Goal: Task Accomplishment & Management: Manage account settings

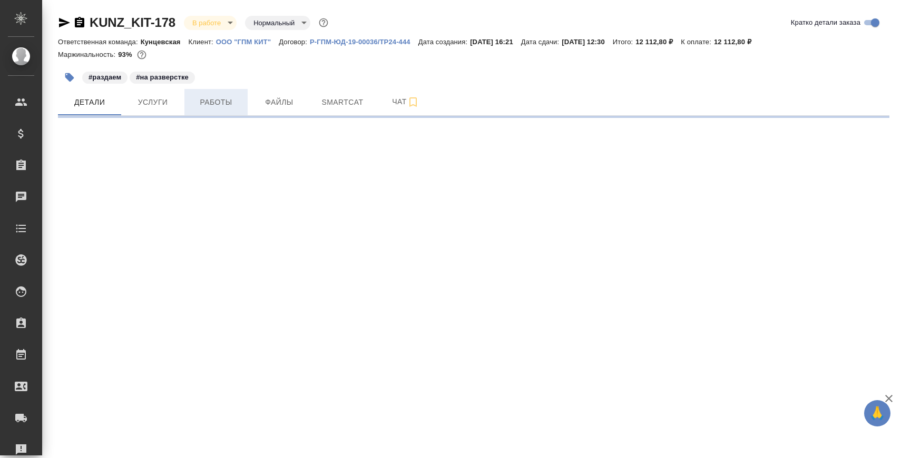
click at [232, 97] on span "Работы" at bounding box center [216, 102] width 51 height 13
select select "RU"
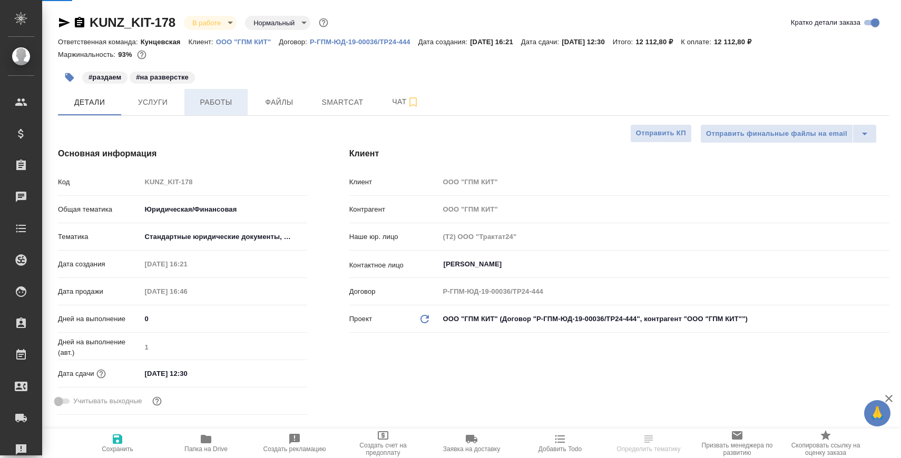
type textarea "x"
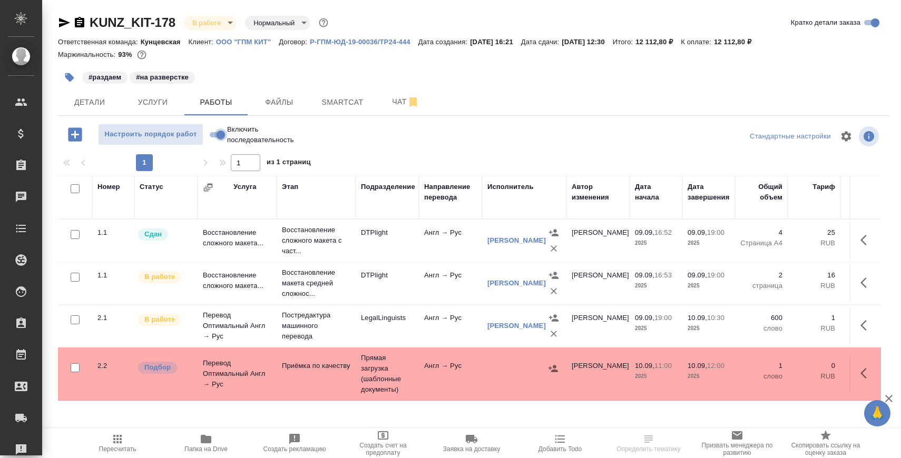
click at [220, 131] on input "Включить последовательность" at bounding box center [221, 135] width 38 height 13
checkbox input "true"
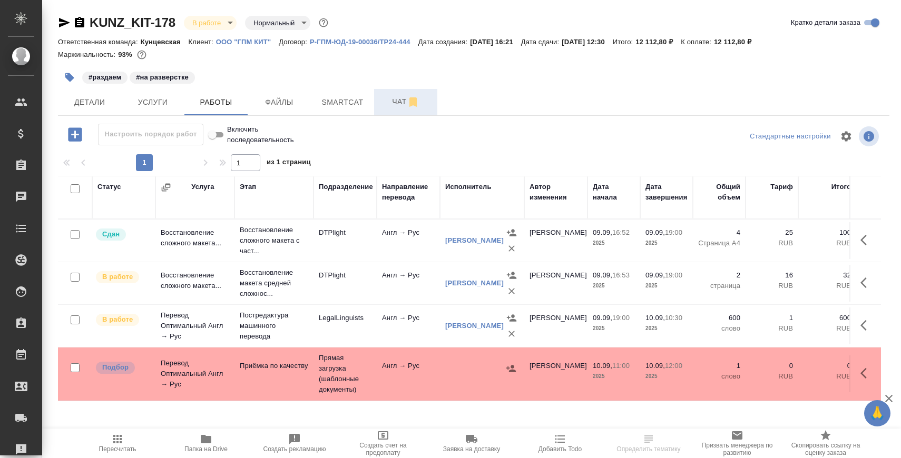
click at [396, 105] on span "Чат" at bounding box center [405, 101] width 51 height 13
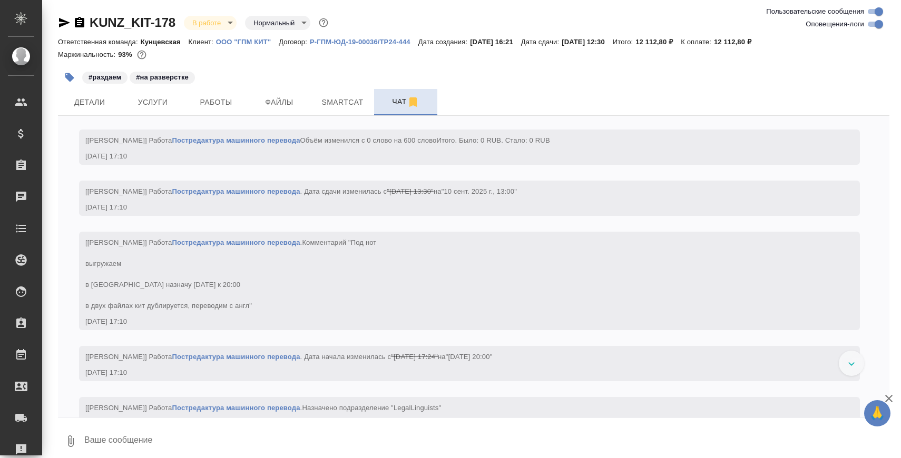
scroll to position [4983, 0]
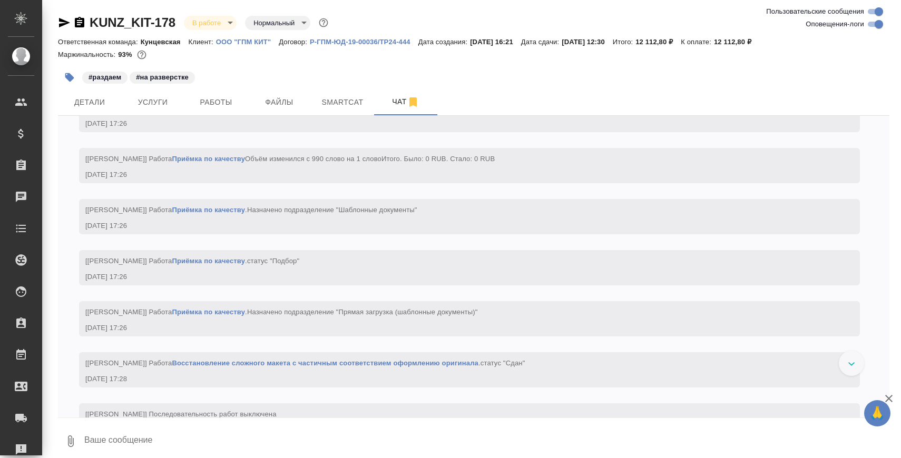
click at [265, 426] on textarea at bounding box center [486, 441] width 806 height 36
paste textarea "https://drive.awatera.com/apps/files/files/10329322?dir=/Shares/%D0%9E%D0%9E%D0…"
type textarea "https://drive.awatera.com/apps/files/files/10329322?dir=/Shares/%D0%9E%D0%9E%D0…"
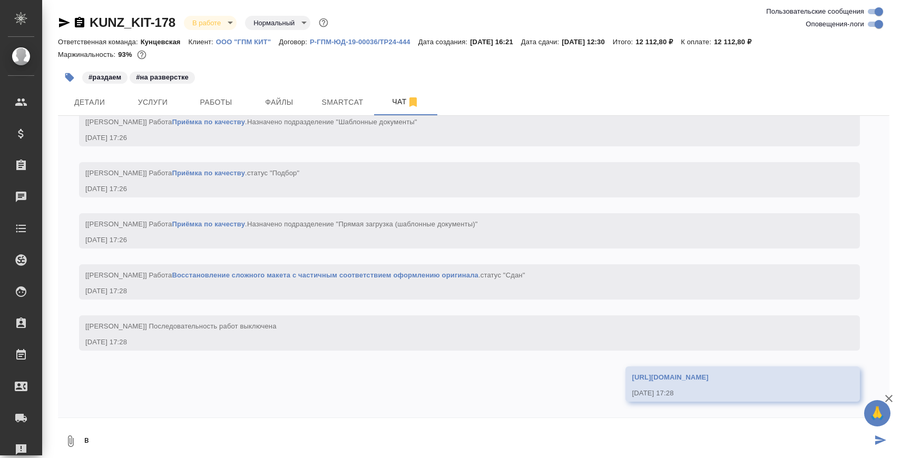
scroll to position [5145, 0]
type textarea "в"
type textarea "3 файла готовы"
type textarea "2 файла готовы, кит печати доперевести с листа"
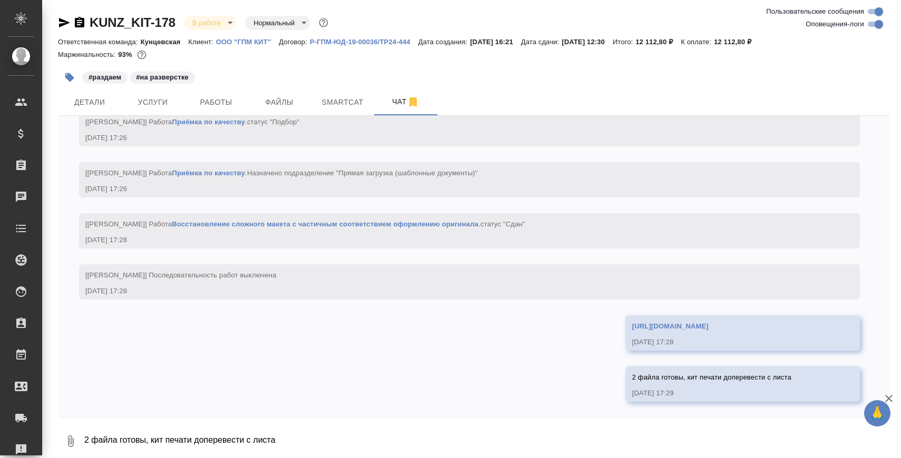
scroll to position [5196, 0]
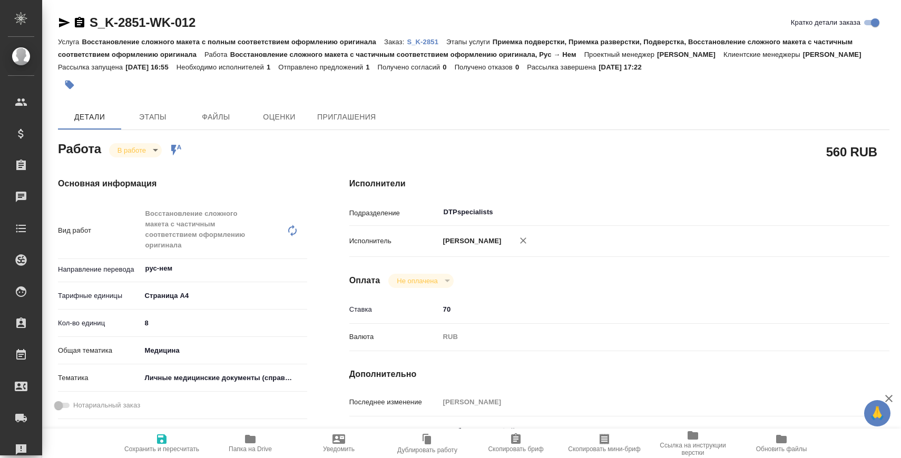
click at [471, 213] on div "Исполнители Подразделение DTPspecialists ​ Исполнитель Квочкина Наталья Василье…" at bounding box center [619, 396] width 582 height 481
click at [471, 219] on input "DTPspecialists" at bounding box center [623, 212] width 363 height 13
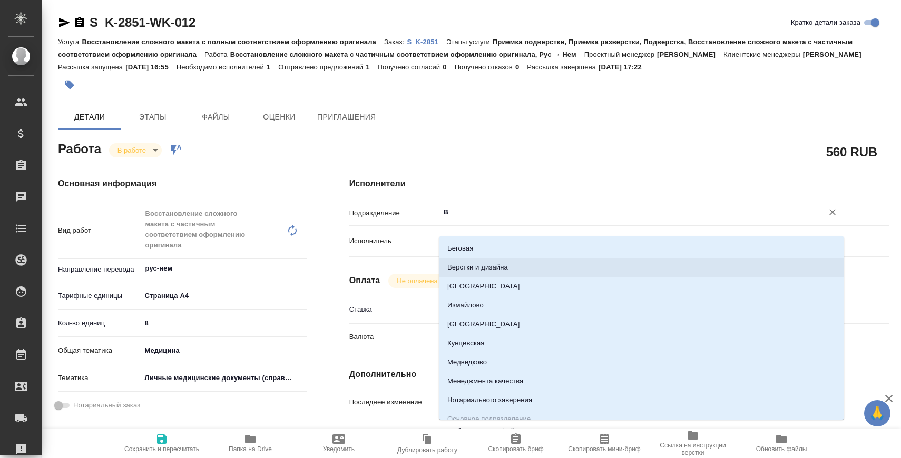
click at [462, 278] on li "Владивосток" at bounding box center [641, 286] width 405 height 19
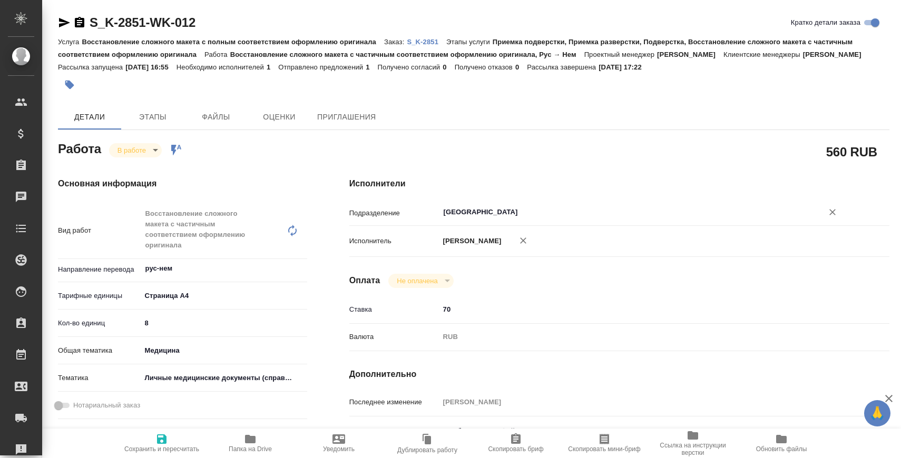
click at [469, 218] on div "Владивосток ​" at bounding box center [641, 212] width 405 height 19
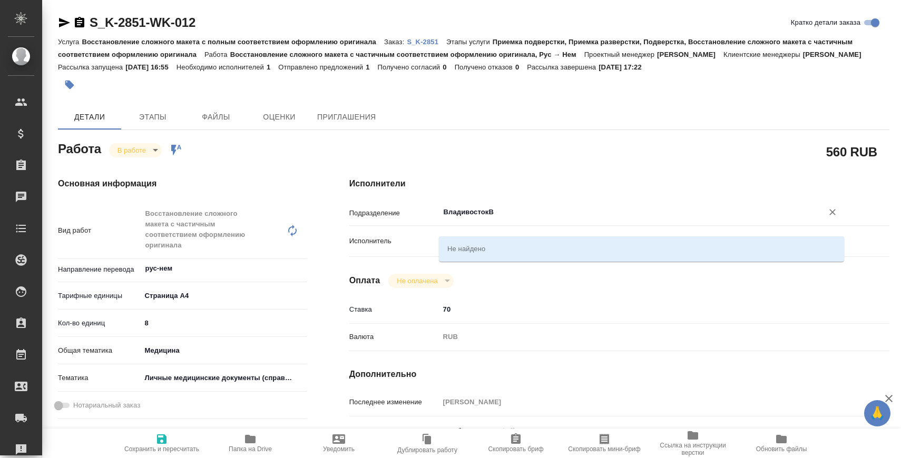
click at [465, 219] on input "ВладивостокВ" at bounding box center [623, 212] width 363 height 13
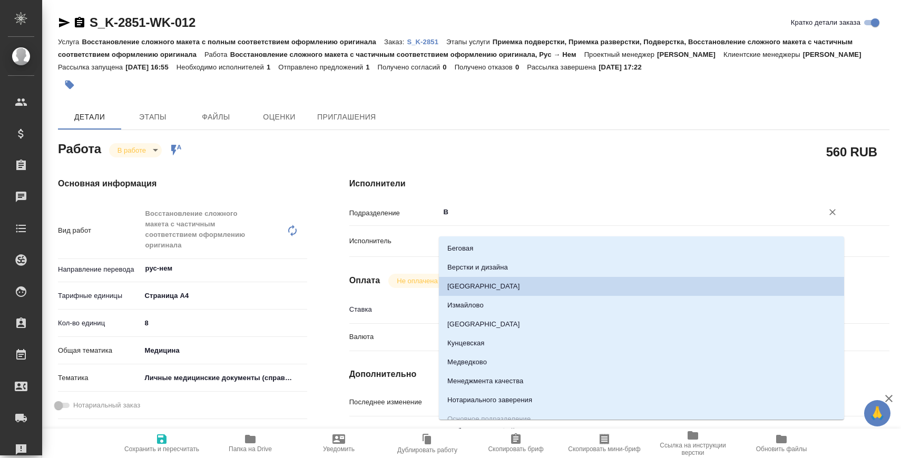
click at [466, 270] on li "Верстки и дизайна" at bounding box center [641, 267] width 405 height 19
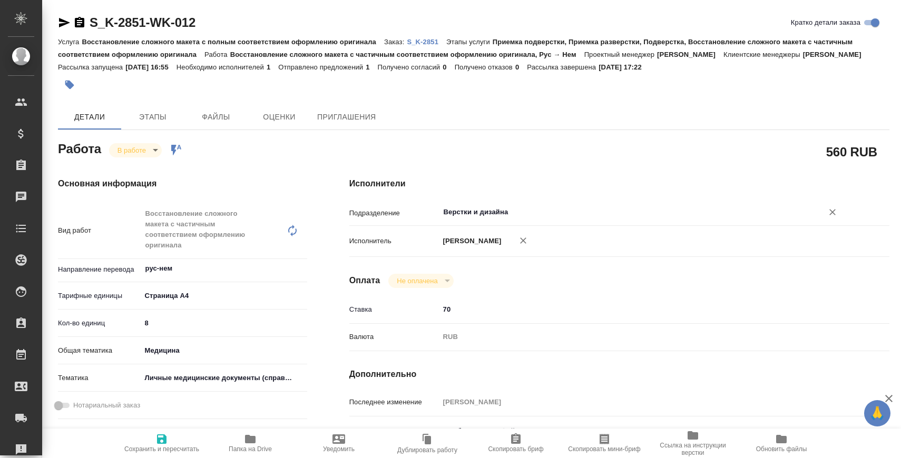
type input "Верстки и дизайна"
click at [176, 438] on span "Сохранить и пересчитать" at bounding box center [162, 443] width 76 height 20
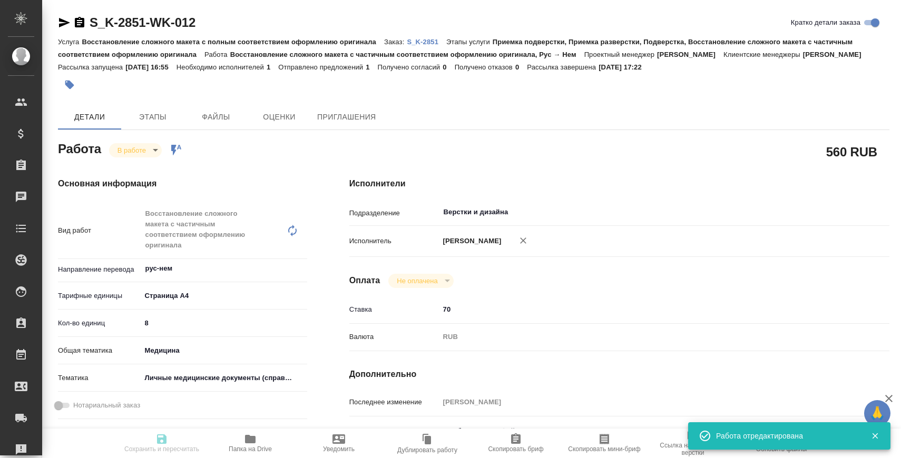
type input "inProgress"
type input "рус-нем"
type input "5f036ec4e16dec2d6b59c8ff"
type input "8"
type input "med"
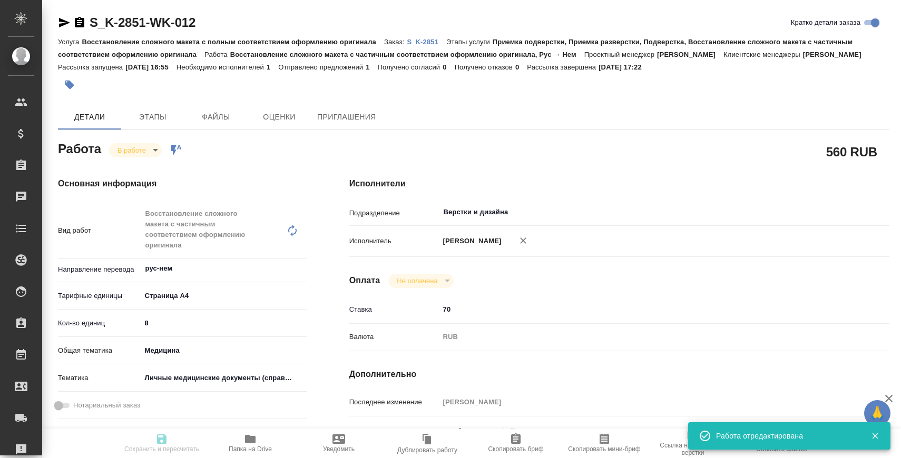
type input "5a8b8b956a9677013d343e74"
type input "09.09.2025 17:00"
type input "09.09.2025 17:22"
type input "10.09.2025 10:00"
type input "10.09.2025 15:00"
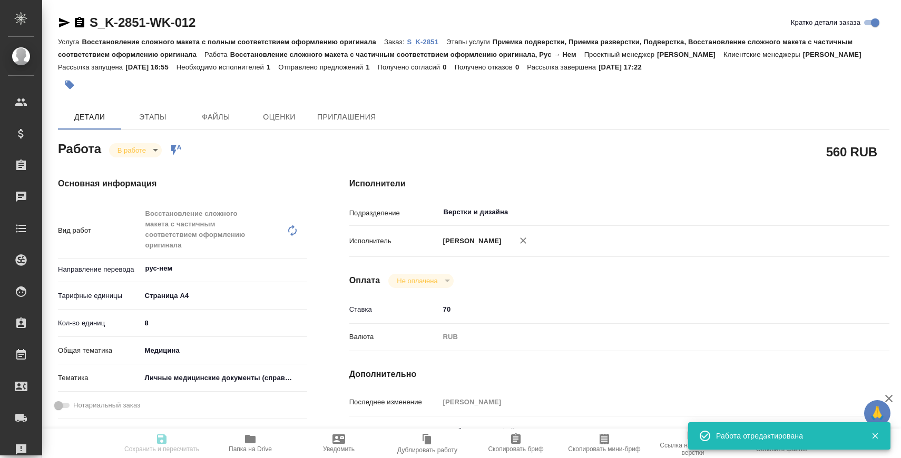
type input "Верстки и дизайна"
type input "notPayed"
type input "70"
type input "RUB"
type input "Сергеева Анастасия"
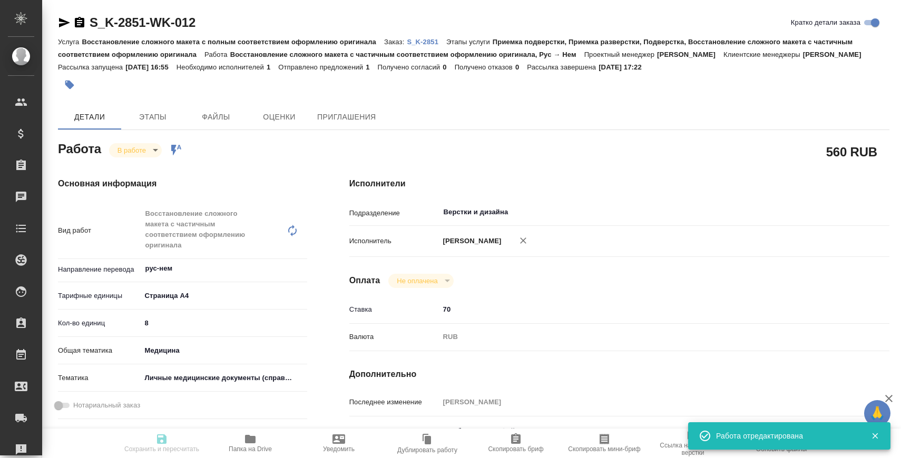
type input "S_K-2851"
type input "Восстановление сложного макета с полным соответствием оформлению оригинала"
type input "Приемка подверстки, Приемка разверстки, Подверстка, Восстановление сложного мак…"
type input "Никифорова Валерия"
type input "[PERSON_NAME]"
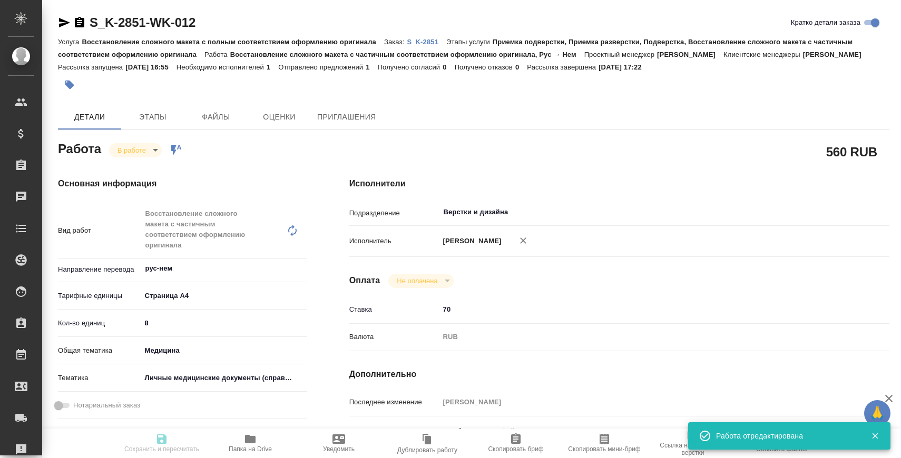
type input "/Clients/ООО "ТЕРГАЛ"/Orders/S_K-2851"
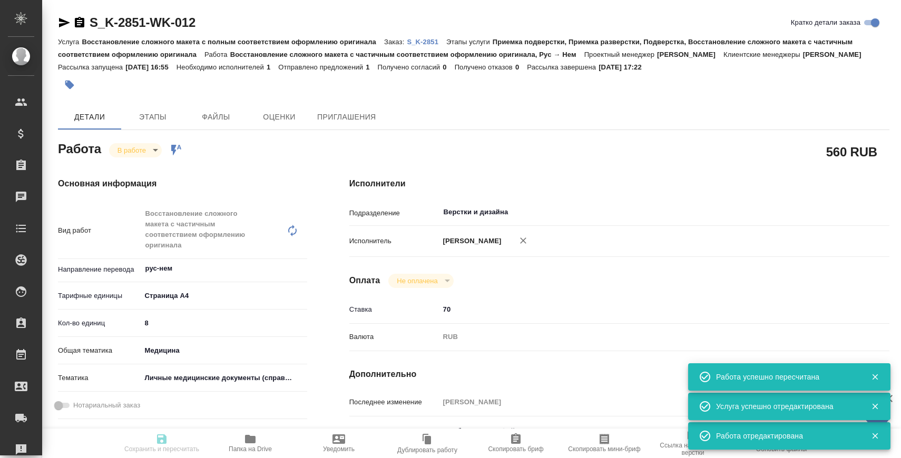
type input "inProgress"
type input "рус-нем"
type input "5f036ec4e16dec2d6b59c8ff"
type input "8"
type input "med"
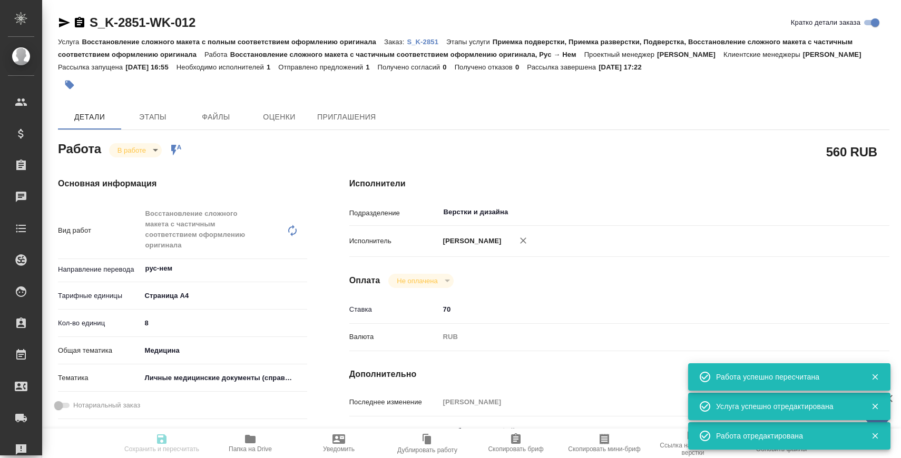
type input "5a8b8b956a9677013d343e74"
type input "09.09.2025 17:00"
type input "09.09.2025 17:22"
type input "10.09.2025 10:00"
type input "10.09.2025 15:00"
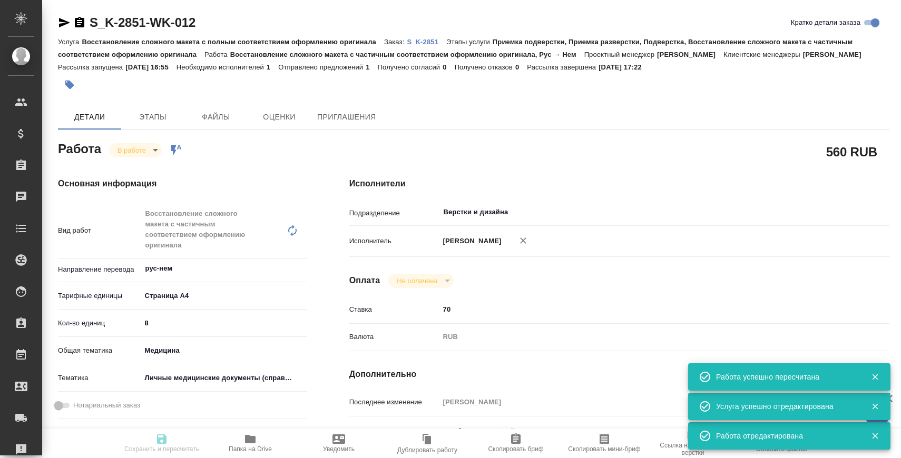
type input "Верстки и дизайна"
type input "notPayed"
type input "70"
type input "RUB"
type input "Сергеева Анастасия"
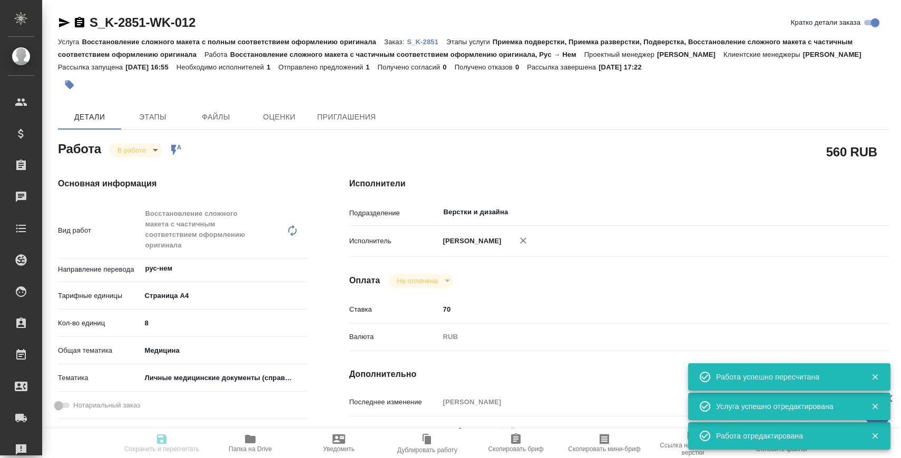
type input "S_K-2851"
type input "Восстановление сложного макета с полным соответствием оформлению оригинала"
type input "Приемка подверстки, Приемка разверстки, Подверстка, Восстановление сложного мак…"
type input "Никифорова Валерия"
type input "[PERSON_NAME]"
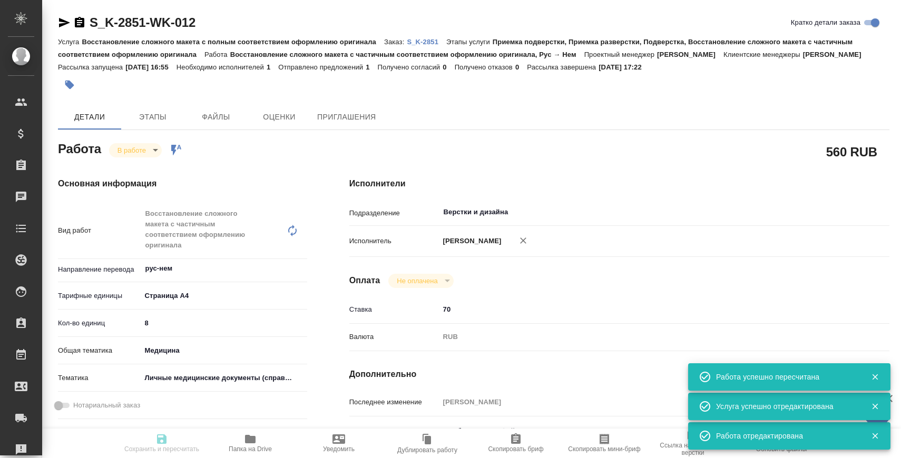
type input "/Clients/ООО "ТЕРГАЛ"/Orders/S_K-2851"
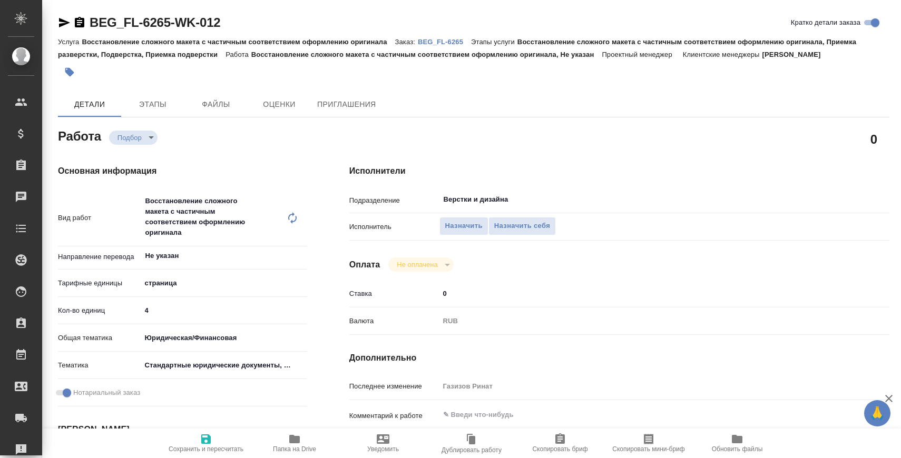
type textarea "x"
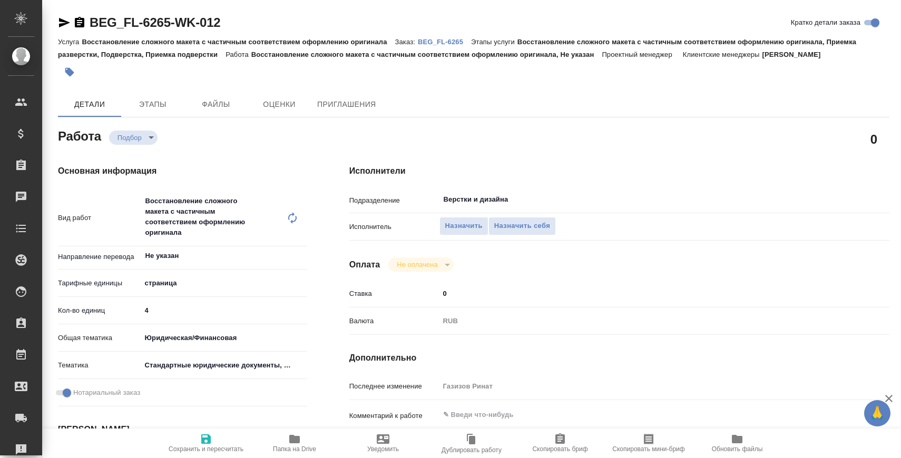
type textarea "x"
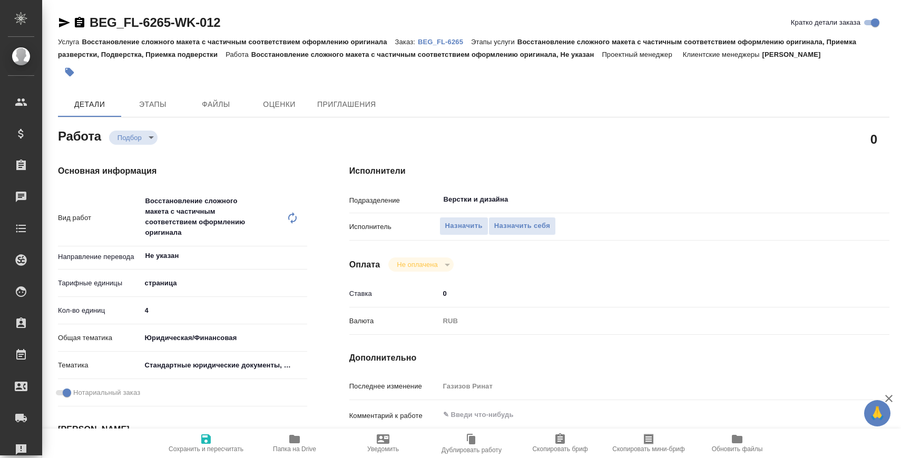
type textarea "x"
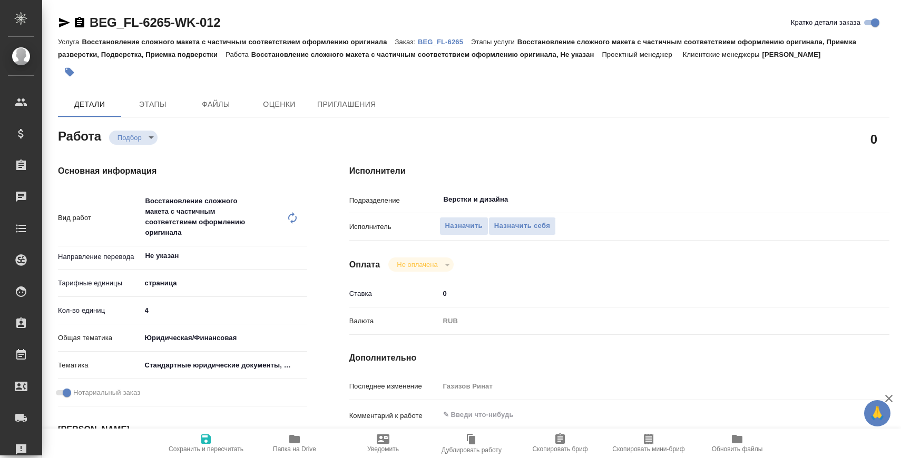
type textarea "x"
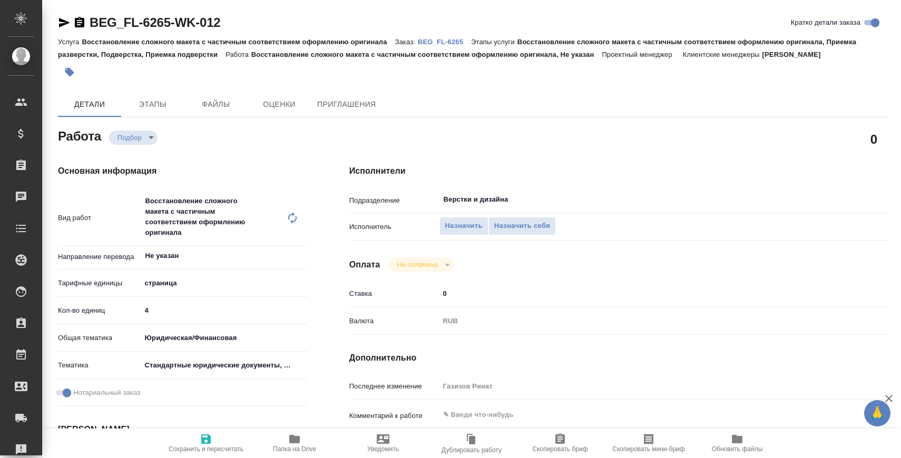
click at [77, 30] on div "BEG_FL-6265-WK-012" at bounding box center [139, 22] width 162 height 17
type textarea "x"
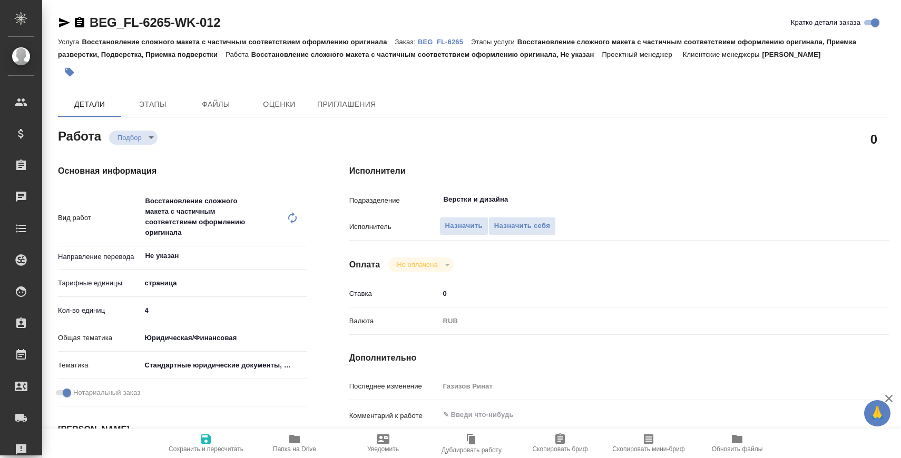
type textarea "x"
click at [80, 22] on icon "button" at bounding box center [79, 22] width 13 height 13
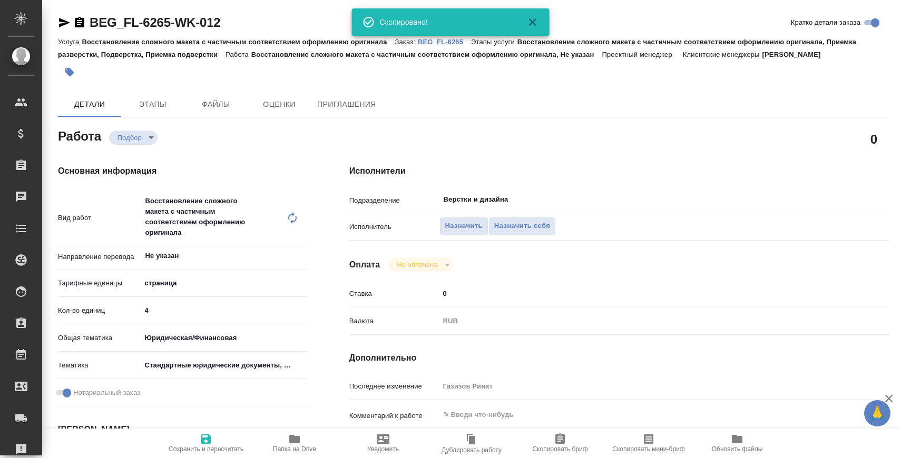
type textarea "x"
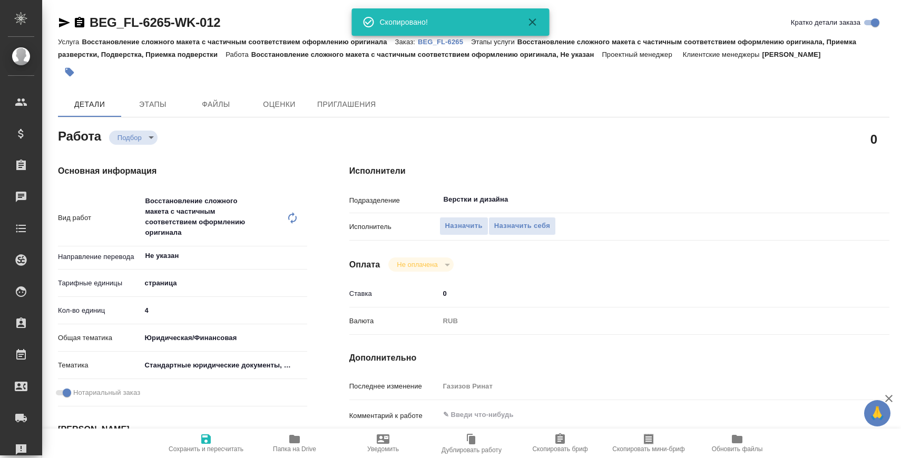
type textarea "x"
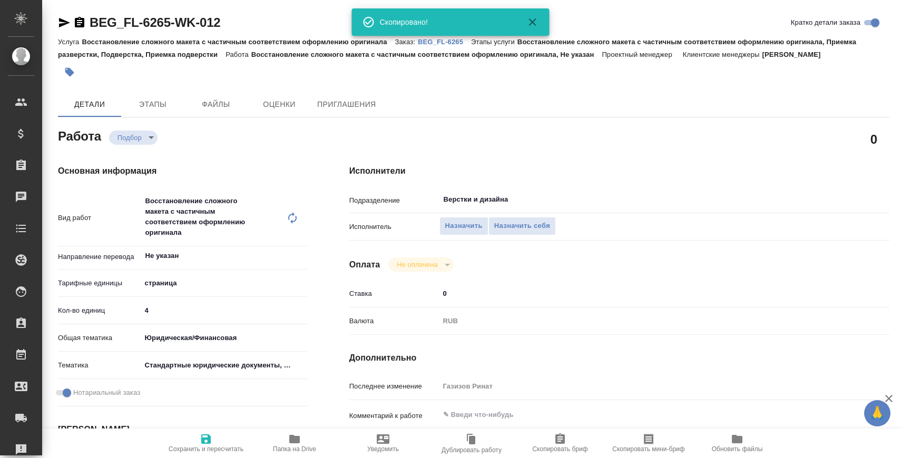
scroll to position [63, 0]
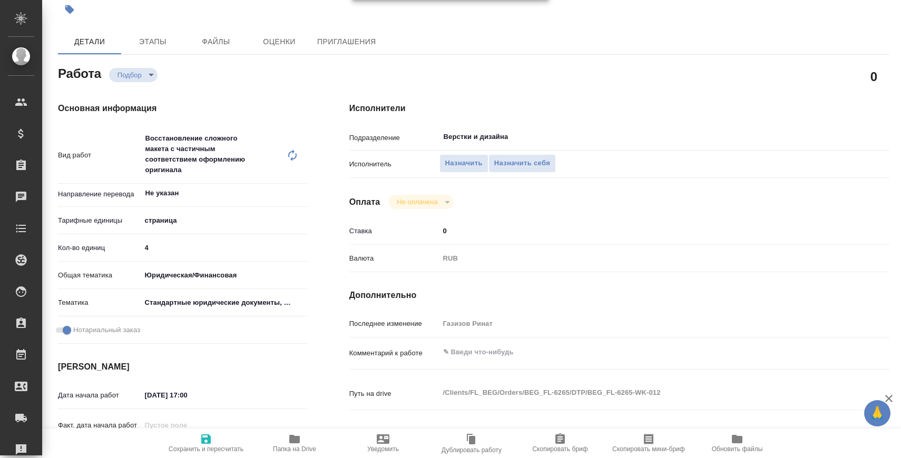
type textarea "x"
click at [495, 349] on textarea at bounding box center [642, 353] width 404 height 18
paste textarea ""нот при дубляже оставляем только англ. если не дублируется - кит в отдельный ф…"
type textarea "x"
type textarea ""нот при дубляже оставляем только англ. если не дублируется - кит в отдельный ф…"
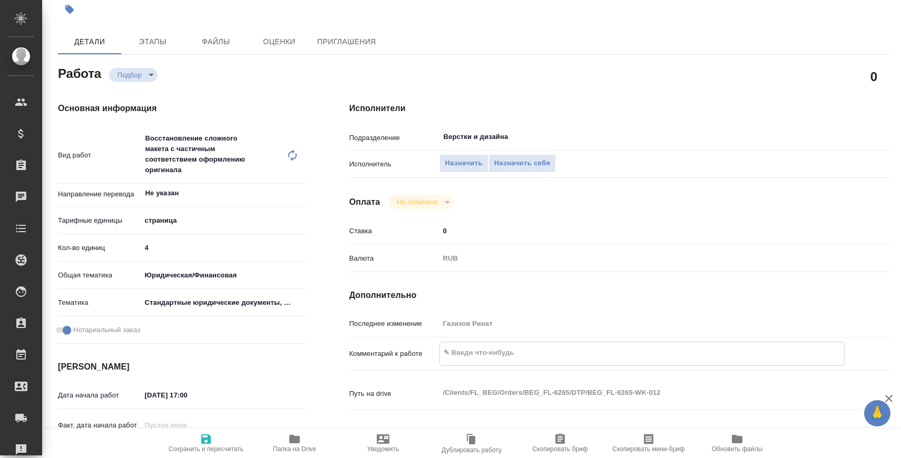
type textarea "x"
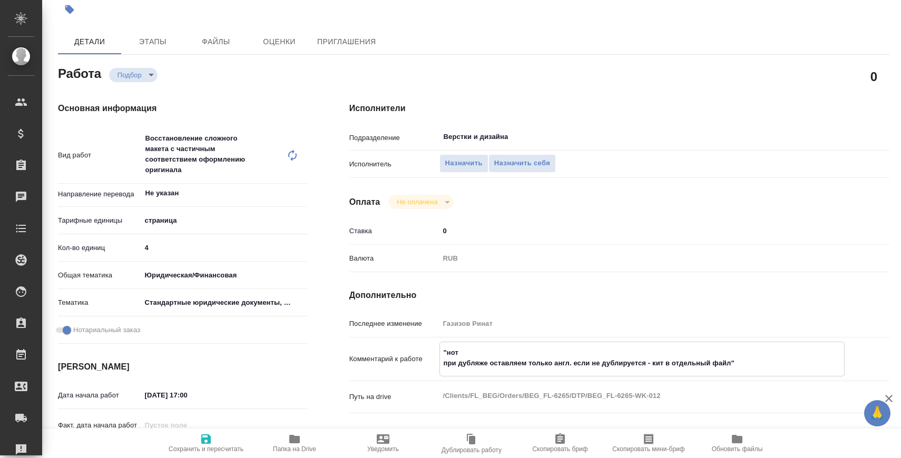
type textarea "x"
type textarea ""нот при дубляже оставляем только англ. если не дублируется - кит в отдельный ф…"
type textarea "x"
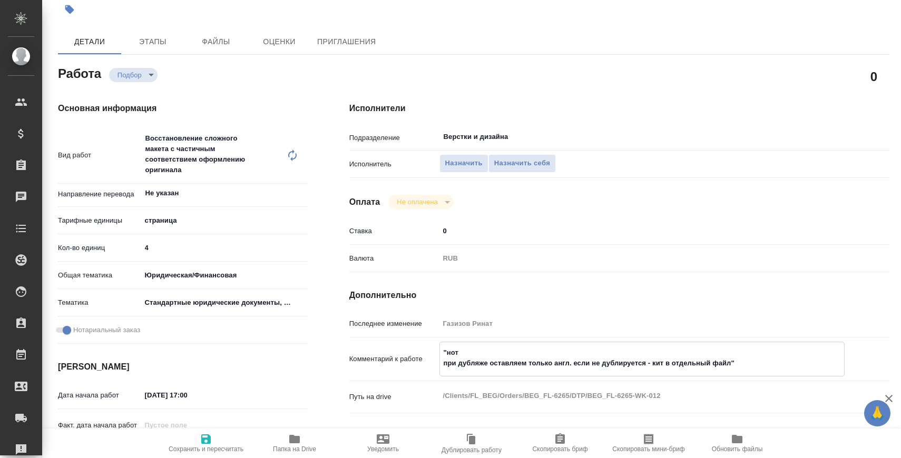
type textarea "x"
click at [444, 352] on textarea ""нот при дубляже оставляем только англ. если не дублируется - кит в отдельный ф…" at bounding box center [642, 358] width 404 height 28
type textarea "x"
type textarea "нот при дубляже оставляем только англ. если не дублируется - кит в отдельный фа…"
type textarea "x"
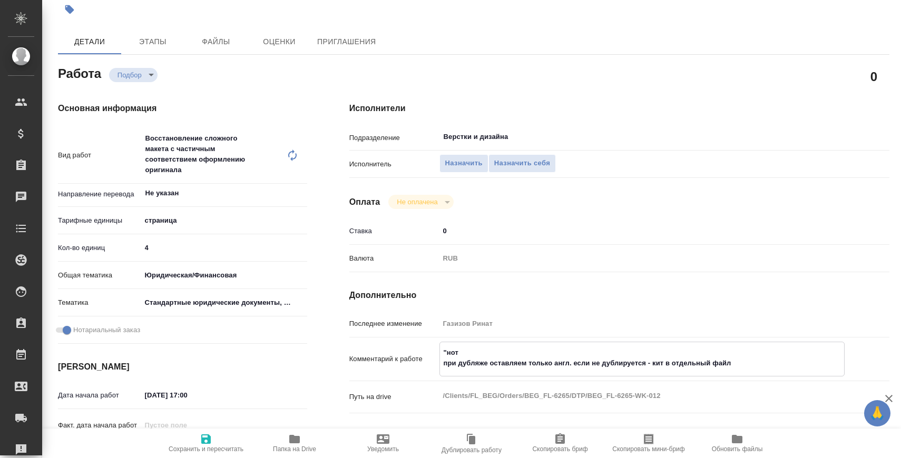
type textarea "x"
type textarea "нот при дубляже оставляем только англ. если не дублируется - кит в отдельный фа…"
type textarea "x"
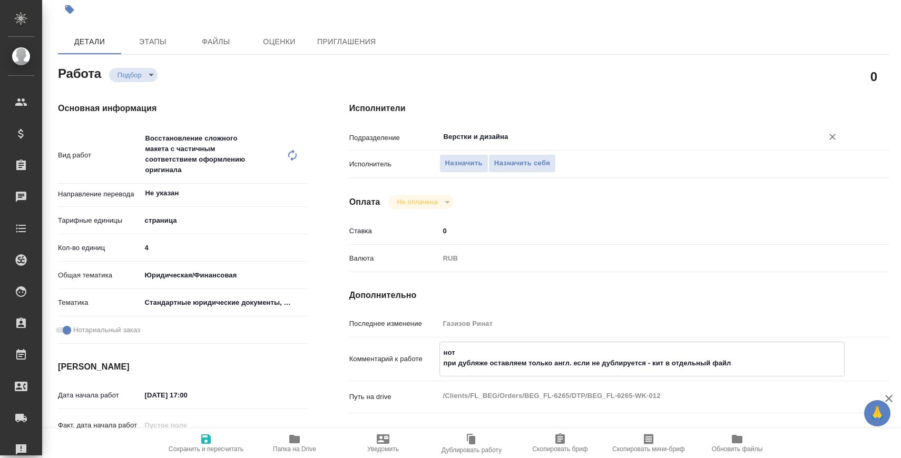
click at [472, 135] on input "Верстки и дизайна" at bounding box center [623, 137] width 363 height 13
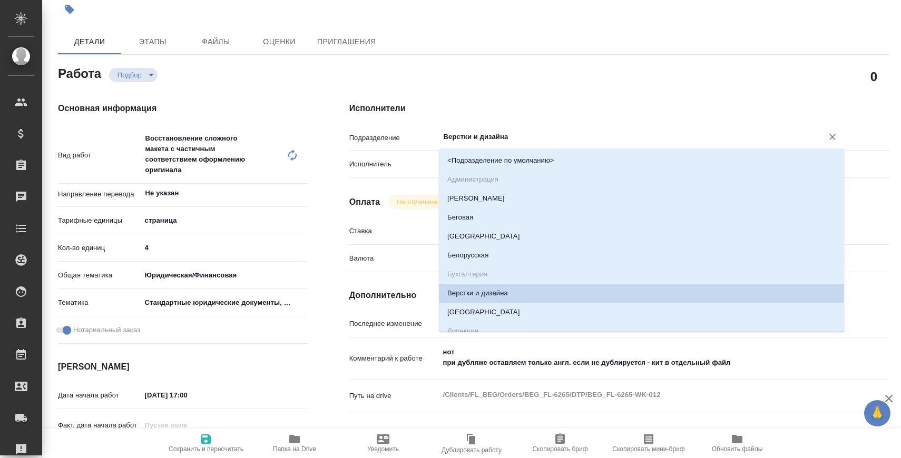
type input "В"
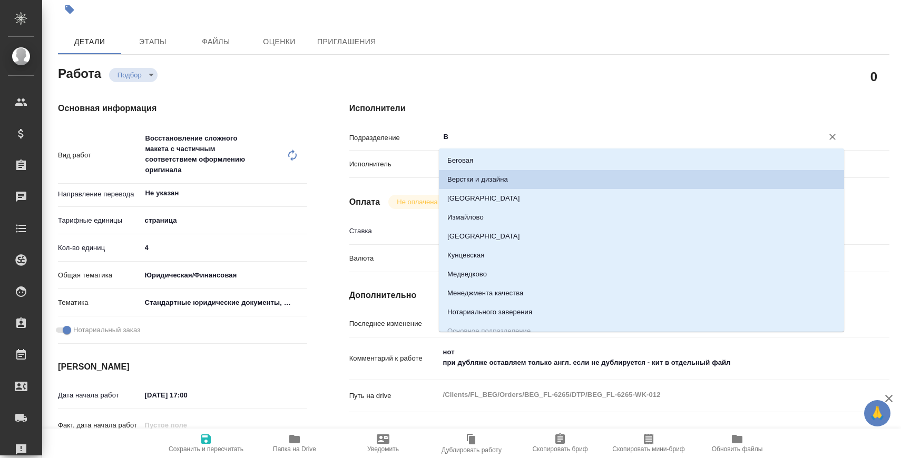
type textarea "x"
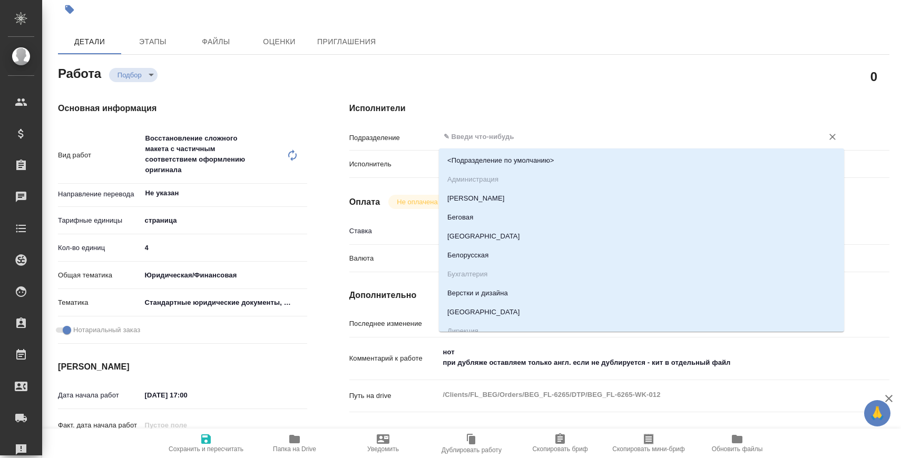
type input "D"
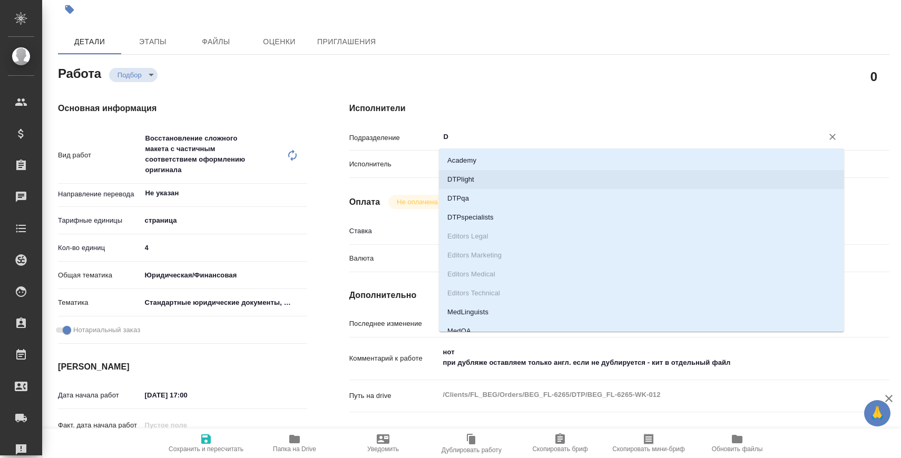
click at [473, 185] on li "DTPlight" at bounding box center [641, 179] width 405 height 19
type textarea "x"
type input "DTPlight"
type textarea "x"
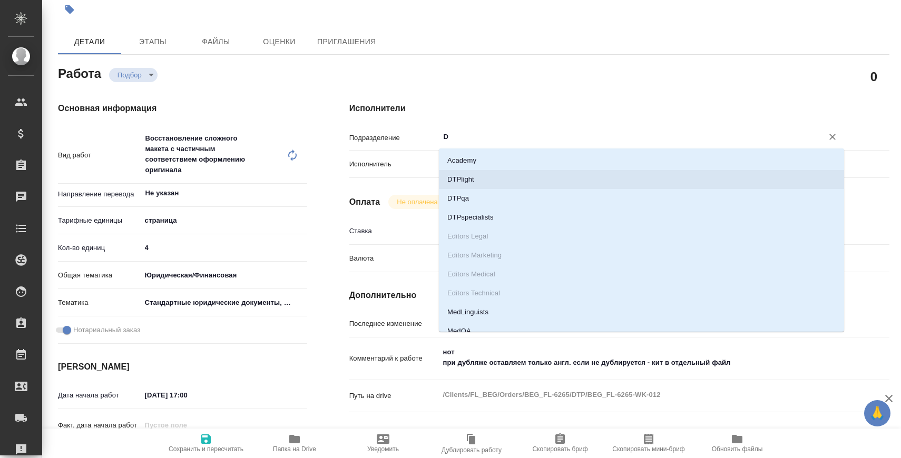
type textarea "x"
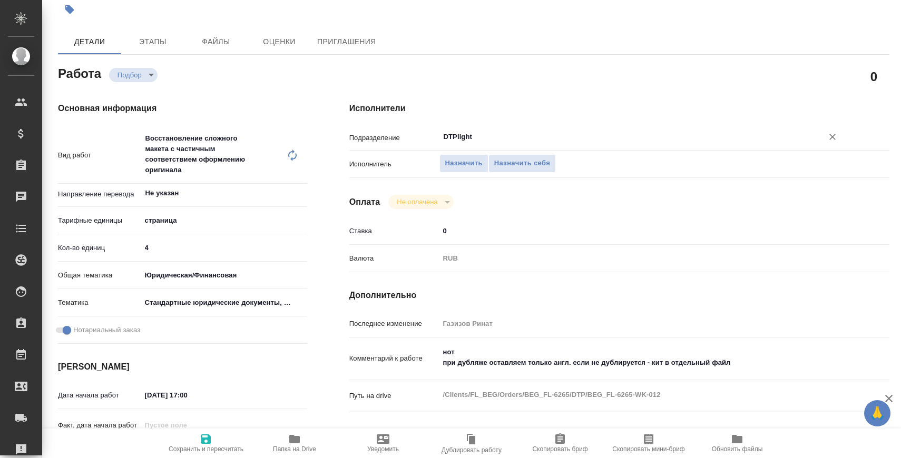
type input "DTPlight"
click at [230, 446] on span "Сохранить и пересчитать" at bounding box center [206, 449] width 75 height 7
type textarea "x"
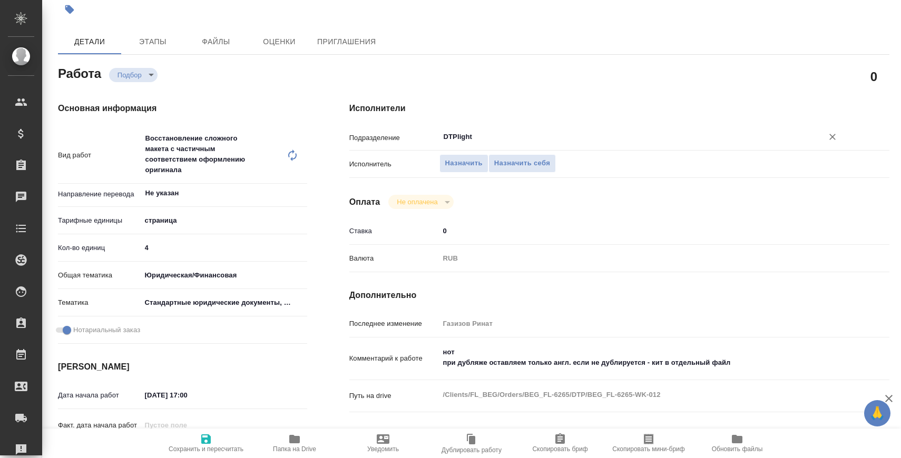
type textarea "x"
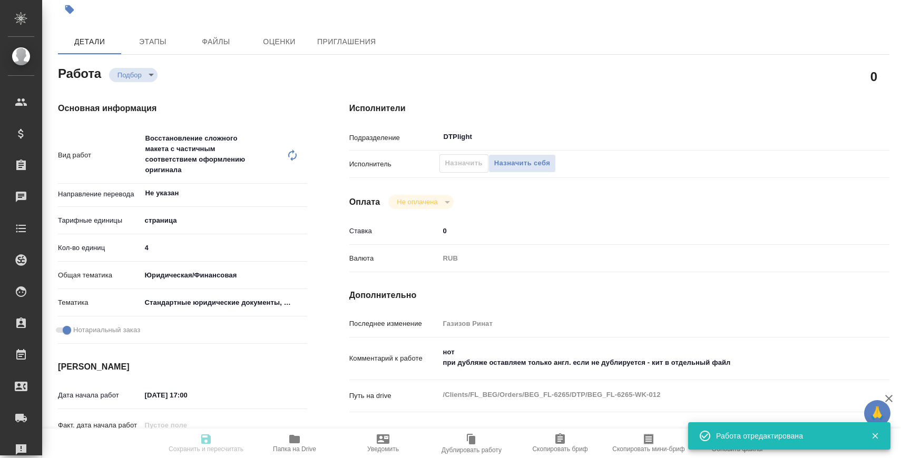
type input "recruiting"
type textarea "Восстановление сложного макета с частичным соответствием оформлению оригинала"
type textarea "x"
type input "Не указан"
type input "5a8b1489cc6b4906c91bfdb2"
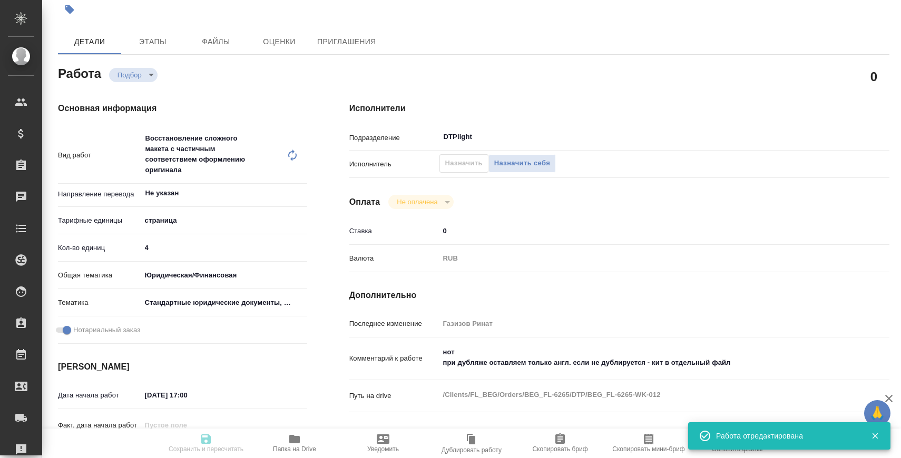
type input "4"
type input "yr-fn"
type input "5f647205b73bc97568ca66bf"
checkbox input "true"
type input "09.09.2025 17:00"
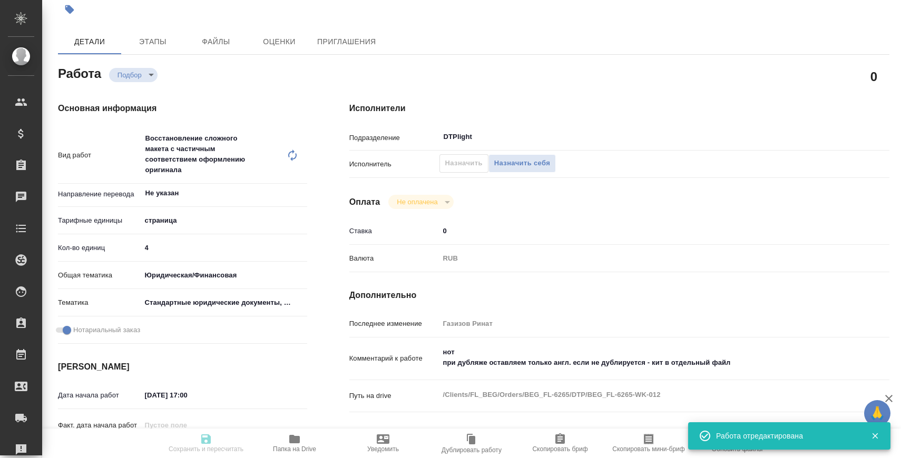
type input "10.09.2025 09:00"
type input "12.09.2025 14:00"
type input "DTPlight"
type input "notPayed"
type input "0"
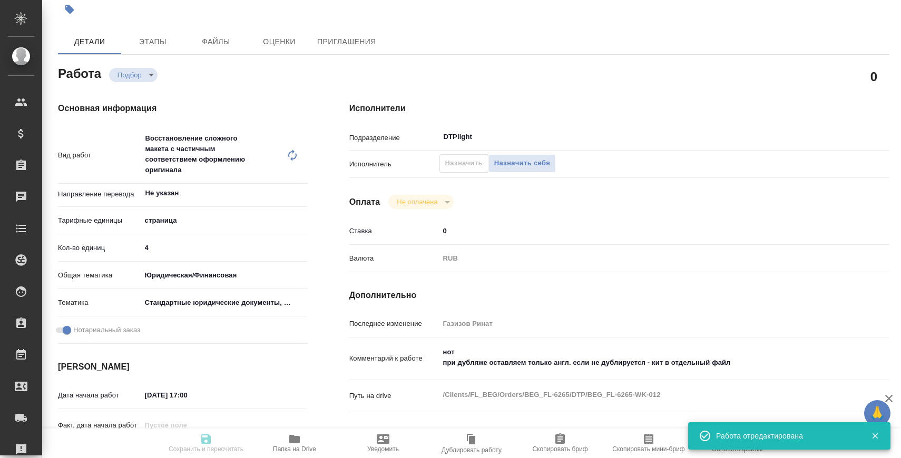
type input "RUB"
type input "Газизов Ринат"
type textarea "нот при дубляже оставляем только англ. если не дублируется - кит в отдельный фа…"
type textarea "x"
type textarea "/Clients/FL_BEG/Orders/BEG_FL-6265/DTP/BEG_FL-6265-WK-012"
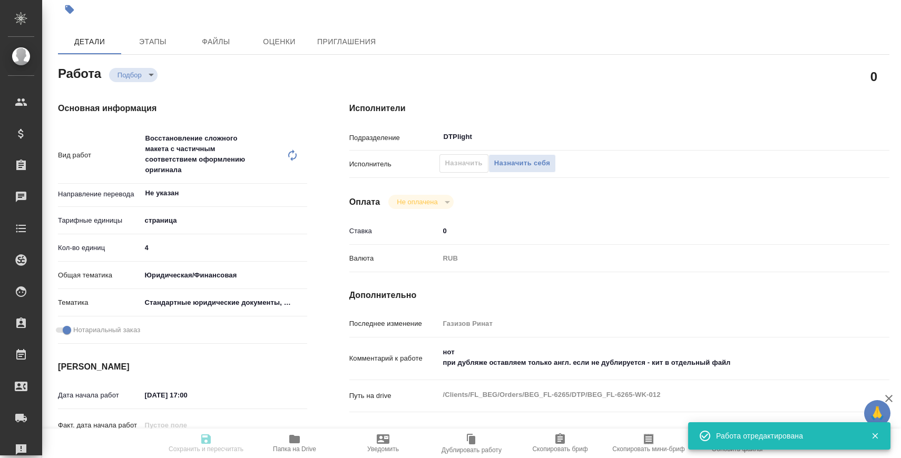
type textarea "x"
type input "BEG_FL-6265"
type input "Восстановление сложного макета с частичным соответствием оформлению оригинала"
type input "Восстановление сложного макета с частичным соответствием оформлению оригинала, …"
type input "Антонова Кристина"
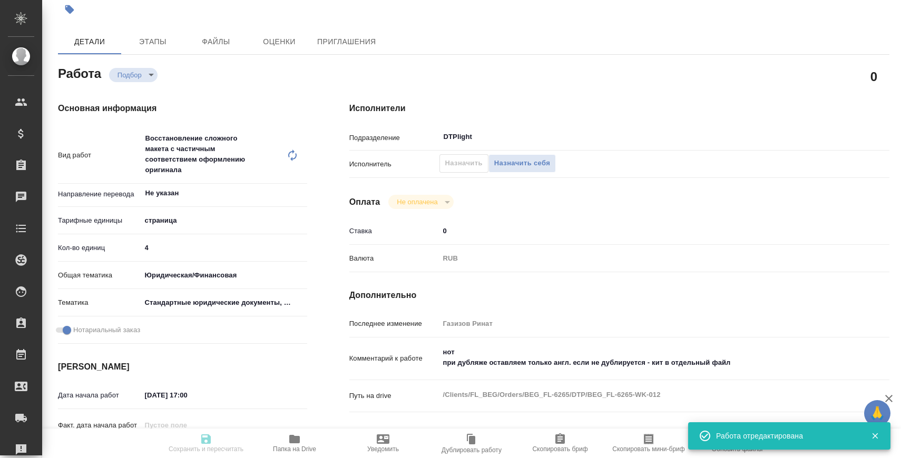
type input "[PERSON_NAME]"
type input "/Clients/FL_BEG/Orders/BEG_FL-6265"
type textarea "x"
type textarea "Везде есть дубляж на английский, оставляем как в оригинале. Под нот."
type textarea "x"
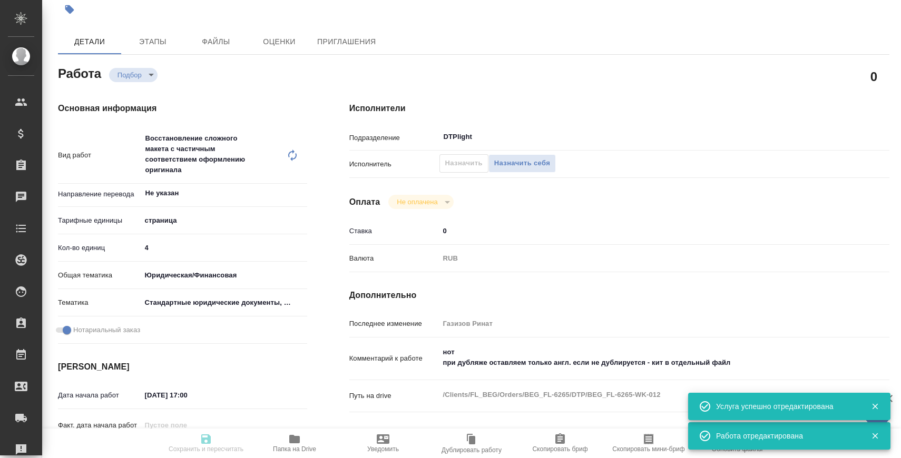
scroll to position [304, 0]
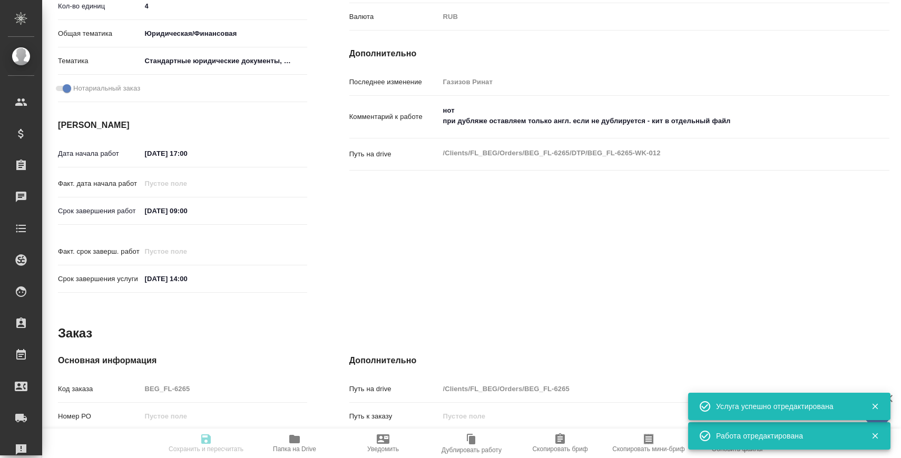
type textarea "x"
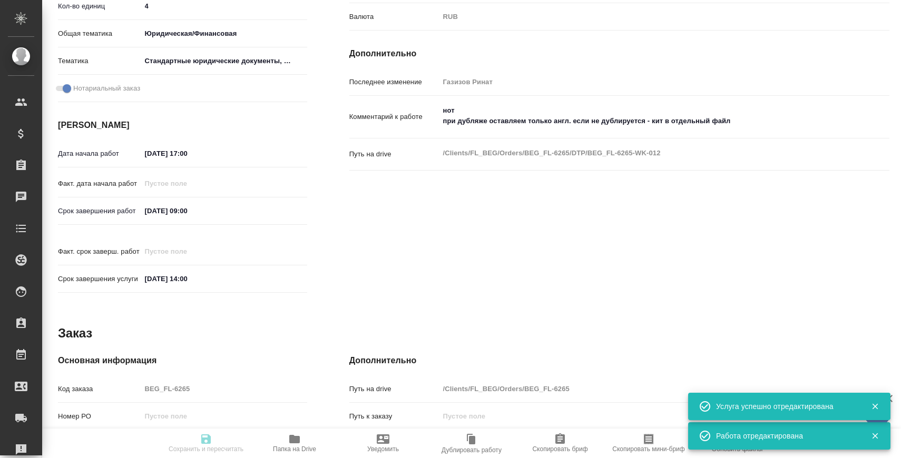
type textarea "x"
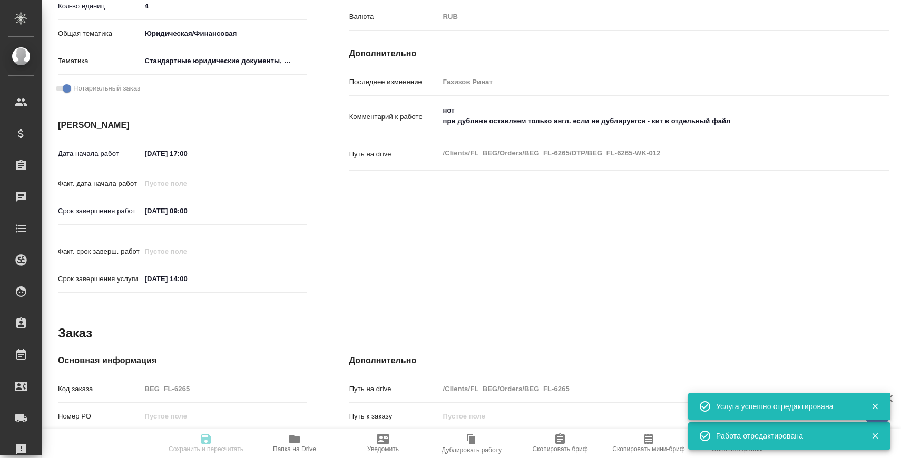
type textarea "x"
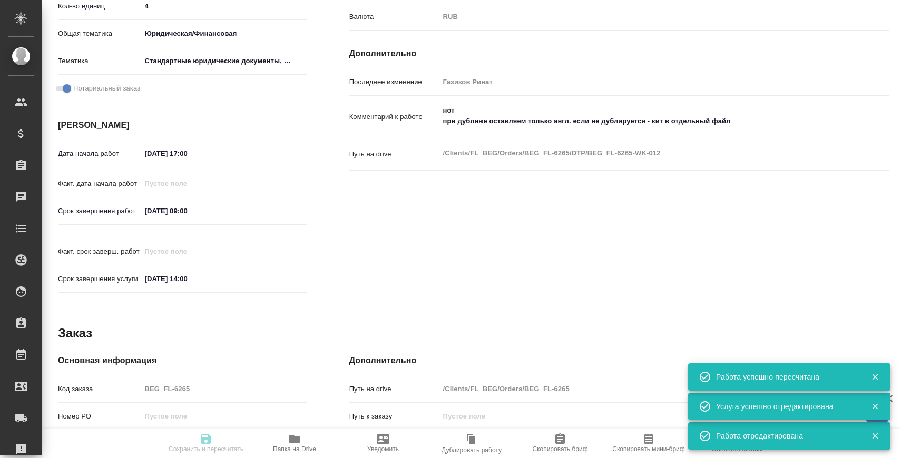
type input "recruiting"
type textarea "Восстановление сложного макета с частичным соответствием оформлению оригинала"
type textarea "x"
type input "Не указан"
type input "5a8b1489cc6b4906c91bfdb2"
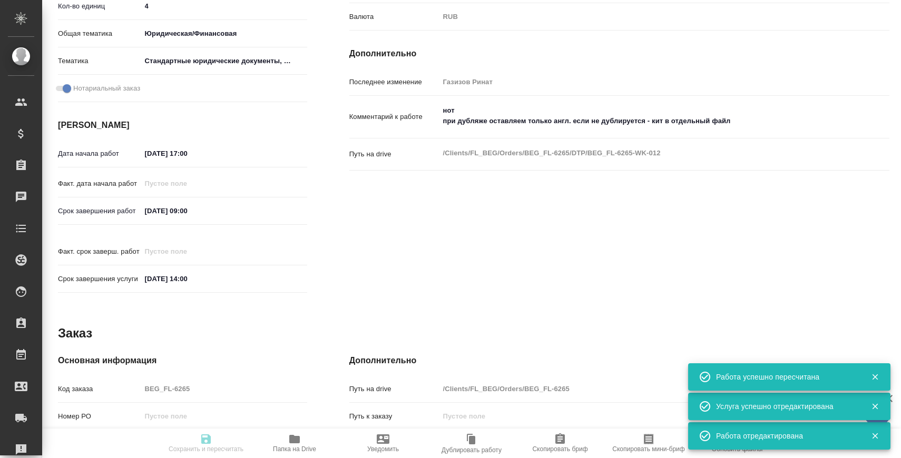
type input "4"
type input "yr-fn"
type input "5f647205b73bc97568ca66bf"
checkbox input "true"
type input "09.09.2025 17:00"
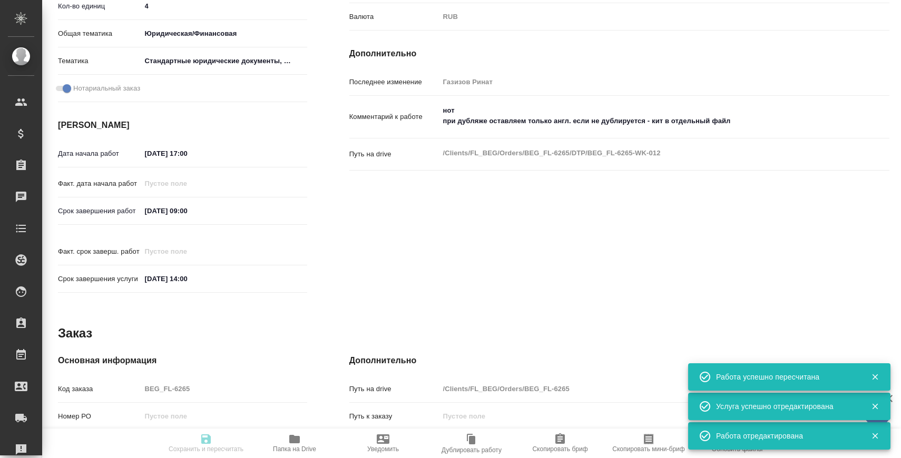
type input "10.09.2025 09:00"
type input "12.09.2025 14:00"
type input "DTPlight"
type input "notPayed"
type input "0"
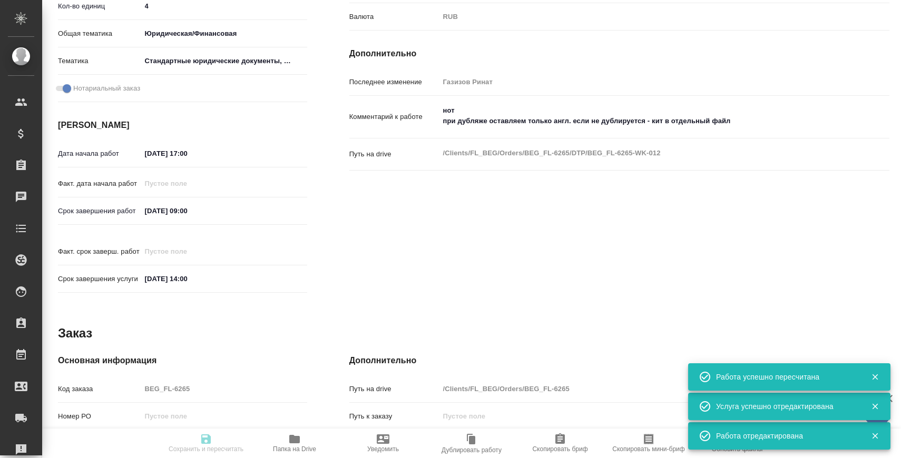
type input "RUB"
type input "Газизов Ринат"
type textarea "нот при дубляже оставляем только англ. если не дублируется - кит в отдельный фа…"
type textarea "x"
type textarea "/Clients/FL_BEG/Orders/BEG_FL-6265/DTP/BEG_FL-6265-WK-012"
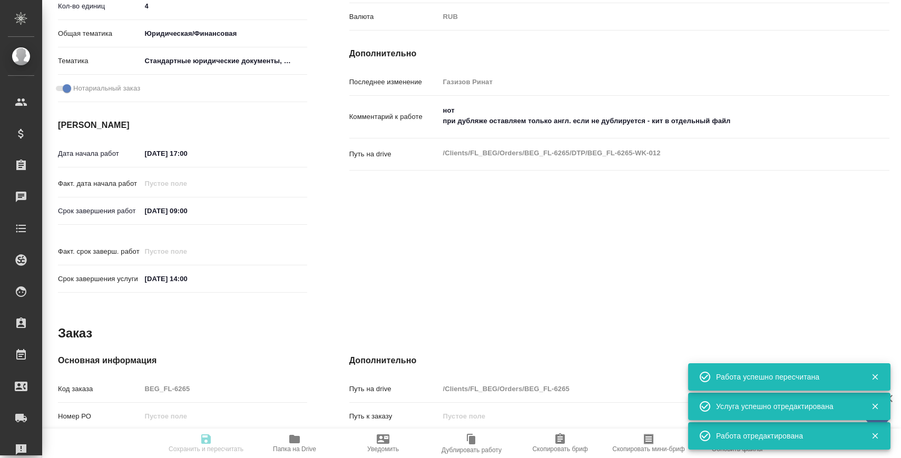
type textarea "x"
type input "BEG_FL-6265"
type input "Восстановление сложного макета с частичным соответствием оформлению оригинала"
type input "Восстановление сложного макета с частичным соответствием оформлению оригинала, …"
type input "Антонова Кристина"
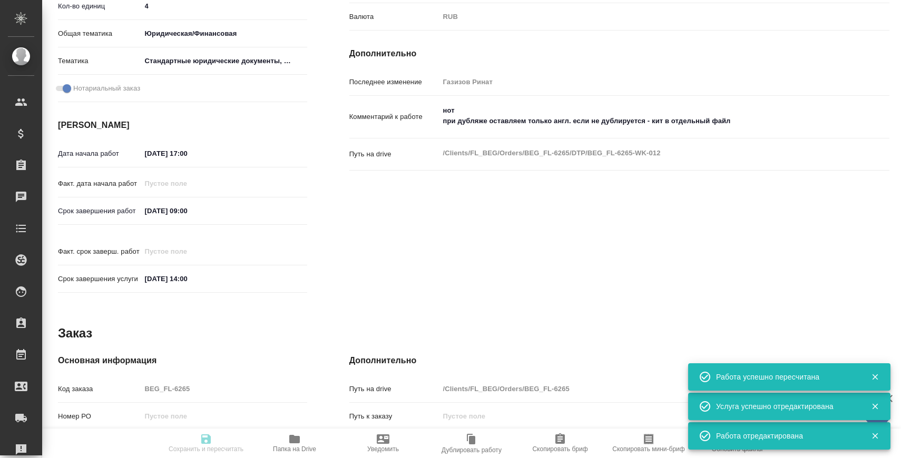
type input "[PERSON_NAME]"
type input "/Clients/FL_BEG/Orders/BEG_FL-6265"
type textarea "x"
type textarea "Везде есть дубляж на английский, оставляем как в оригинале. Под нот."
type textarea "x"
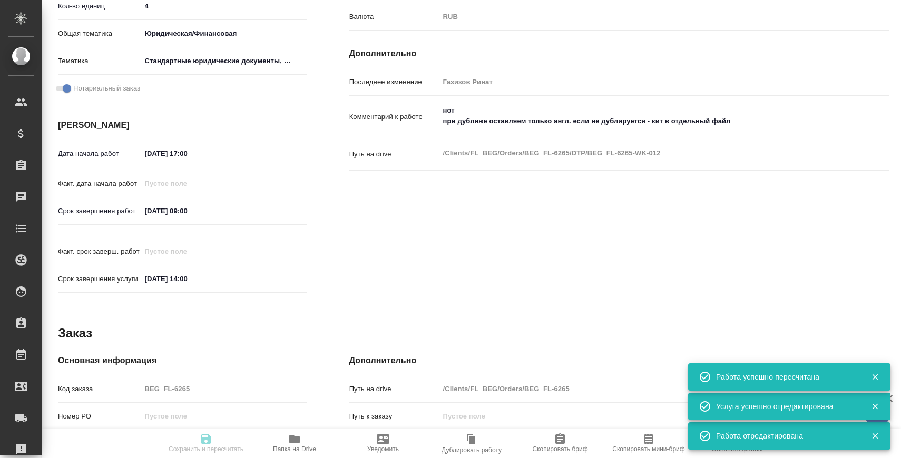
type textarea "x"
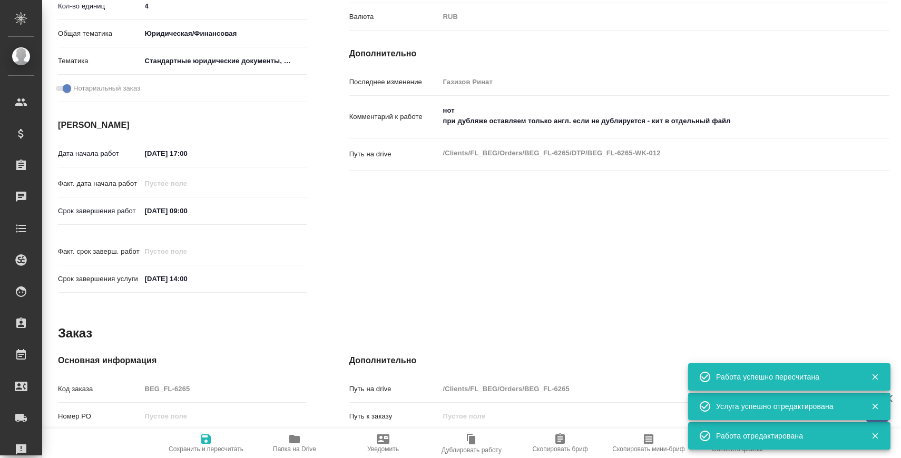
type textarea "x"
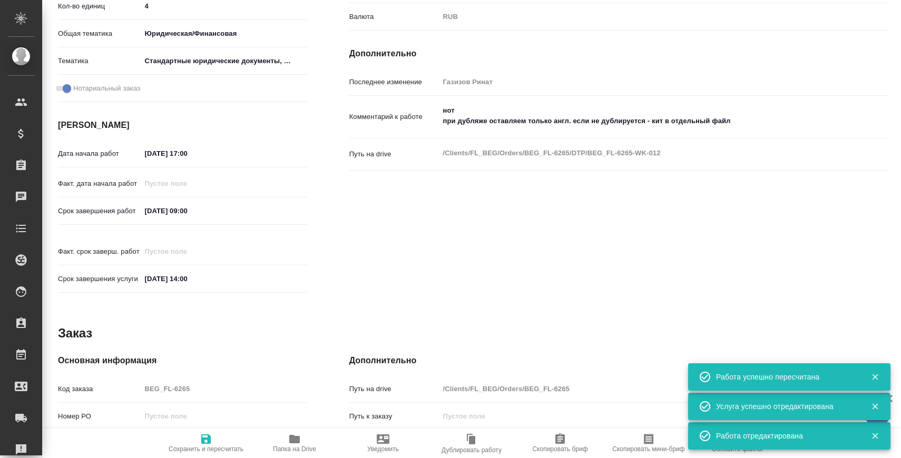
type textarea "x"
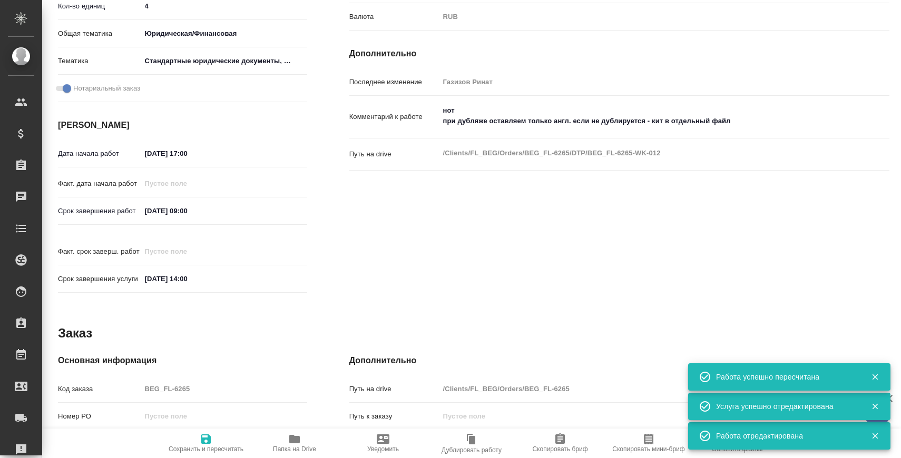
type textarea "x"
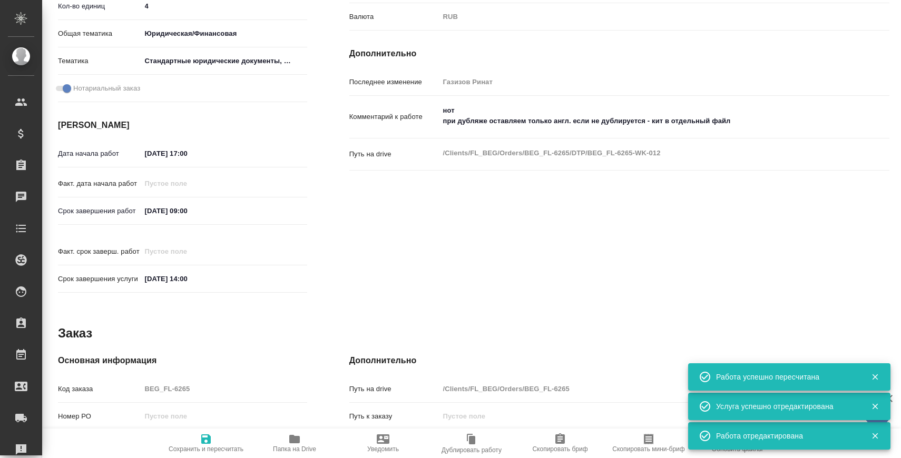
type textarea "x"
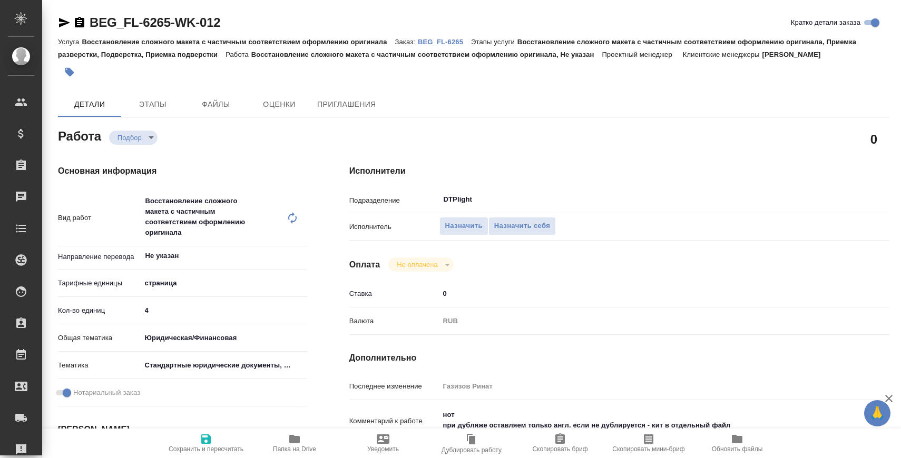
type textarea "x"
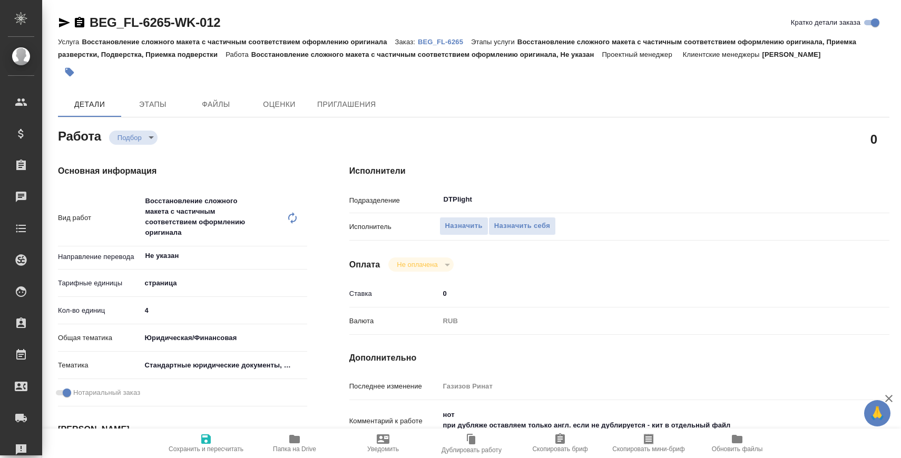
type textarea "x"
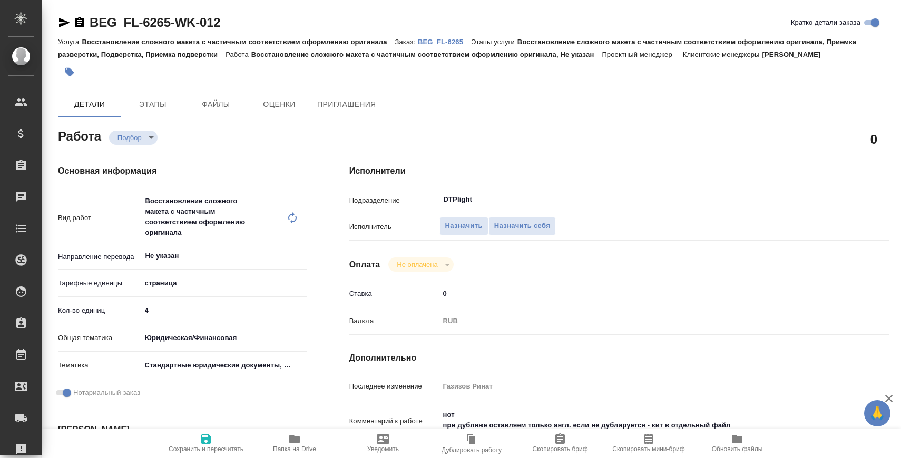
click at [260, 440] on span "Папка на Drive" at bounding box center [295, 443] width 76 height 20
type textarea "x"
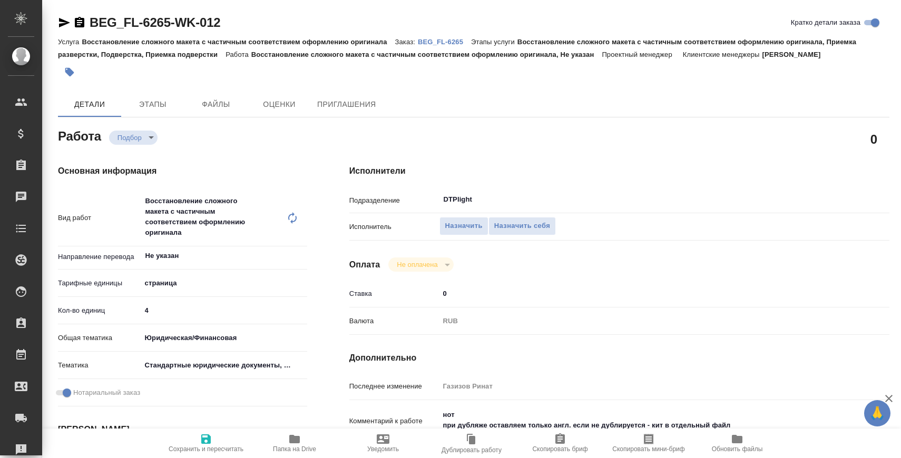
type textarea "x"
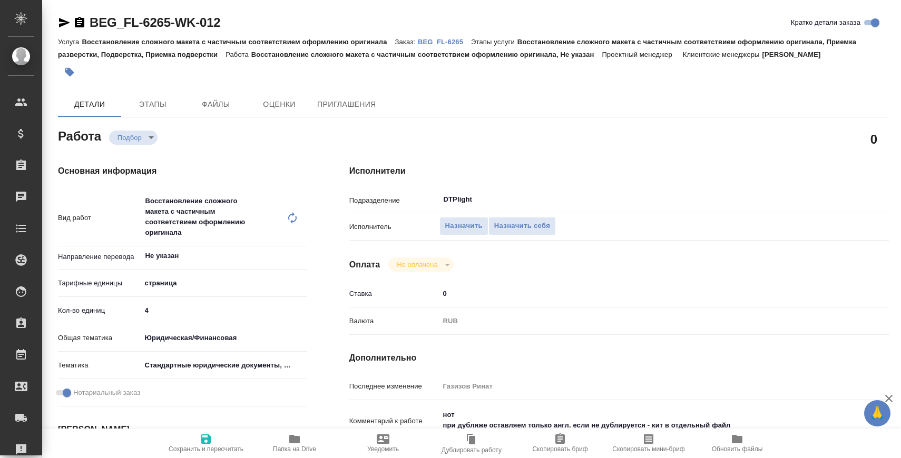
type textarea "x"
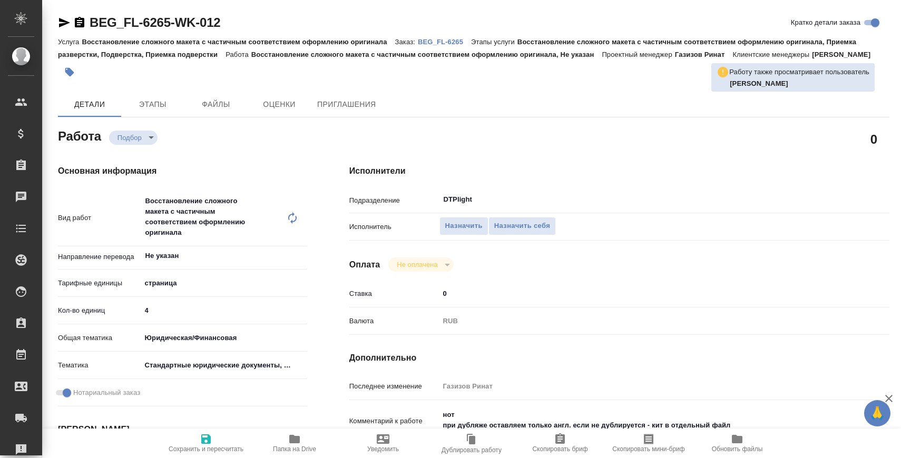
click at [437, 46] on p "BEG_FL-6265" at bounding box center [444, 42] width 53 height 8
click at [180, 262] on input "Не указан" at bounding box center [206, 256] width 124 height 13
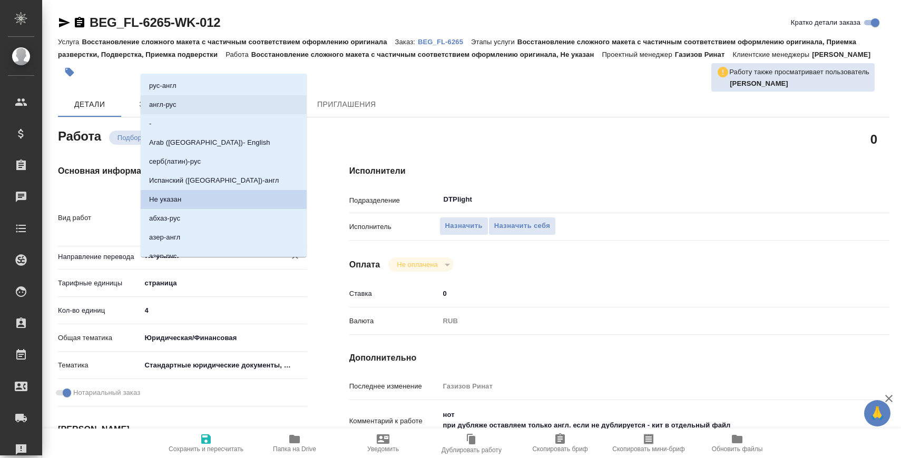
click at [212, 107] on li "англ-рус" at bounding box center [224, 104] width 166 height 19
type input "англ-рус"
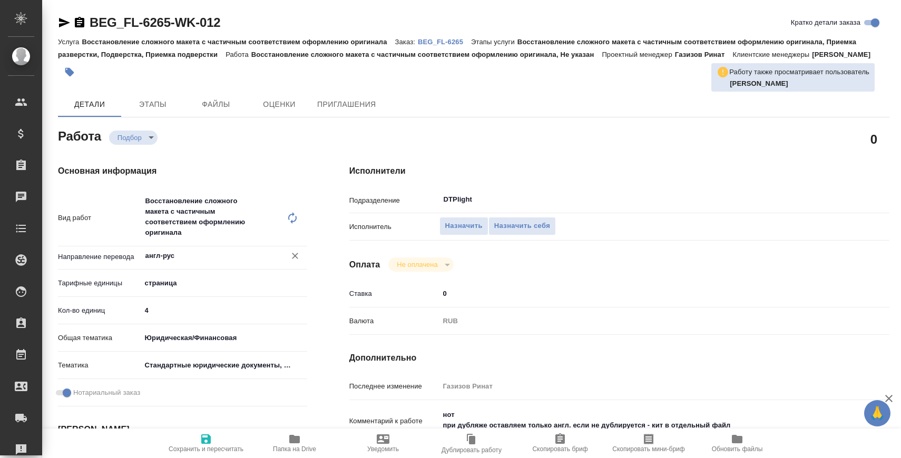
scroll to position [62, 0]
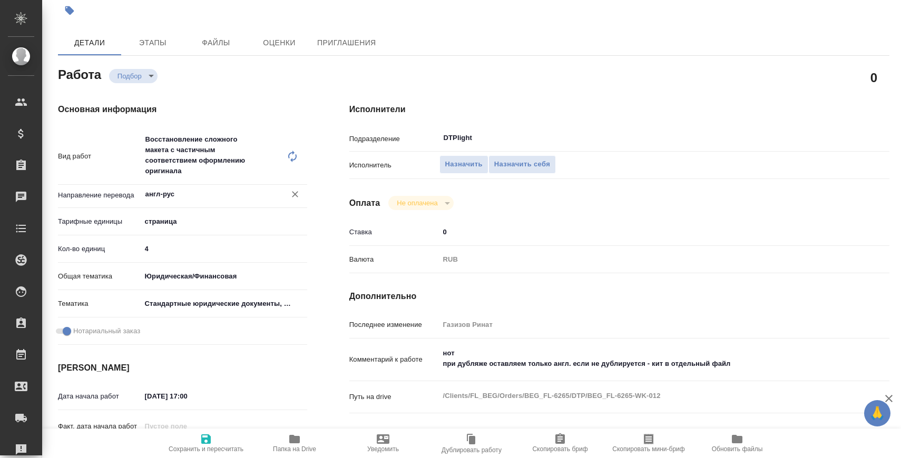
click at [208, 439] on icon "button" at bounding box center [205, 439] width 9 height 9
type input "recruiting"
type input "англ-рус"
type input "5a8b1489cc6b4906c91bfdb2"
type input "4"
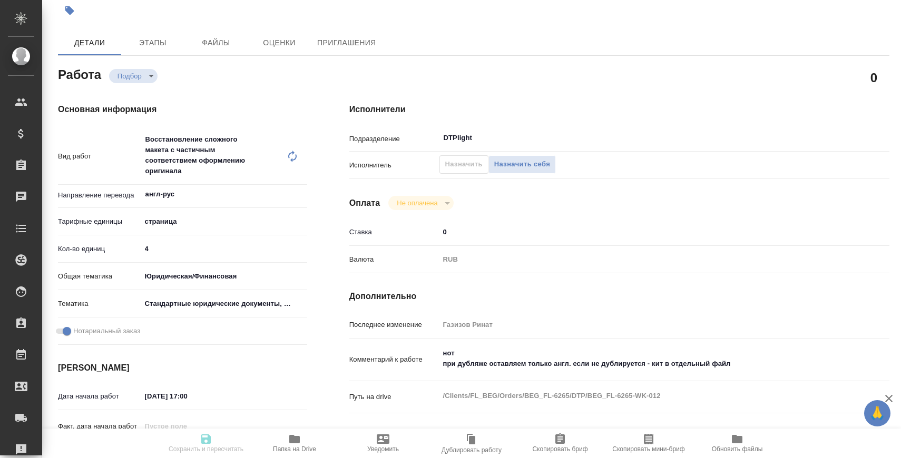
type input "yr-fn"
type input "5f647205b73bc97568ca66bf"
checkbox input "true"
type input "09.09.2025 17:00"
type input "10.09.2025 09:00"
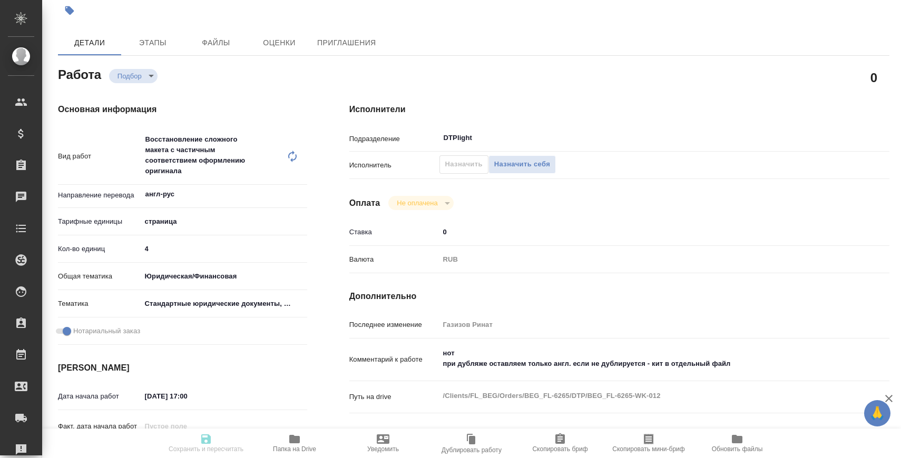
type input "12.09.2025 14:00"
type input "DTPlight"
type input "notPayed"
type input "0"
type input "RUB"
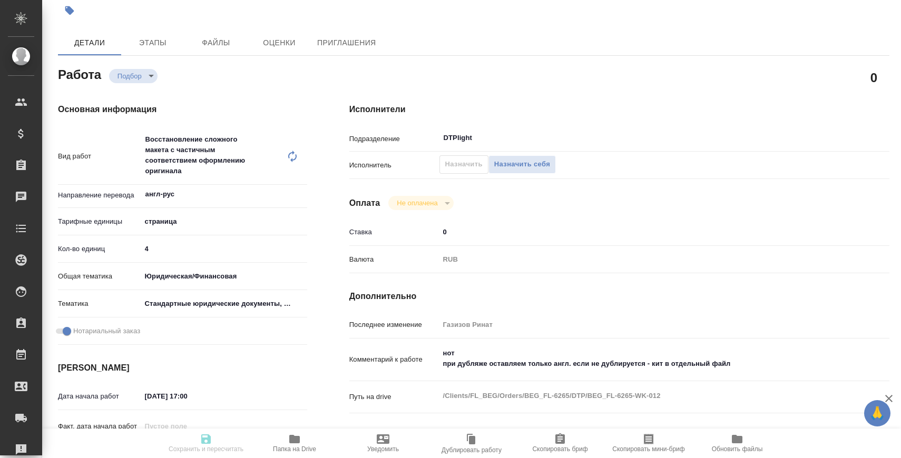
type input "Газизов Ринат"
type input "BEG_FL-6265"
type input "Восстановление сложного макета с частичным соответствием оформлению оригинала"
type input "Восстановление сложного макета с частичным соответствием оформлению оригинала, …"
type input "Антонова Кристина"
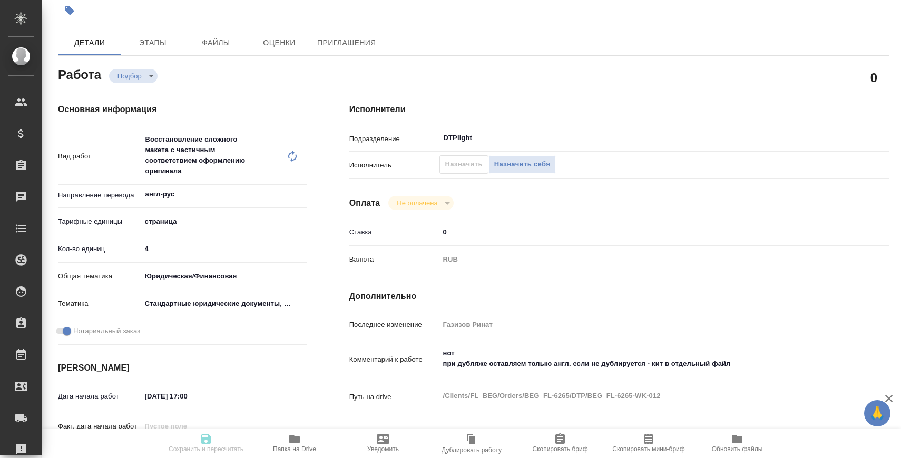
type input "Заборова Александра"
type input "/Clients/FL_BEG/Orders/BEG_FL-6265"
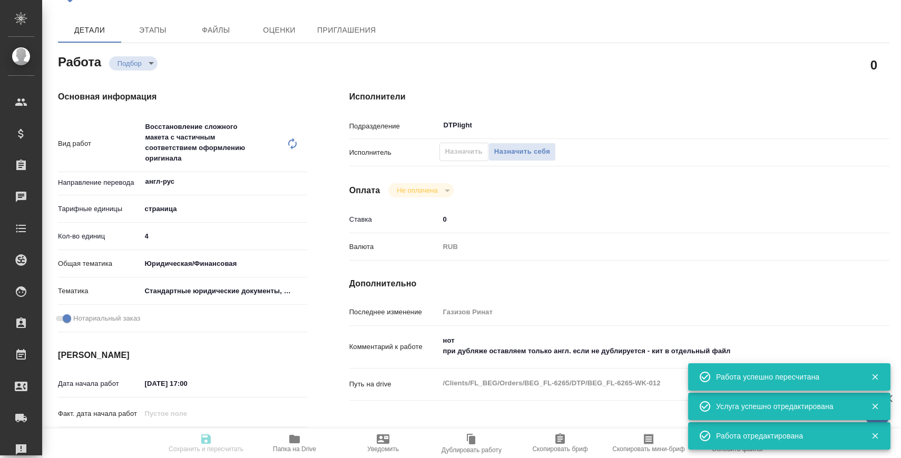
type input "recruiting"
type input "англ-рус"
type input "5a8b1489cc6b4906c91bfdb2"
type input "4"
type input "yr-fn"
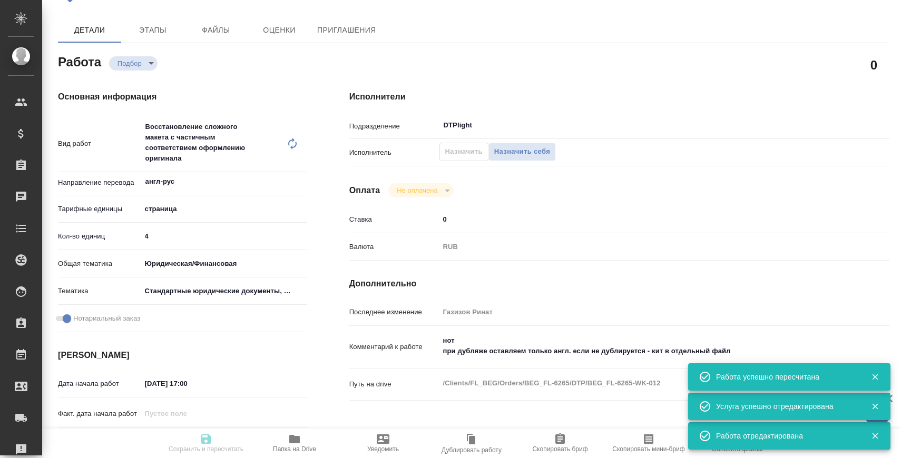
type input "5f647205b73bc97568ca66bf"
checkbox input "true"
type input "09.09.2025 17:00"
type input "10.09.2025 09:00"
type input "12.09.2025 14:00"
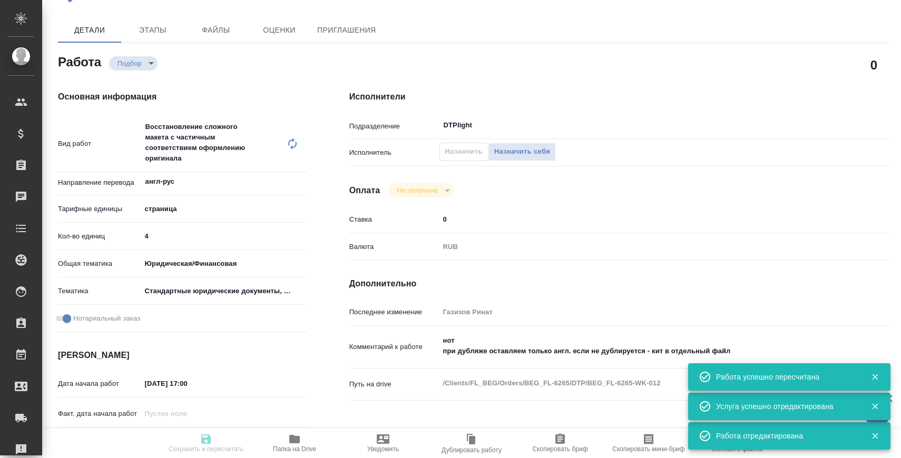
type input "DTPlight"
type input "notPayed"
type input "0"
type input "RUB"
type input "Газизов Ринат"
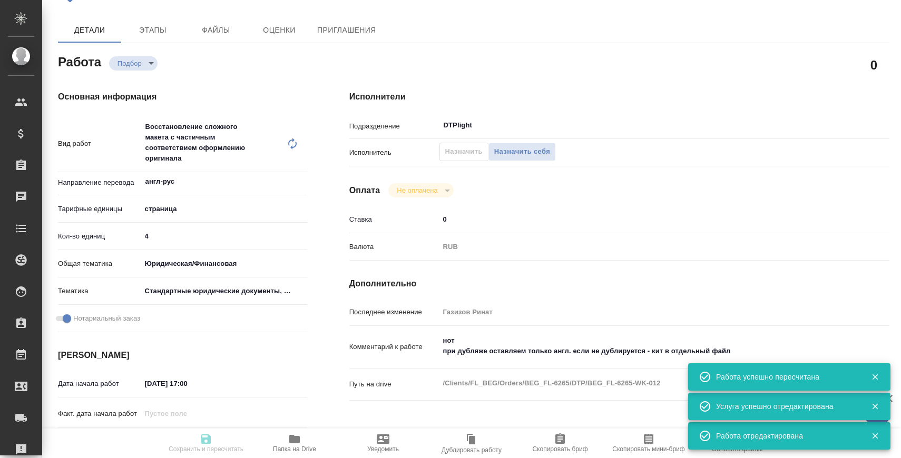
type input "BEG_FL-6265"
type input "Восстановление сложного макета с частичным соответствием оформлению оригинала"
type input "Восстановление сложного макета с частичным соответствием оформлению оригинала, …"
type input "Антонова Кристина"
type input "[PERSON_NAME]"
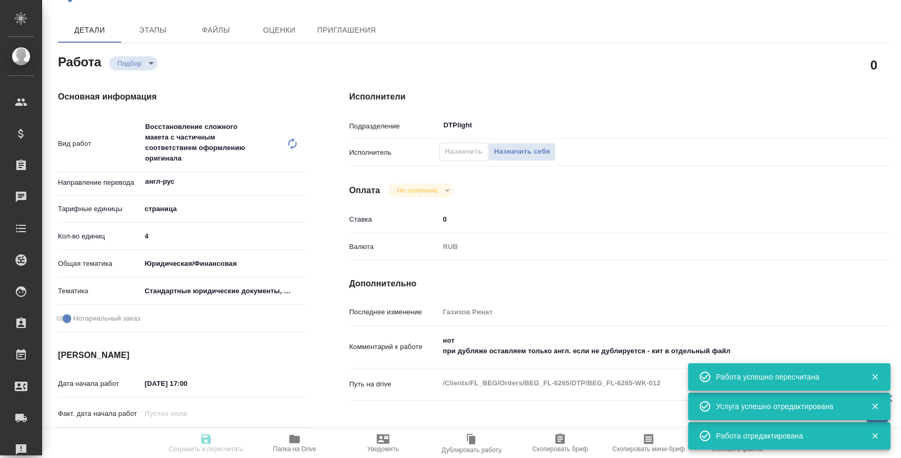
type input "/Clients/FL_BEG/Orders/BEG_FL-6265"
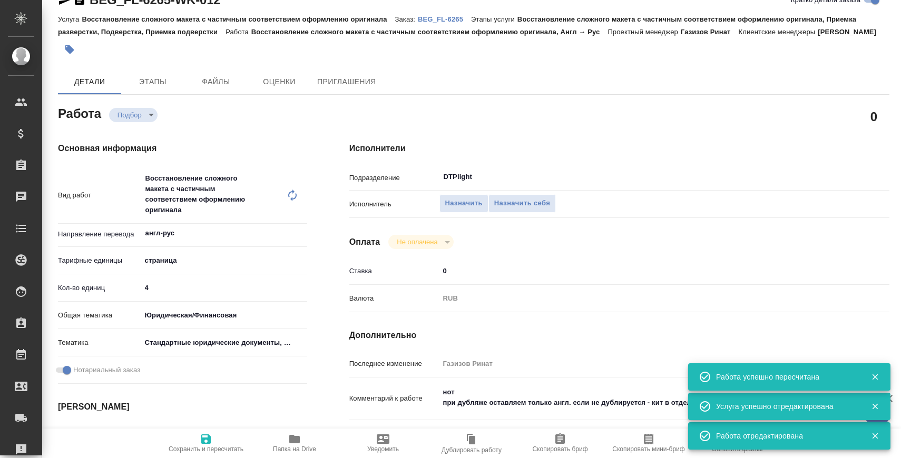
scroll to position [0, 0]
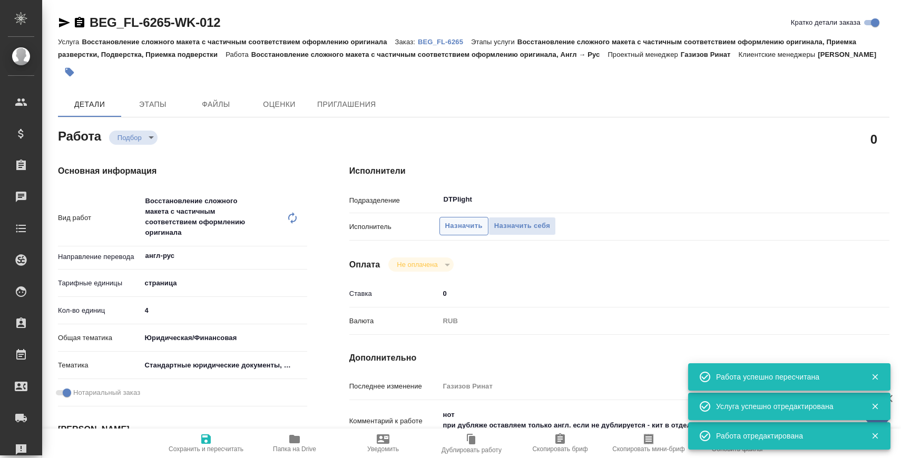
click at [461, 231] on button "Назначить" at bounding box center [463, 226] width 49 height 18
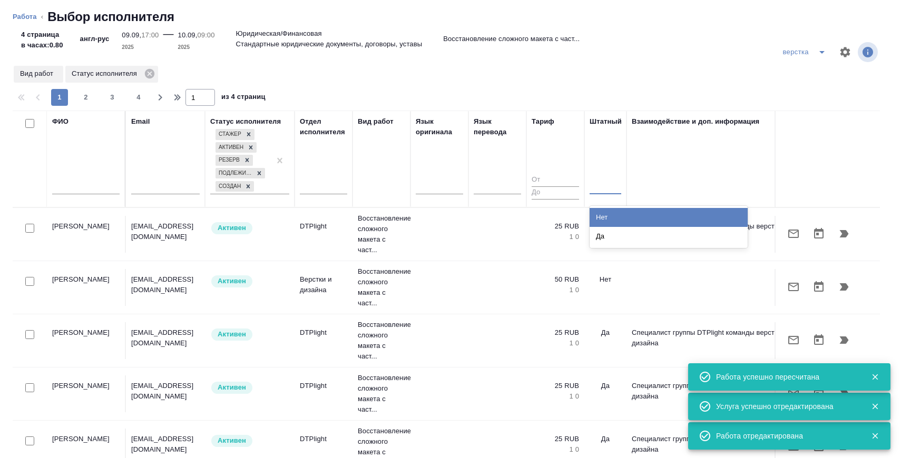
click at [603, 189] on div at bounding box center [605, 183] width 32 height 15
click at [602, 214] on div "Нет" at bounding box center [668, 217] width 158 height 19
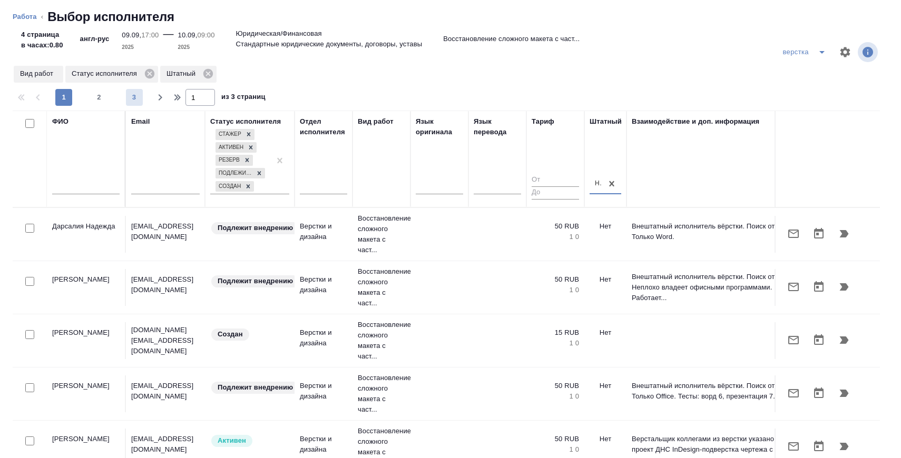
click at [137, 98] on span "3" at bounding box center [134, 97] width 17 height 11
type input "3"
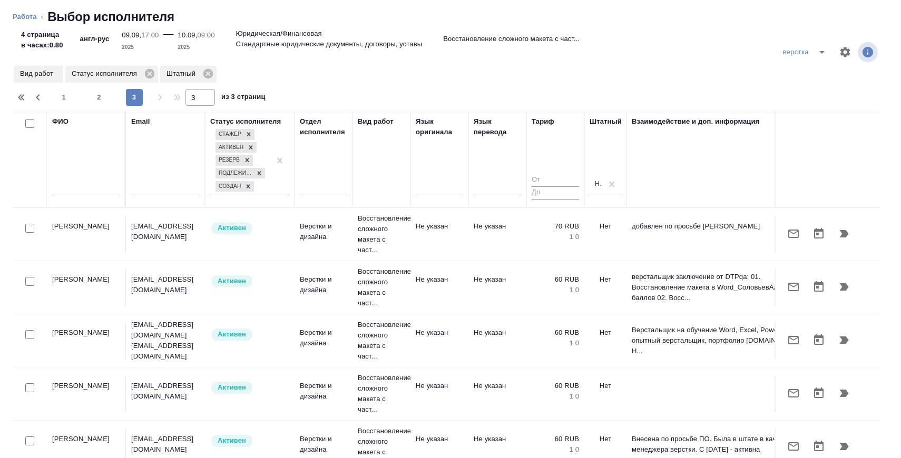
scroll to position [7, 0]
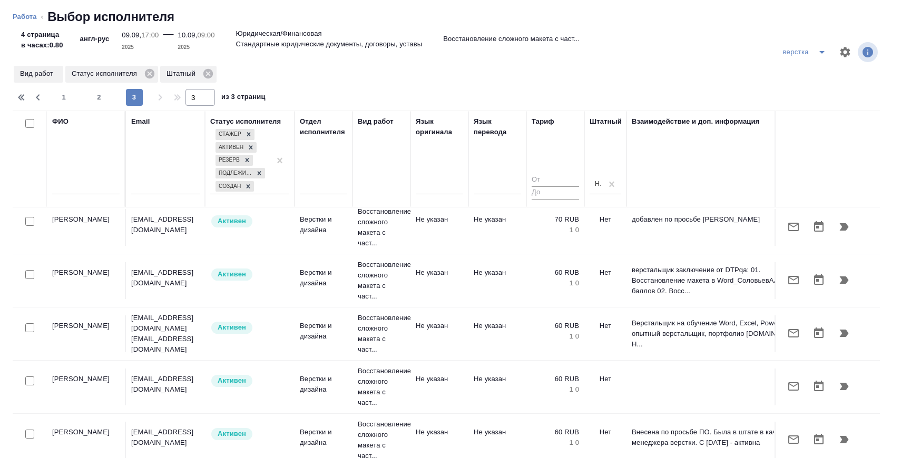
click at [74, 186] on input "text" at bounding box center [85, 187] width 67 height 13
click at [31, 273] on input "checkbox" at bounding box center [29, 274] width 9 height 9
checkbox input "true"
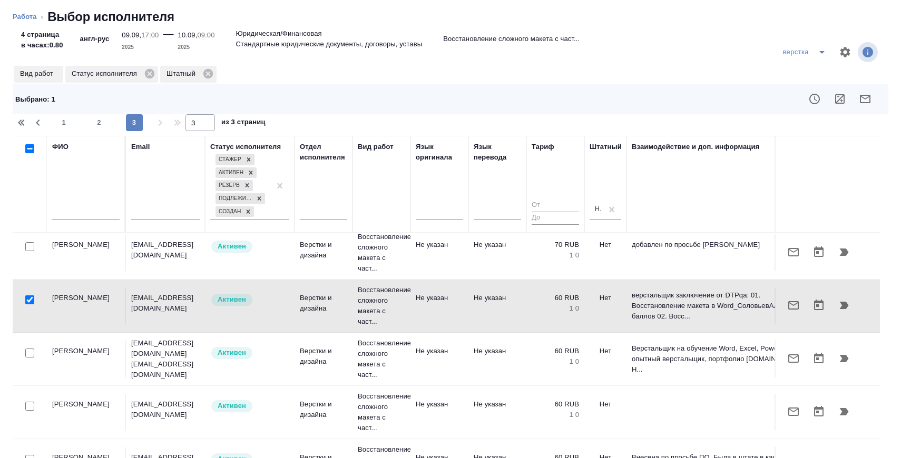
click at [94, 206] on input "text" at bounding box center [85, 212] width 67 height 13
type input "p"
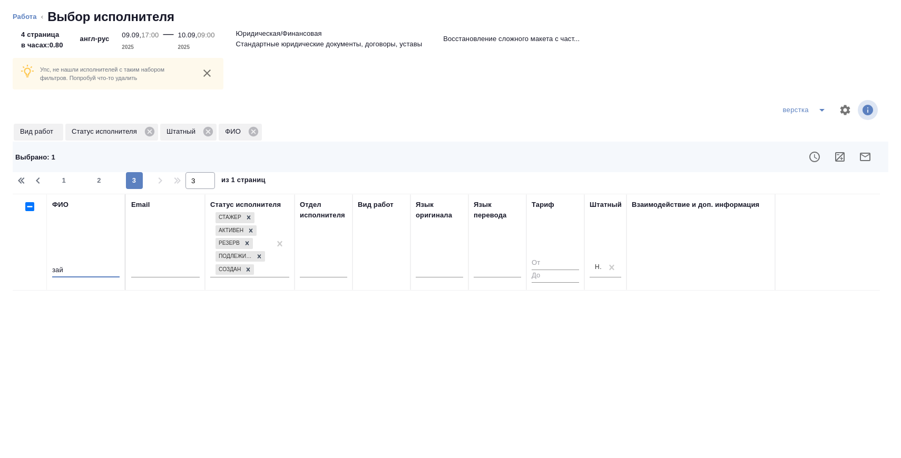
scroll to position [0, 0]
type input "зай"
click at [71, 181] on span "1" at bounding box center [63, 180] width 17 height 11
type input "1"
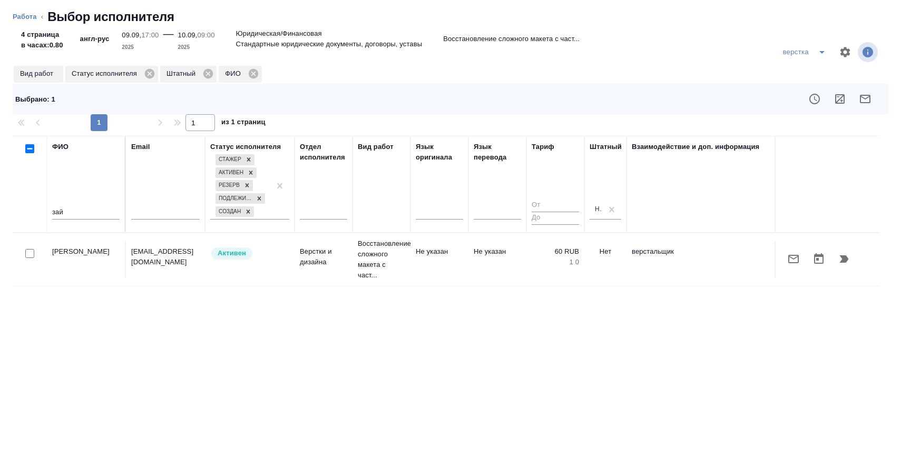
click at [32, 255] on input "checkbox" at bounding box center [29, 253] width 9 height 9
checkbox input "true"
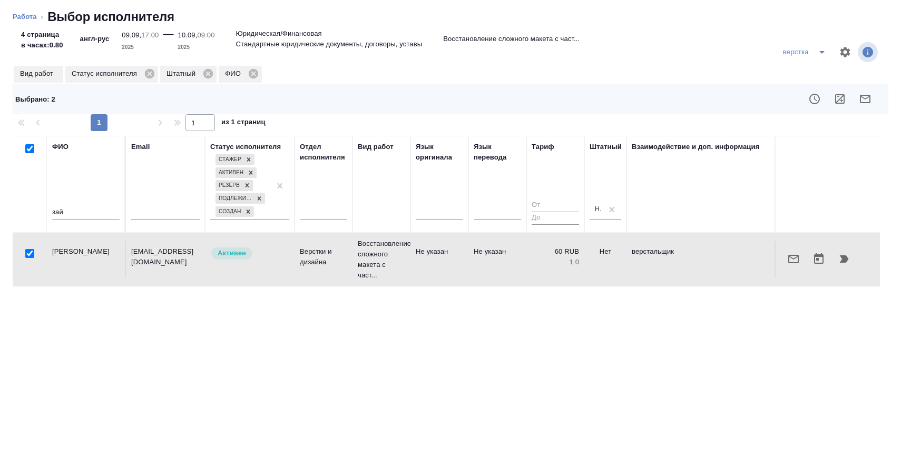
click at [67, 212] on input "зай" at bounding box center [85, 212] width 67 height 13
type input "астах"
checkbox input "false"
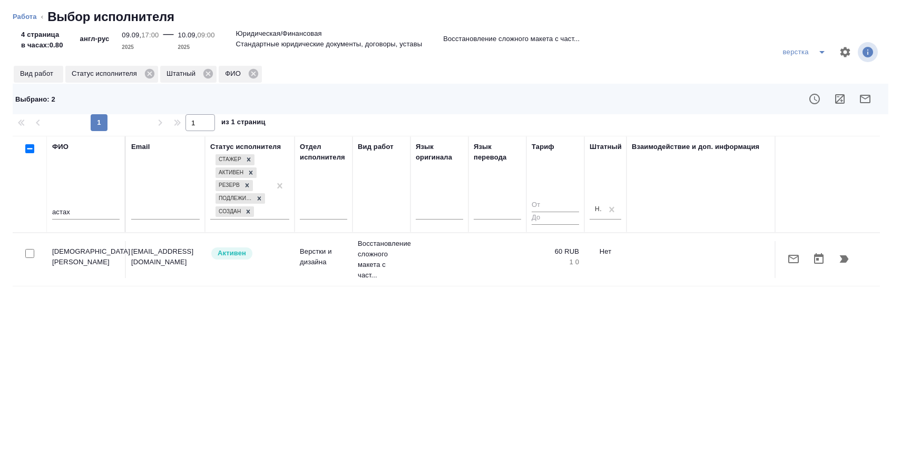
click at [34, 248] on div at bounding box center [30, 254] width 24 height 15
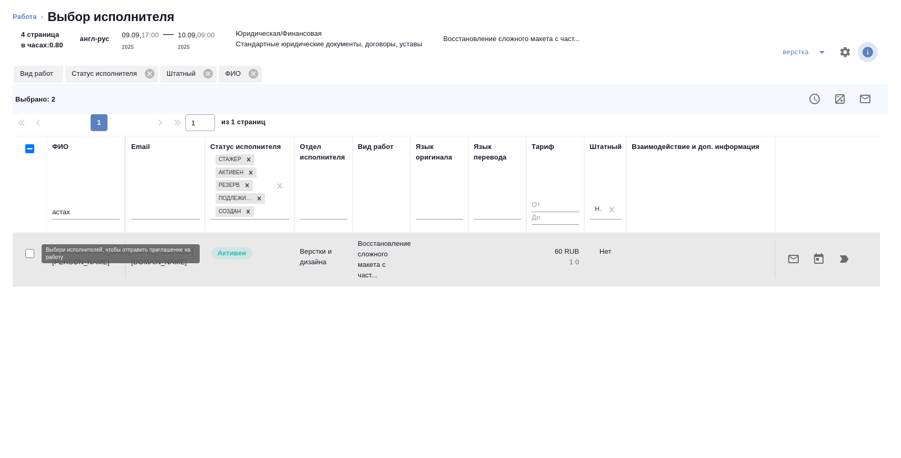
click at [29, 256] on input "checkbox" at bounding box center [29, 253] width 9 height 9
checkbox input "true"
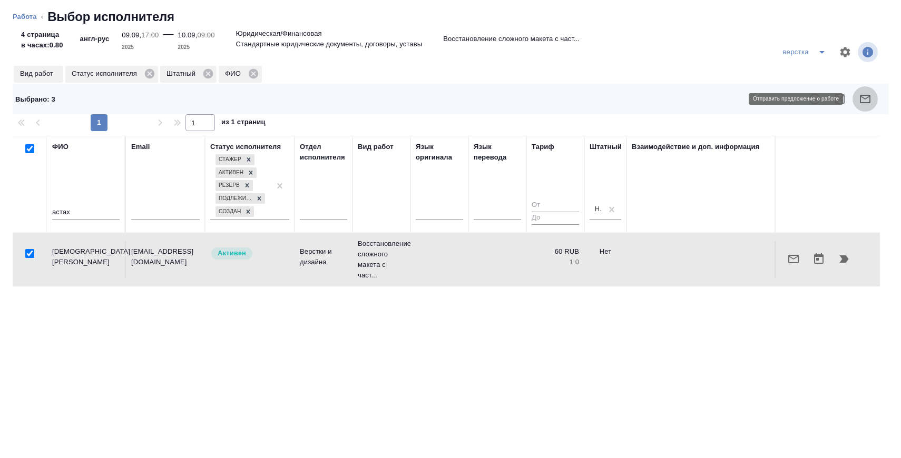
click at [865, 93] on icon "button" at bounding box center [865, 99] width 13 height 13
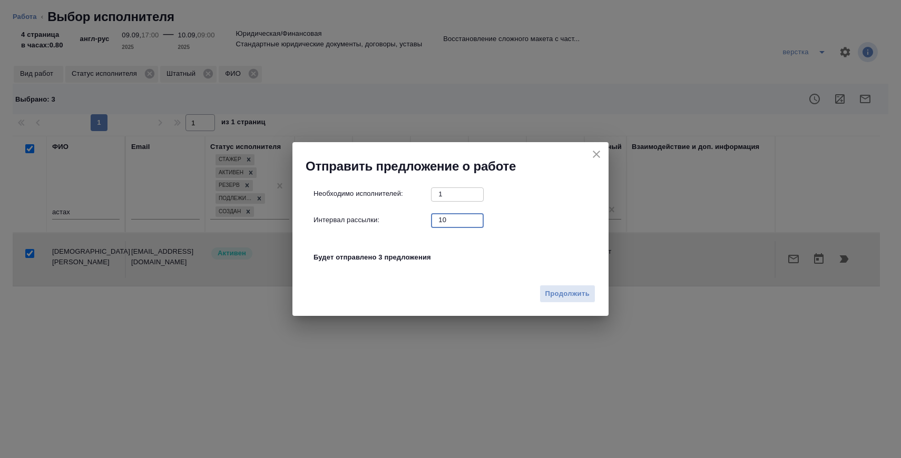
click at [466, 220] on input "10" at bounding box center [457, 219] width 53 height 13
type input "0"
click at [562, 291] on span "Продолжить" at bounding box center [567, 294] width 44 height 12
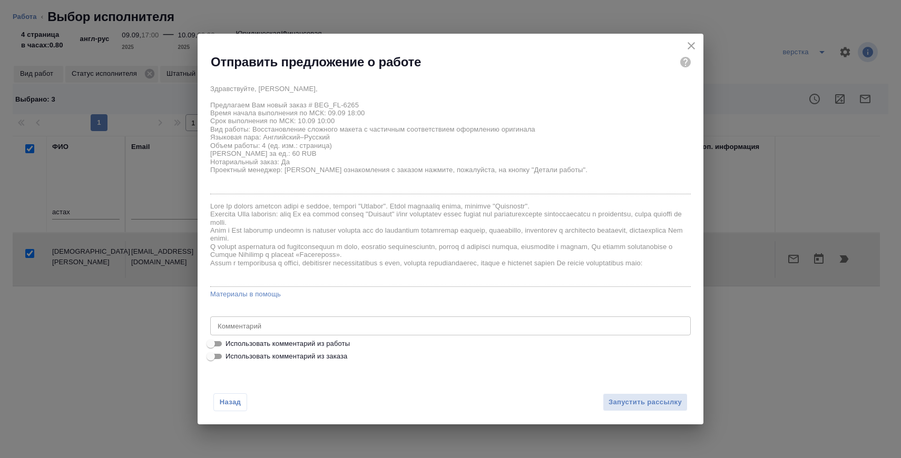
click at [303, 340] on span "Использовать комментарий из работы" at bounding box center [287, 344] width 124 height 11
click at [230, 340] on input "Использовать комментарий из работы" at bounding box center [211, 344] width 38 height 13
checkbox input "true"
type textarea "нот при дубляже оставляем только англ. если не дублируется - кит в отдельный фа…"
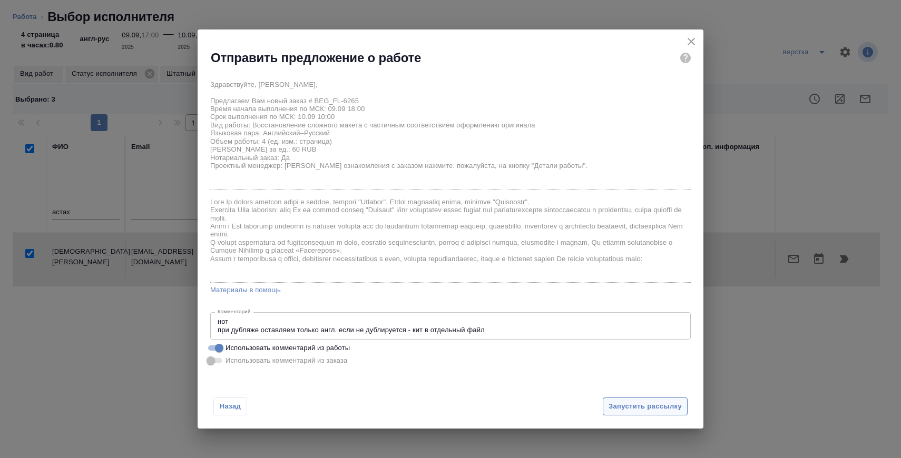
click at [620, 403] on span "Запустить рассылку" at bounding box center [644, 407] width 73 height 12
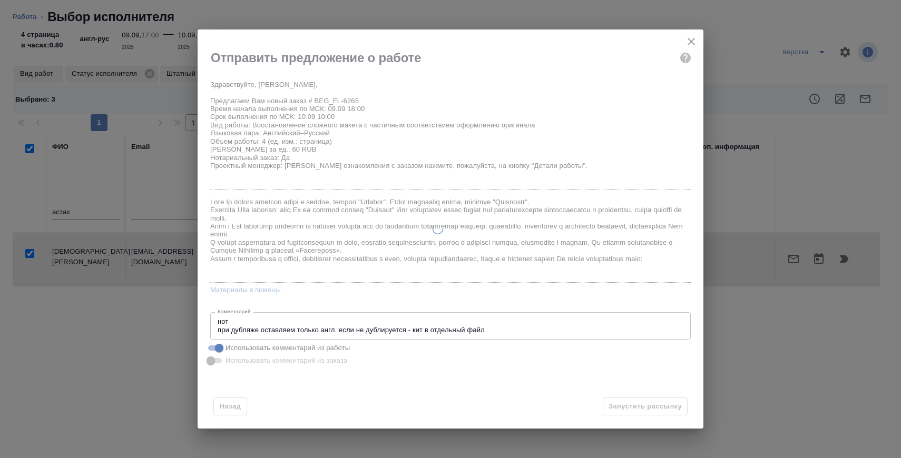
type input "09.09.2025 18:00"
type input "[DATE] 10:00"
type input "12.09.2025 15:00"
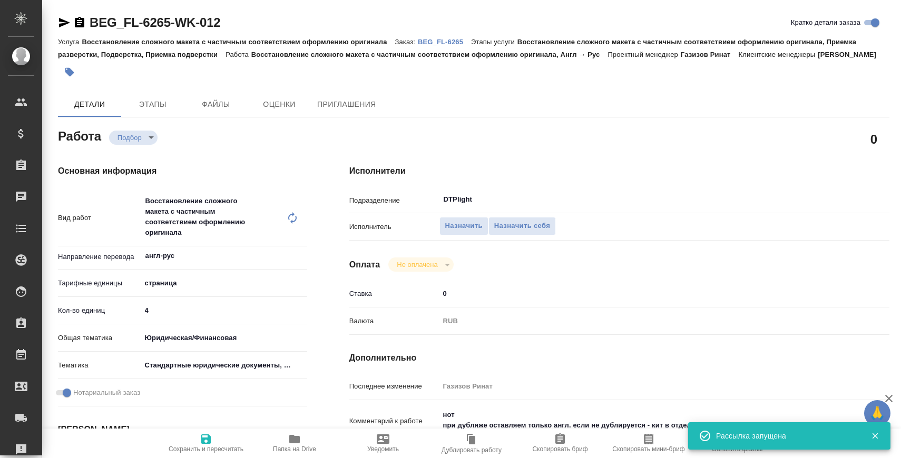
type input "recruiting"
type input "англ-рус"
type input "5a8b1489cc6b4906c91bfdb2"
type input "4"
type input "yr-fn"
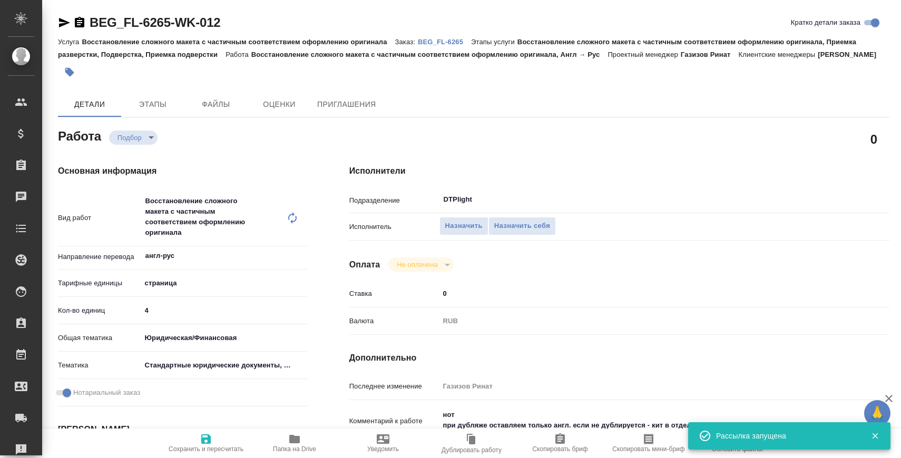
type input "5f647205b73bc97568ca66bf"
checkbox input "true"
type input "09.09.2025 18:00"
type input "10.09.2025 10:00"
type input "12.09.2025 15:00"
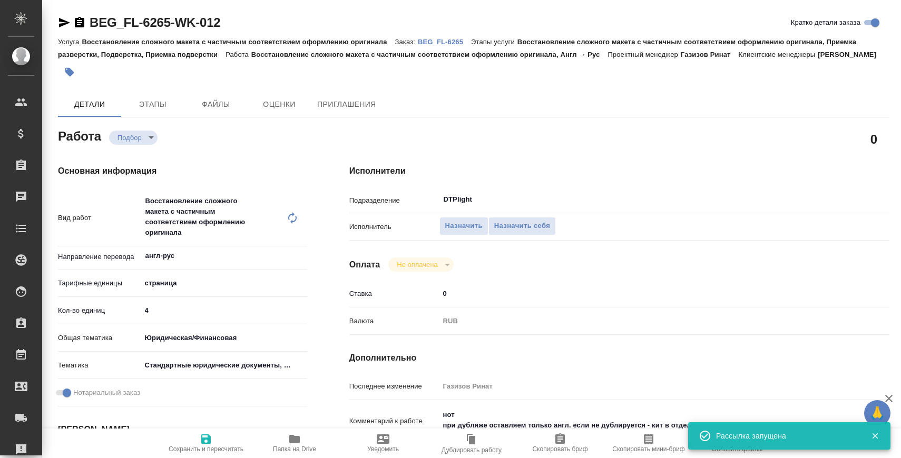
type input "DTPlight"
type input "notPayed"
type input "0"
type input "RUB"
type input "Газизов Ринат"
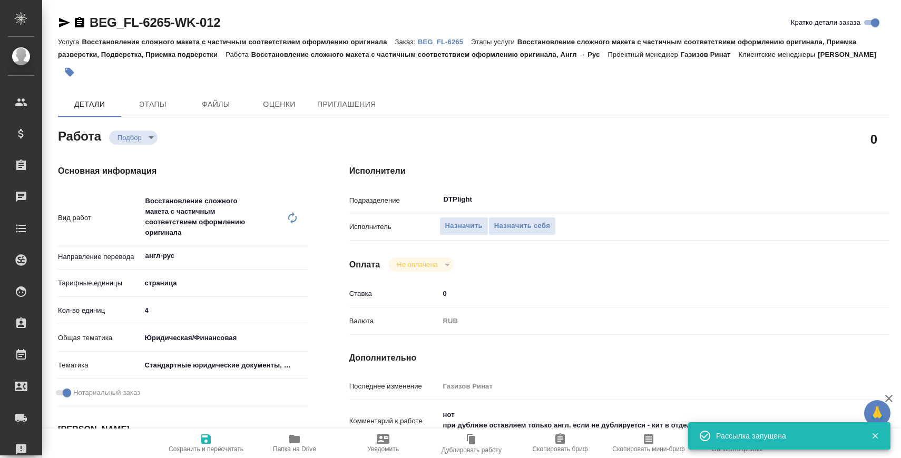
type input "BEG_FL-6265"
type input "Восстановление сложного макета с частичным соответствием оформлению оригинала"
type input "Восстановление сложного макета с частичным соответствием оформлению оригинала, …"
type input "Антонова Кристина"
type input "Заборова Александра"
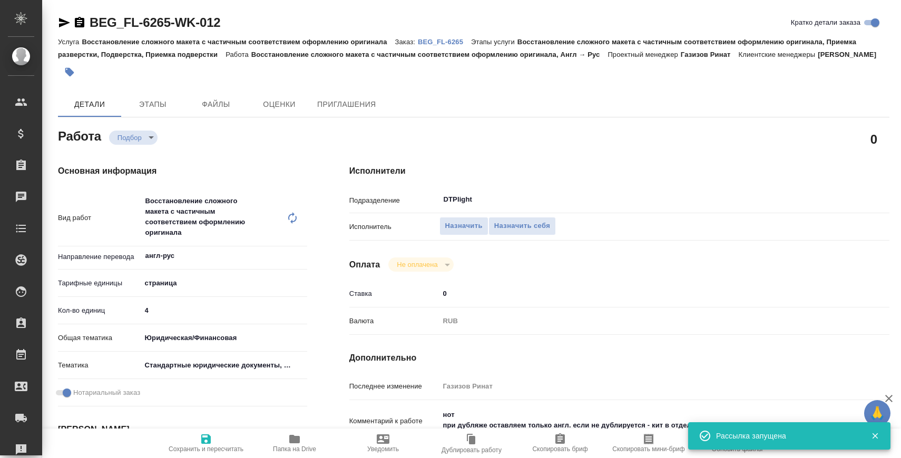
type input "/Clients/FL_BEG/Orders/BEG_FL-6265"
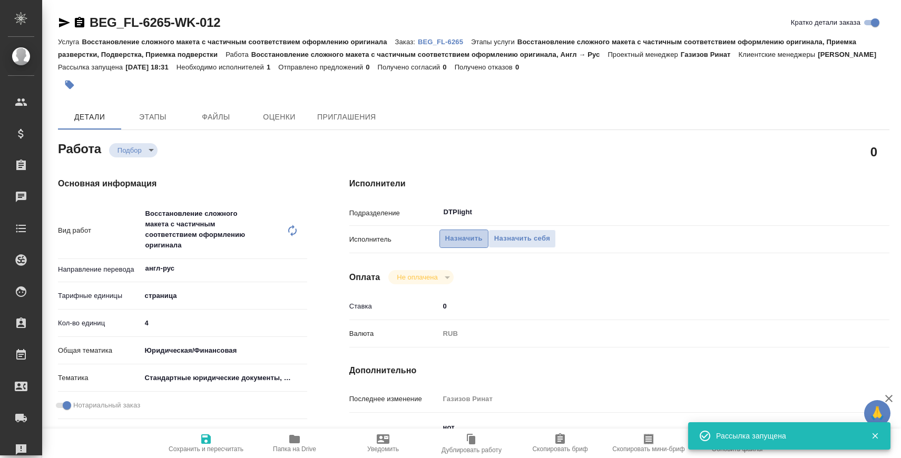
click at [456, 245] on span "Назначить" at bounding box center [463, 239] width 37 height 12
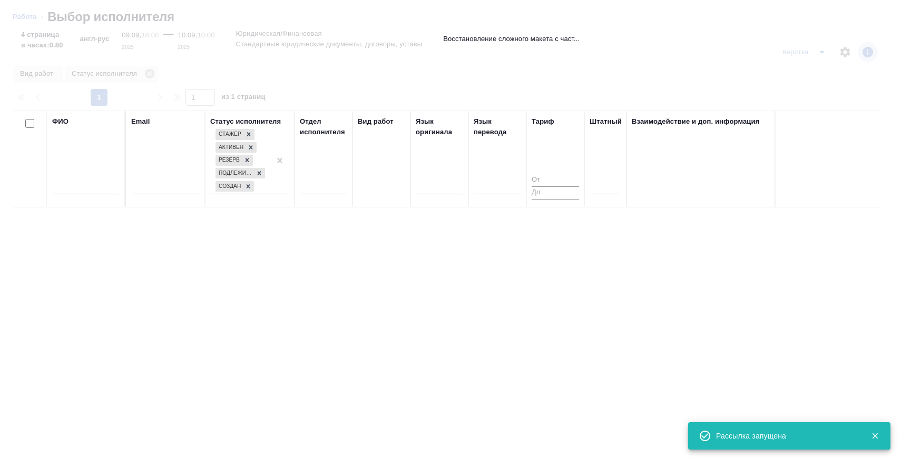
click at [93, 189] on input "text" at bounding box center [85, 187] width 67 height 13
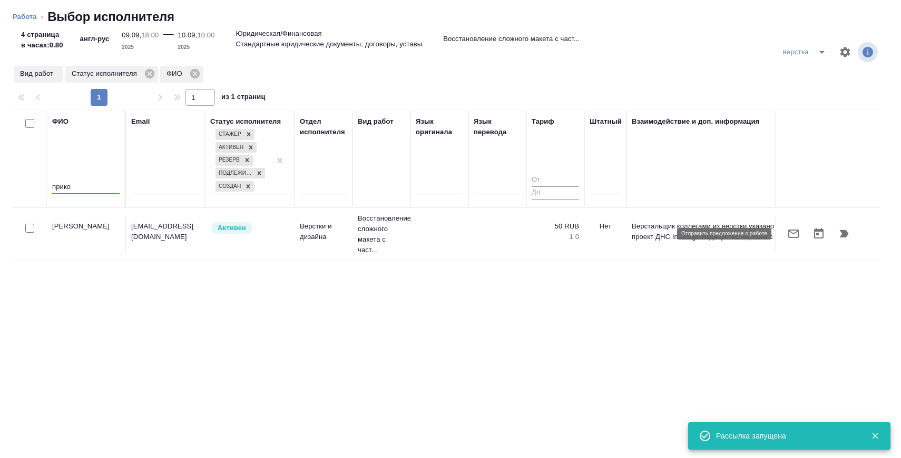
type input "прико"
click at [796, 234] on icon "button" at bounding box center [793, 234] width 13 height 13
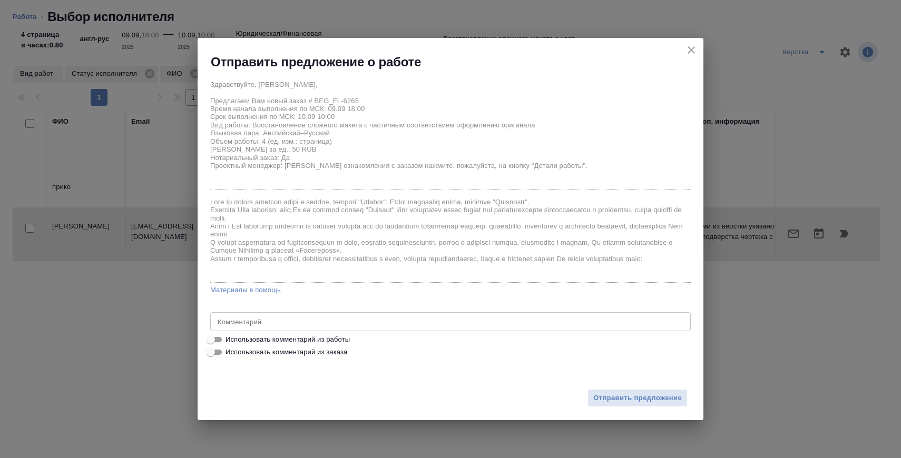
click at [269, 342] on span "Использовать комментарий из работы" at bounding box center [287, 339] width 124 height 11
click at [230, 342] on input "Использовать комментарий из работы" at bounding box center [211, 339] width 38 height 13
checkbox input "true"
type textarea "нот при дубляже оставляем только англ. если не дублируется - кит в отдельный фа…"
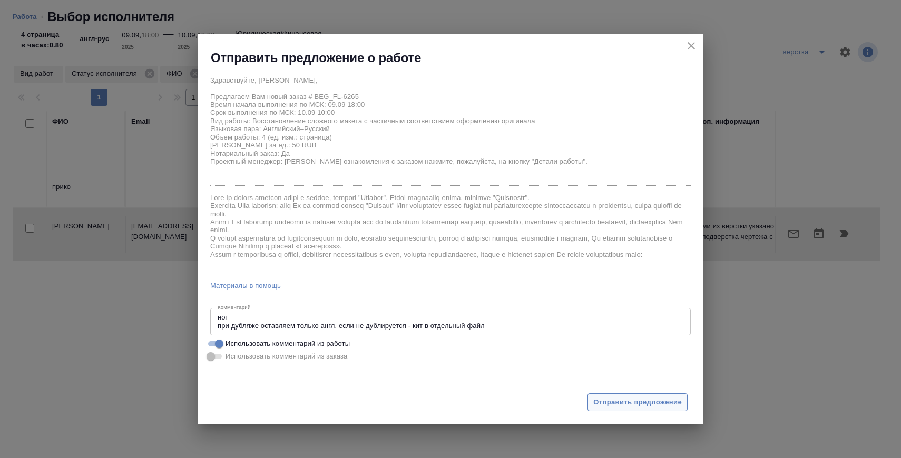
click at [636, 401] on span "Отправить предложение" at bounding box center [637, 403] width 88 height 12
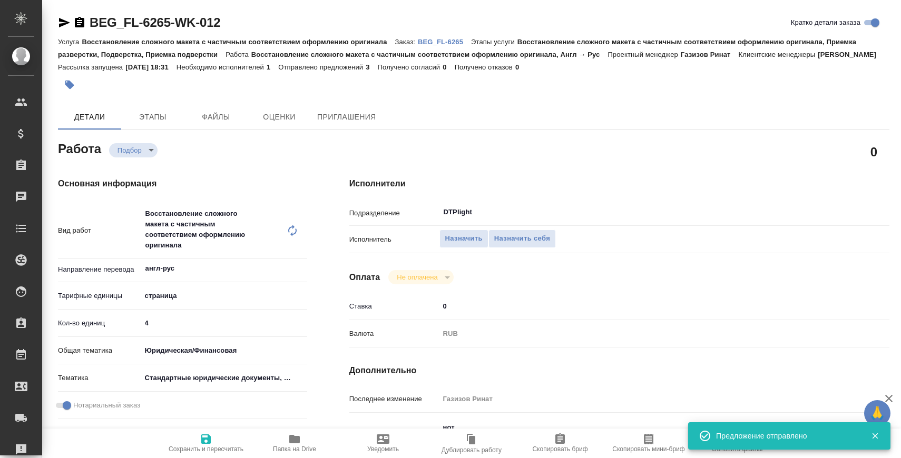
type input "recruiting"
type input "англ-рус"
type input "5a8b1489cc6b4906c91bfdb2"
type input "4"
type input "yr-fn"
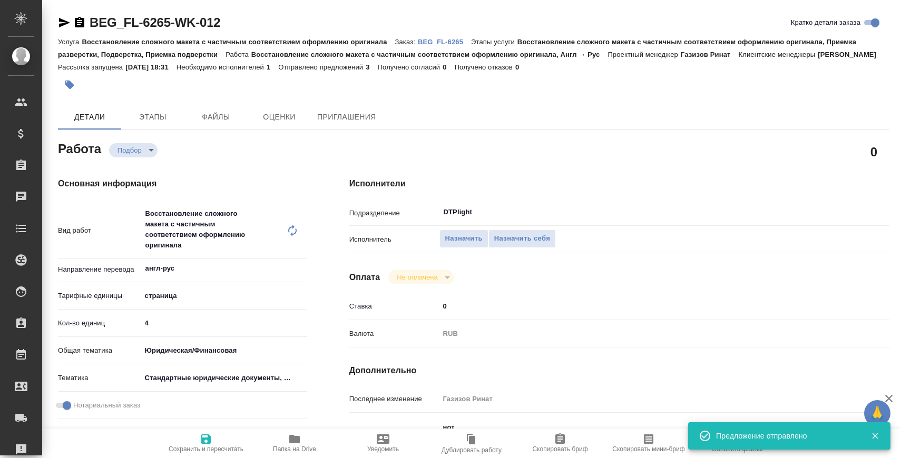
type input "5f647205b73bc97568ca66bf"
checkbox input "true"
type input "09.09.2025 18:00"
type input "10.09.2025 10:00"
type input "12.09.2025 15:00"
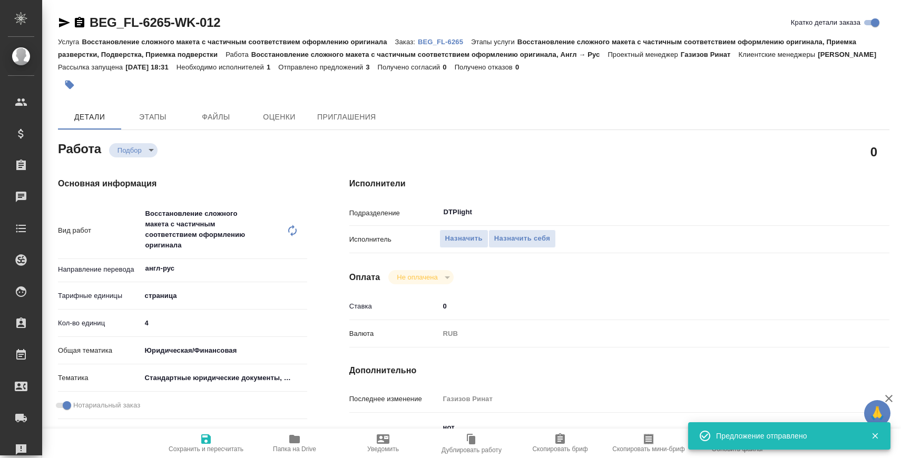
type input "DTPlight"
type input "notPayed"
type input "0"
type input "RUB"
type input "Газизов Ринат"
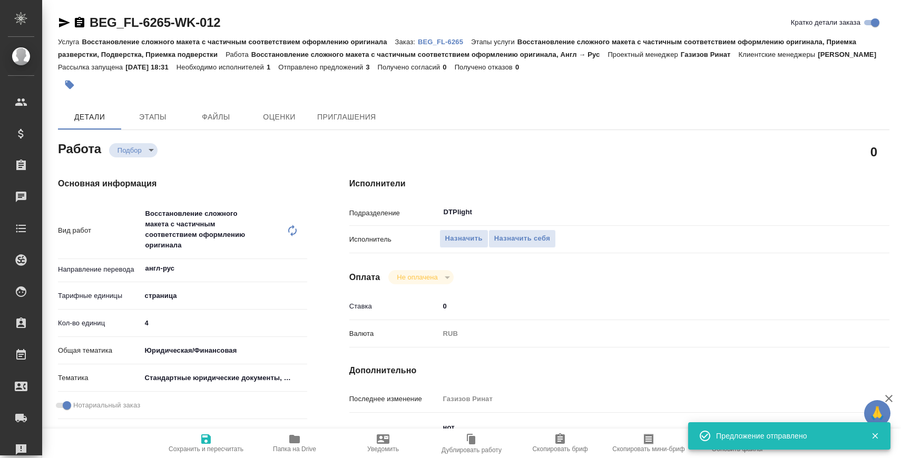
type input "BEG_FL-6265"
type input "Восстановление сложного макета с частичным соответствием оформлению оригинала"
type input "Восстановление сложного макета с частичным соответствием оформлению оригинала, …"
type input "Антонова Кристина"
type input "Заборова Александра"
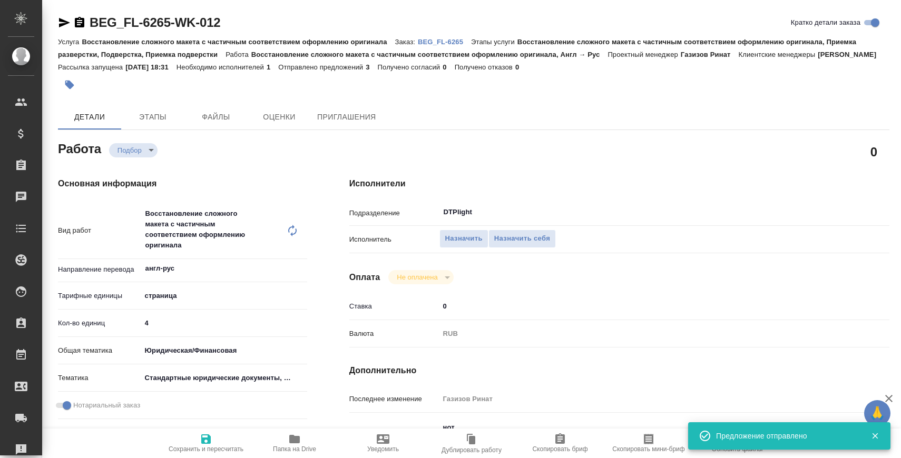
type input "/Clients/FL_BEG/Orders/BEG_FL-6265"
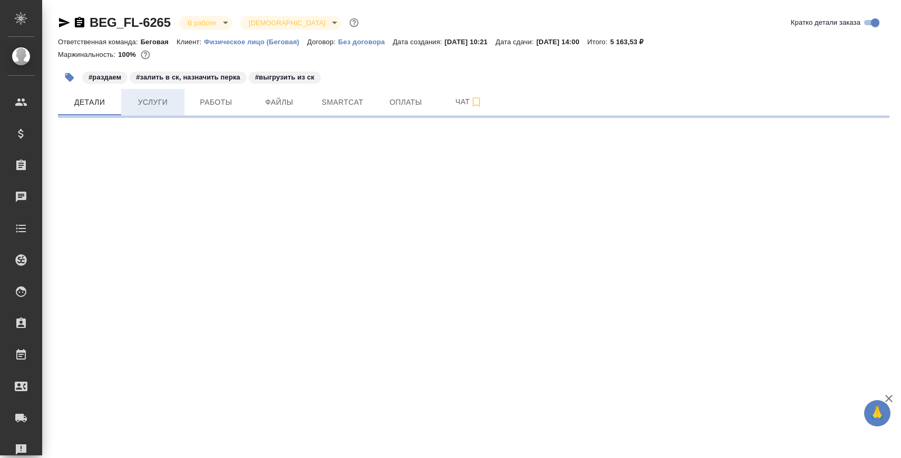
click at [143, 106] on span "Услуги" at bounding box center [152, 102] width 51 height 13
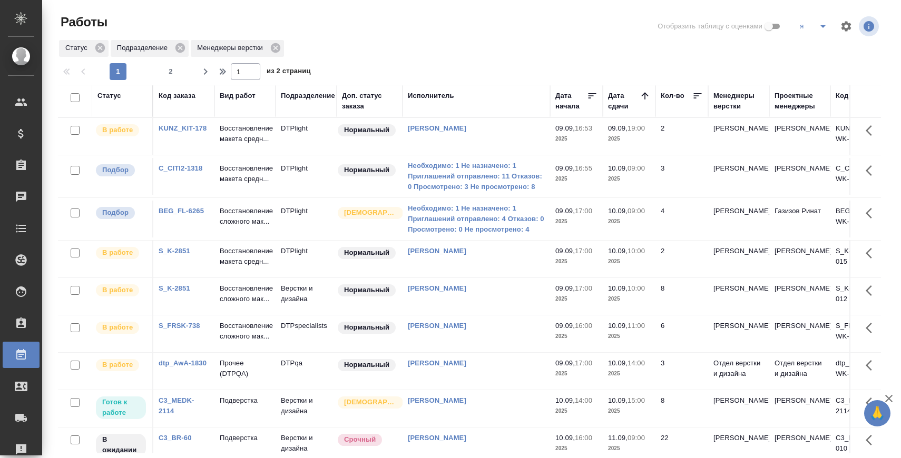
click at [465, 182] on link "Необходимо: 1 Не назначено: 1 Приглашений отправлено: 11 Отказов: 0 Просмотрено…" at bounding box center [476, 177] width 137 height 32
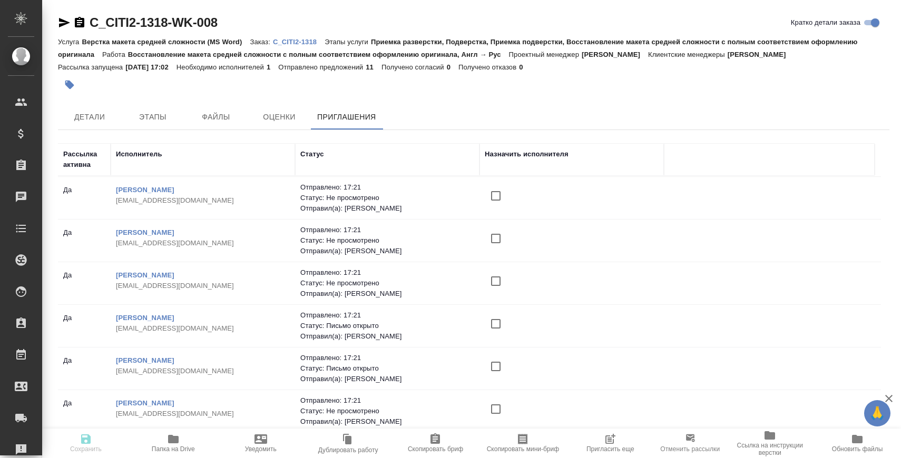
scroll to position [2, 0]
click at [595, 445] on span "Пригласить еще" at bounding box center [610, 443] width 75 height 20
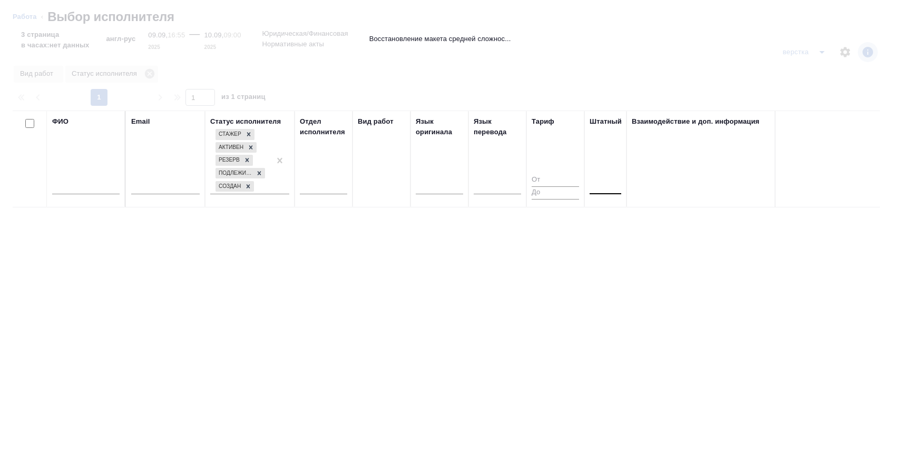
click at [592, 184] on div at bounding box center [605, 183] width 32 height 15
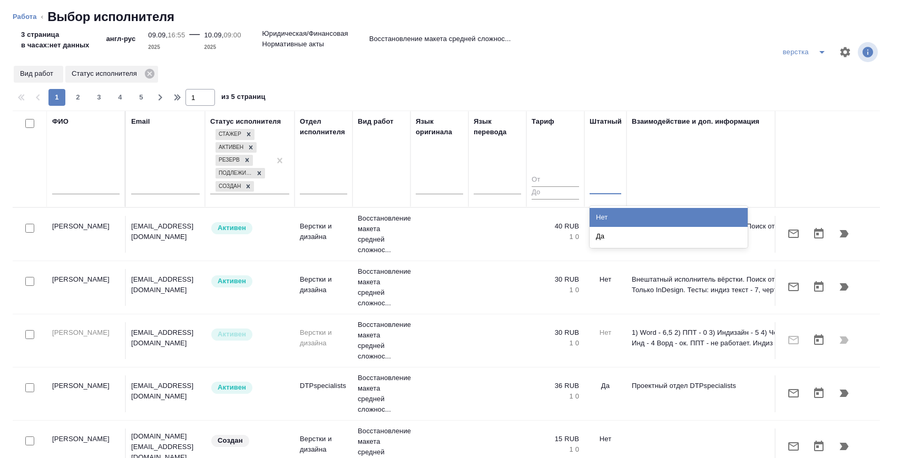
click at [595, 212] on div "Нет" at bounding box center [668, 217] width 158 height 19
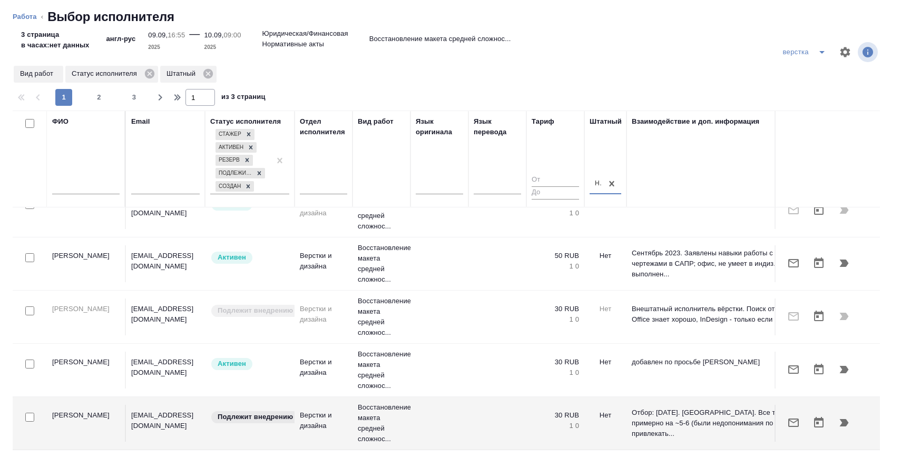
scroll to position [283, 0]
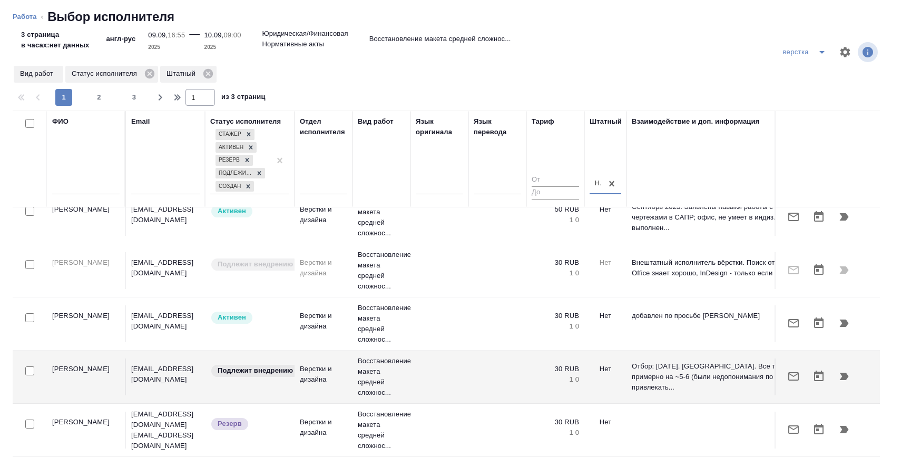
click at [34, 370] on div at bounding box center [30, 371] width 24 height 15
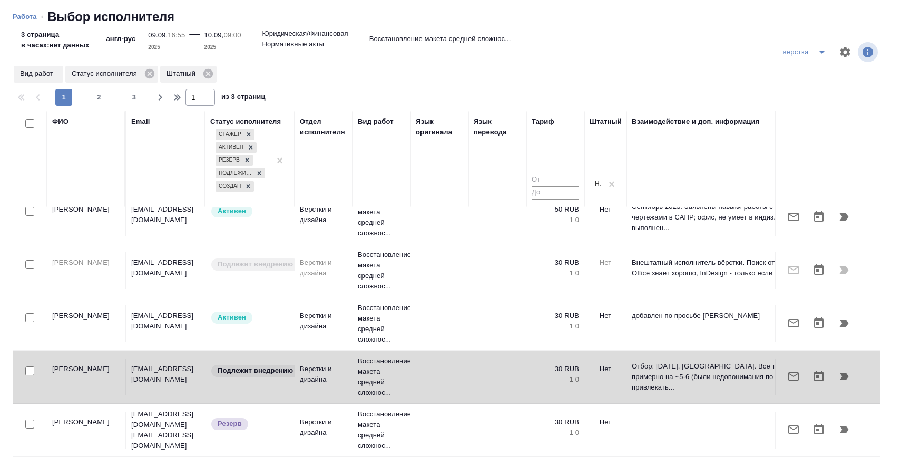
click at [34, 370] on input "checkbox" at bounding box center [29, 371] width 9 height 9
checkbox input "true"
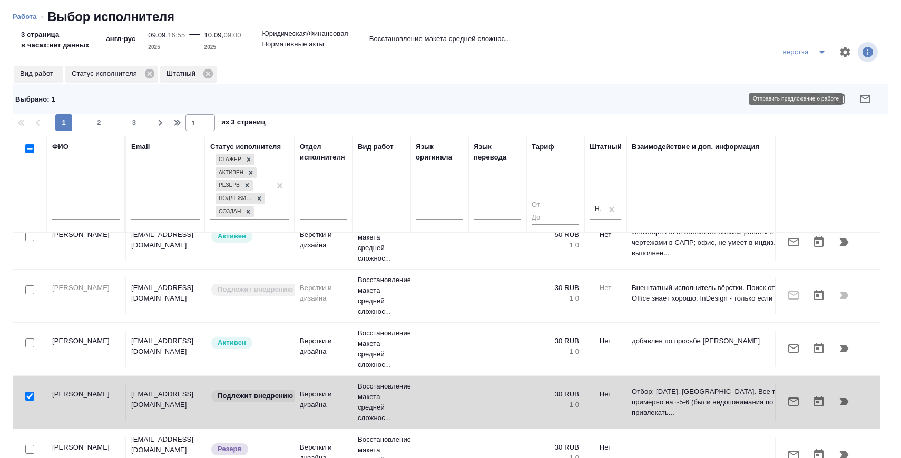
click at [857, 103] on button "button" at bounding box center [864, 98] width 25 height 25
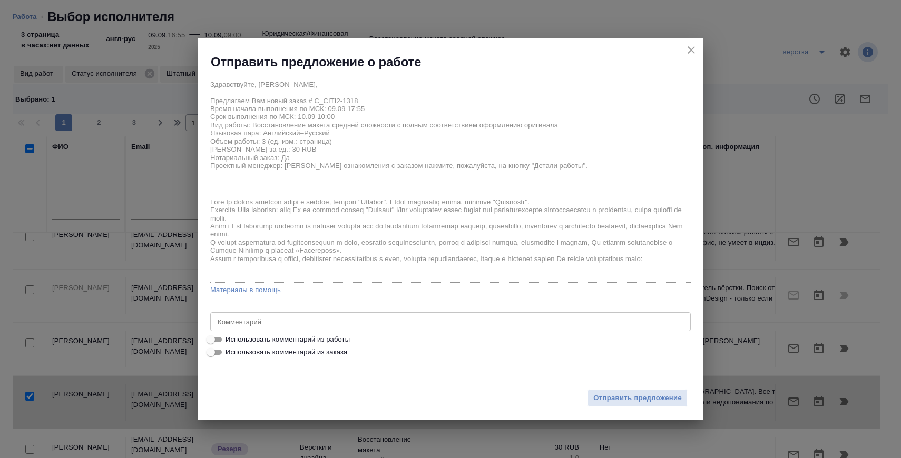
click at [254, 343] on span "Использовать комментарий из работы" at bounding box center [287, 339] width 124 height 11
click at [230, 343] on input "Использовать комментарий из работы" at bounding box center [211, 339] width 38 height 13
checkbox input "true"
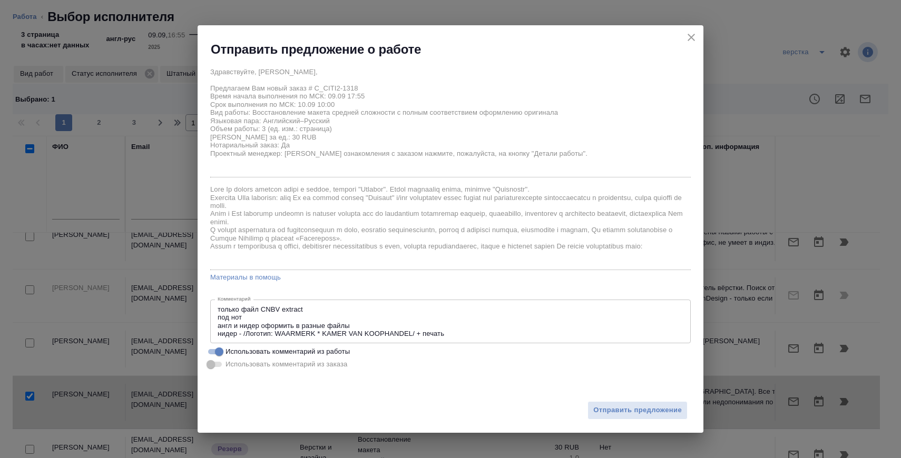
click at [222, 309] on textarea "только файл CNBV extract под нот англ и нидер оформить в разные файлы нидер - /…" at bounding box center [451, 321] width 466 height 33
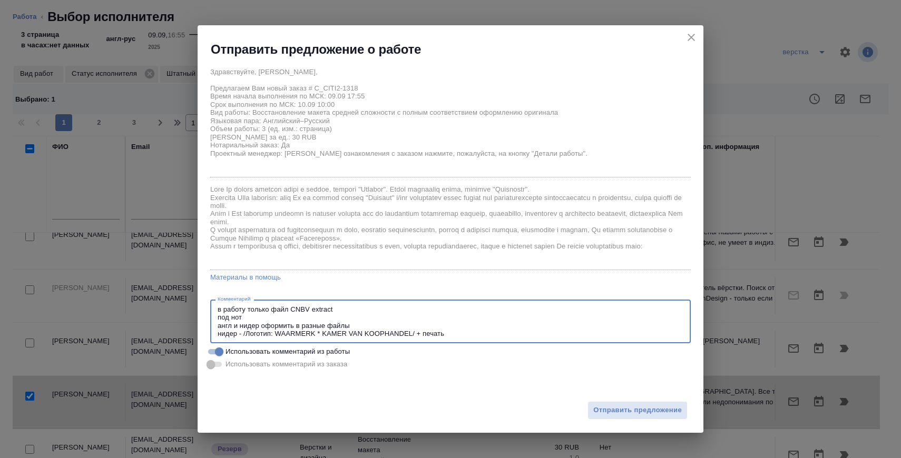
click at [349, 312] on textarea "в работу только файл CNBV extract под нот англ и нидер оформить в разные файлы …" at bounding box center [451, 321] width 466 height 33
click at [318, 318] on textarea "в работу только файл CNBV extract под нот англ и нидер оформить в разные файлы …" at bounding box center [451, 321] width 466 height 33
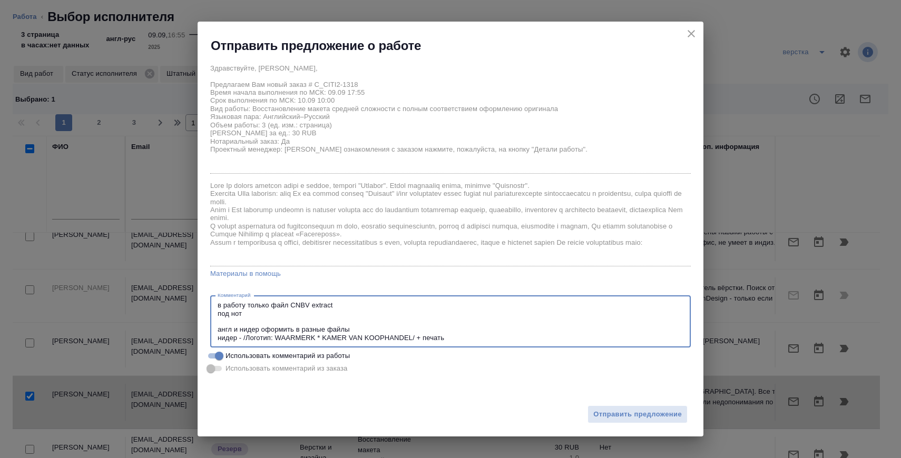
click at [357, 331] on textarea "в работу только файл CNBV extract под нот англ и нидер оформить в разные файлы …" at bounding box center [451, 321] width 466 height 41
type textarea "в работу только файл CNBV extract под нот англ и нидер оформить в разные файлы …"
click at [633, 417] on span "Отправить предложение" at bounding box center [637, 415] width 88 height 12
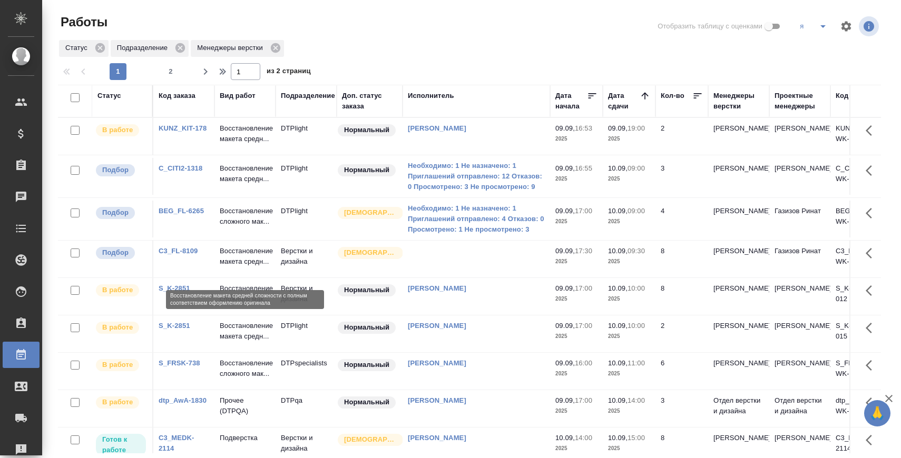
click at [247, 258] on p "Восстановление макета средн..." at bounding box center [245, 256] width 51 height 21
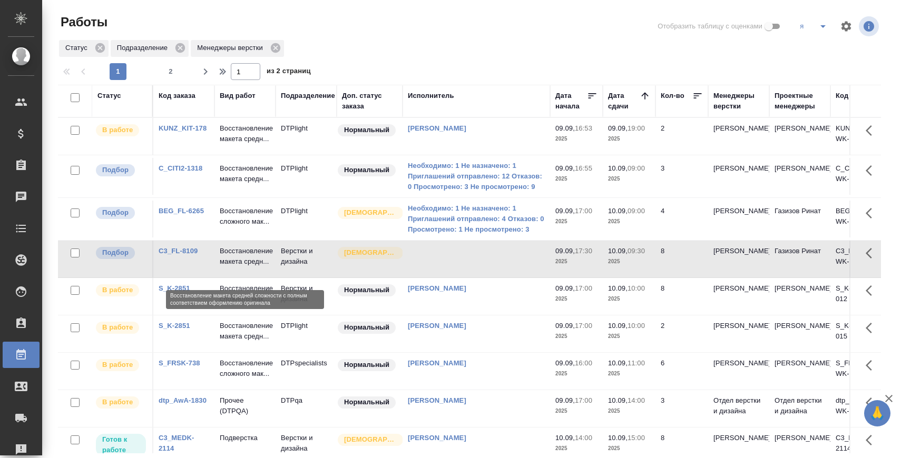
click at [247, 258] on p "Восстановление макета средн..." at bounding box center [245, 256] width 51 height 21
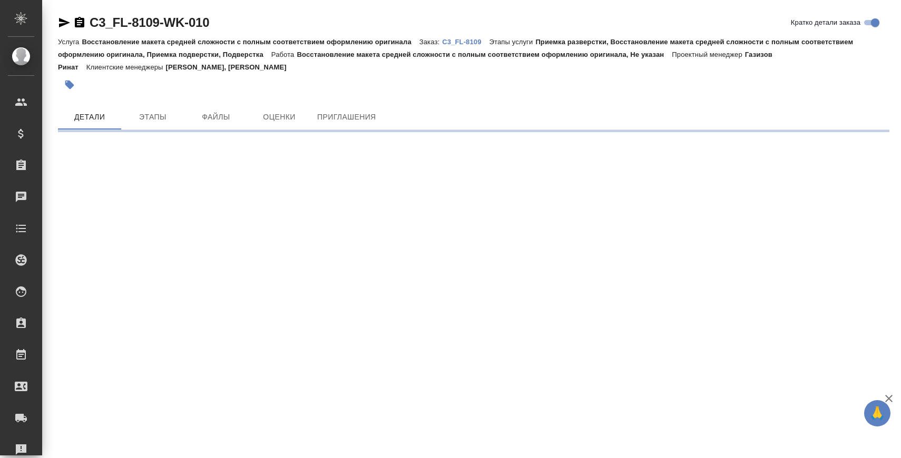
click at [78, 19] on icon "button" at bounding box center [79, 22] width 9 height 11
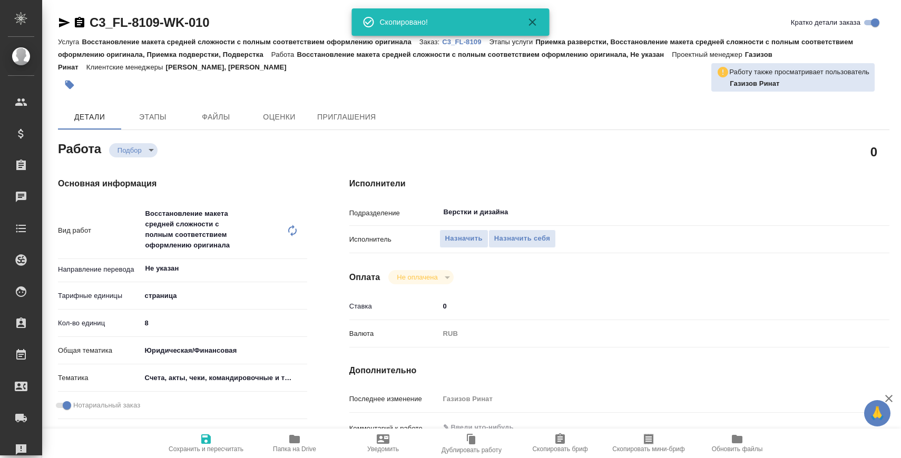
type textarea "x"
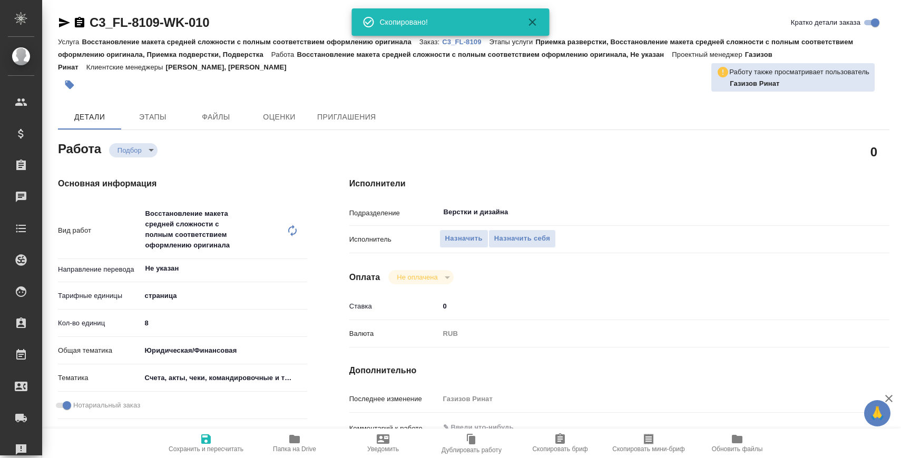
type textarea "x"
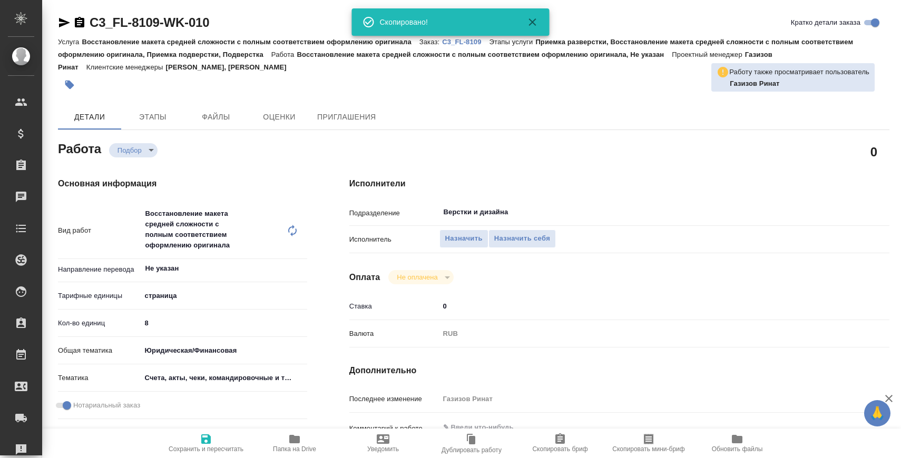
type textarea "x"
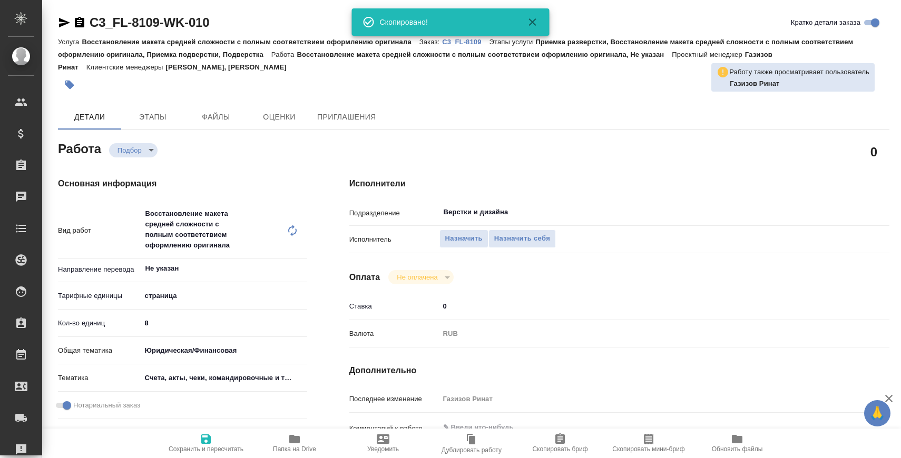
type textarea "x"
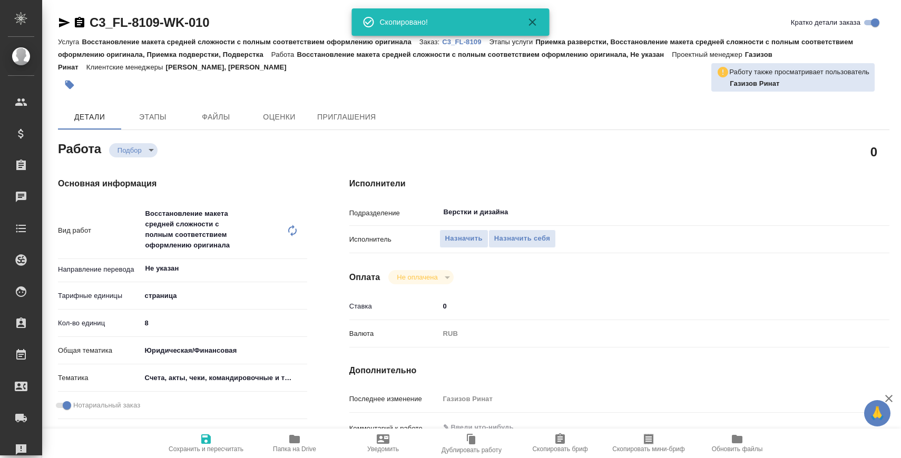
type textarea "x"
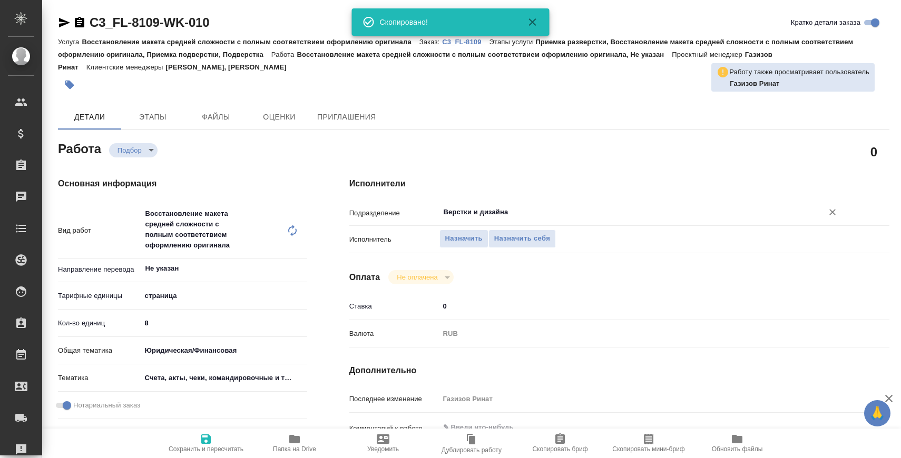
click at [490, 210] on input "Верстки и дизайна" at bounding box center [623, 212] width 363 height 13
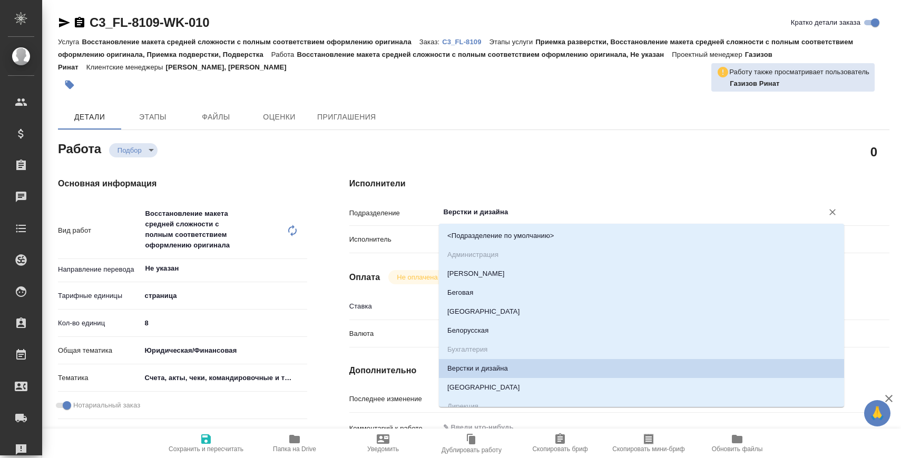
type input "В"
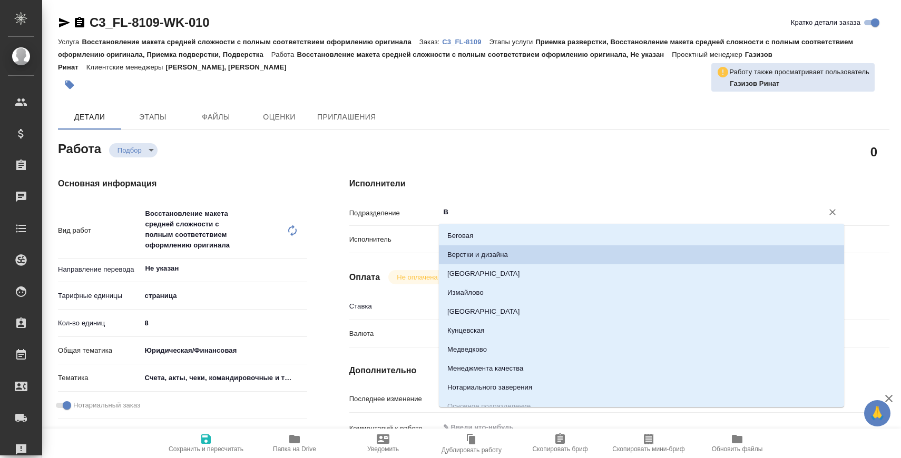
type textarea "x"
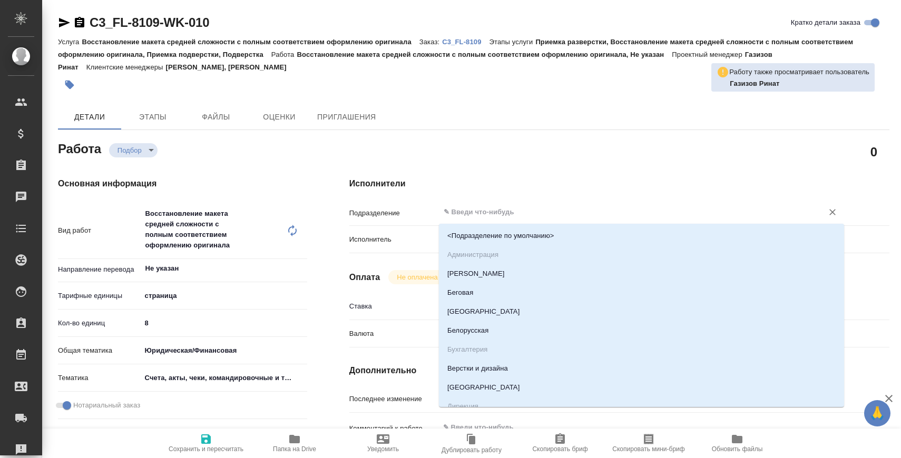
type input "D"
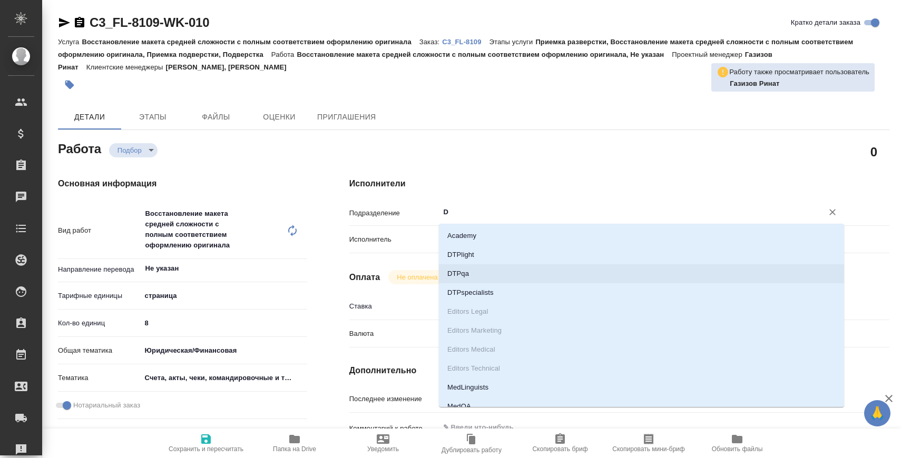
click at [496, 268] on li "DTPqa" at bounding box center [641, 273] width 405 height 19
type textarea "x"
type input "DTPqa"
type textarea "x"
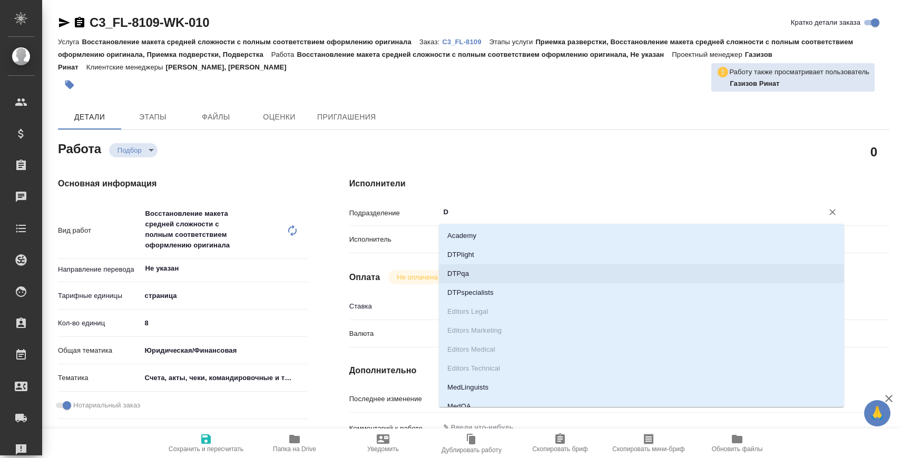
type textarea "x"
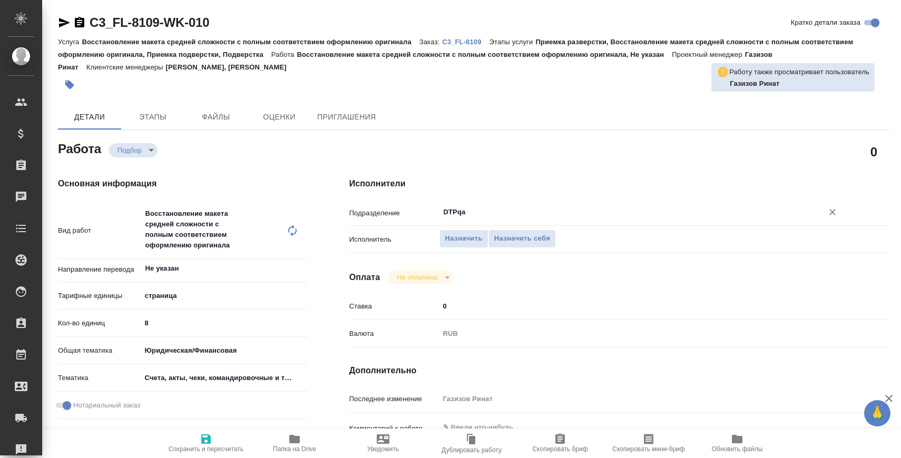
click at [467, 210] on input "DTPqa" at bounding box center [623, 212] width 363 height 13
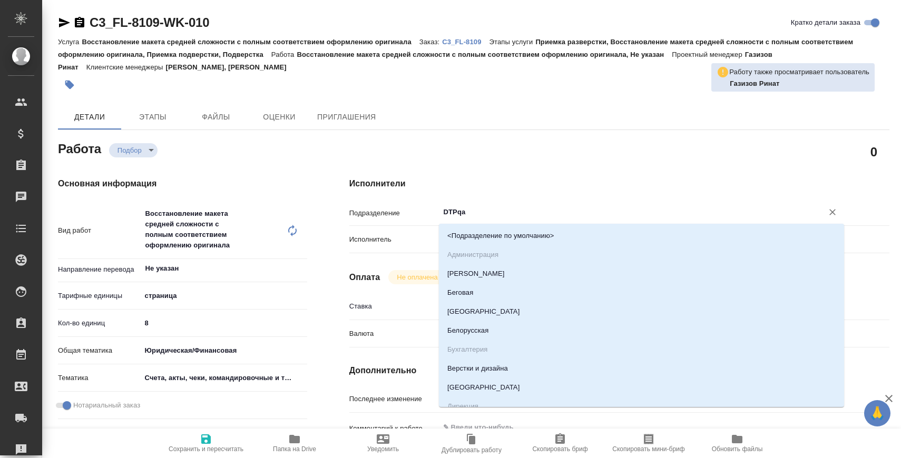
click at [467, 210] on input "DTPqa" at bounding box center [623, 212] width 363 height 13
type input "D"
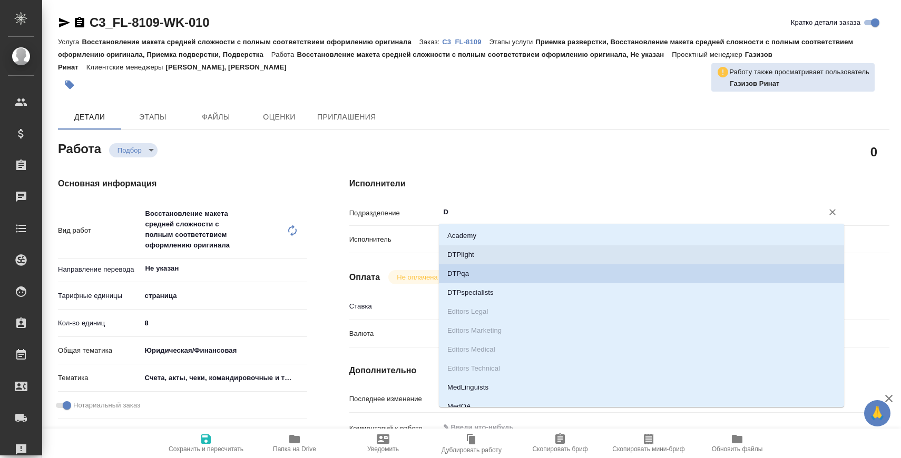
click at [479, 256] on li "DTPlight" at bounding box center [641, 254] width 405 height 19
type textarea "x"
type input "DTPlight"
type textarea "x"
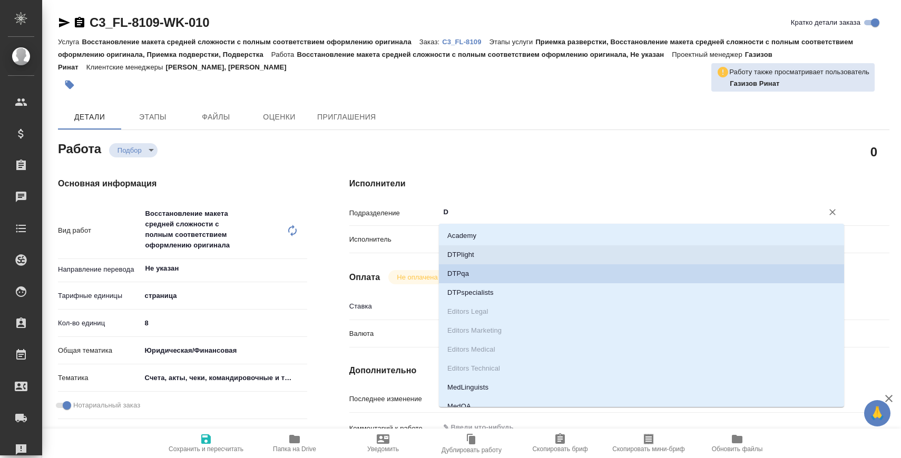
type textarea "x"
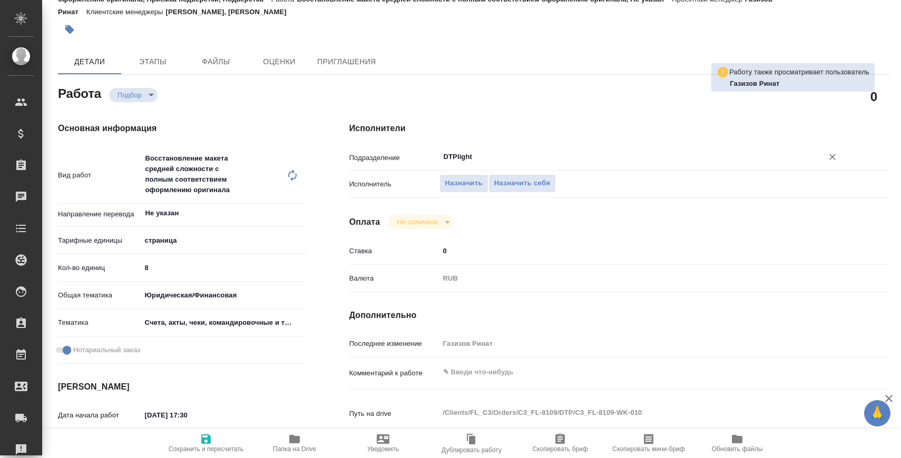
scroll to position [96, 0]
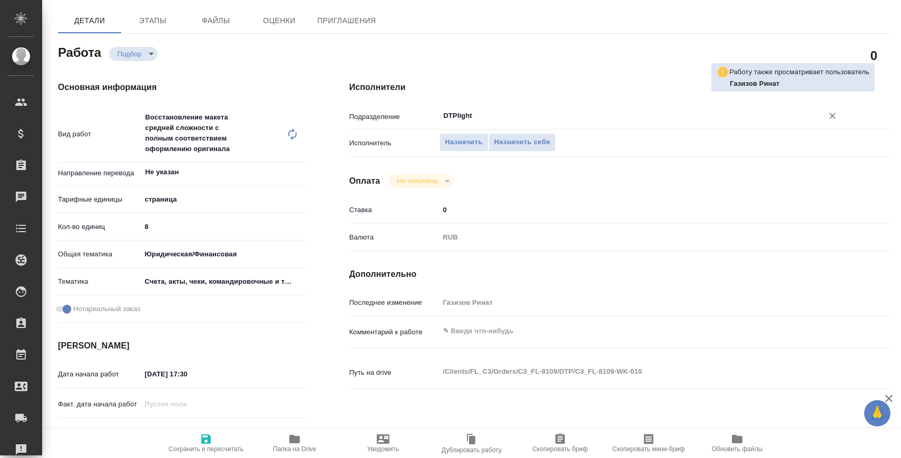
type input "DTPlight"
type textarea "x"
click at [487, 324] on textarea at bounding box center [641, 331] width 405 height 18
type textarea "x"
type textarea "н"
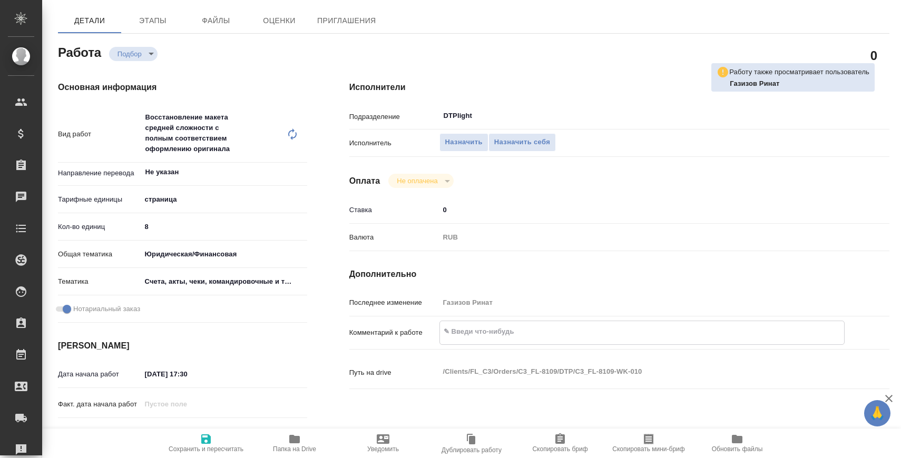
type textarea "x"
type textarea "но"
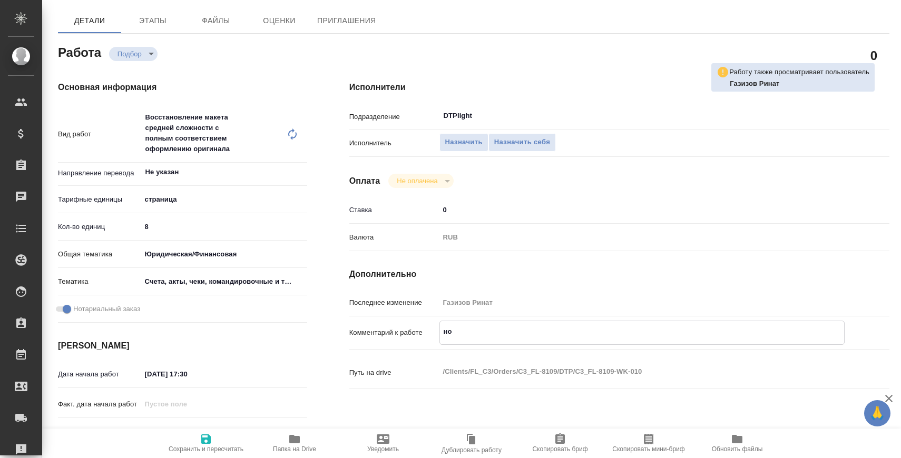
type textarea "x"
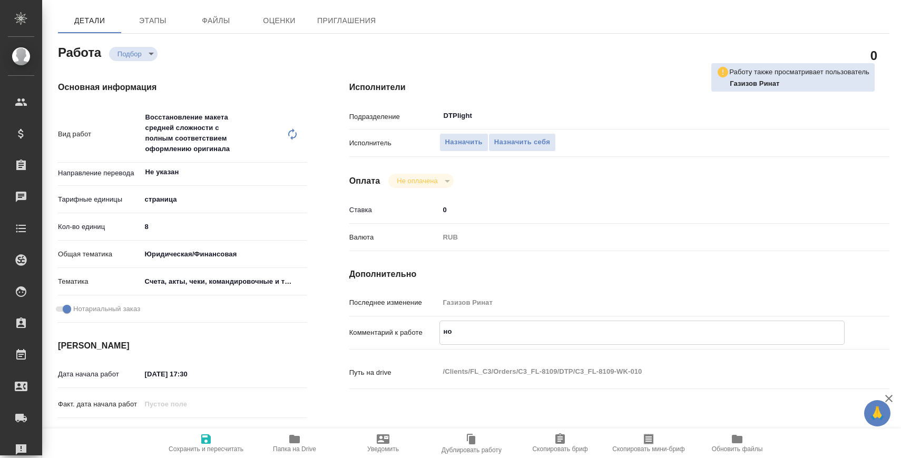
type textarea "x"
type textarea "нот"
type textarea "x"
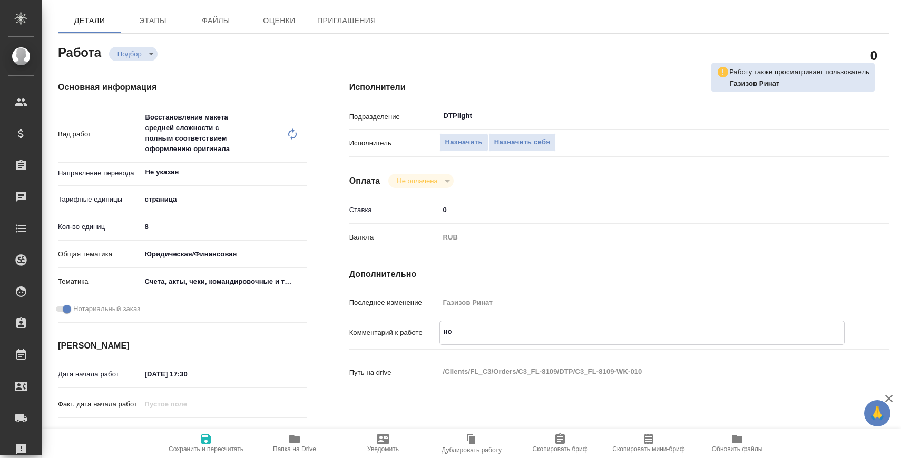
type textarea "x"
type textarea "нот"
type textarea "x"
click at [204, 438] on icon "button" at bounding box center [206, 439] width 13 height 13
type textarea "x"
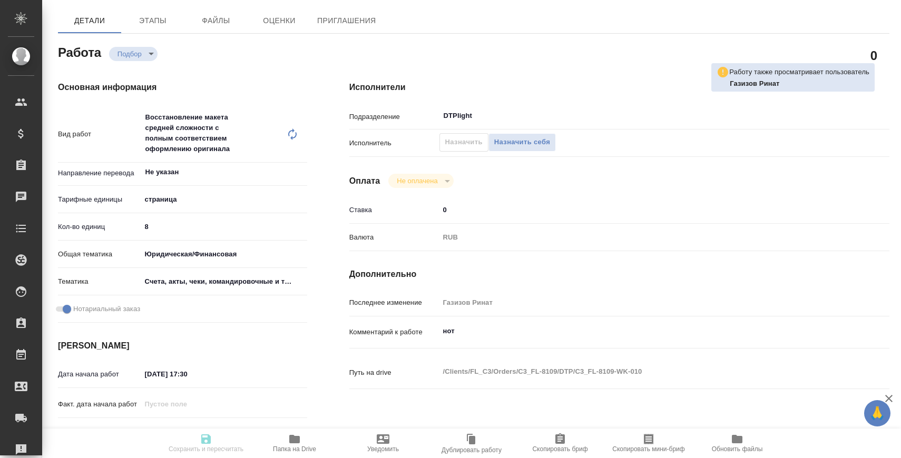
type textarea "x"
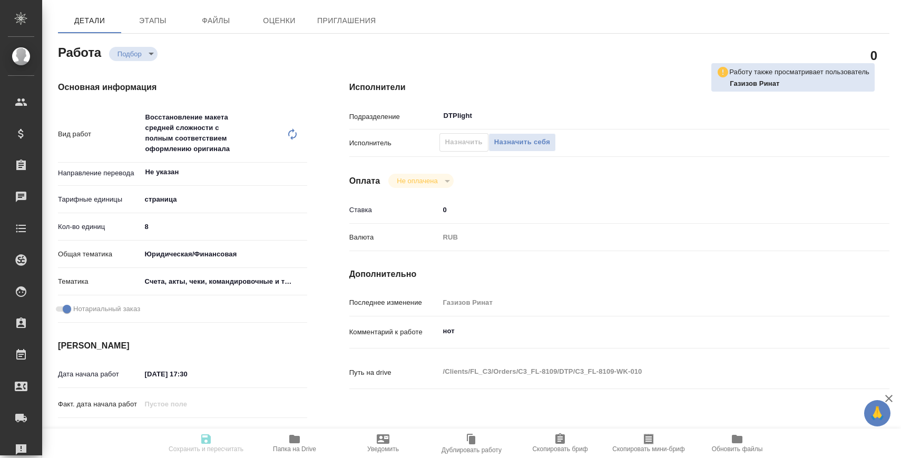
type textarea "x"
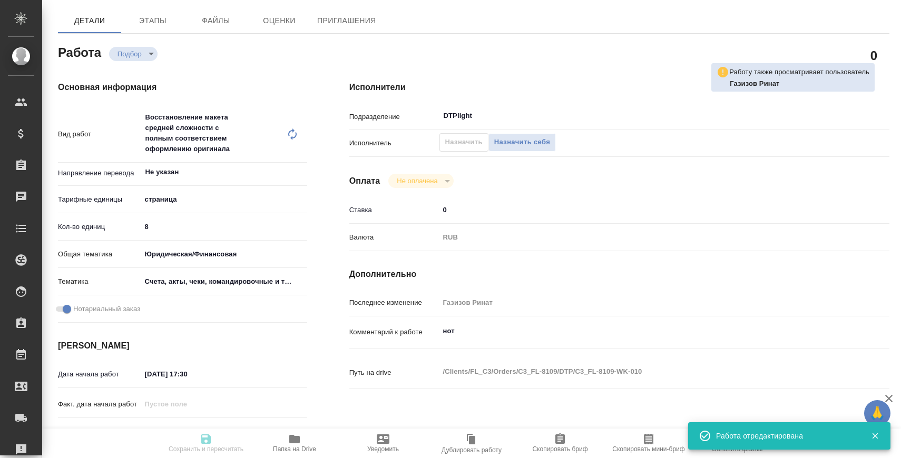
scroll to position [203, 0]
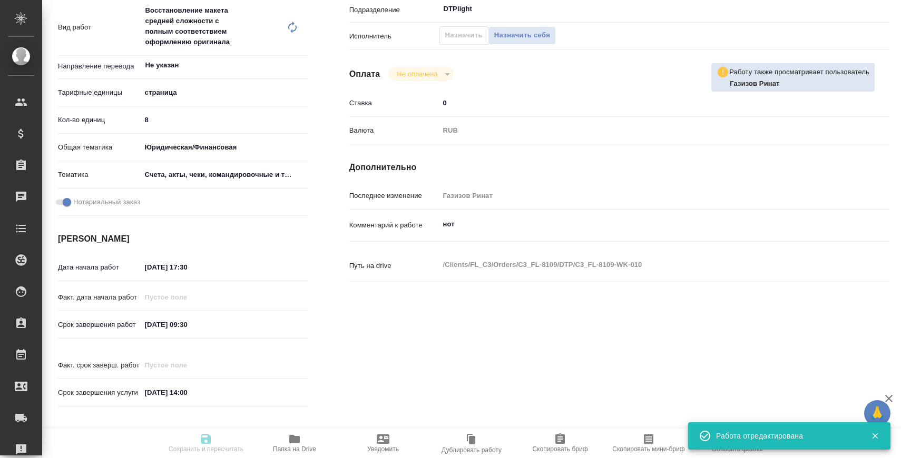
type input "recruiting"
type textarea "Восстановление макета средней сложности с полным соответствием оформлению ориги…"
type textarea "x"
type input "Не указан"
type input "5a8b1489cc6b4906c91bfdb2"
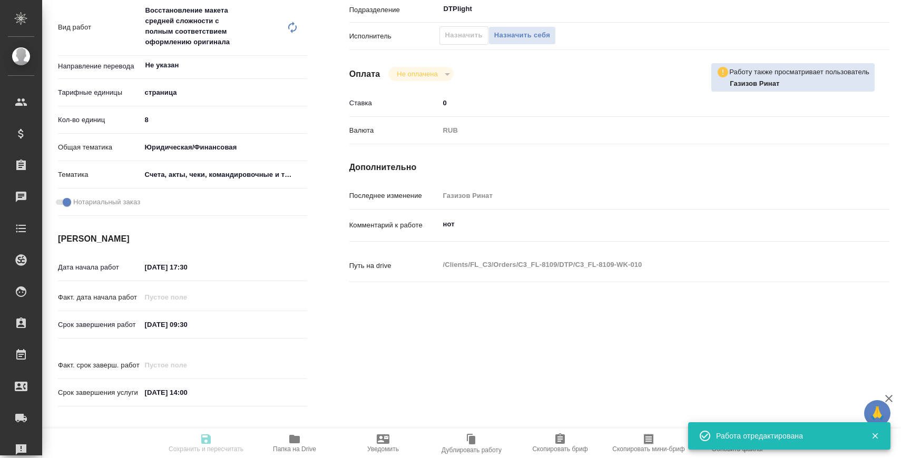
type input "8"
type input "yr-fn"
type input "5f647205b73bc97568ca66c0"
checkbox input "true"
type input "09.09.2025 17:30"
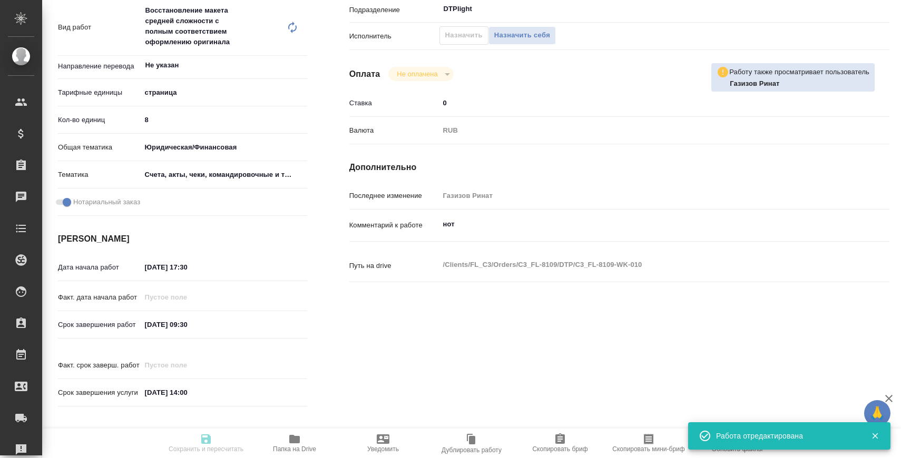
type input "10.09.2025 09:30"
type input "11.09.2025 14:00"
type input "DTPlight"
type input "notPayed"
type input "0"
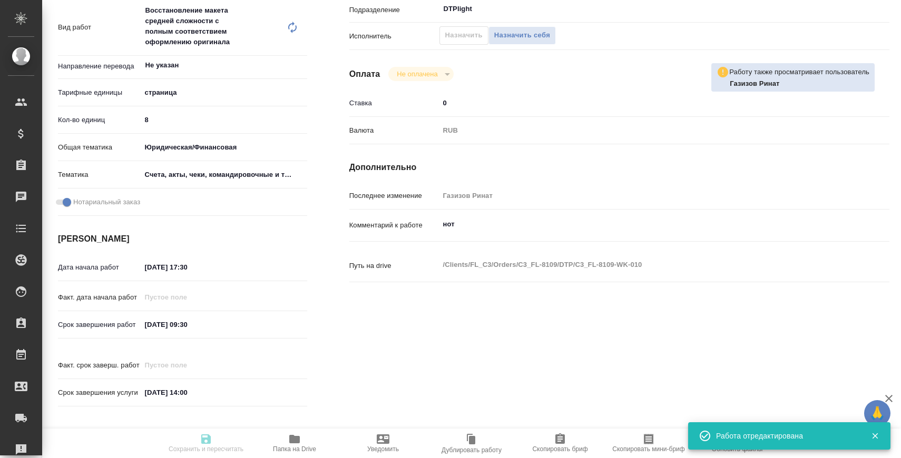
type input "RUB"
type input "Газизов Ринат"
type textarea "нот"
type textarea "x"
type textarea "/Clients/FL_C3/Orders/C3_FL-8109/DTP/C3_FL-8109-WK-010"
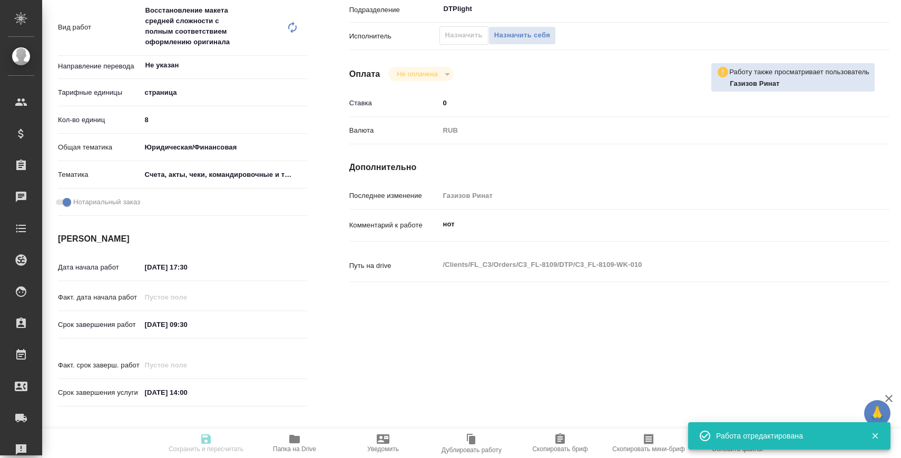
type textarea "x"
type input "C3_FL-8109"
type input "Восстановление макета средней сложности с полным соответствием оформлению ориги…"
type input "Приемка разверстки, Восстановление макета средней сложности с полным соответств…"
type input "Прохорова Анастасия, Галишева Мария"
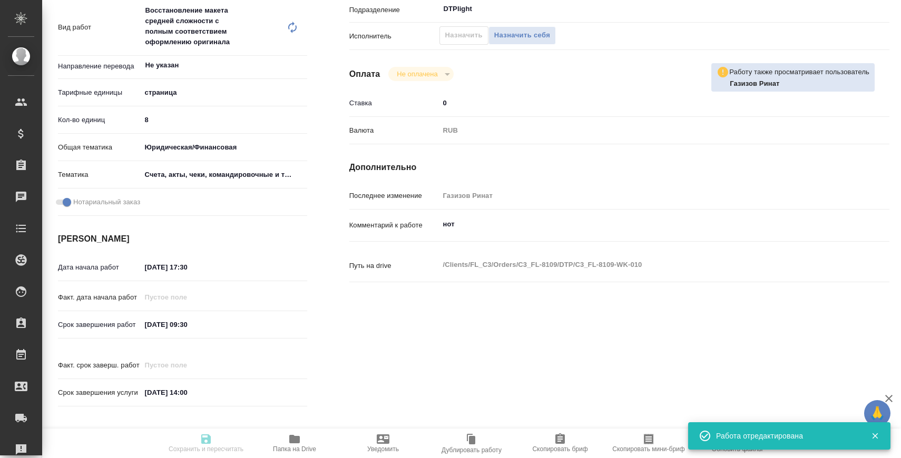
type input "[PERSON_NAME]"
type input "/Clients/FL_C3/Orders/C3_FL-8109"
type textarea "x"
type textarea "рус-анг под ЗПК, подшить к цветным сканам"
type textarea "x"
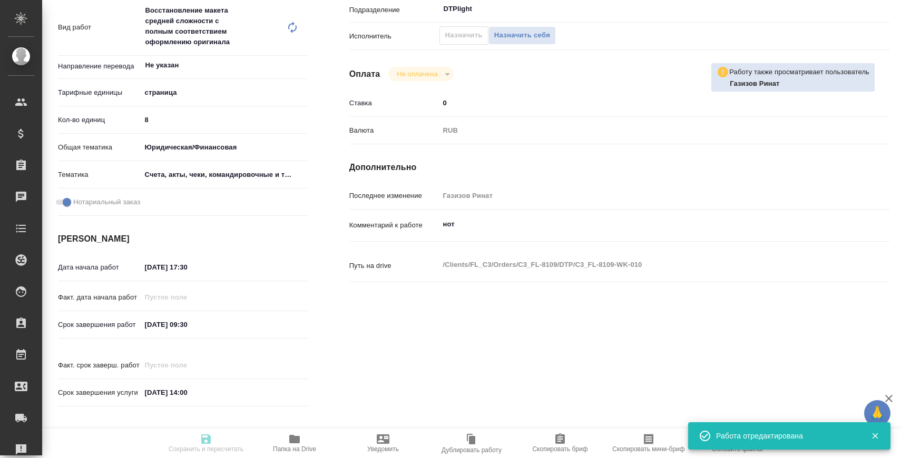
type textarea "x"
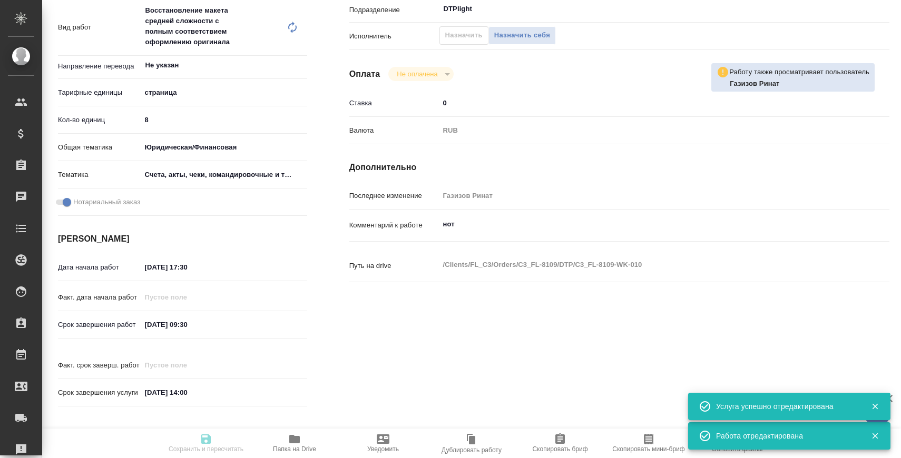
type textarea "x"
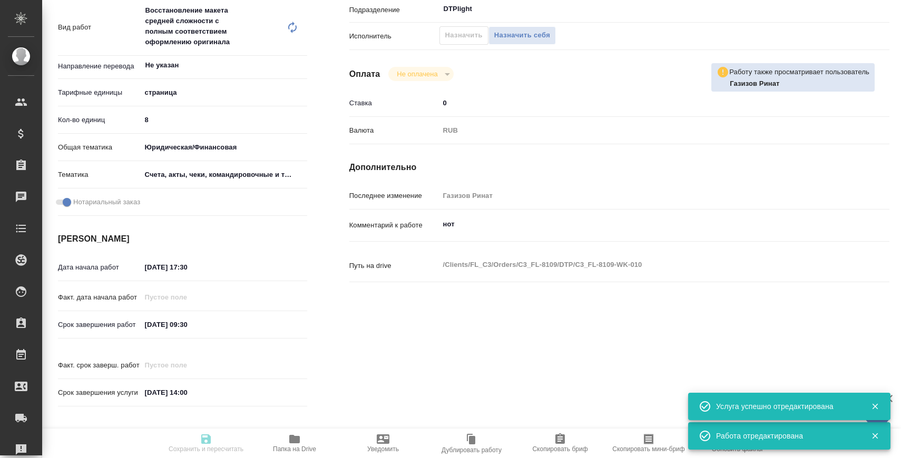
type textarea "x"
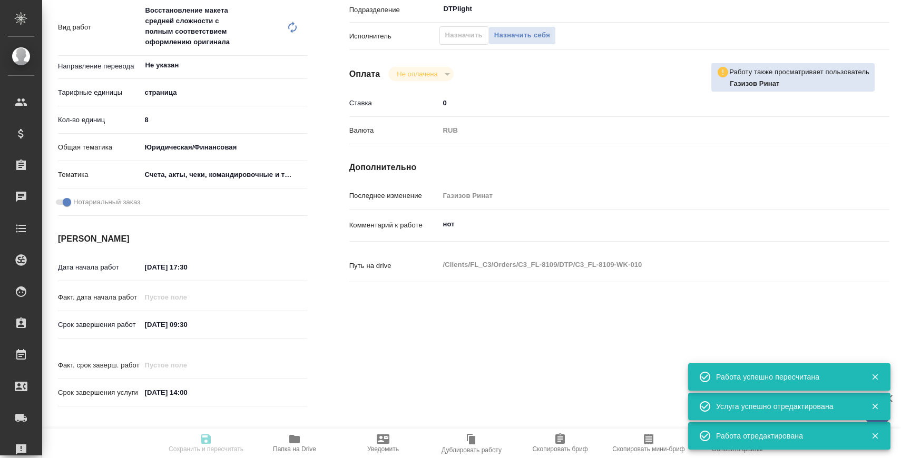
type input "recruiting"
type textarea "Восстановление макета средней сложности с полным соответствием оформлению ориги…"
type textarea "x"
type input "Не указан"
type input "5a8b1489cc6b4906c91bfdb2"
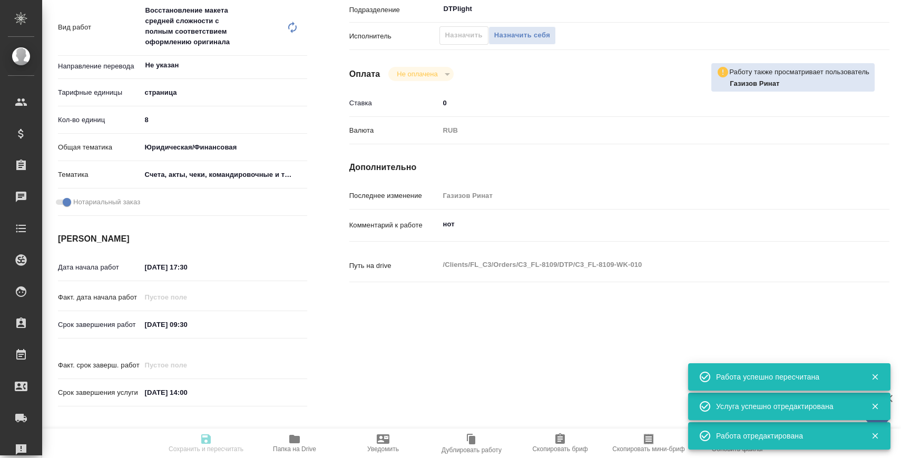
type input "8"
type input "yr-fn"
type input "5f647205b73bc97568ca66c0"
checkbox input "true"
type input "09.09.2025 17:30"
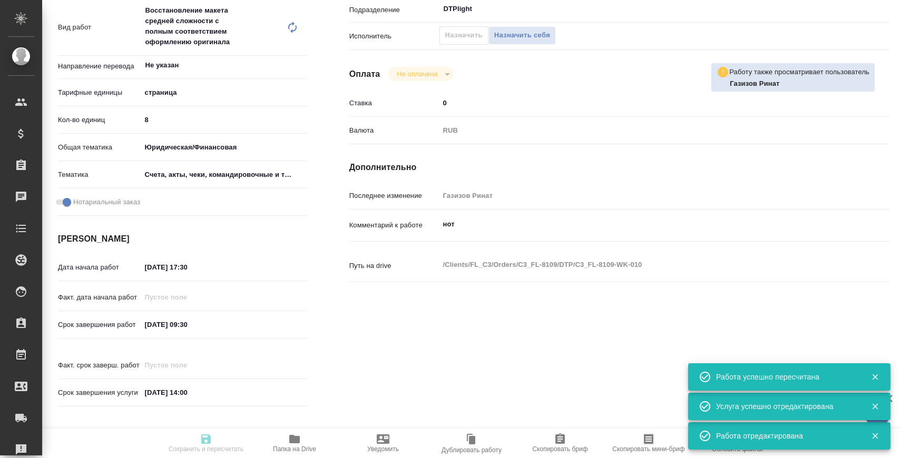
type input "10.09.2025 09:30"
type input "11.09.2025 14:00"
type input "DTPlight"
type input "notPayed"
type input "0"
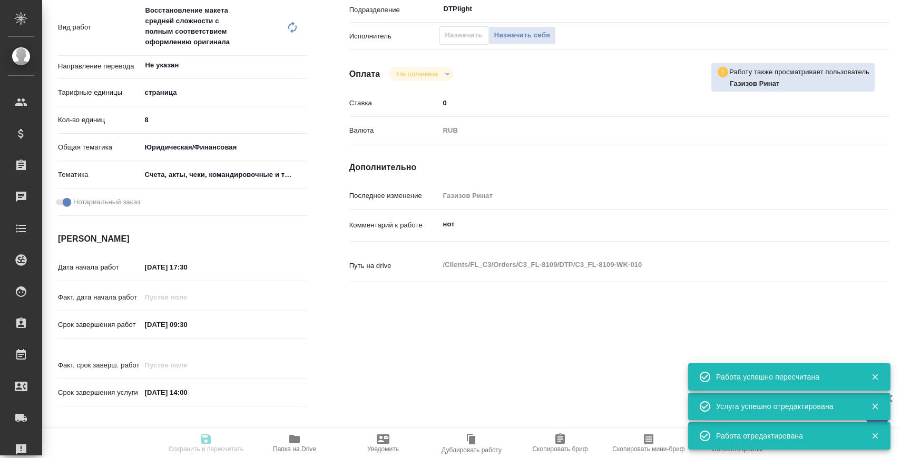
type input "RUB"
type input "Газизов Ринат"
type textarea "нот"
type textarea "x"
type textarea "/Clients/FL_C3/Orders/C3_FL-8109/DTP/C3_FL-8109-WK-010"
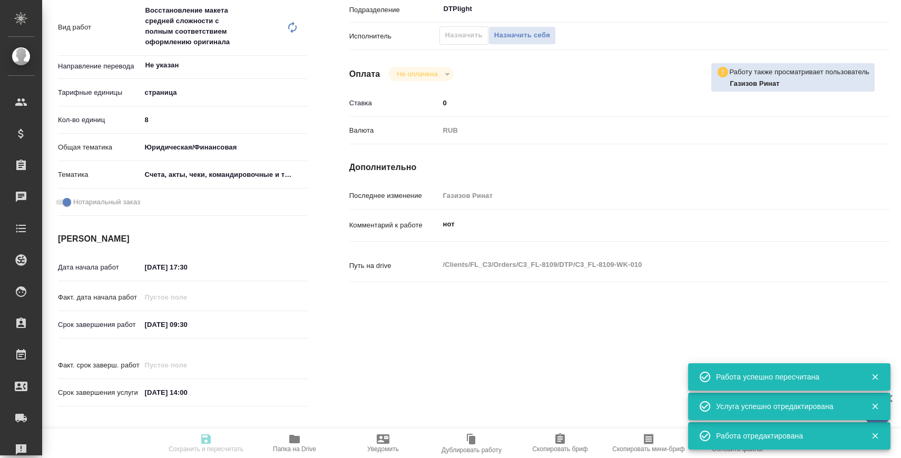
type textarea "x"
type input "C3_FL-8109"
type input "Восстановление макета средней сложности с полным соответствием оформлению ориги…"
type input "Приемка разверстки, Восстановление макета средней сложности с полным соответств…"
type input "[PERSON_NAME], [PERSON_NAME] [PERSON_NAME]"
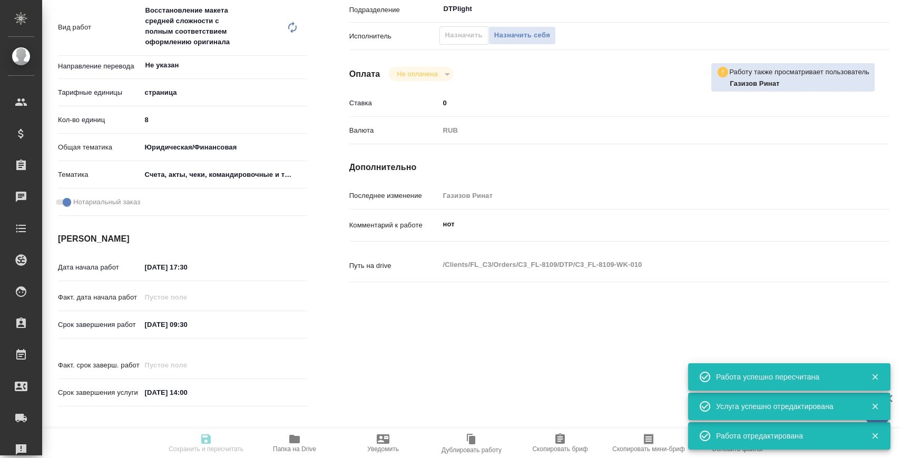
type input "Заборова [PERSON_NAME]"
type input "/Clients/FL_C3/Orders/C3_FL-8109"
type textarea "x"
type textarea "рус-анг под ЗПК, подшить к цветным сканам"
type textarea "x"
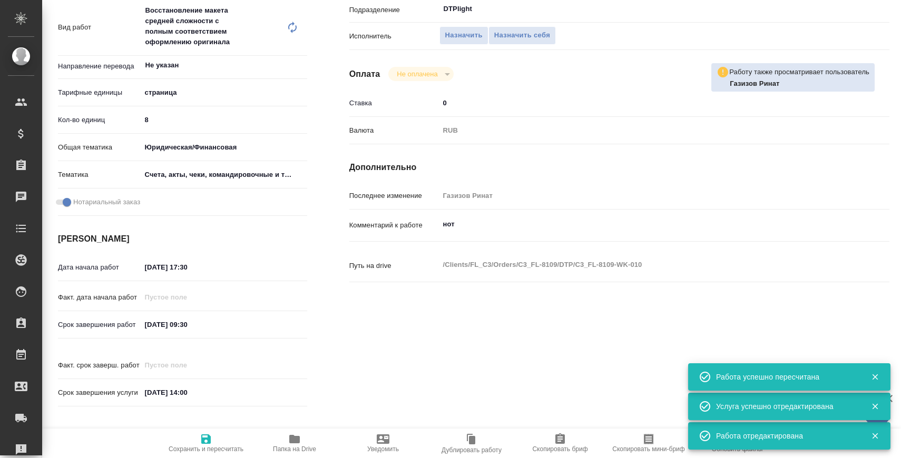
type textarea "x"
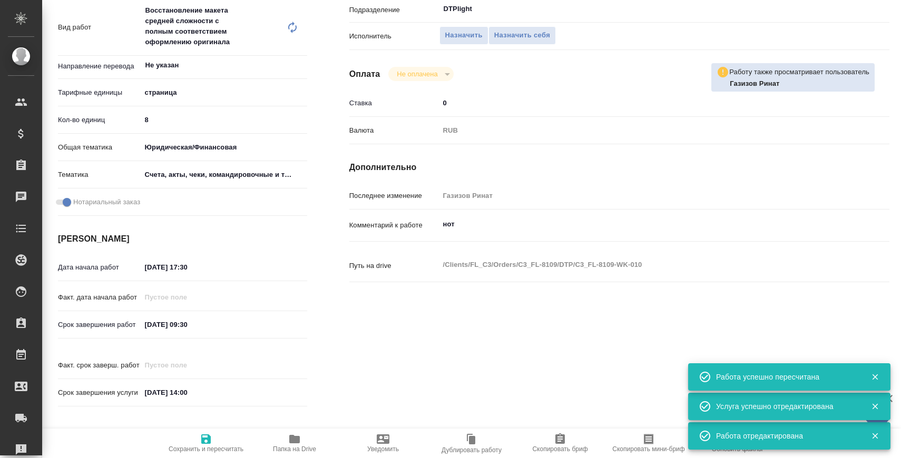
scroll to position [0, 0]
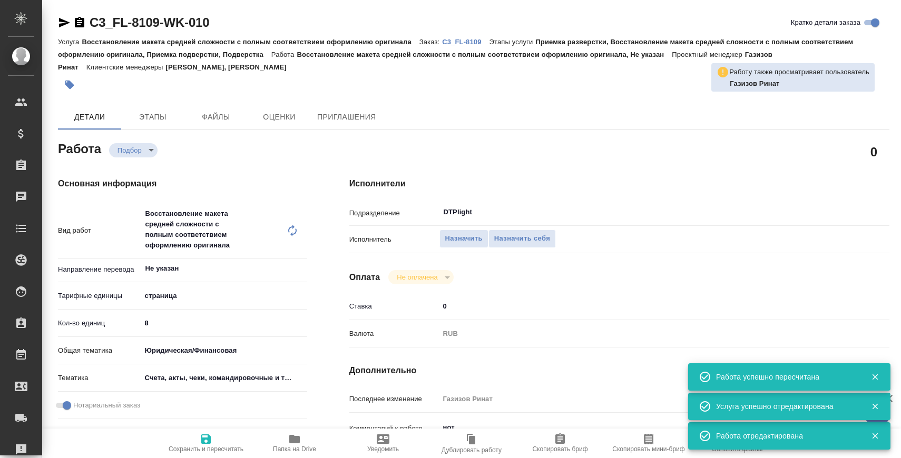
type textarea "x"
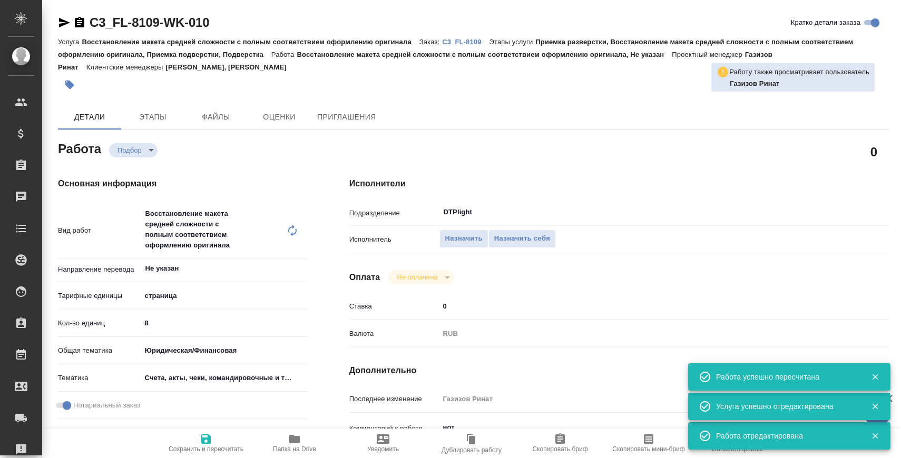
type textarea "x"
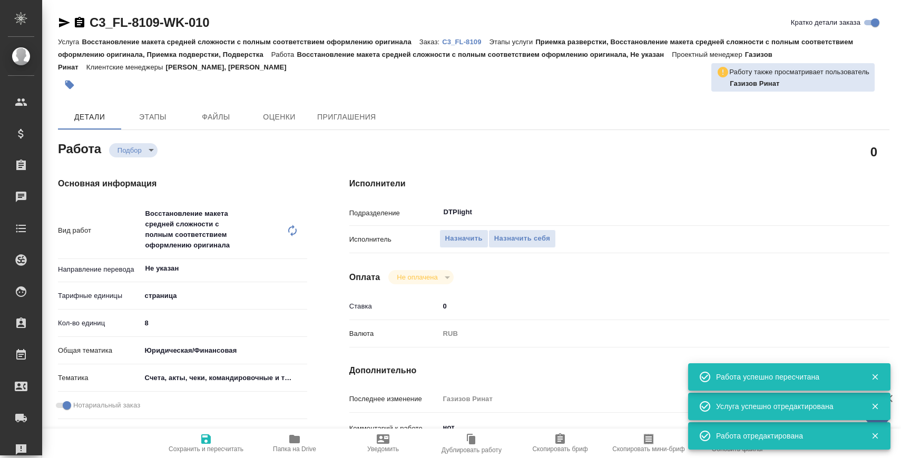
click at [449, 50] on div "Услуга Восстановление макета средней сложности с полным соответствием оформлени…" at bounding box center [473, 54] width 831 height 38
click at [461, 39] on p "C3_FL-8109" at bounding box center [465, 42] width 47 height 8
type textarea "x"
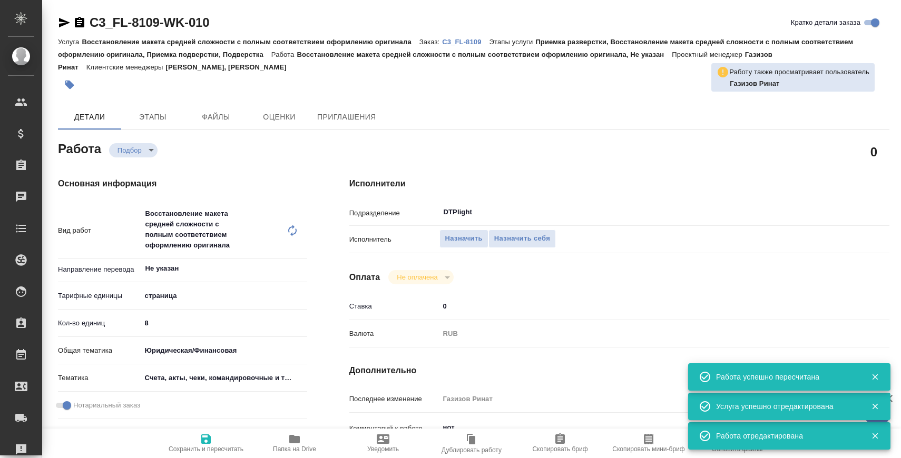
type textarea "x"
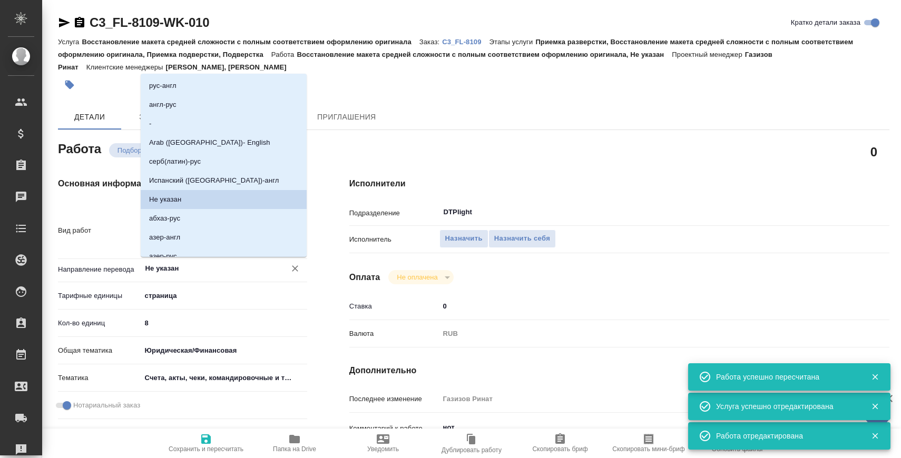
click at [189, 263] on input "Не указан" at bounding box center [206, 268] width 124 height 13
click at [221, 88] on li "рус-англ" at bounding box center [224, 85] width 166 height 19
type textarea "x"
type input "рус-англ"
type textarea "x"
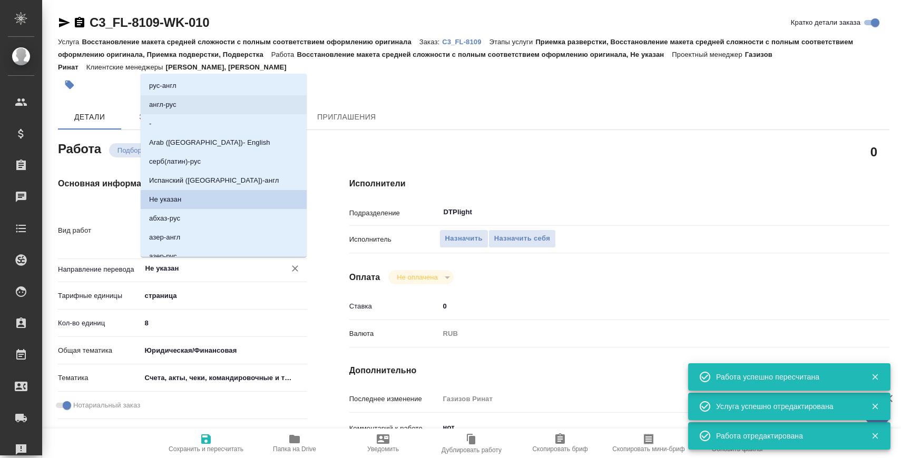
type textarea "x"
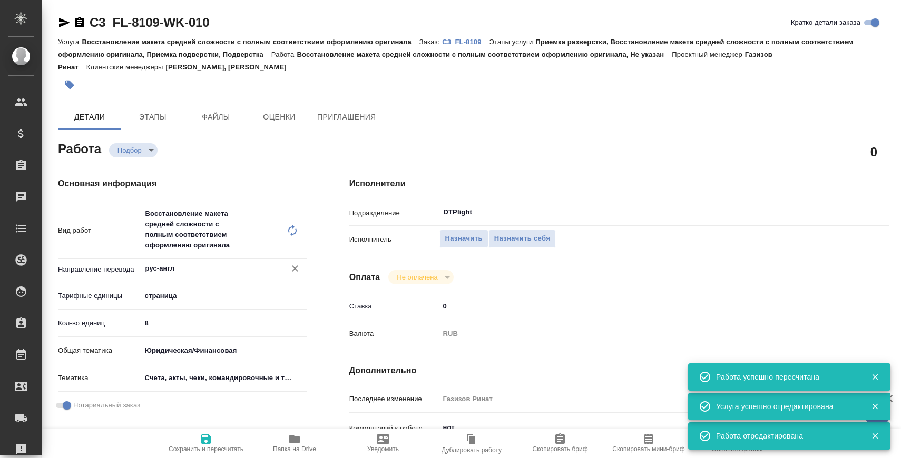
click at [212, 441] on icon "button" at bounding box center [206, 439] width 13 height 13
type textarea "x"
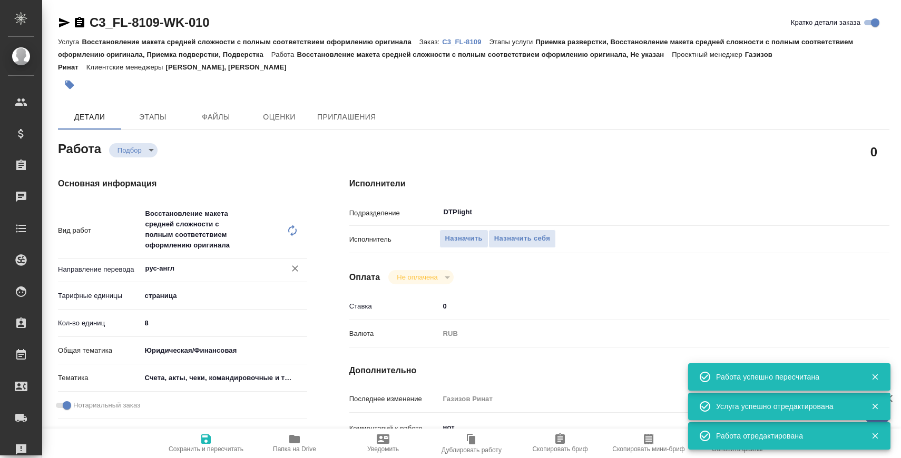
type textarea "x"
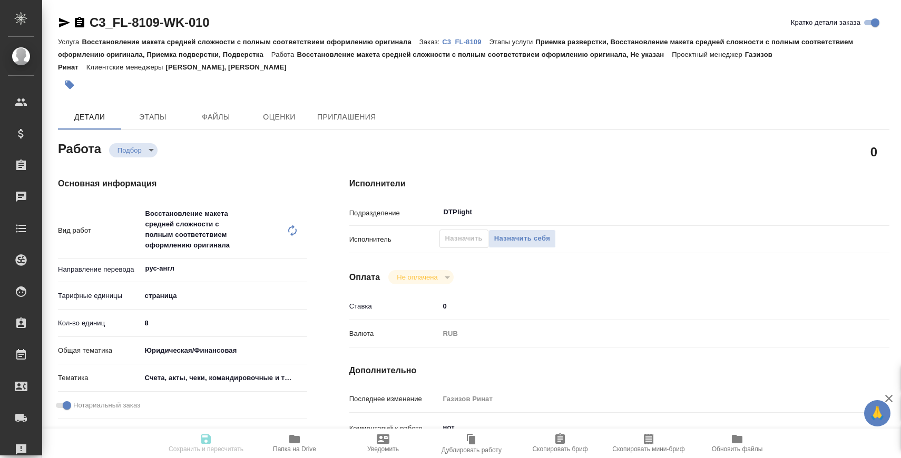
type textarea "x"
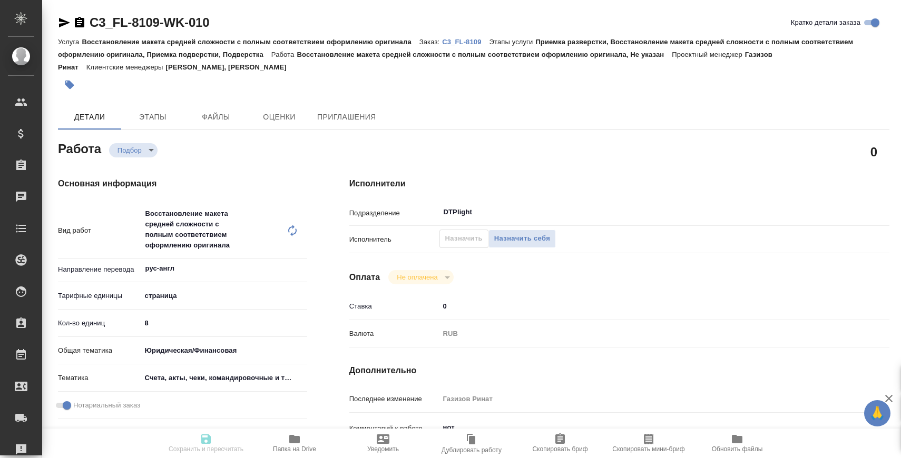
type textarea "x"
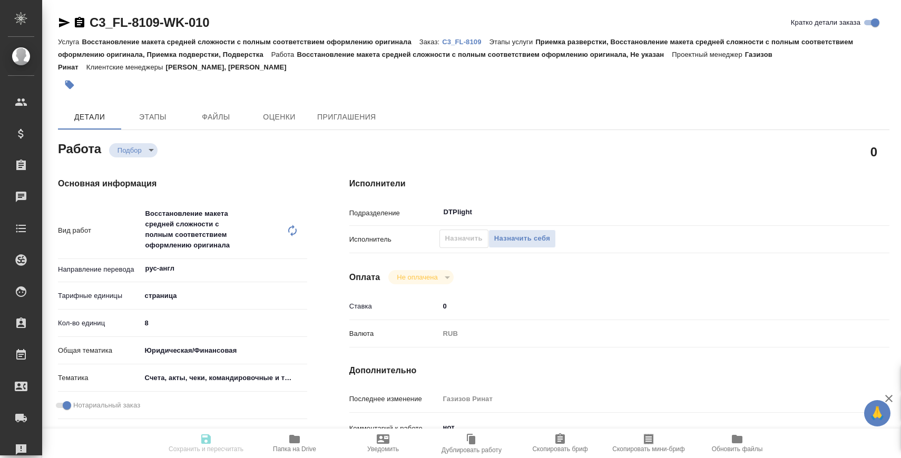
type input "recruiting"
type textarea "Восстановление макета средней сложности с полным соответствием оформлению ориги…"
type textarea "x"
type input "рус-англ"
type input "5a8b1489cc6b4906c91bfdb2"
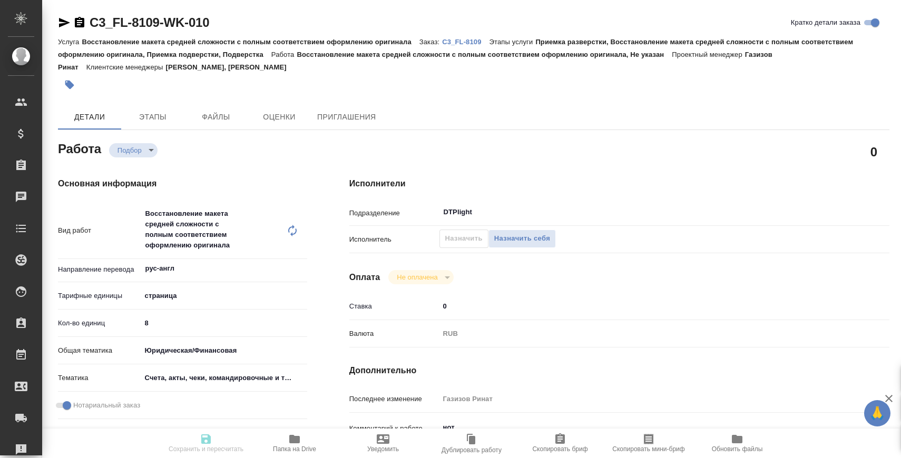
type input "8"
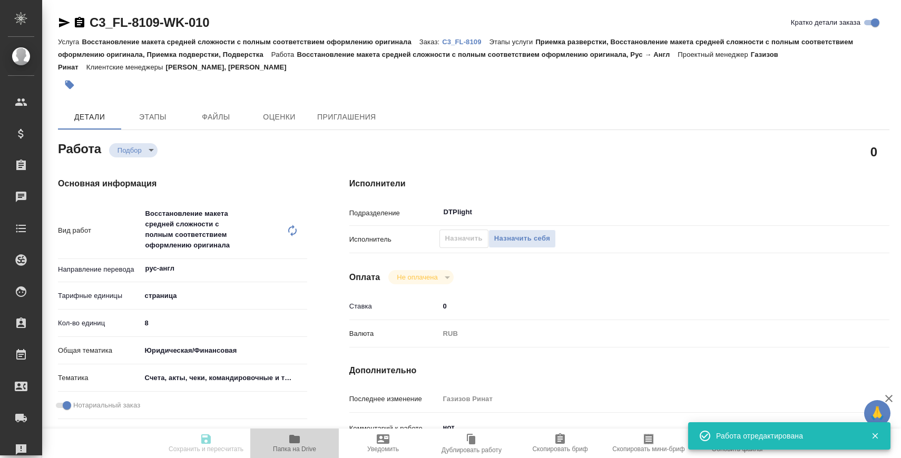
click at [295, 449] on span "Папка на Drive" at bounding box center [294, 449] width 43 height 7
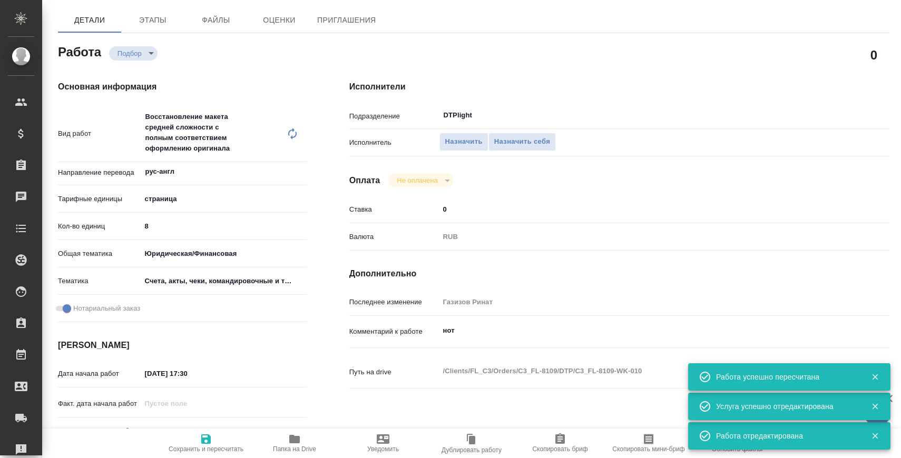
scroll to position [144, 0]
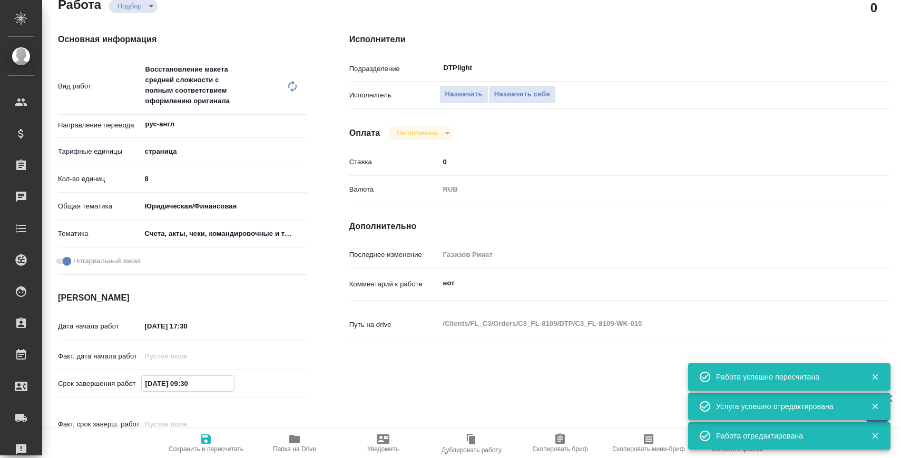
drag, startPoint x: 183, startPoint y: 383, endPoint x: 254, endPoint y: 382, distance: 71.1
click at [254, 382] on div "10.09.2025 09:30" at bounding box center [224, 384] width 166 height 16
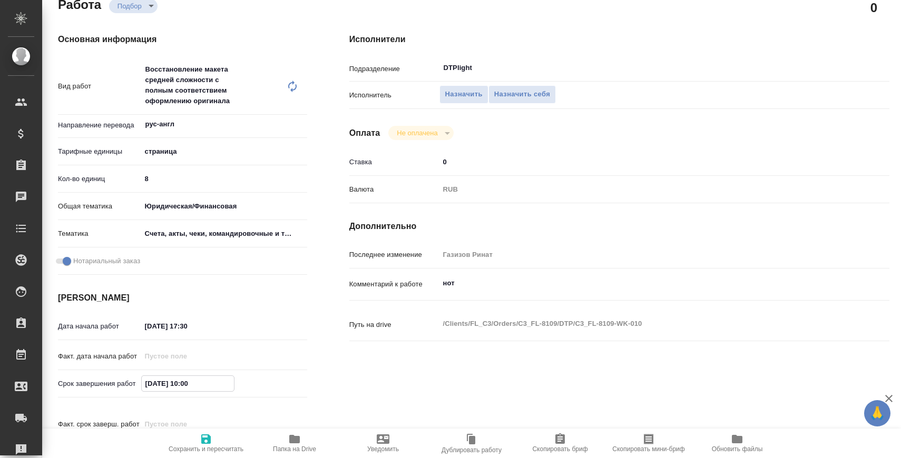
click at [223, 448] on span "Сохранить и пересчитать" at bounding box center [206, 449] width 75 height 7
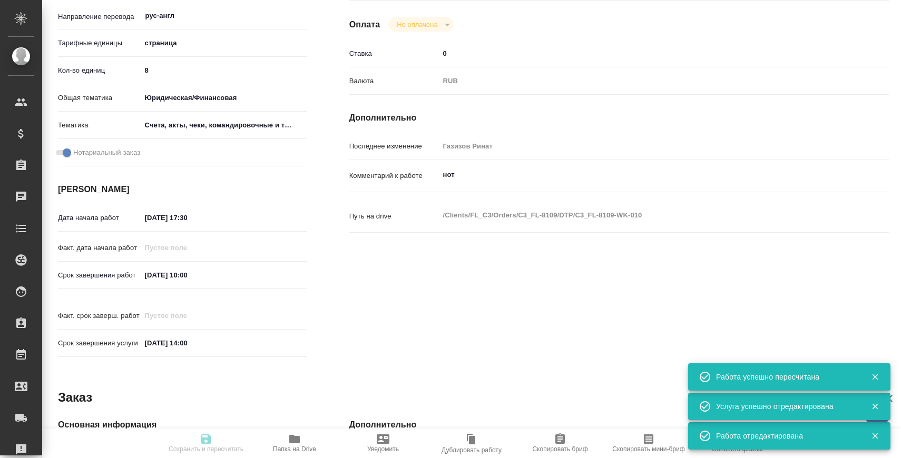
scroll to position [285, 0]
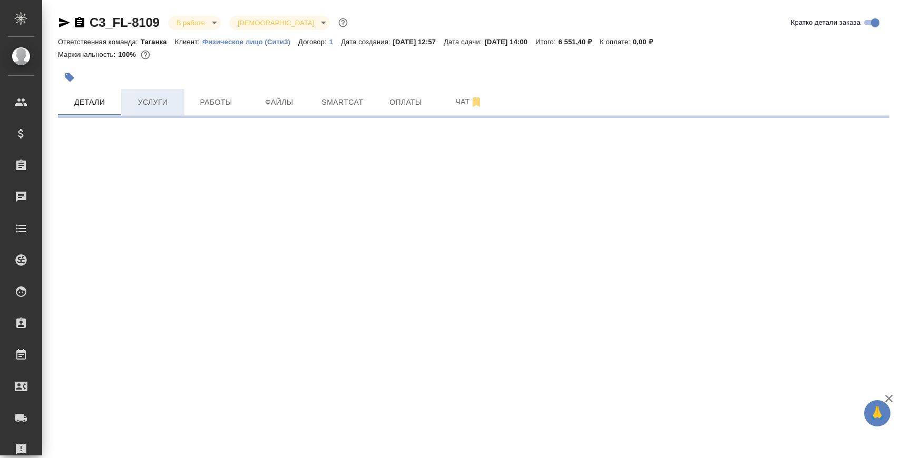
click at [166, 98] on span "Услуги" at bounding box center [152, 102] width 51 height 13
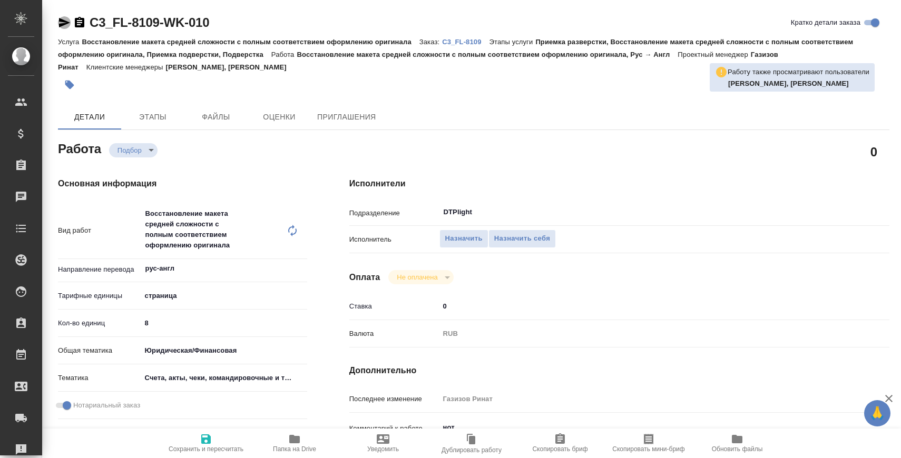
click at [62, 24] on icon "button" at bounding box center [64, 22] width 11 height 9
type textarea "x"
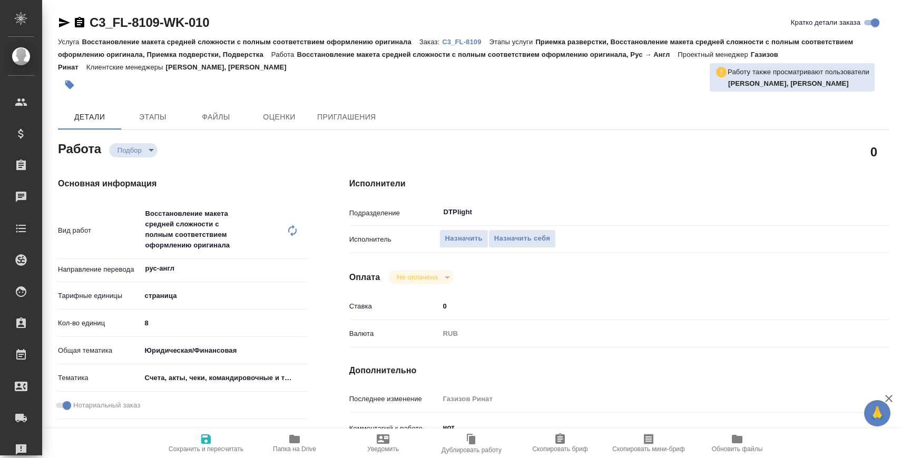
type textarea "x"
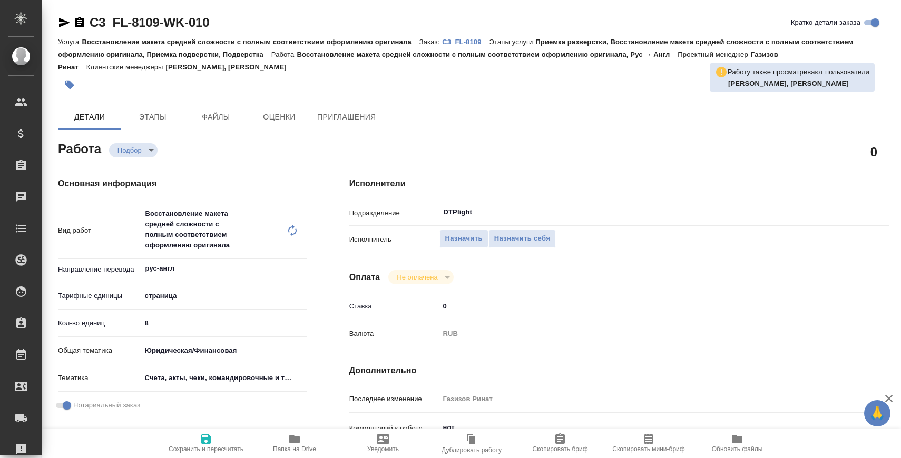
type textarea "x"
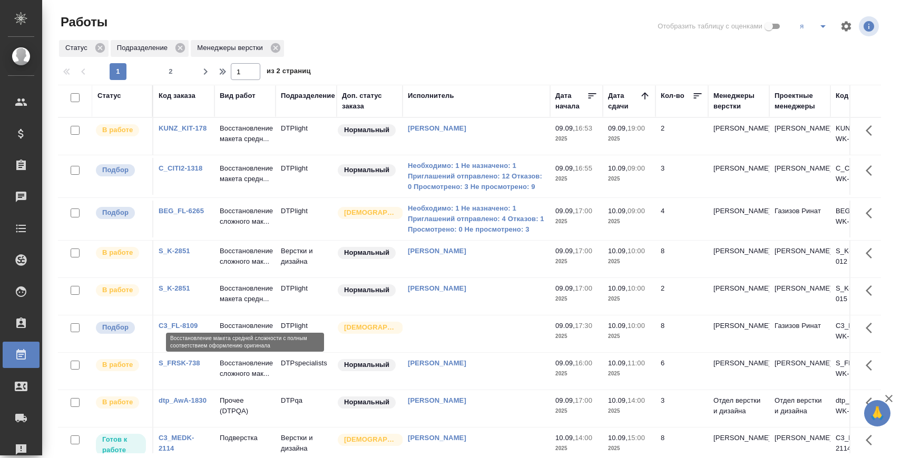
click at [242, 304] on p "Восстановление макета средн..." at bounding box center [245, 293] width 51 height 21
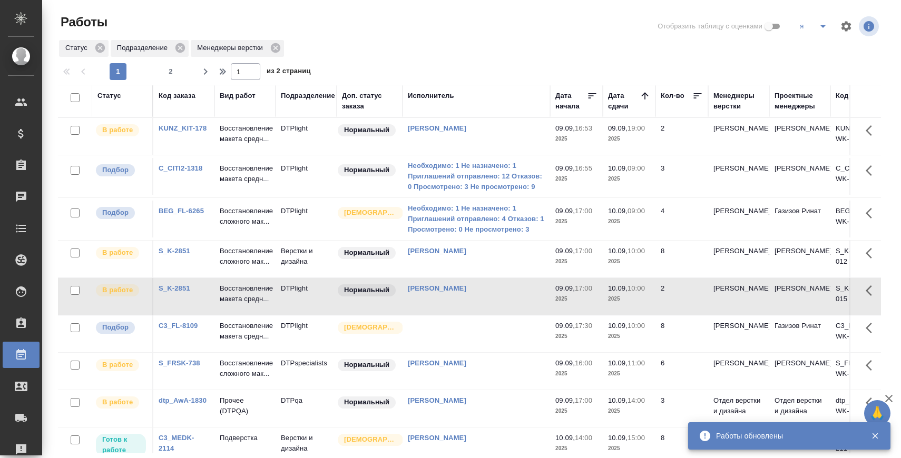
click at [251, 260] on p "Восстановление сложного мак..." at bounding box center [245, 256] width 51 height 21
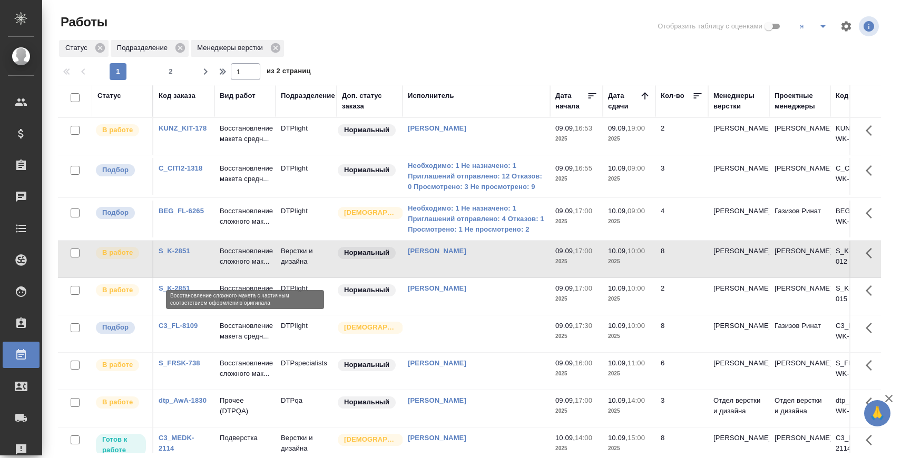
click at [245, 267] on p "Восстановление сложного мак..." at bounding box center [245, 256] width 51 height 21
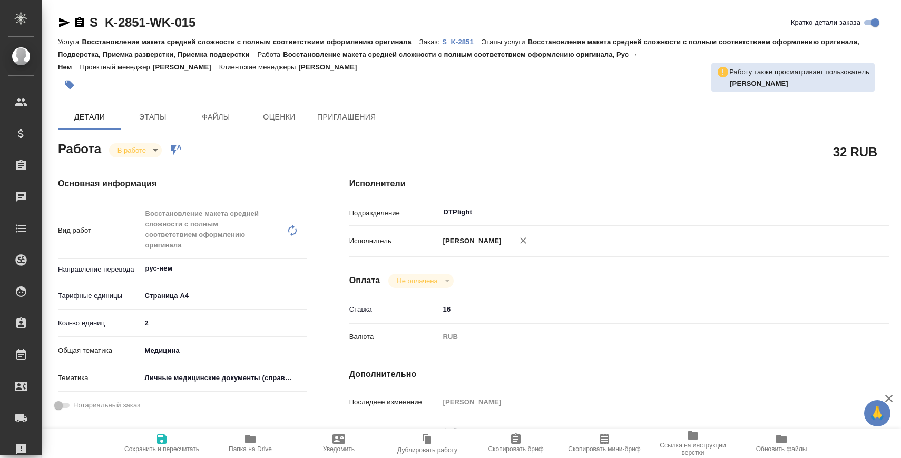
scroll to position [143, 0]
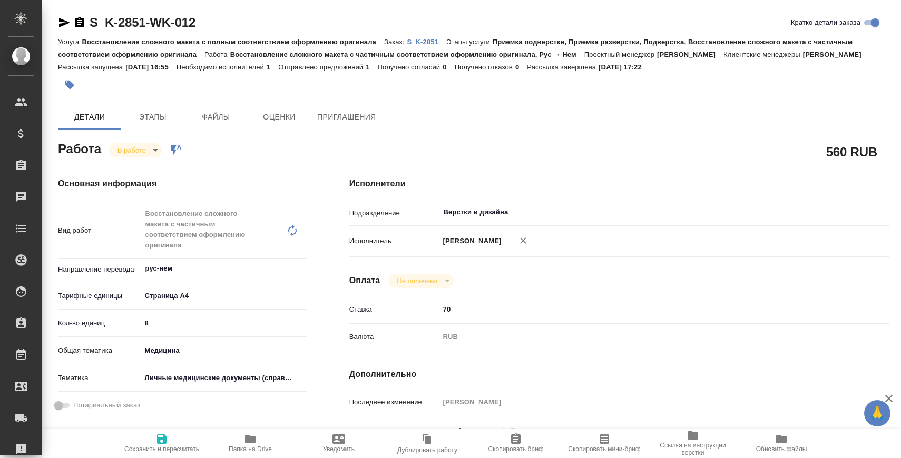
type textarea "x"
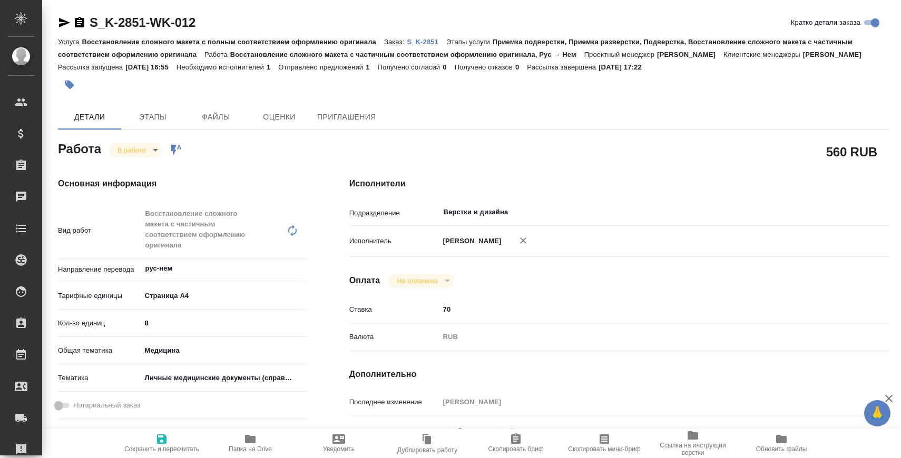
scroll to position [61, 0]
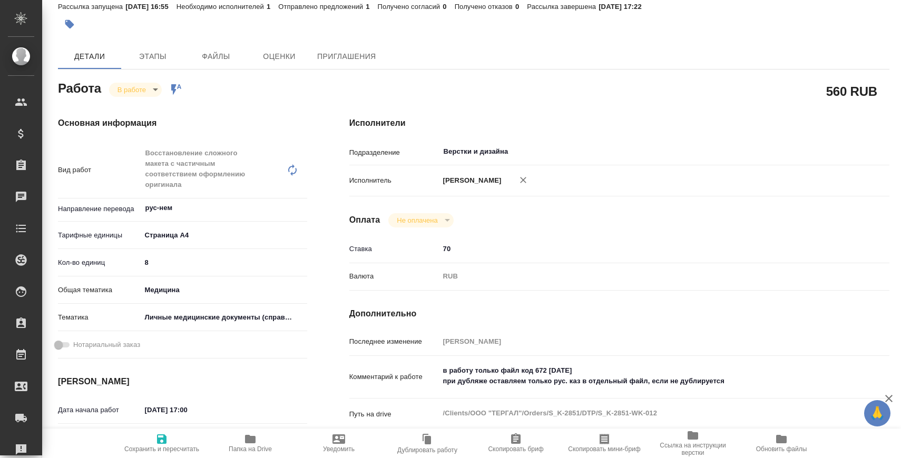
type textarea "x"
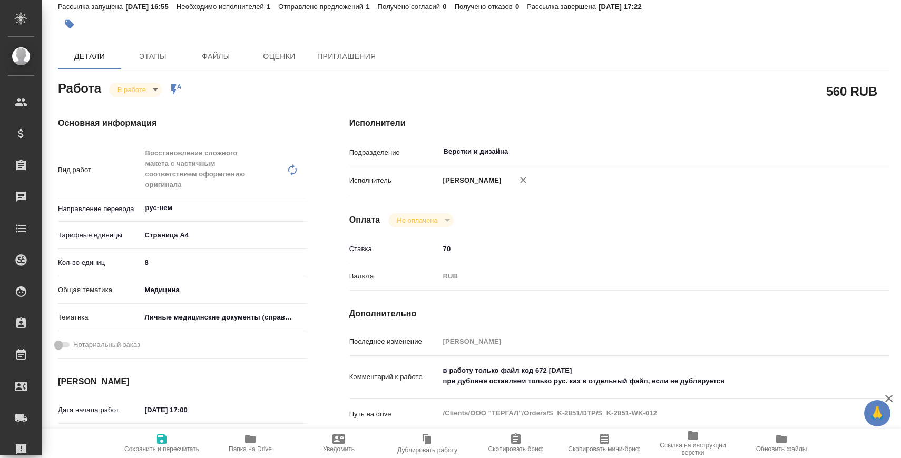
type textarea "x"
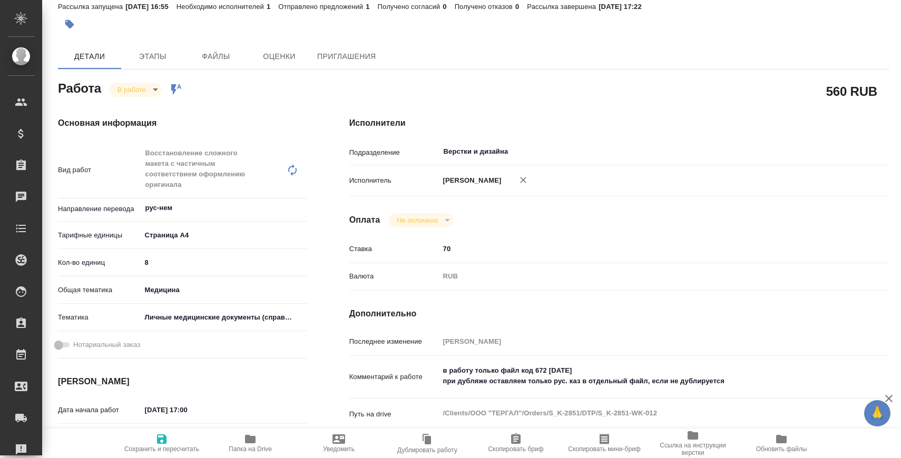
type textarea "x"
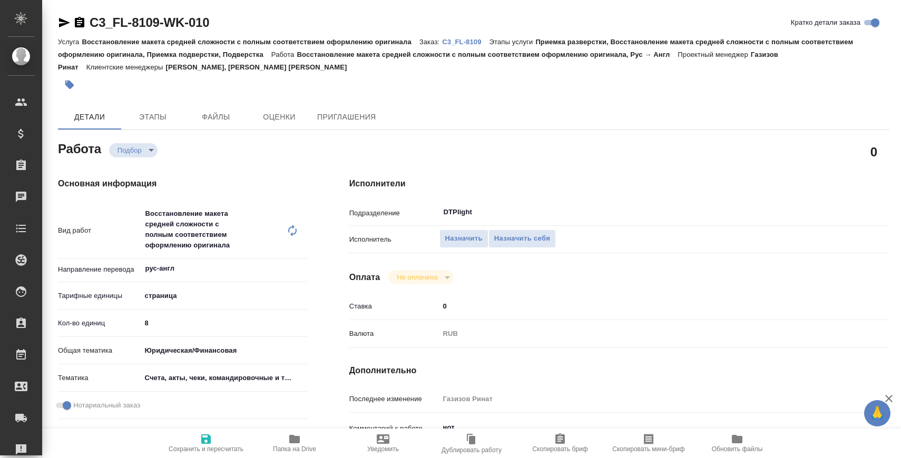
click at [63, 21] on icon "button" at bounding box center [64, 22] width 11 height 9
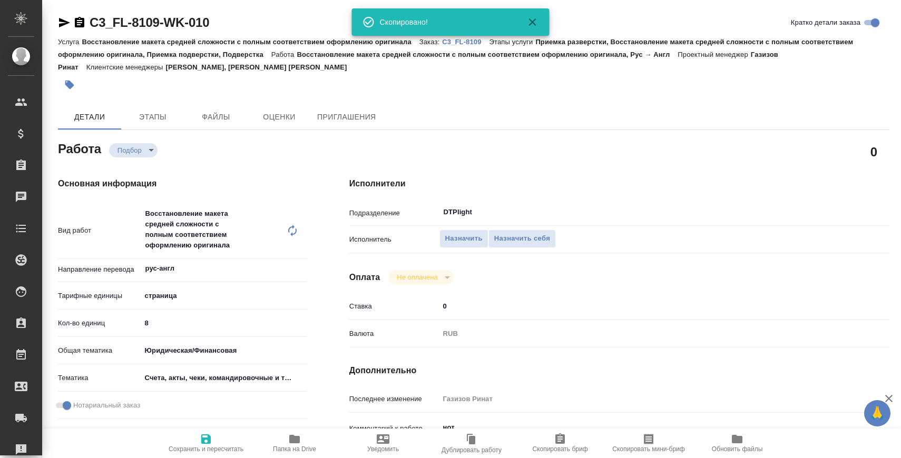
type textarea "x"
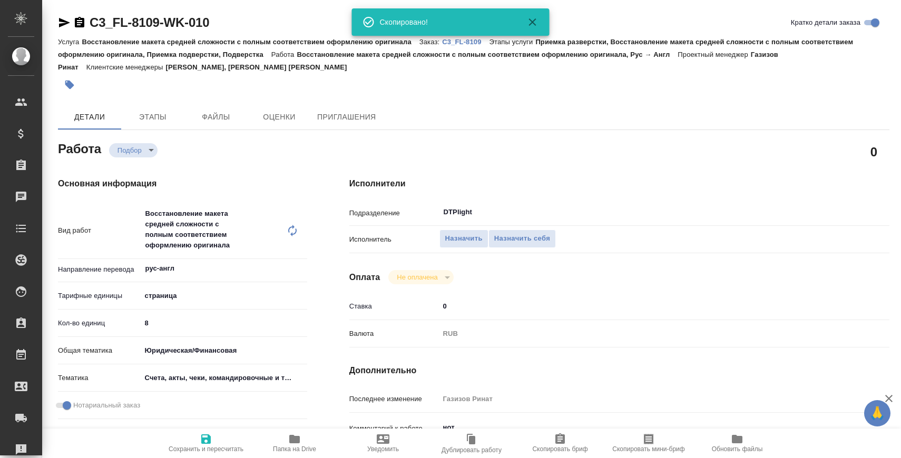
type textarea "x"
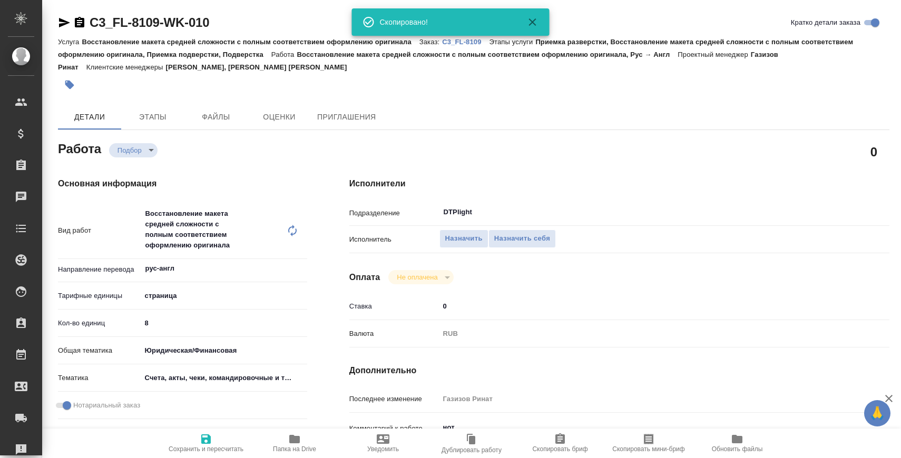
type textarea "x"
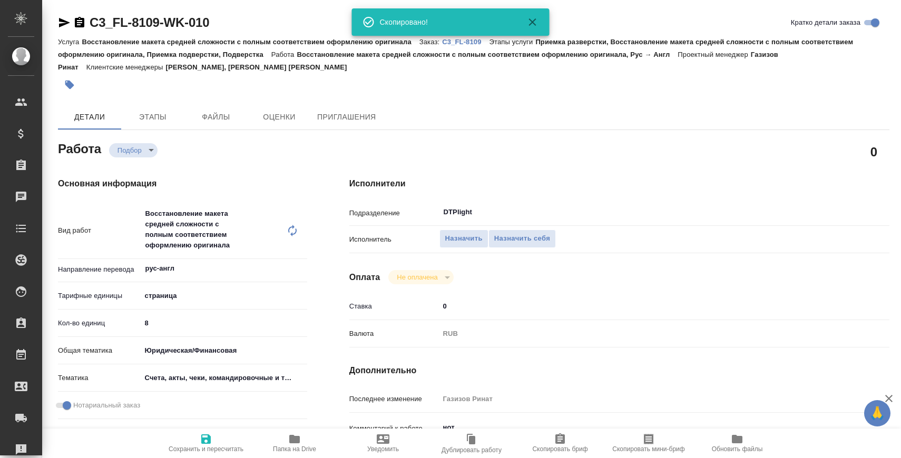
type textarea "x"
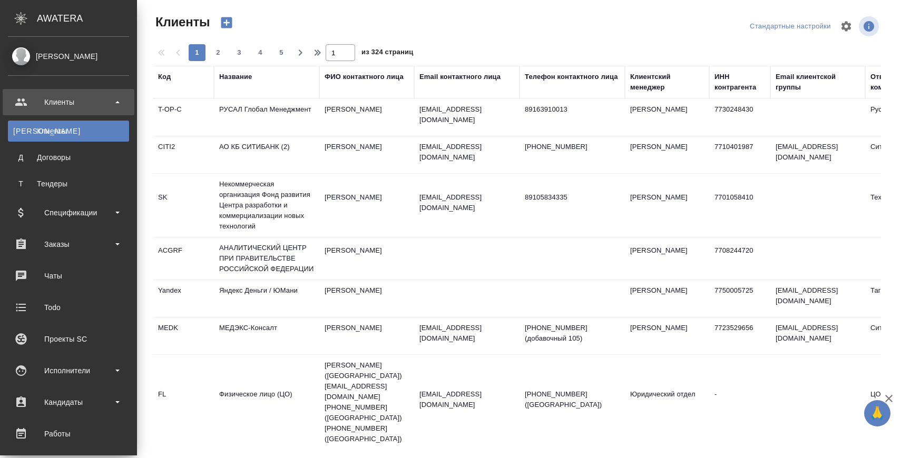
select select "RU"
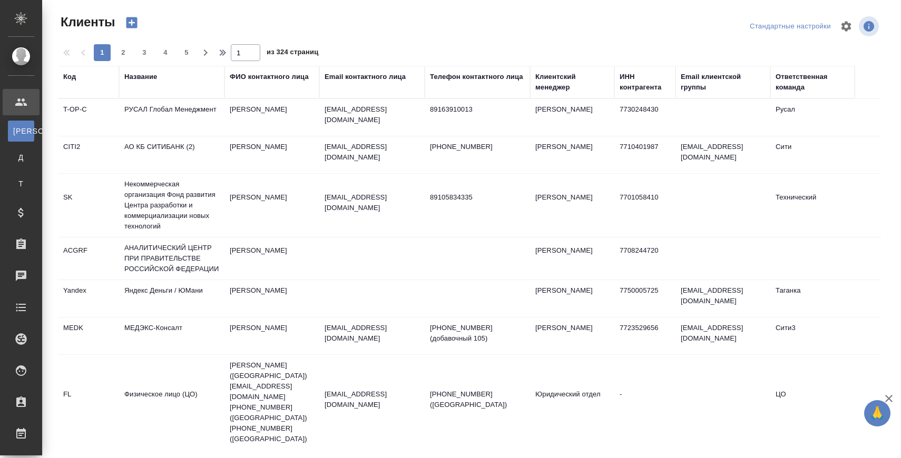
select select "RU"
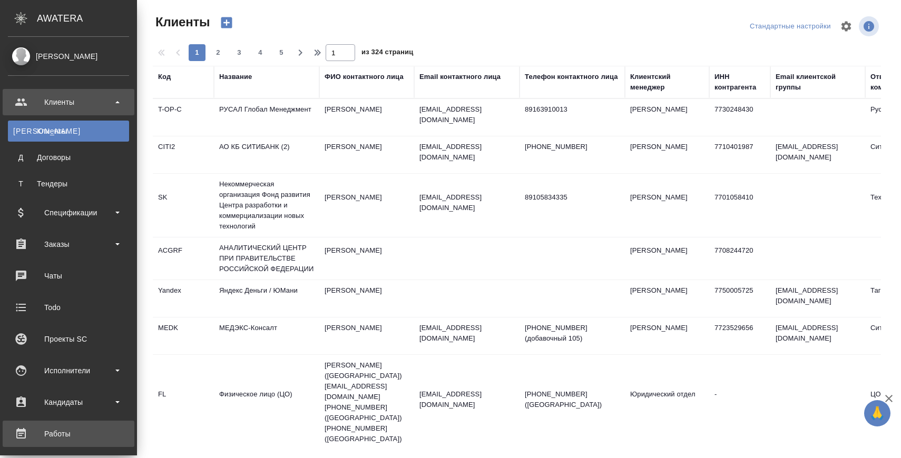
click at [58, 438] on div "Работы" at bounding box center [68, 434] width 121 height 16
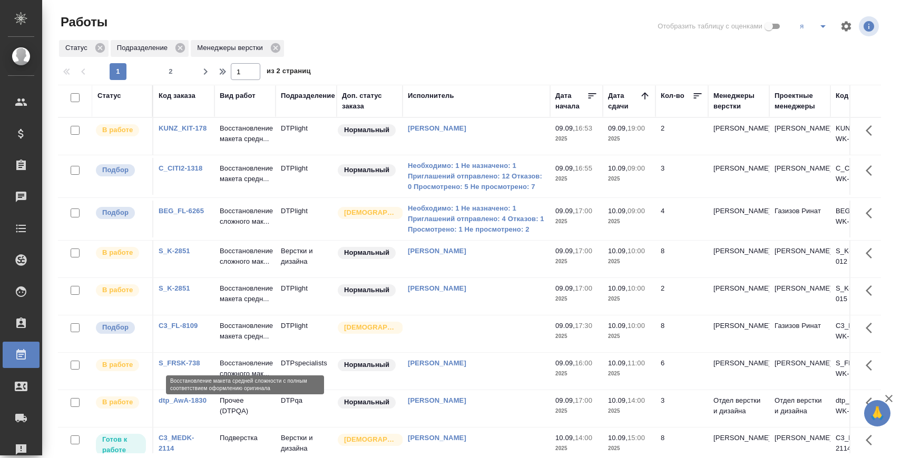
click at [242, 342] on p "Восстановление макета средн..." at bounding box center [245, 331] width 51 height 21
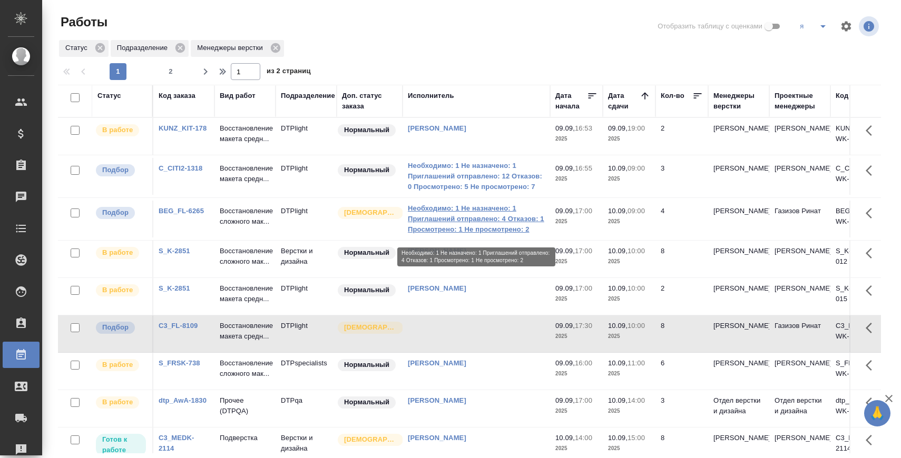
click at [486, 231] on link "Необходимо: 1 Не назначено: 1 Приглашений отправлено: 4 Отказов: 1 Просмотрено:…" at bounding box center [476, 219] width 137 height 32
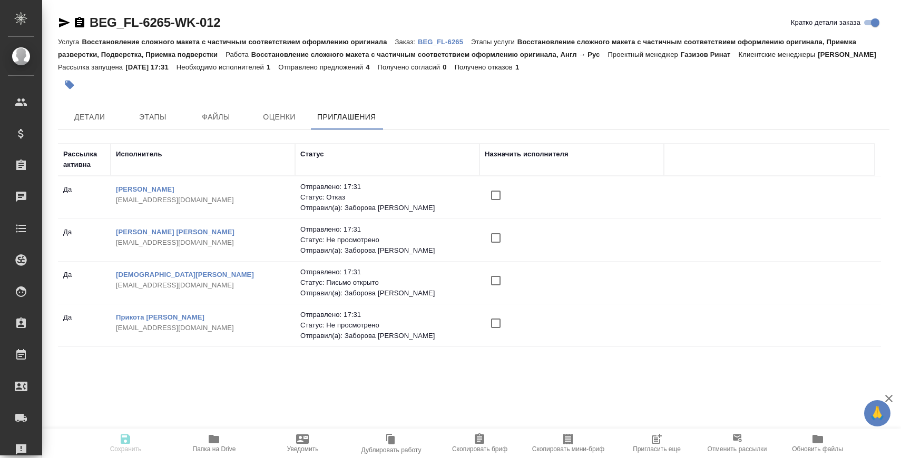
click at [644, 446] on span "Пригласить еще" at bounding box center [657, 449] width 48 height 7
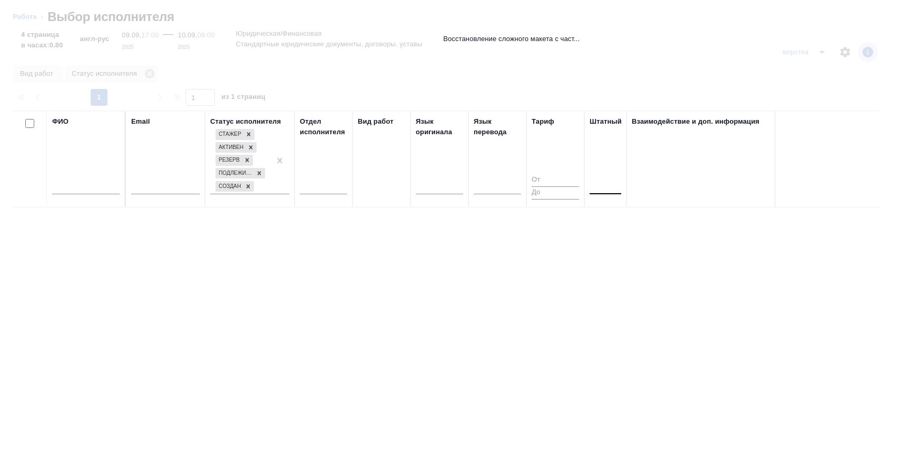
click at [602, 174] on div at bounding box center [605, 184] width 32 height 20
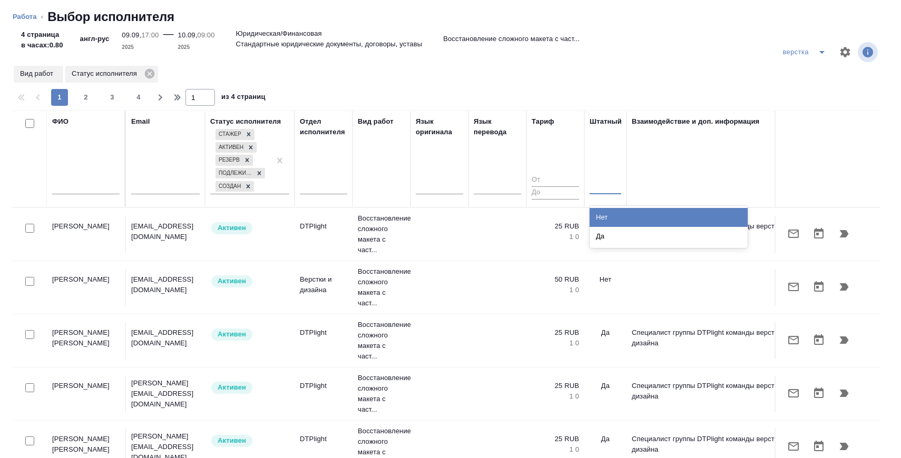
click at [610, 219] on div "Нет" at bounding box center [668, 217] width 158 height 19
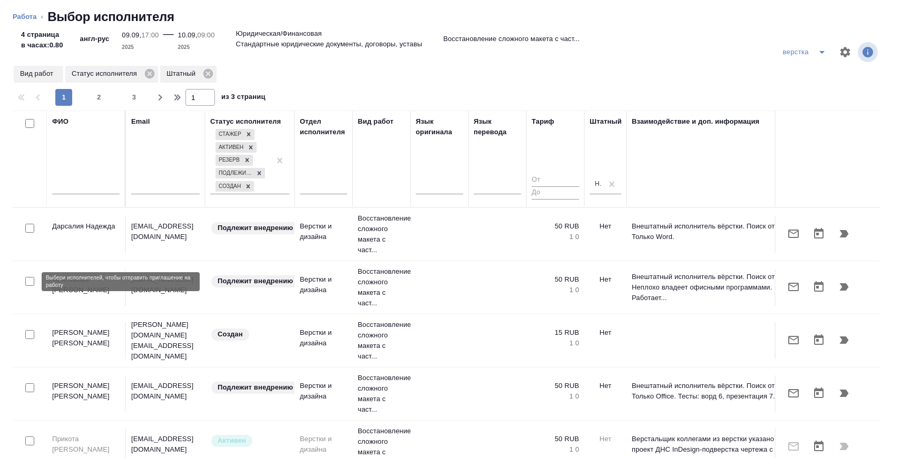
click at [33, 281] on input "checkbox" at bounding box center [29, 281] width 9 height 9
checkbox input "true"
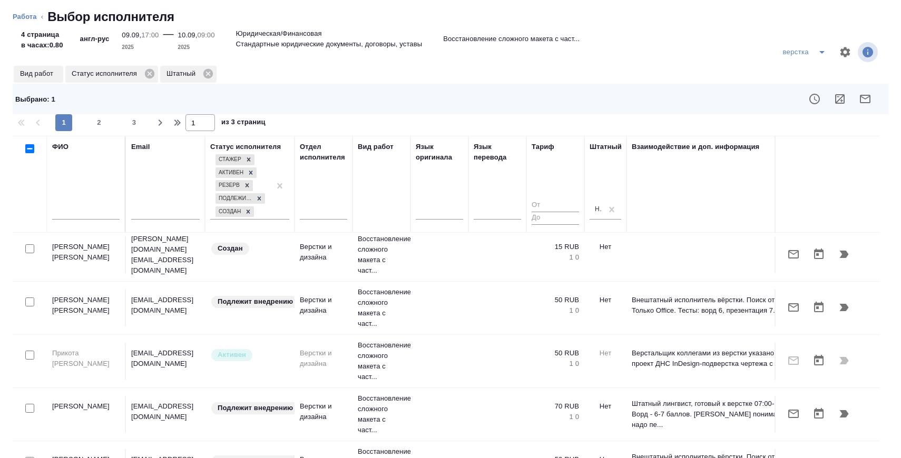
scroll to position [116, 0]
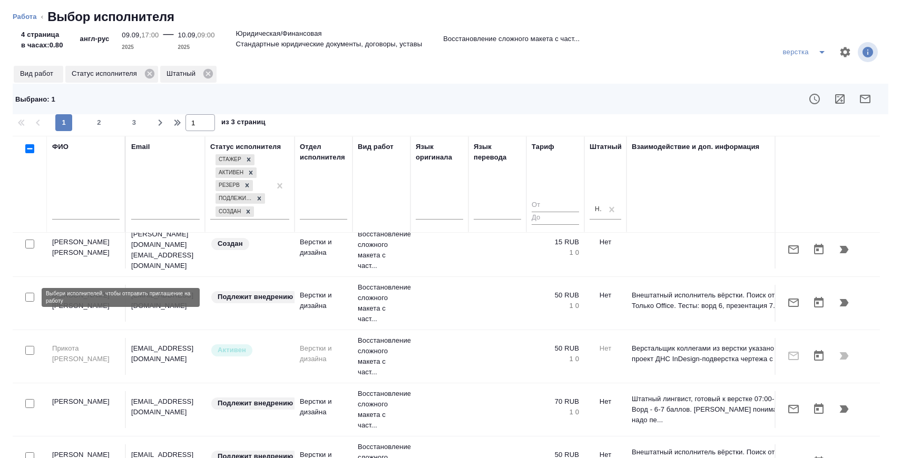
click at [29, 297] on input "checkbox" at bounding box center [29, 297] width 9 height 9
checkbox input "true"
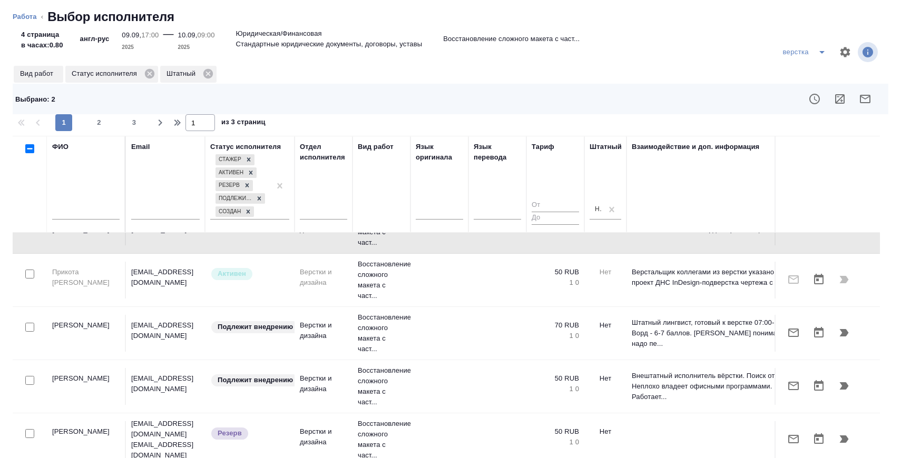
scroll to position [224, 0]
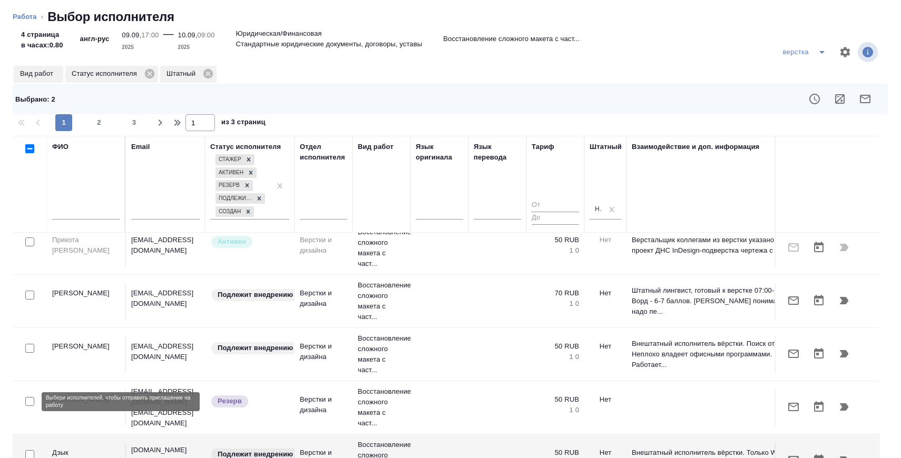
click at [31, 401] on input "checkbox" at bounding box center [29, 401] width 9 height 9
checkbox input "true"
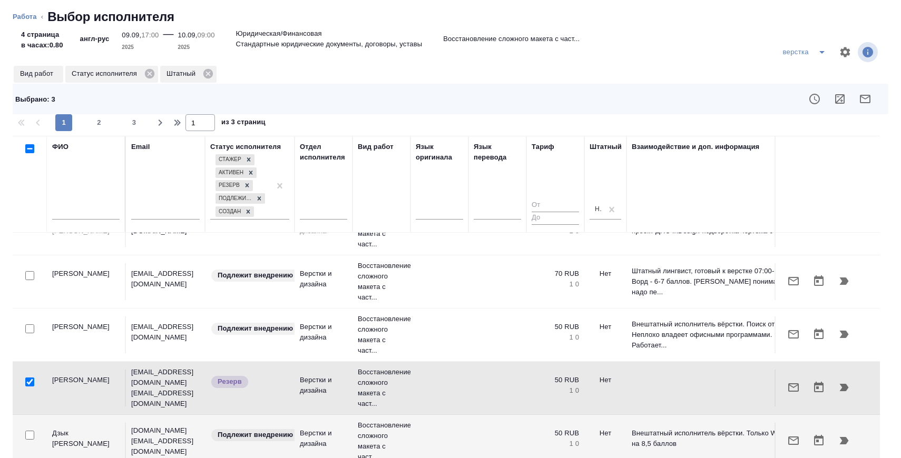
scroll to position [248, 0]
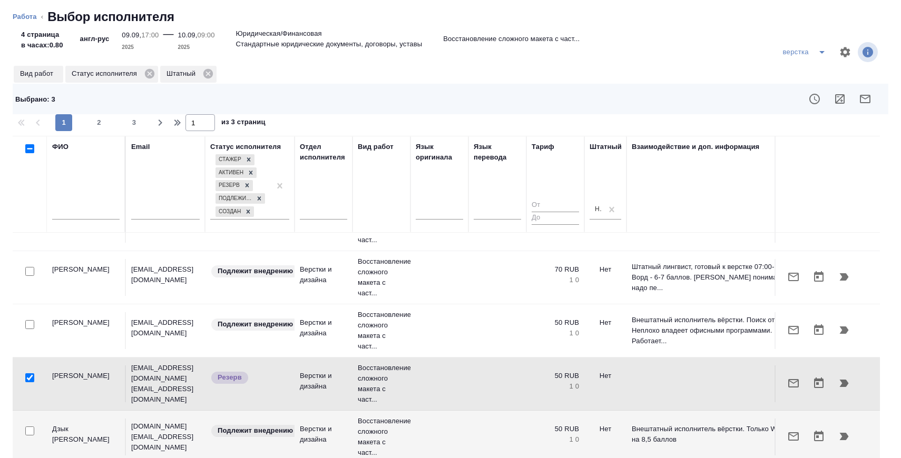
click at [30, 321] on input "checkbox" at bounding box center [29, 324] width 9 height 9
checkbox input "true"
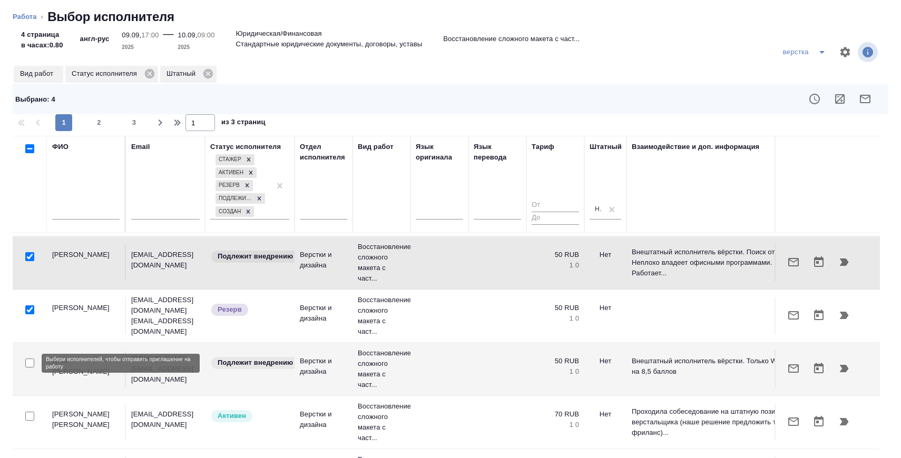
click at [26, 363] on input "checkbox" at bounding box center [29, 363] width 9 height 9
checkbox input "true"
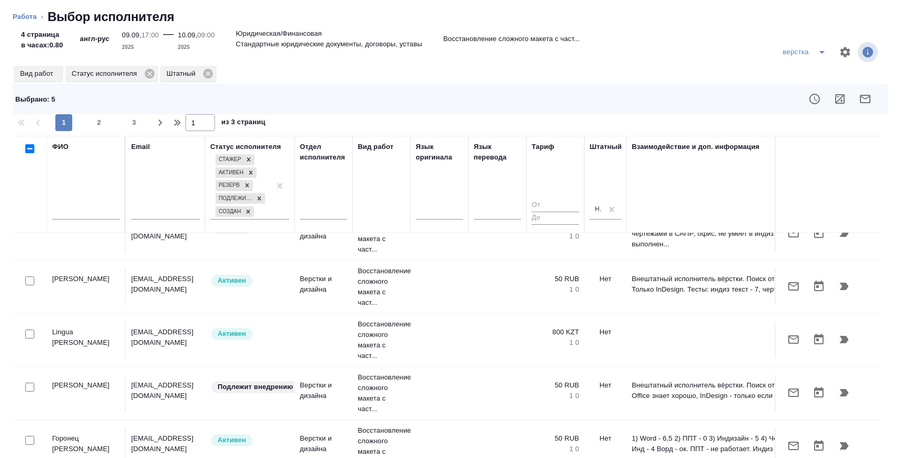
scroll to position [632, 0]
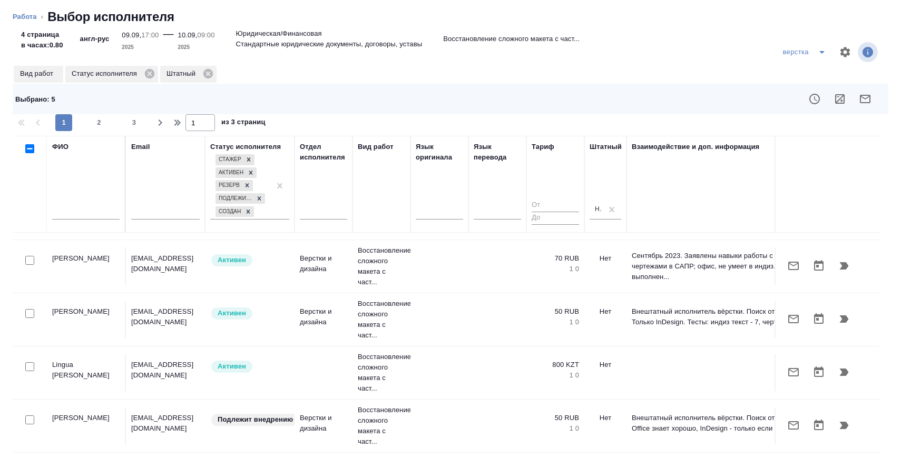
click at [866, 96] on icon "button" at bounding box center [865, 99] width 13 height 13
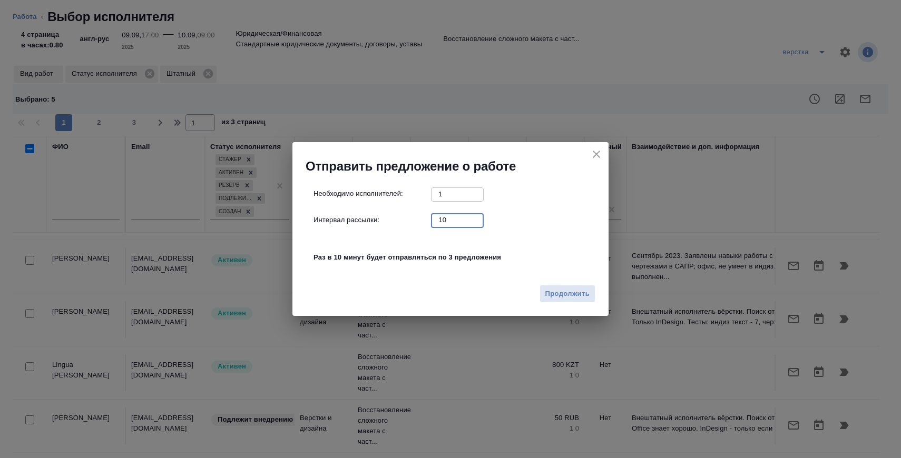
click at [447, 220] on input "10" at bounding box center [457, 219] width 53 height 13
type input "0"
click at [574, 288] on span "Продолжить" at bounding box center [567, 294] width 44 height 12
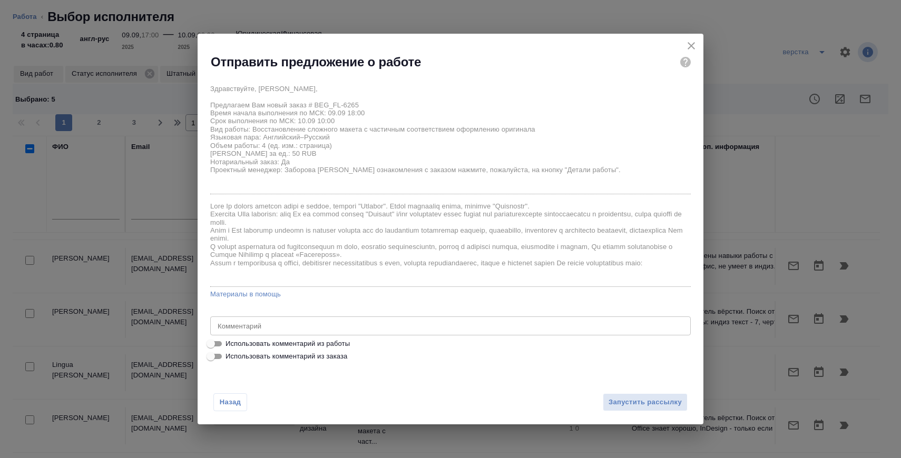
click at [308, 340] on span "Использовать комментарий из работы" at bounding box center [287, 344] width 124 height 11
click at [230, 340] on input "Использовать комментарий из работы" at bounding box center [211, 344] width 38 height 13
checkbox input "true"
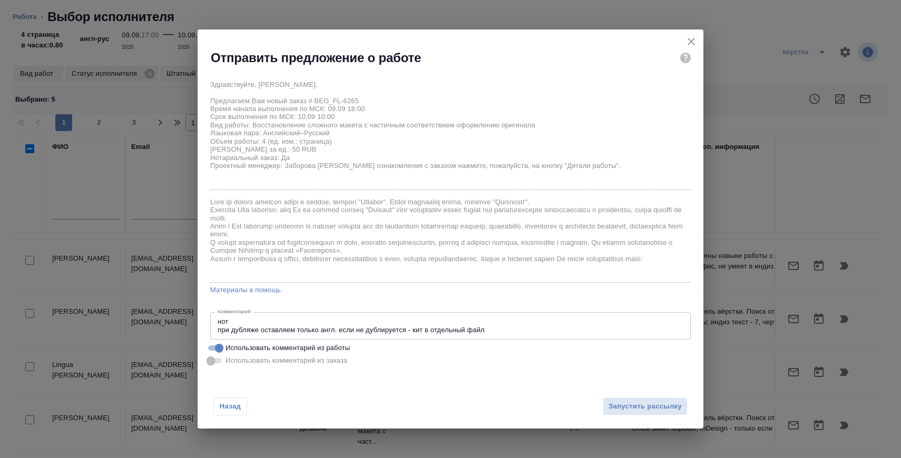
type textarea "нот при дубляже оставляем только англ. если не дублируется - кит в отдельный фа…"
click at [644, 411] on span "Запустить рассылку" at bounding box center [644, 407] width 73 height 12
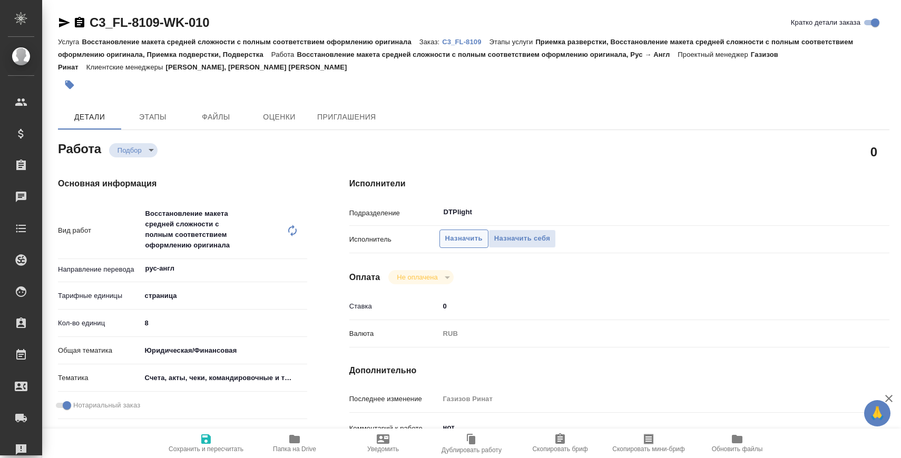
click at [466, 233] on span "Назначить" at bounding box center [463, 239] width 37 height 12
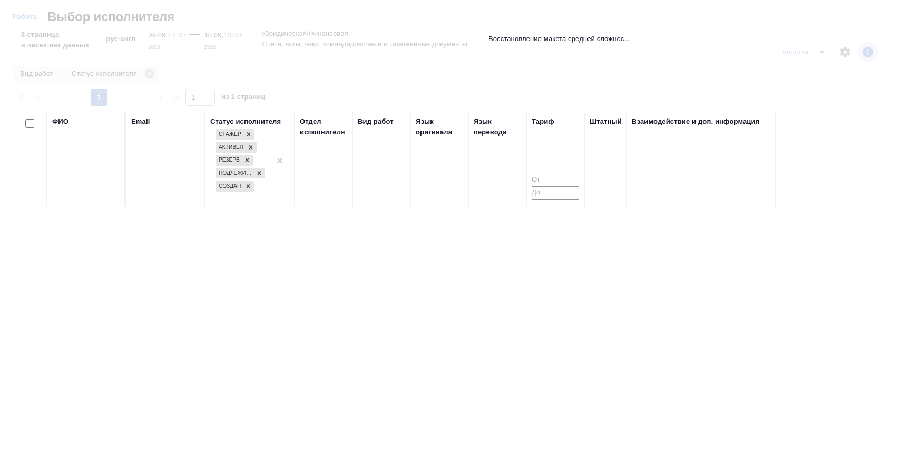
click at [630, 202] on th "Взаимодействие и доп. информация" at bounding box center [718, 159] width 184 height 97
click at [615, 192] on div at bounding box center [605, 184] width 32 height 20
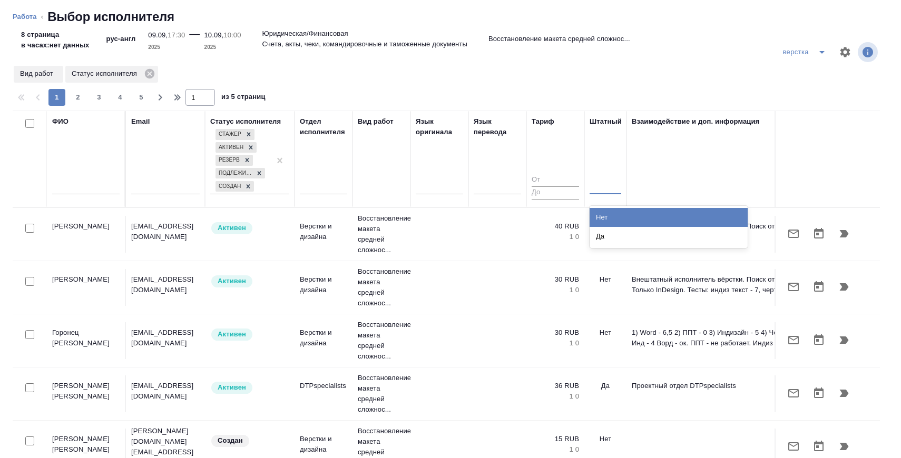
click at [607, 213] on div "Нет" at bounding box center [668, 217] width 158 height 19
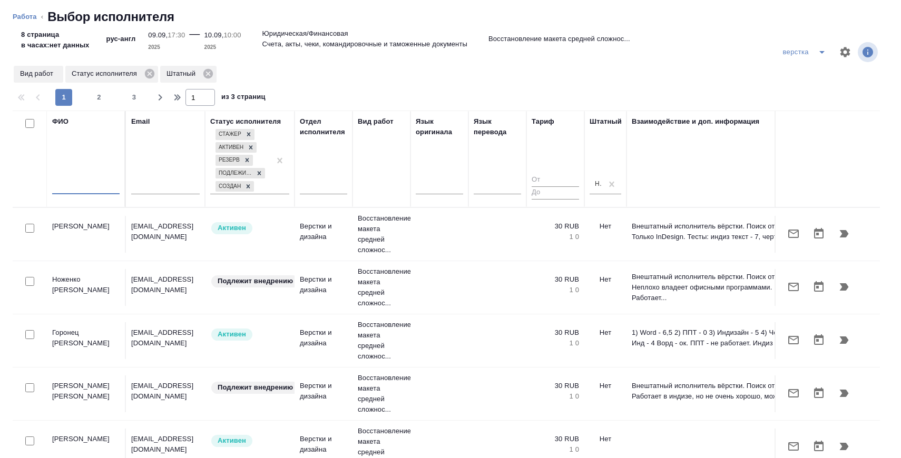
click at [84, 185] on input "text" at bounding box center [85, 187] width 67 height 13
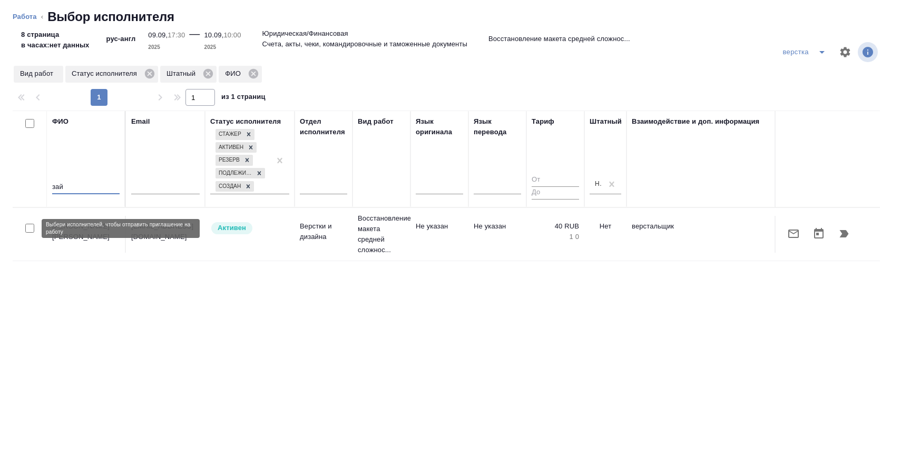
type input "зай"
click at [29, 229] on input "checkbox" at bounding box center [29, 228] width 9 height 9
checkbox input "true"
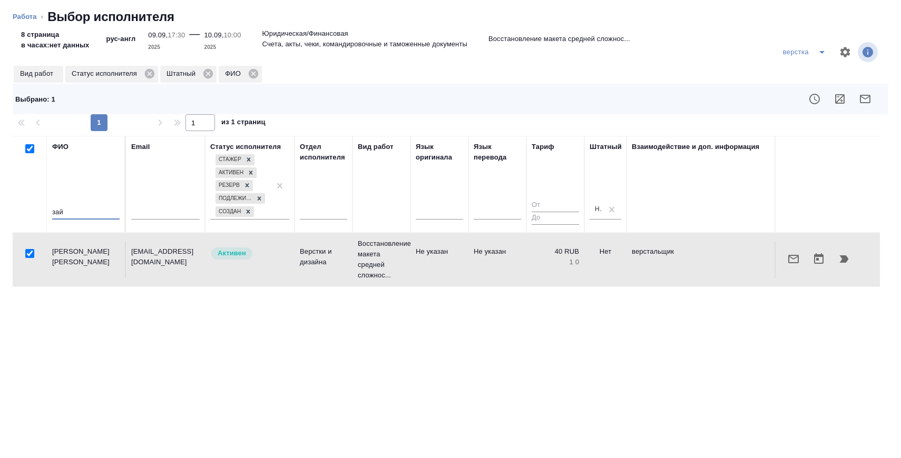
click at [72, 207] on input "зай" at bounding box center [85, 212] width 67 height 13
type input "золо"
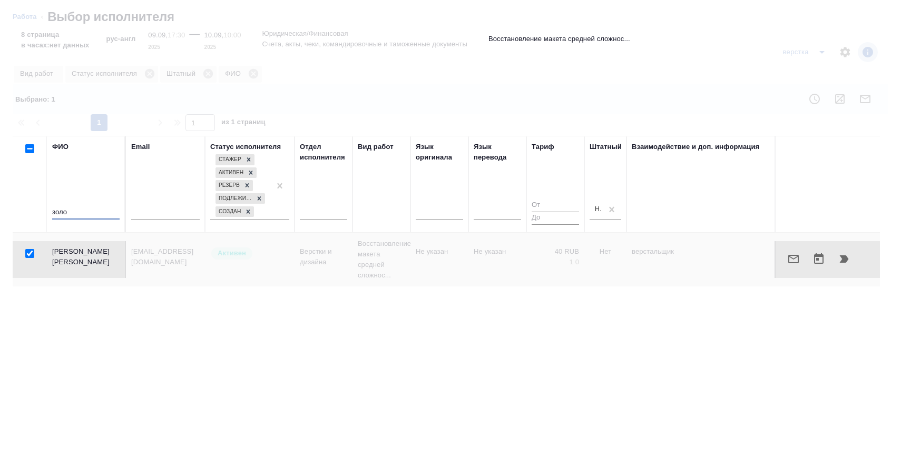
checkbox input "false"
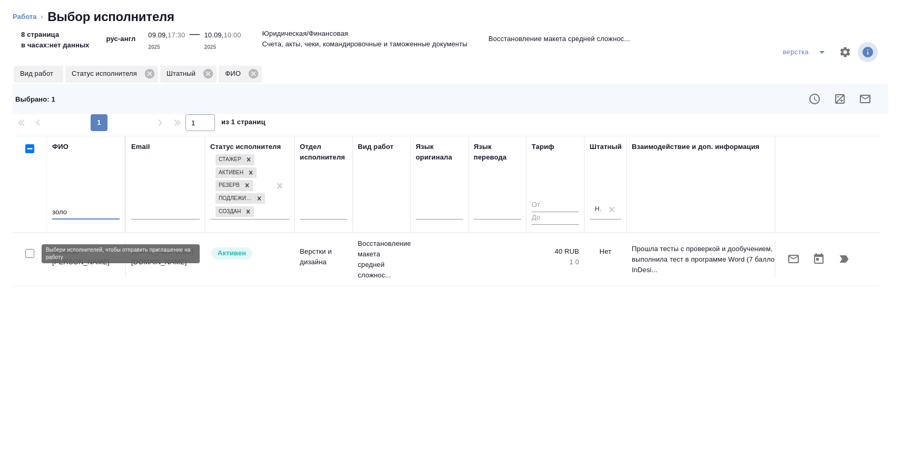
type input "золо"
click at [28, 252] on input "checkbox" at bounding box center [29, 253] width 9 height 9
checkbox input "true"
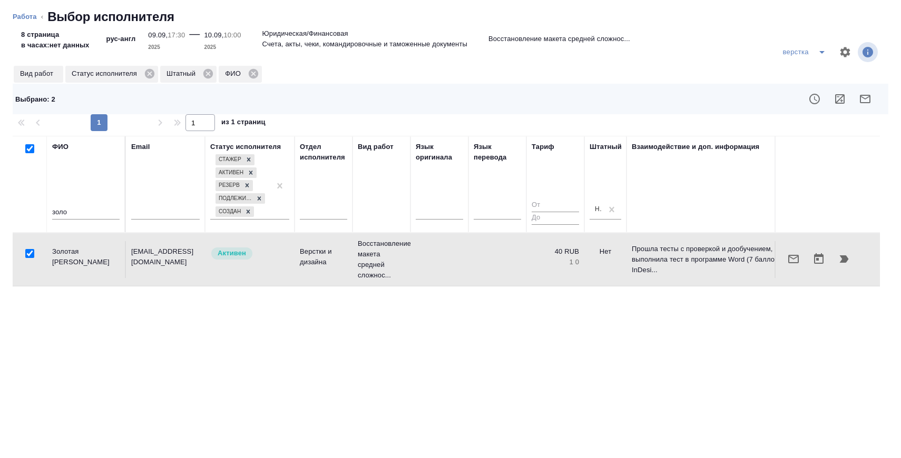
click at [871, 104] on button "button" at bounding box center [864, 98] width 25 height 25
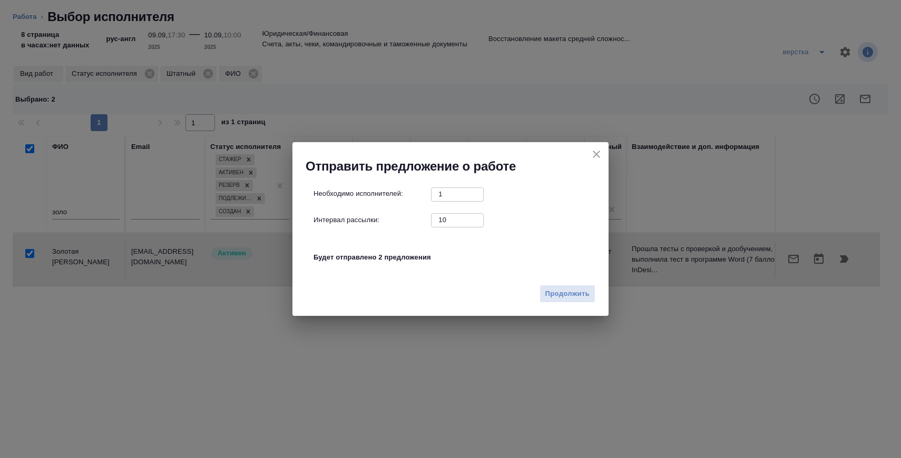
click at [462, 222] on input "10" at bounding box center [457, 219] width 53 height 13
type input "0"
click at [555, 300] on button "Продолжить" at bounding box center [567, 294] width 56 height 18
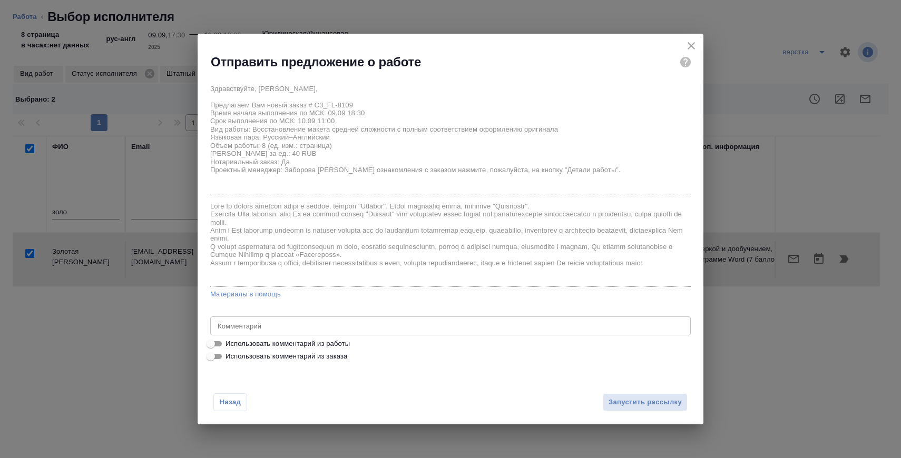
click at [328, 346] on span "Использовать комментарий из работы" at bounding box center [287, 344] width 124 height 11
click at [230, 346] on input "Использовать комментарий из работы" at bounding box center [211, 344] width 38 height 13
checkbox input "true"
type textarea "нот"
click at [675, 394] on button "Запустить рассылку" at bounding box center [645, 402] width 85 height 18
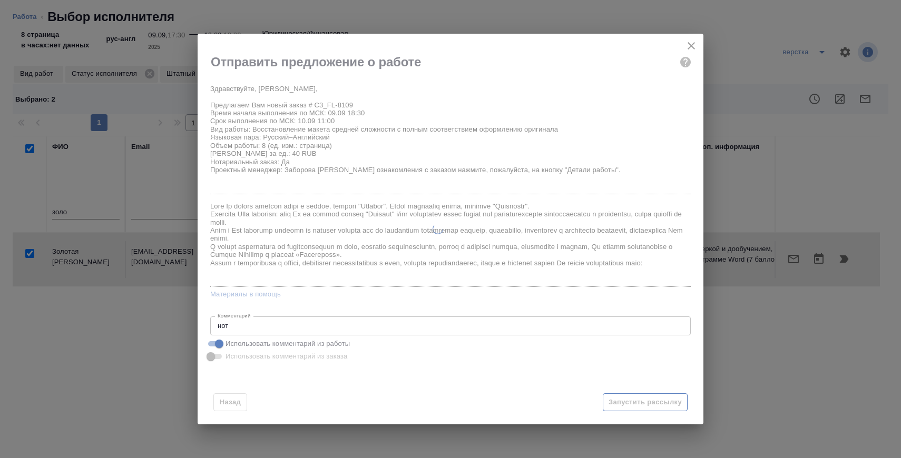
type input "09.09.2025 18:30"
type input "10.09.2025 11:00"
type input "11.09.2025 15:00"
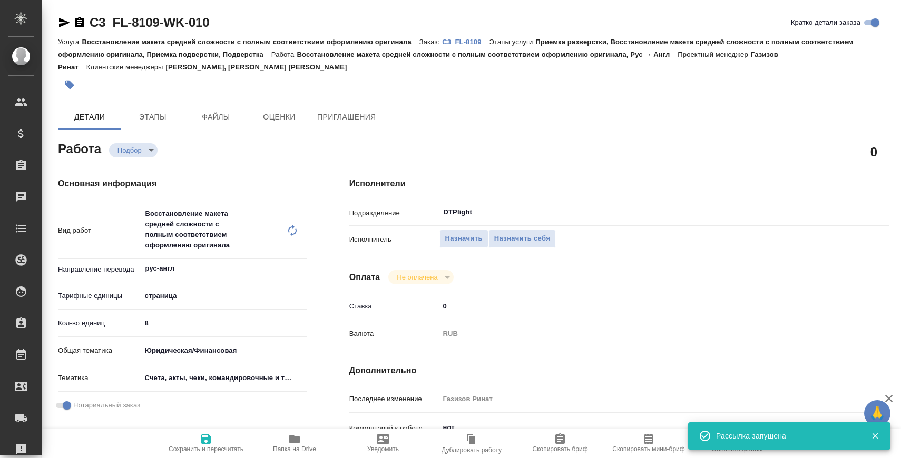
type input "recruiting"
type input "рус-англ"
type input "5a8b1489cc6b4906c91bfdb2"
type input "8"
type input "yr-fn"
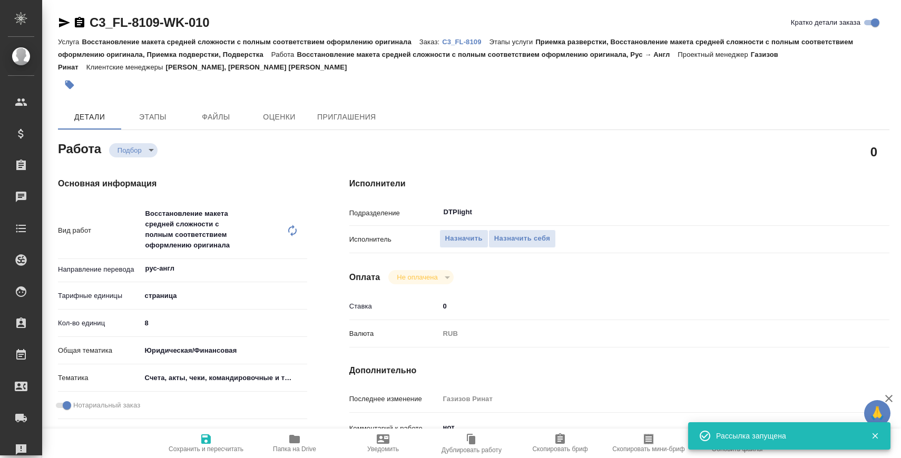
type input "5f647205b73bc97568ca66c0"
checkbox input "true"
type input "09.09.2025 18:30"
type input "10.09.2025 11:00"
type input "11.09.2025 15:00"
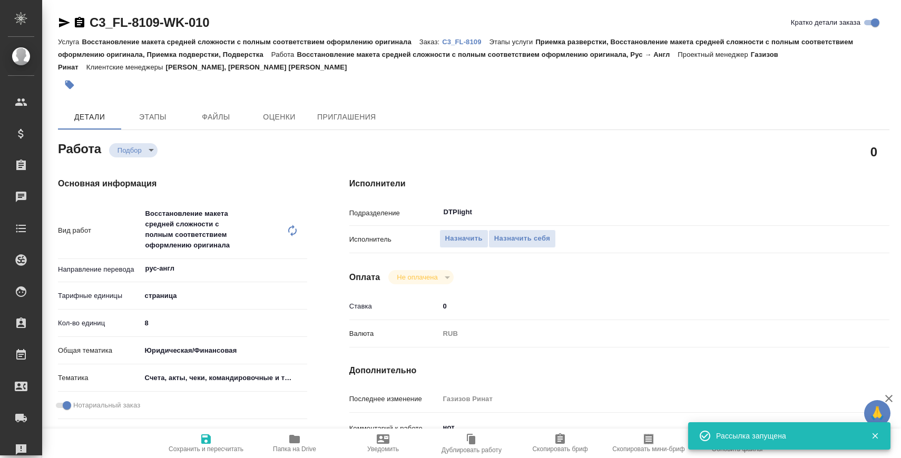
type input "DTPlight"
type input "notPayed"
type input "0"
type input "RUB"
type input "Газизов Ринат"
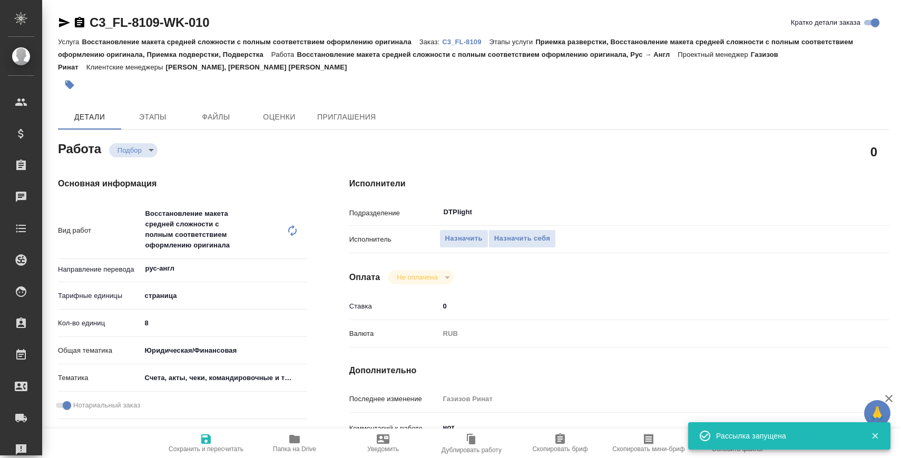
type input "C3_FL-8109"
type input "Восстановление макета средней сложности с полным соответствием оформлению ориги…"
type input "Приемка разверстки, Восстановление макета средней сложности с полным соответств…"
type input "Прохорова Анастасия, Галишева Мария"
type input "[PERSON_NAME]"
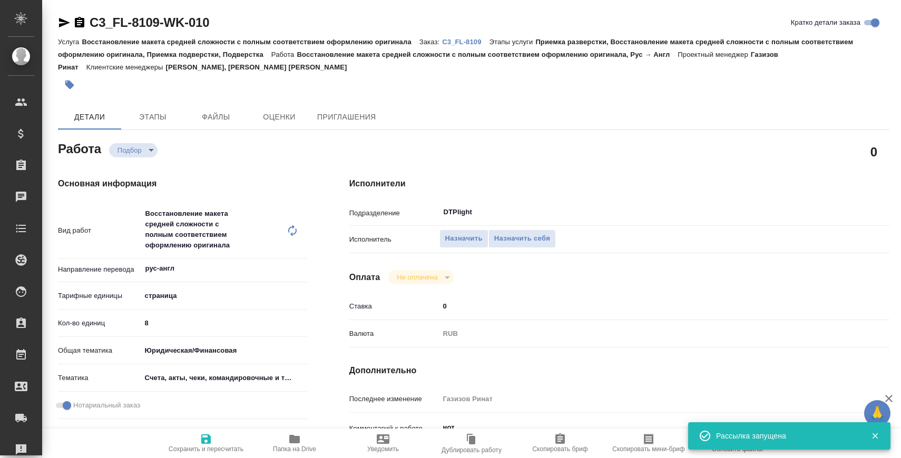
type input "/Clients/FL_C3/Orders/C3_FL-8109"
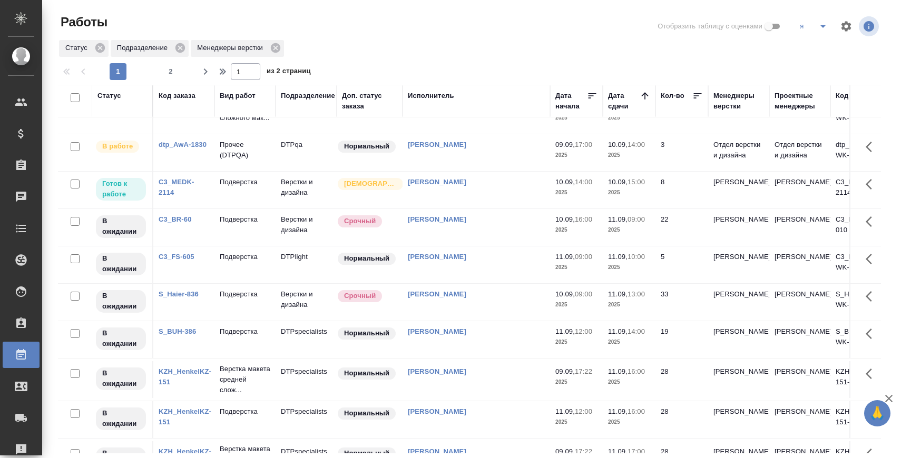
scroll to position [245, 0]
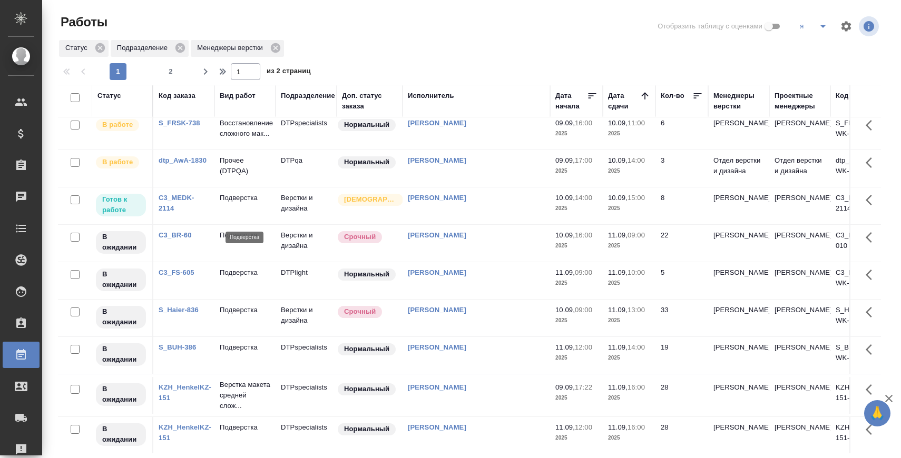
click at [245, 203] on p "Подверстка" at bounding box center [245, 198] width 51 height 11
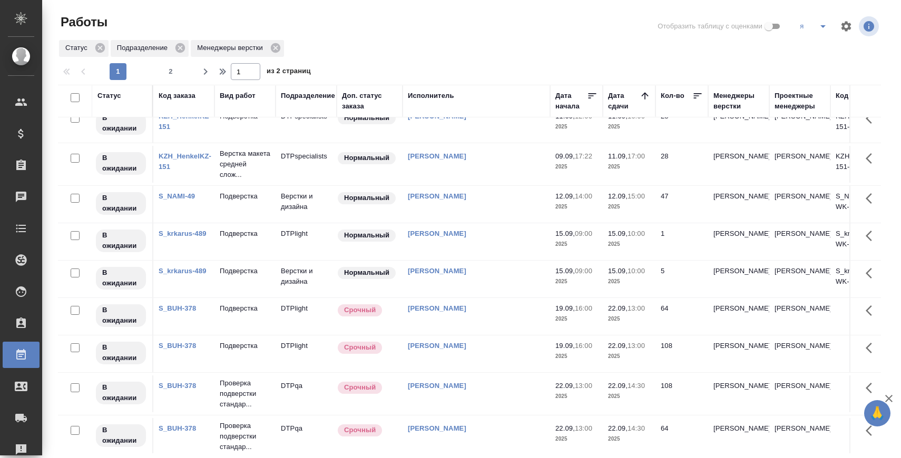
scroll to position [0, 0]
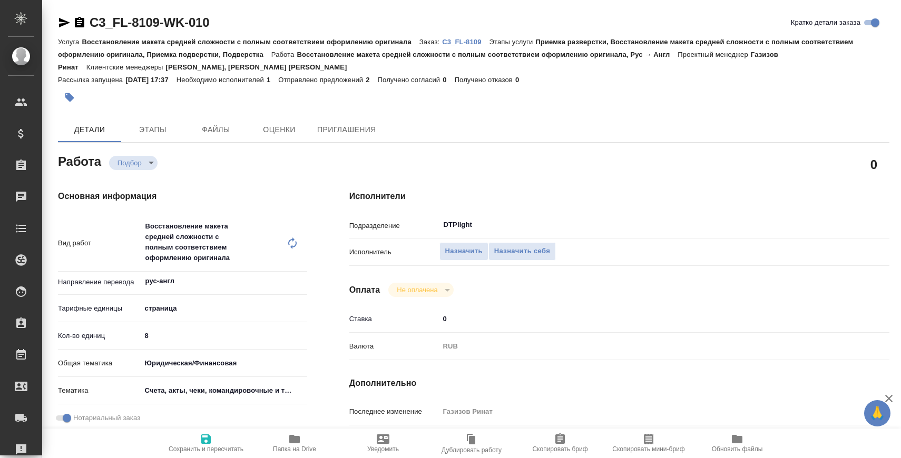
type textarea "x"
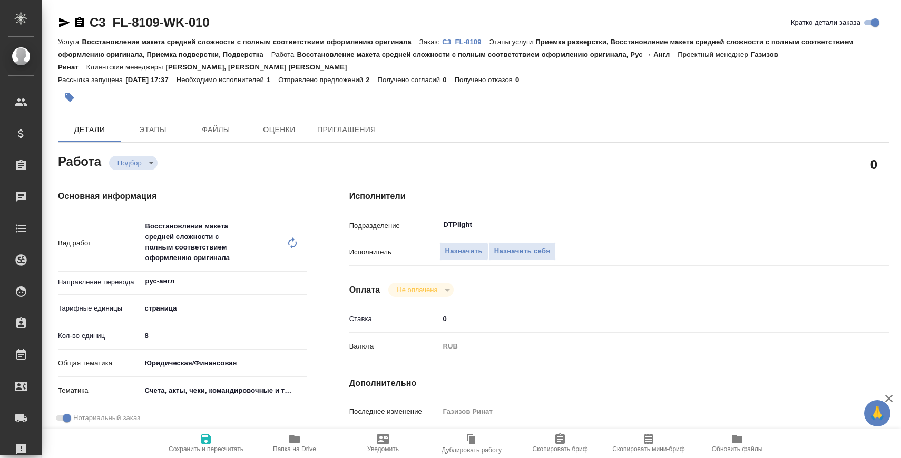
type textarea "x"
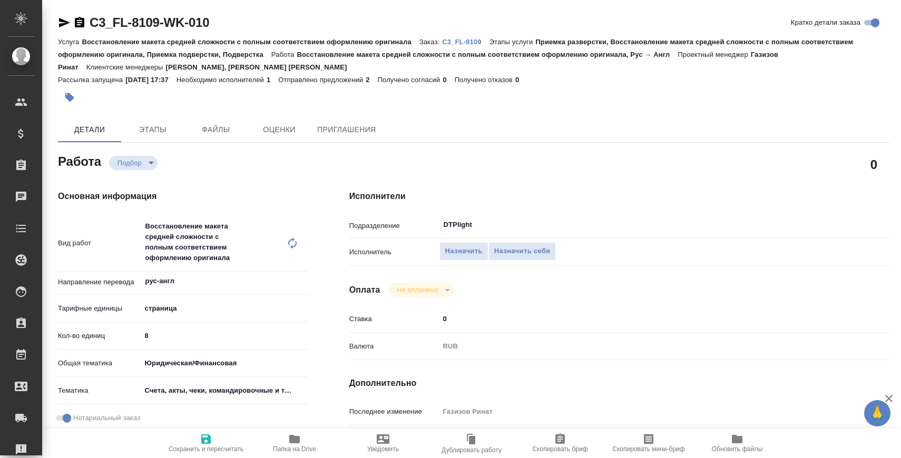
type textarea "x"
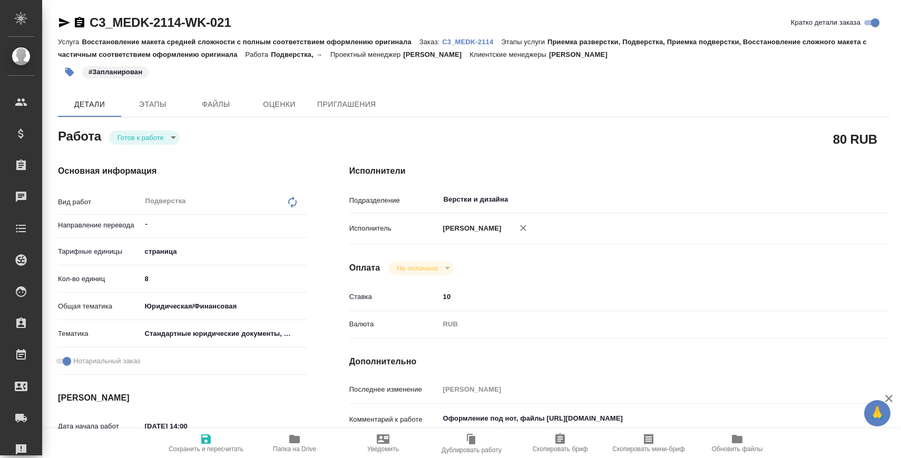
scroll to position [100, 0]
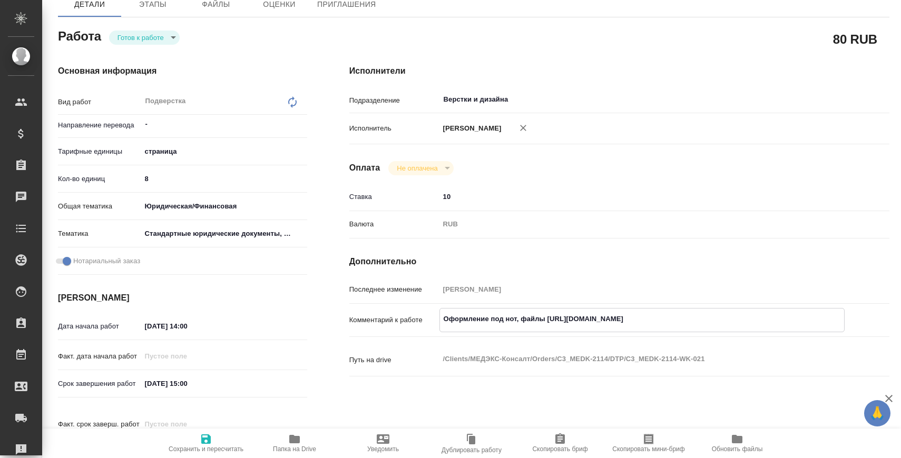
drag, startPoint x: 547, startPoint y: 317, endPoint x: 795, endPoint y: 318, distance: 248.1
click at [795, 318] on textarea "Оформление под нот, файлы [URL][DOMAIN_NAME]" at bounding box center [642, 319] width 404 height 18
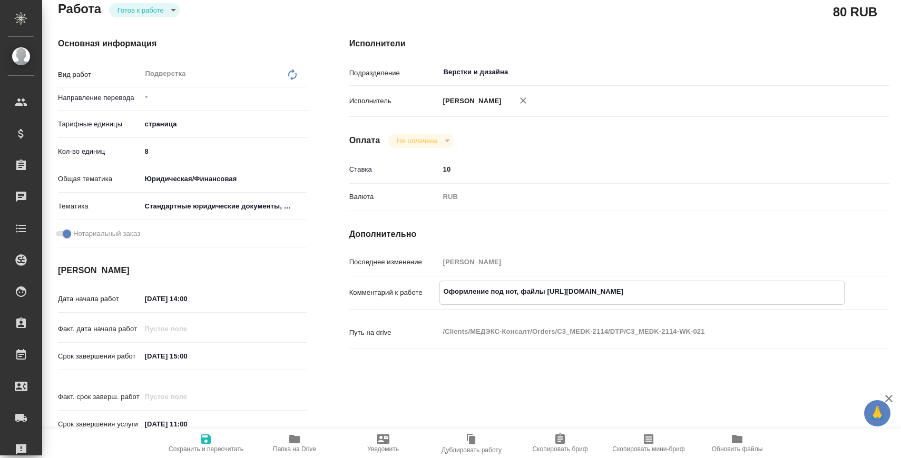
click at [150, 297] on input "[DATE] 14:00" at bounding box center [187, 298] width 92 height 15
drag, startPoint x: 183, startPoint y: 300, endPoint x: 245, endPoint y: 300, distance: 61.6
click at [245, 300] on div "[DATE] 14:00" at bounding box center [224, 299] width 166 height 16
type input "[DATE] 17:40"
drag, startPoint x: 182, startPoint y: 355, endPoint x: 247, endPoint y: 356, distance: 64.8
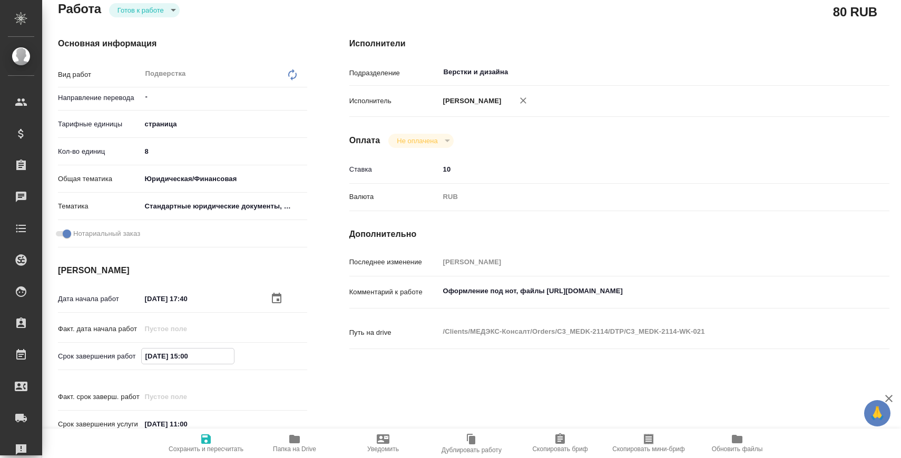
click at [247, 356] on div "[DATE] 15:00" at bounding box center [224, 356] width 166 height 16
type input "[DATE] 10:00"
click at [220, 441] on span "Сохранить и пересчитать" at bounding box center [206, 443] width 76 height 20
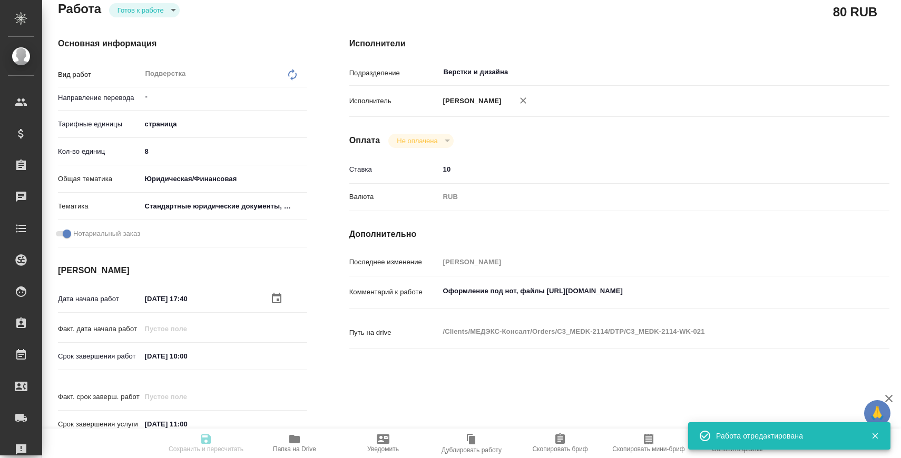
type input "readyForWork"
type input "-"
type input "5a8b1489cc6b4906c91bfdb2"
type input "8"
type input "yr-fn"
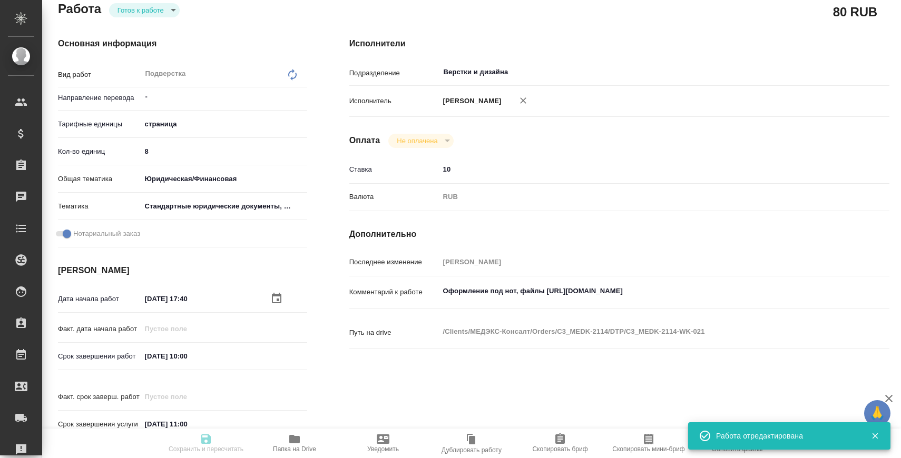
type input "5f647205b73bc97568ca66bf"
checkbox input "true"
type input "[DATE] 17:40"
type input "[DATE] 10:00"
type input "[DATE] 11:00"
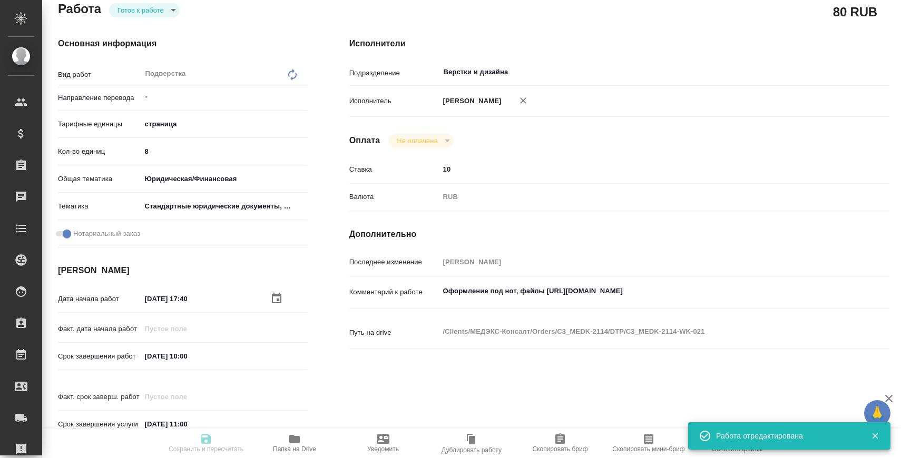
type input "Верстки и дизайна"
type input "notPayed"
type input "10"
type input "RUB"
type input "[PERSON_NAME]"
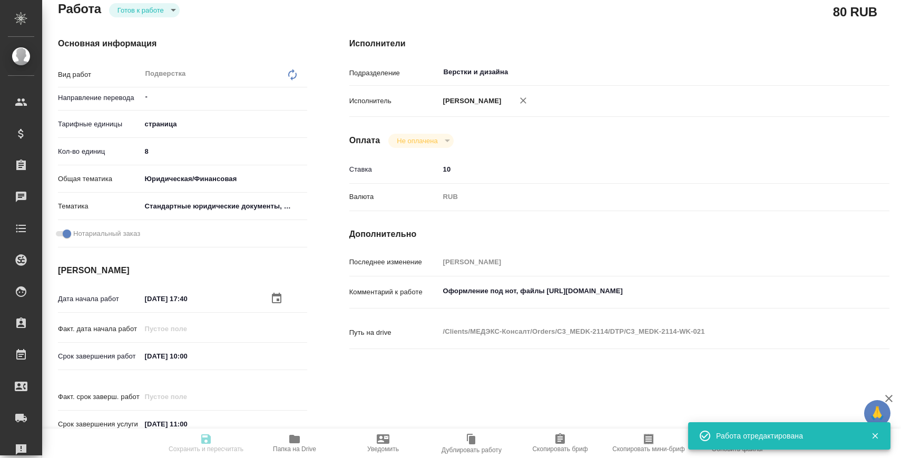
type input "C3_MEDK-2114"
type input "Восстановление макета средней сложности с полным соответствием оформлению ориги…"
type input "Приемка разверстки, Подверстка, Приемка подверстки, Восстановление сложного мак…"
type input "Москалец Алина"
type input "[PERSON_NAME]"
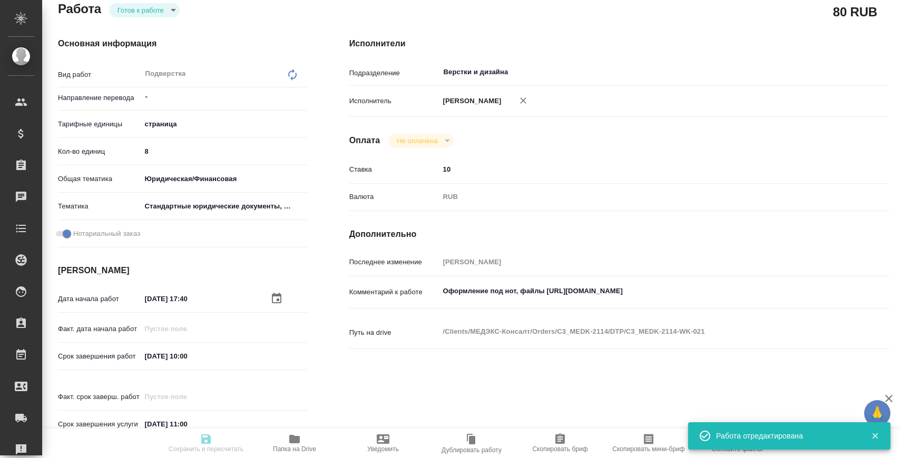
type input "/Clients/МЕДЭКС-Консалт/Orders/C3_MEDK-2114"
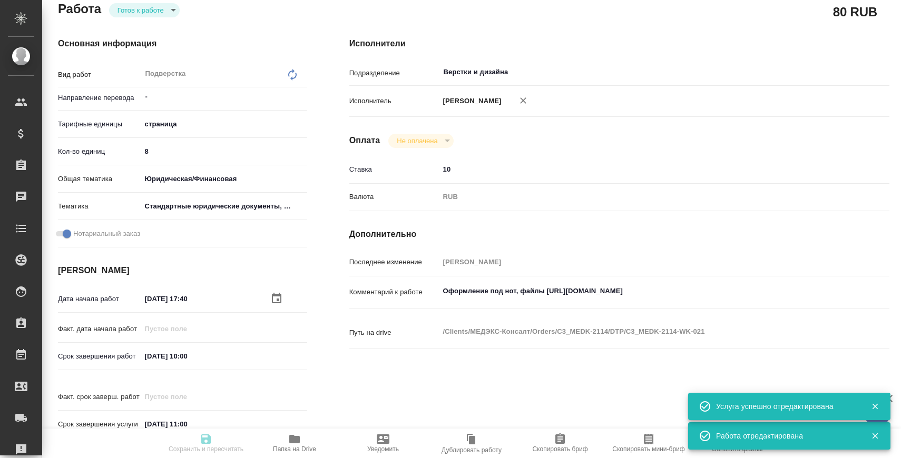
scroll to position [49, 0]
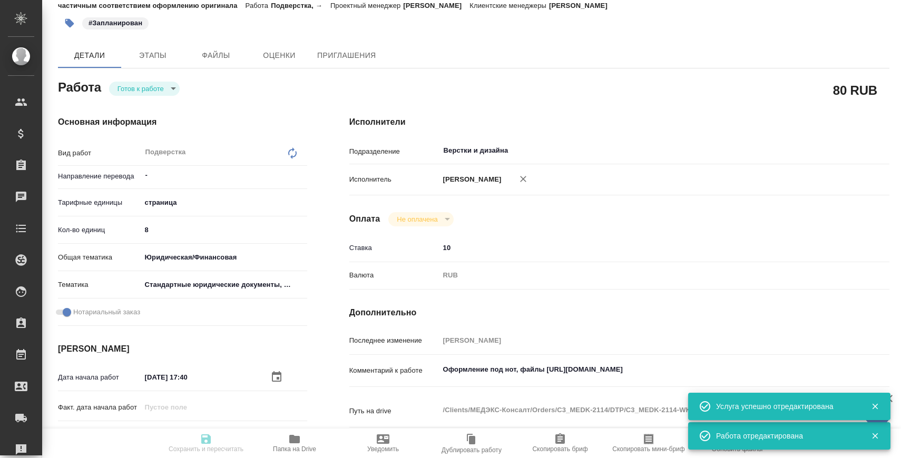
type input "readyForWork"
type input "-"
type input "5a8b1489cc6b4906c91bfdb2"
type input "8"
type input "yr-fn"
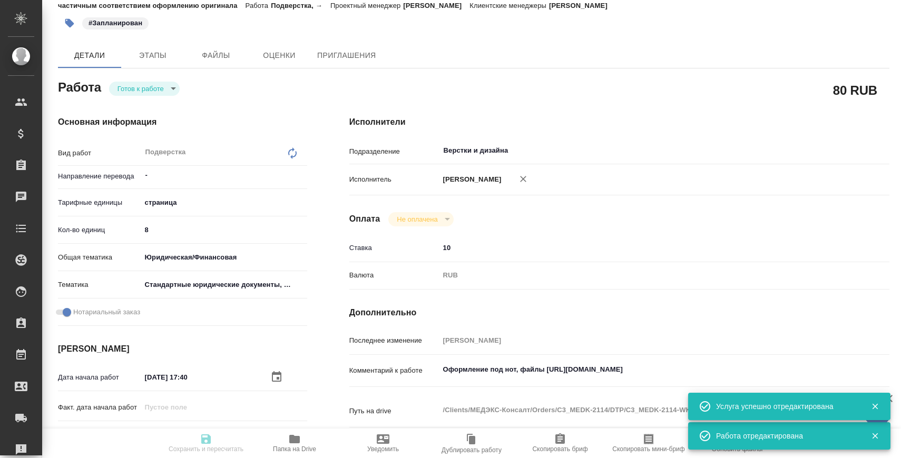
type input "5f647205b73bc97568ca66bf"
checkbox input "true"
type input "09.09.2025 17:40"
type input "10.09.2025 10:00"
type input "11.09.2025 11:00"
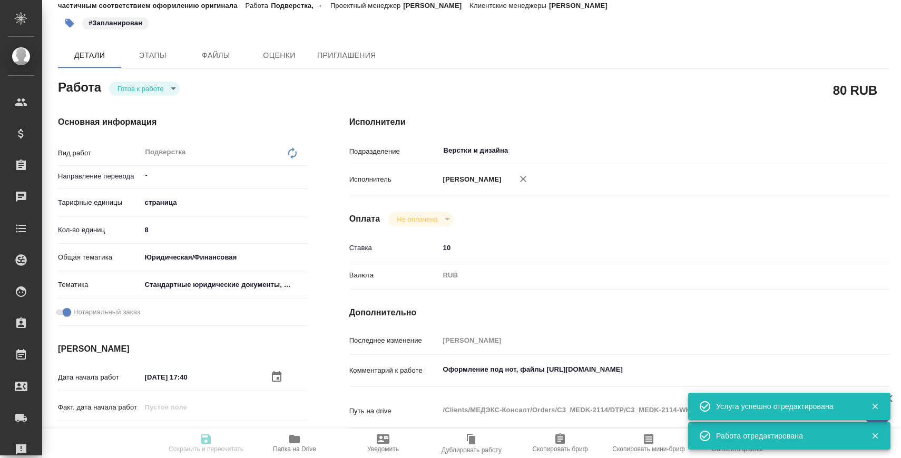
type input "Верстки и дизайна"
type input "notPayed"
type input "10"
type input "RUB"
type input "[PERSON_NAME]"
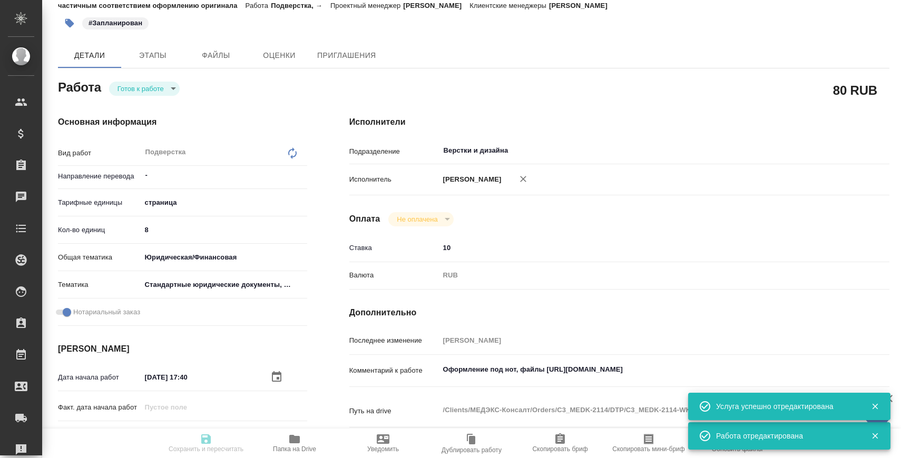
type input "C3_MEDK-2114"
type input "Восстановление макета средней сложности с полным соответствием оформлению ориги…"
type input "Приемка разверстки, Подверстка, Приемка подверстки, Восстановление сложного мак…"
type input "Москалец Алина"
type input "Заборова Александра"
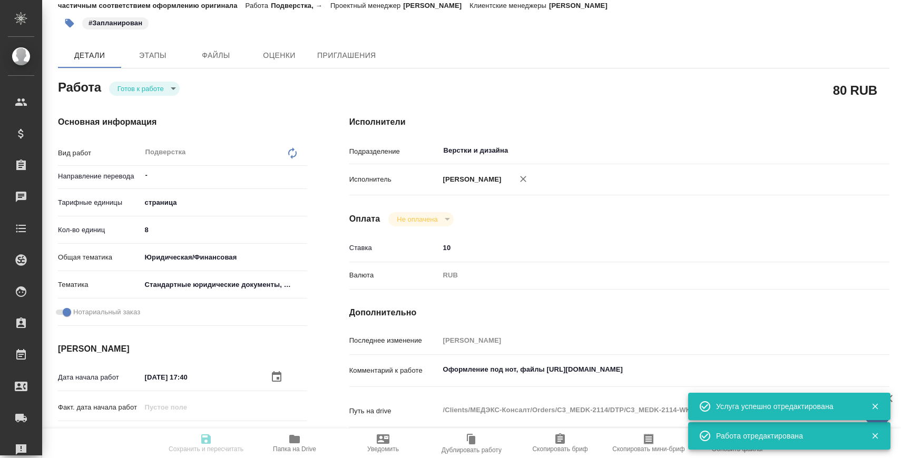
type input "/Clients/МЕДЭКС-Консалт/Orders/C3_MEDK-2114"
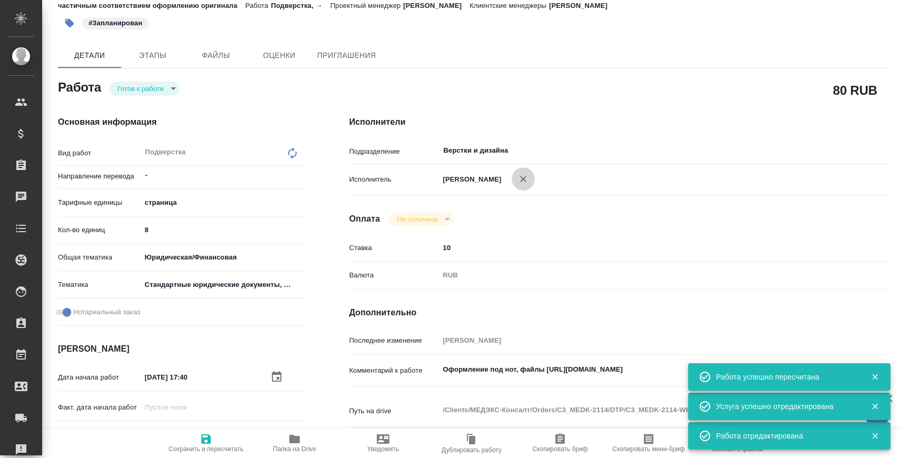
click at [528, 179] on icon "button" at bounding box center [523, 179] width 11 height 11
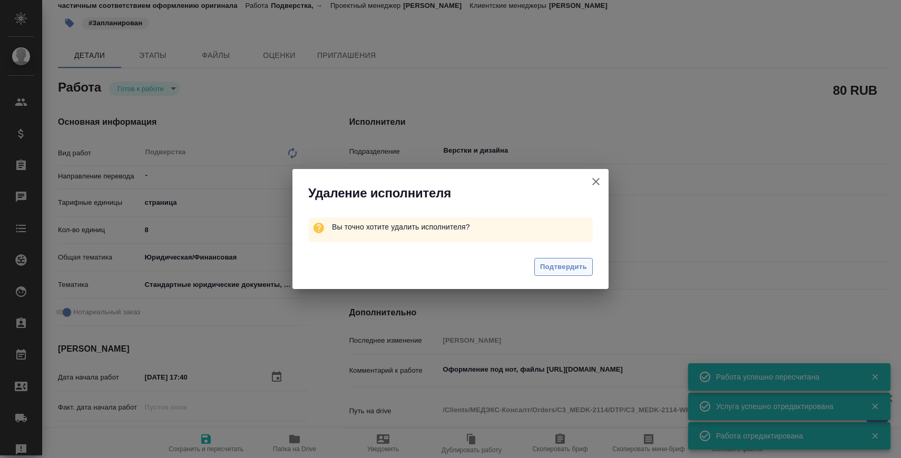
click at [545, 260] on button "Подтвердить" at bounding box center [563, 267] width 58 height 18
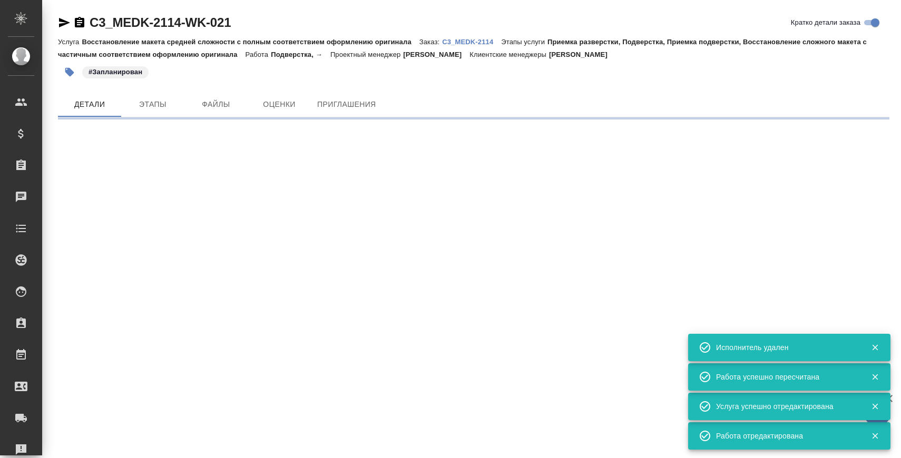
scroll to position [0, 0]
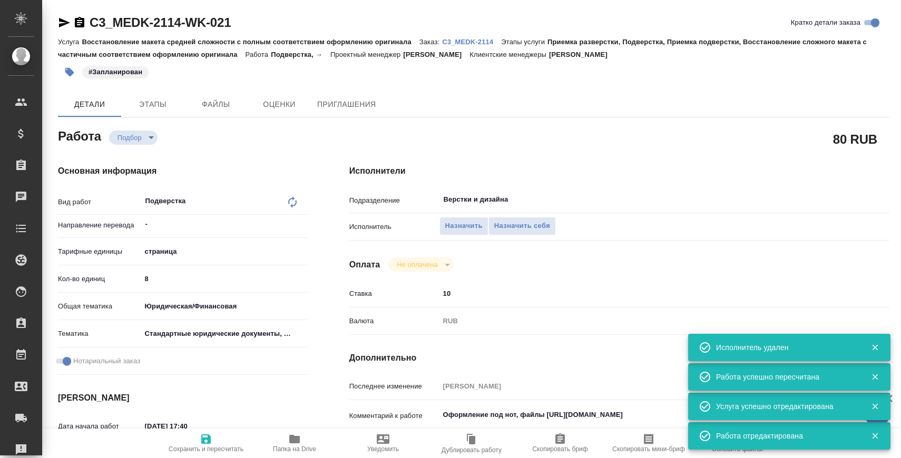
type textarea "x"
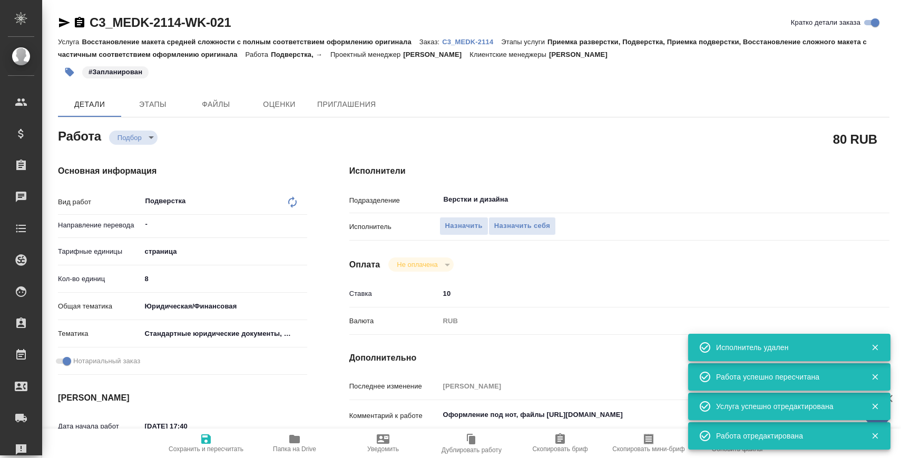
type textarea "x"
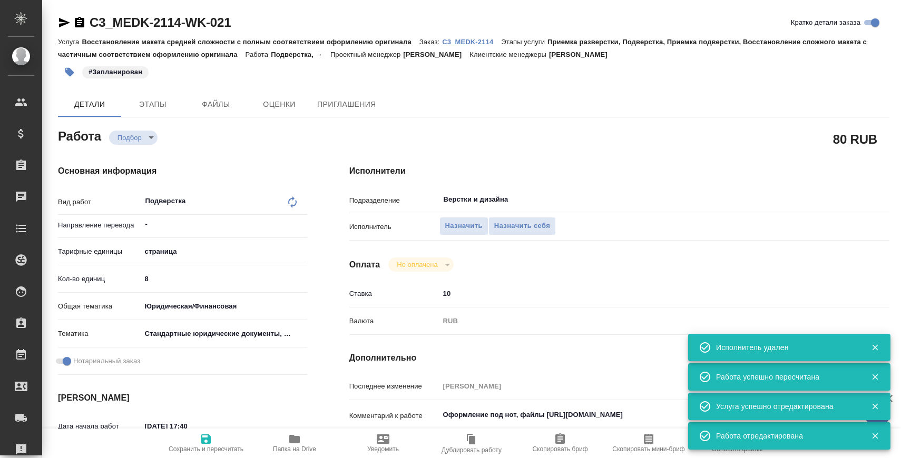
type textarea "x"
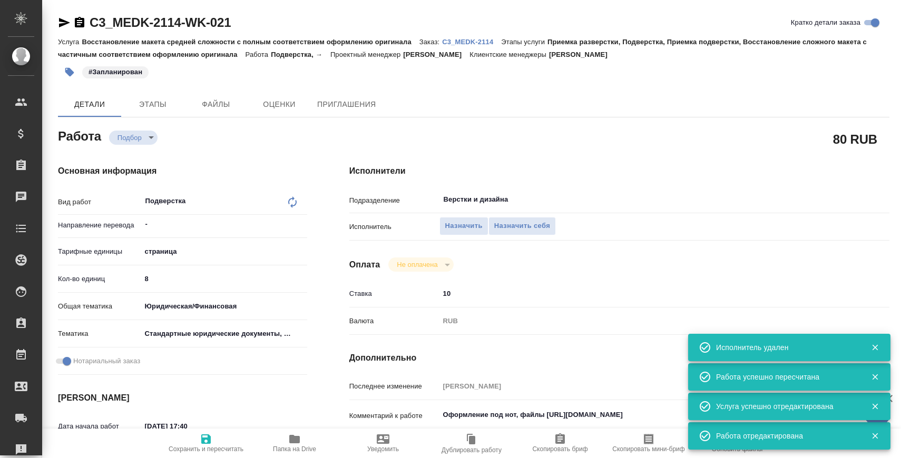
type textarea "x"
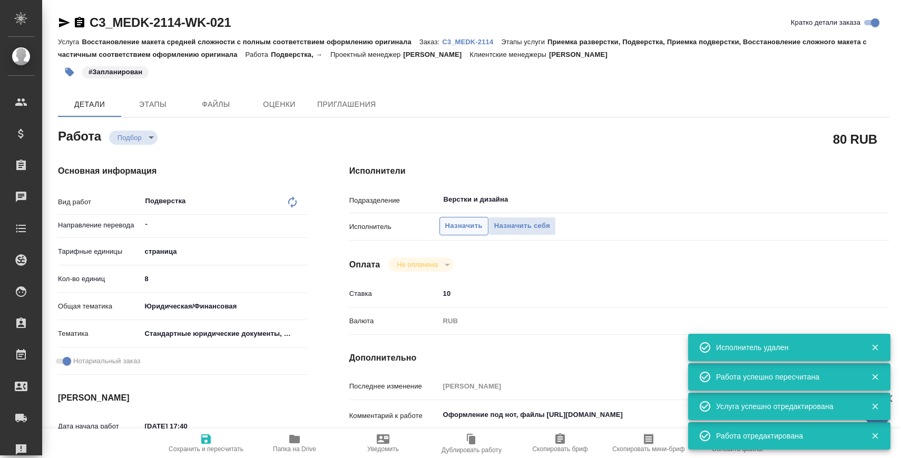
click at [453, 224] on span "Назначить" at bounding box center [463, 226] width 37 height 12
type textarea "x"
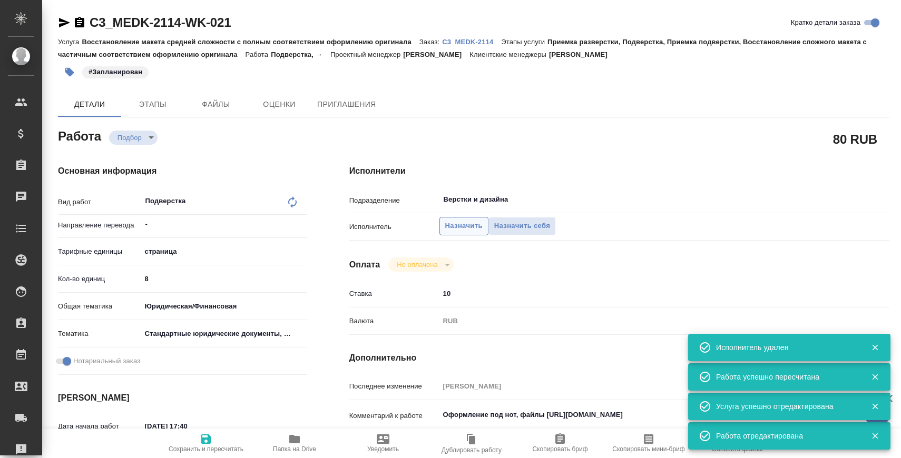
type textarea "x"
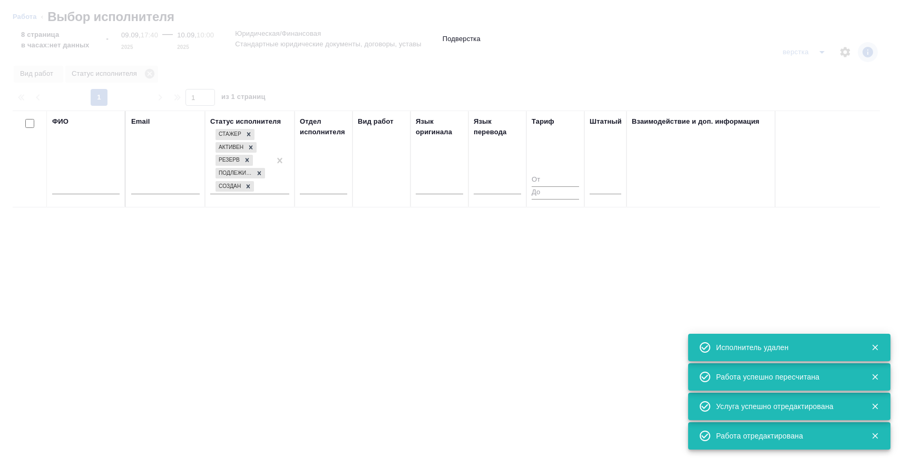
type textarea "x"
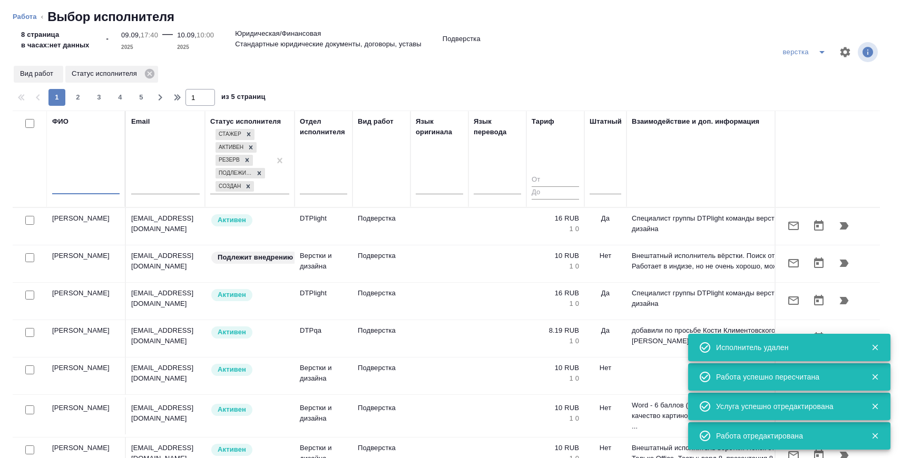
click at [94, 191] on input "text" at bounding box center [85, 187] width 67 height 13
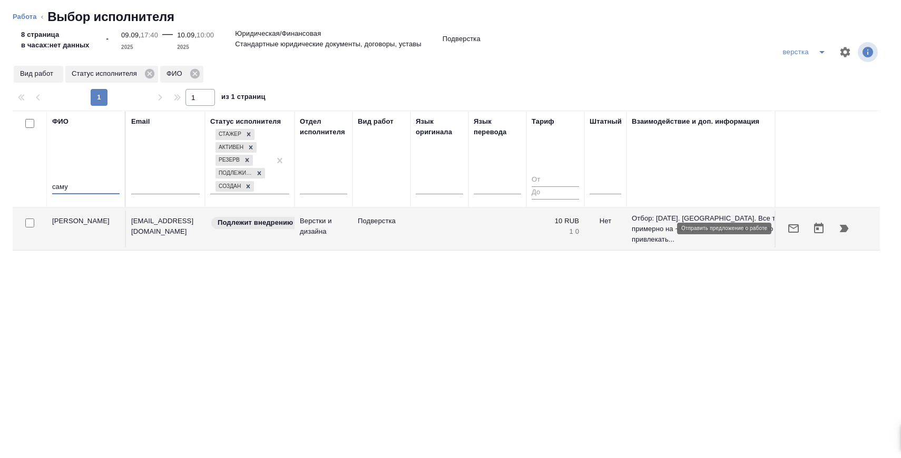
type input "саму"
click at [794, 230] on icon "button" at bounding box center [793, 228] width 13 height 13
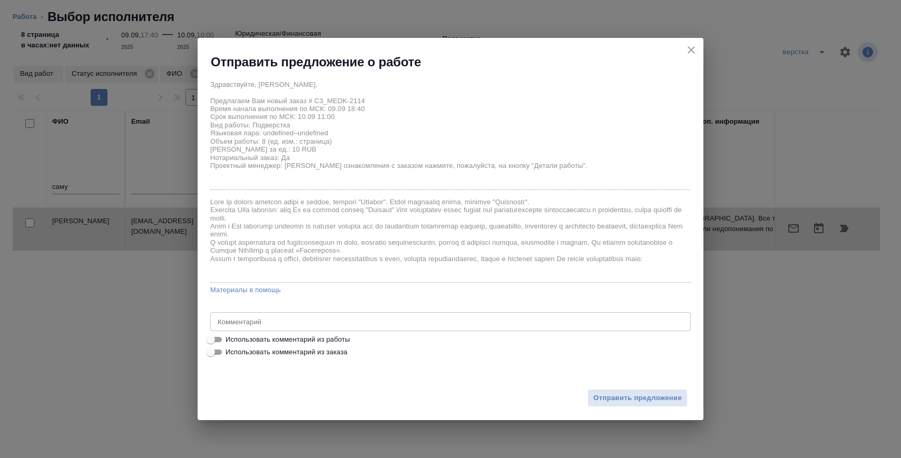
click at [313, 333] on label "Использовать комментарий из работы" at bounding box center [443, 339] width 478 height 13
click at [230, 333] on input "Использовать комментарий из работы" at bounding box center [211, 339] width 38 height 13
checkbox input "true"
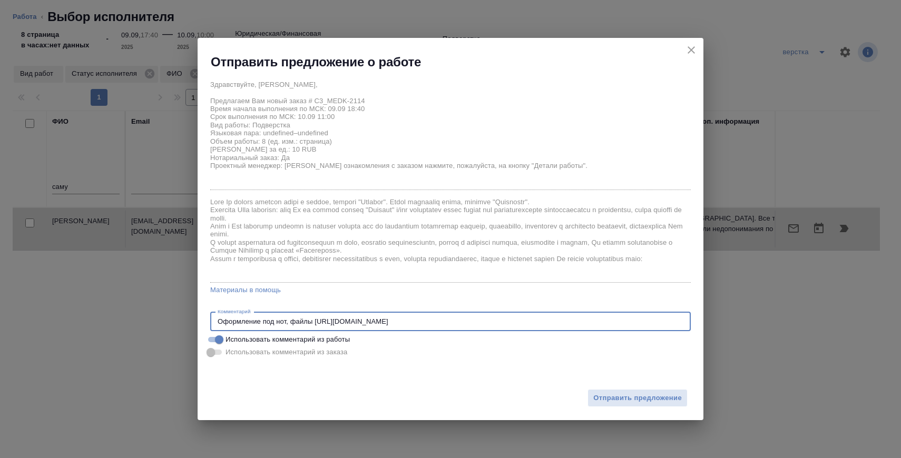
click at [219, 318] on textarea "Оформление под нот, файлы https://drive.awatera.com/s/8c9c4HXK5B4C5q7" at bounding box center [451, 322] width 466 height 8
drag, startPoint x: 348, startPoint y: 319, endPoint x: 250, endPoint y: 319, distance: 98.5
click at [250, 319] on textarea "перевод - Оформление под нот, файлы https://drive.awatera.com/s/8c9c4HXK5B4C5q7" at bounding box center [451, 322] width 466 height 8
click at [425, 329] on div "перевод - https://drive.awatera.com/s/8c9c4HXK5B4C5q7 x Комментарий" at bounding box center [450, 321] width 480 height 19
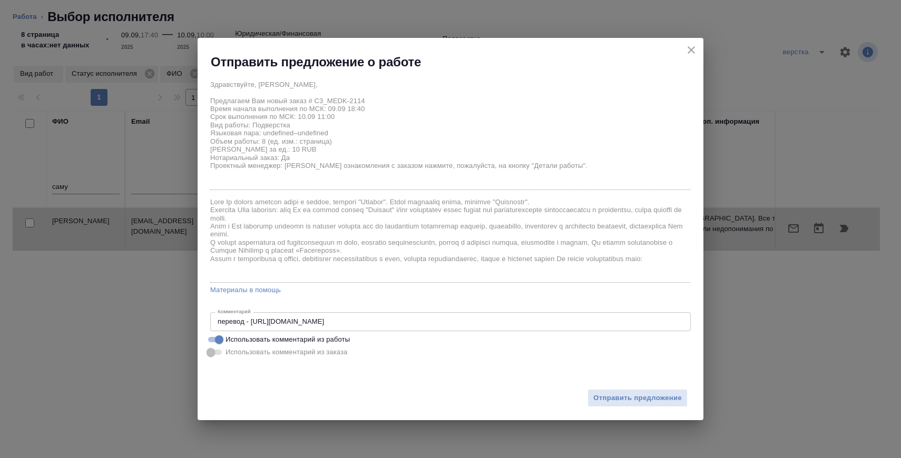
click at [430, 326] on div "перевод - https://drive.awatera.com/s/8c9c4HXK5B4C5q7 x Комментарий" at bounding box center [450, 321] width 480 height 19
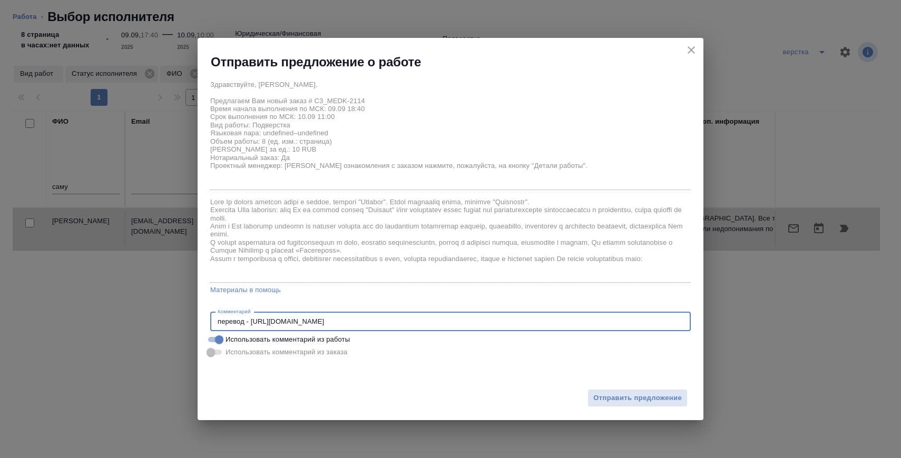
click at [433, 322] on textarea "перевод - https://drive.awatera.com/s/8c9c4HXK5B4C5q7" at bounding box center [451, 322] width 466 height 8
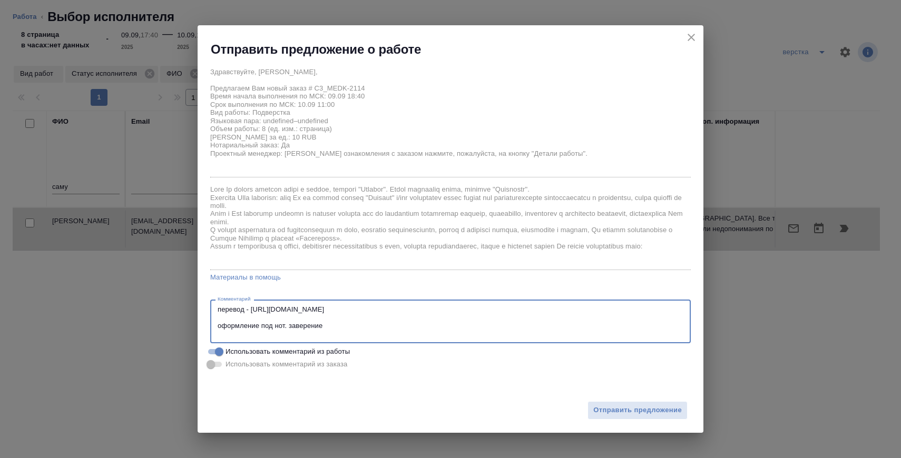
paste textarea "Инструкция по оформлению заверяемых документов: https://disk.360.yandex.ru/i/EY…"
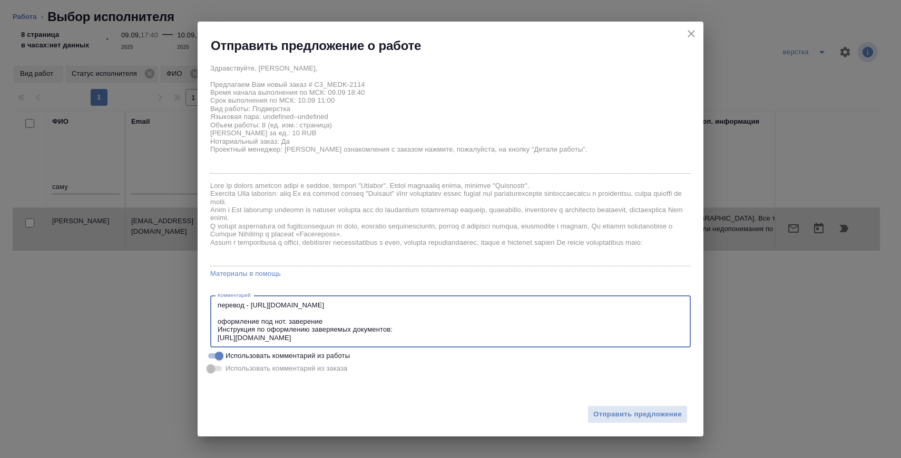
click at [219, 337] on textarea "перевод - https://drive.awatera.com/s/8c9c4HXK5B4C5q7 оформление под нот. завер…" at bounding box center [451, 321] width 466 height 41
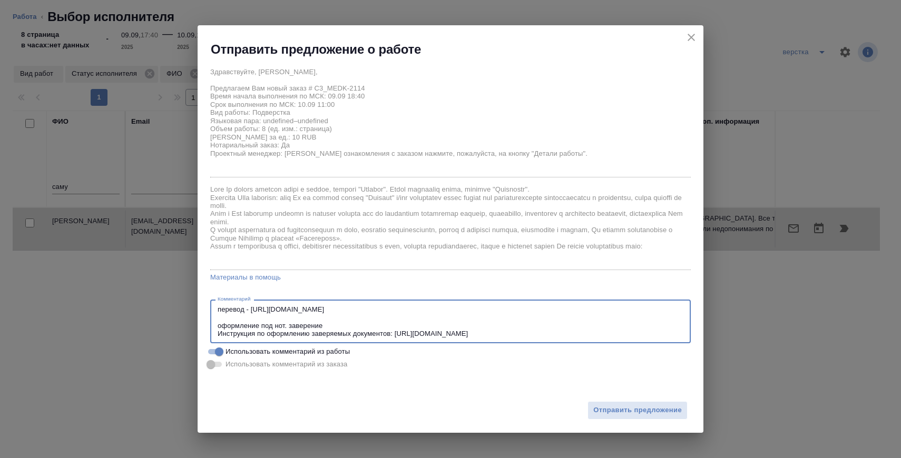
click at [332, 325] on textarea "перевод - https://drive.awatera.com/s/8c9c4HXK5B4C5q7 оформление под нот. завер…" at bounding box center [451, 321] width 466 height 33
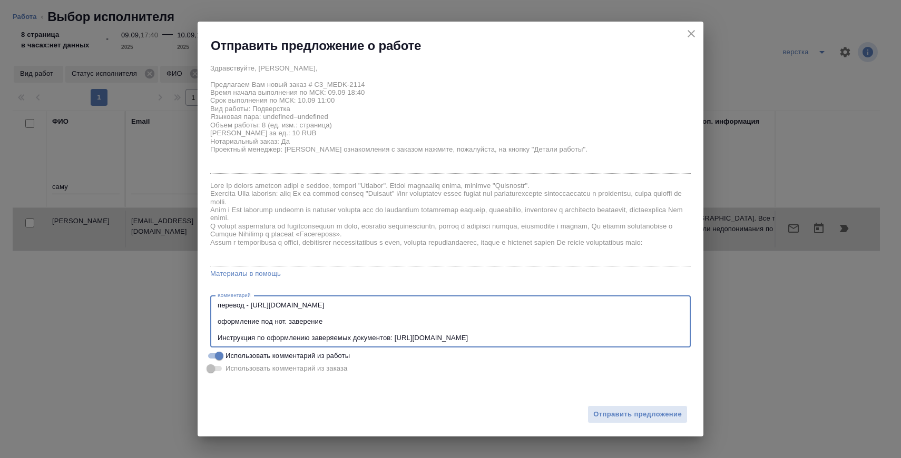
click at [247, 303] on textarea "перевод - https://drive.awatera.com/s/8c9c4HXK5B4C5q7 оформление под нот. завер…" at bounding box center [451, 321] width 466 height 41
click at [356, 334] on textarea "перевод на подверстку - https://drive.awatera.com/s/8c9c4HXK5B4C5q7 оформление …" at bounding box center [451, 321] width 466 height 41
click at [353, 331] on textarea "перевод на подверстку - https://drive.awatera.com/s/8c9c4HXK5B4C5q7 оформление …" at bounding box center [451, 321] width 466 height 41
click at [346, 324] on textarea "перевод на подверстку - https://drive.awatera.com/s/8c9c4HXK5B4C5q7 оформление …" at bounding box center [451, 321] width 466 height 41
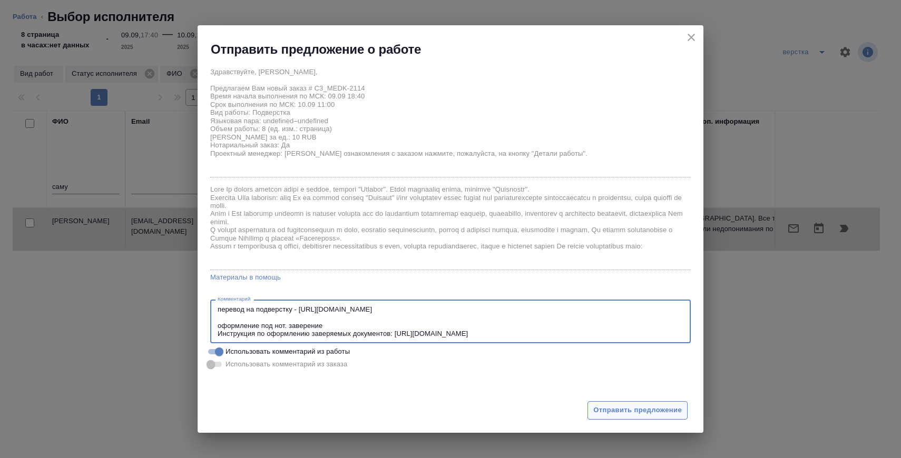
type textarea "перевод на подверстку - https://drive.awatera.com/s/8c9c4HXK5B4C5q7 оформление …"
click at [617, 413] on span "Отправить предложение" at bounding box center [637, 411] width 88 height 12
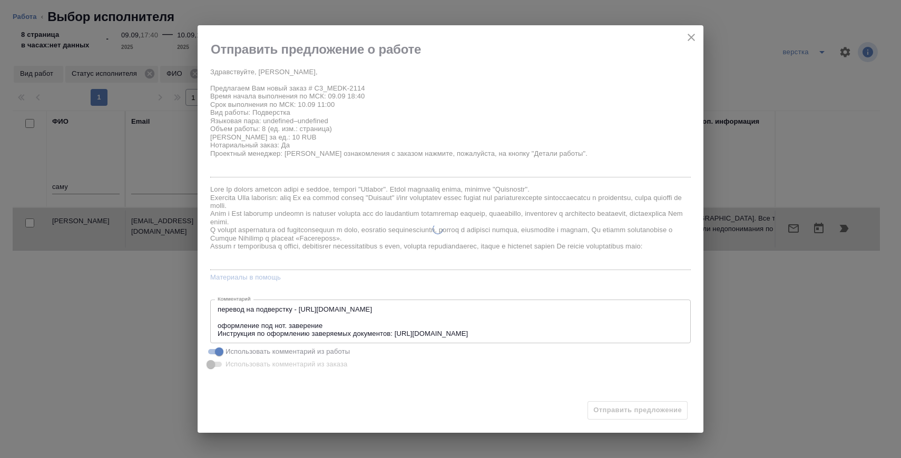
type textarea "x"
type input "09.09.2025 18:40"
type input "10.09.2025 11:00"
type input "11.09.2025 12:00"
type textarea "x"
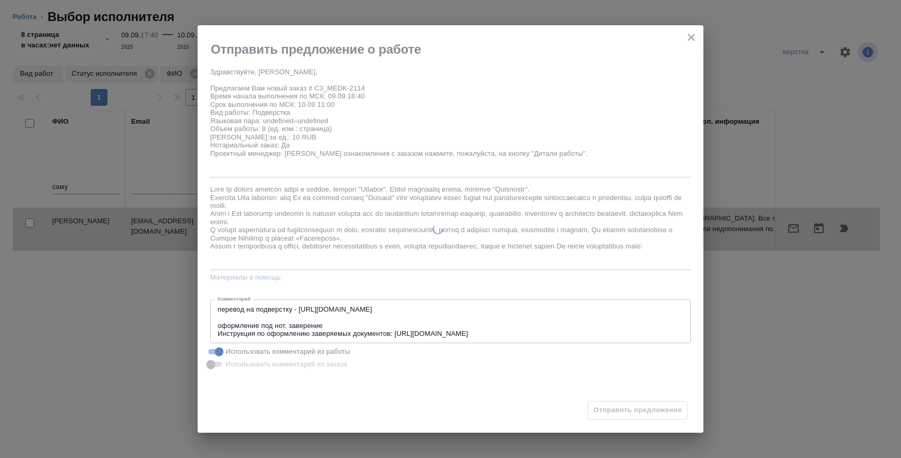
type textarea "x"
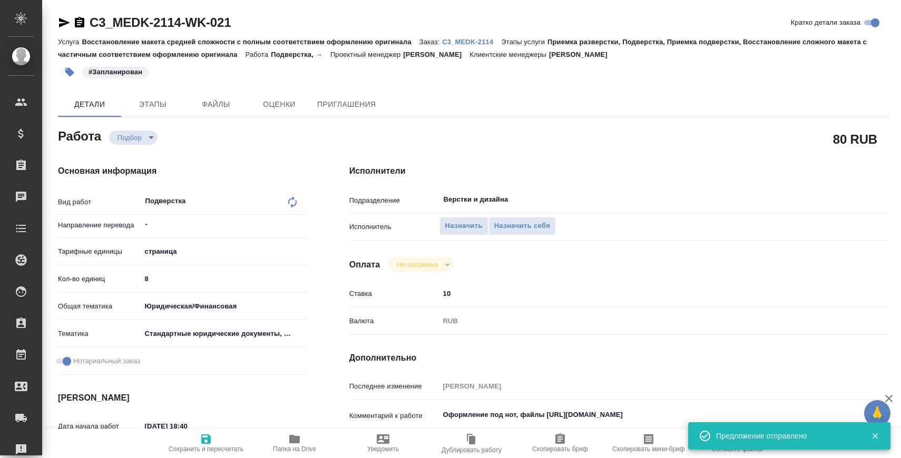
type input "recruiting"
type textarea "Подверстка"
type textarea "x"
type input "-"
type input "5a8b1489cc6b4906c91bfdb2"
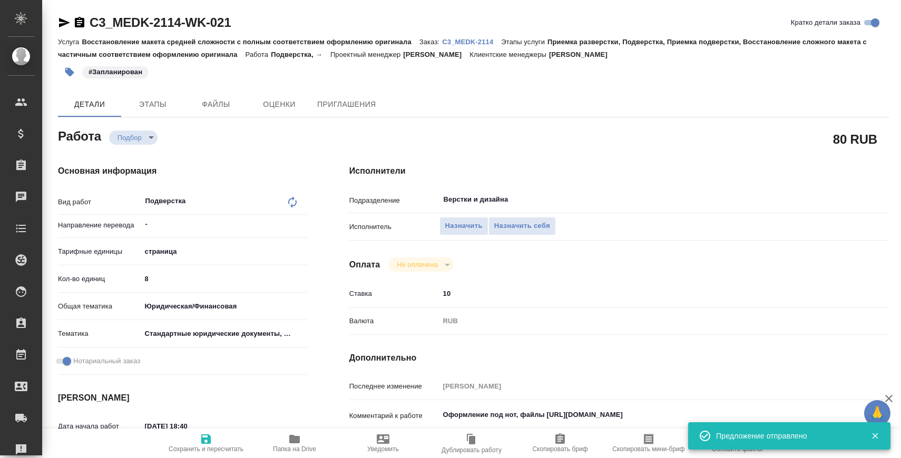
type input "8"
type input "yr-fn"
type input "5f647205b73bc97568ca66bf"
checkbox input "true"
type input "09.09.2025 18:40"
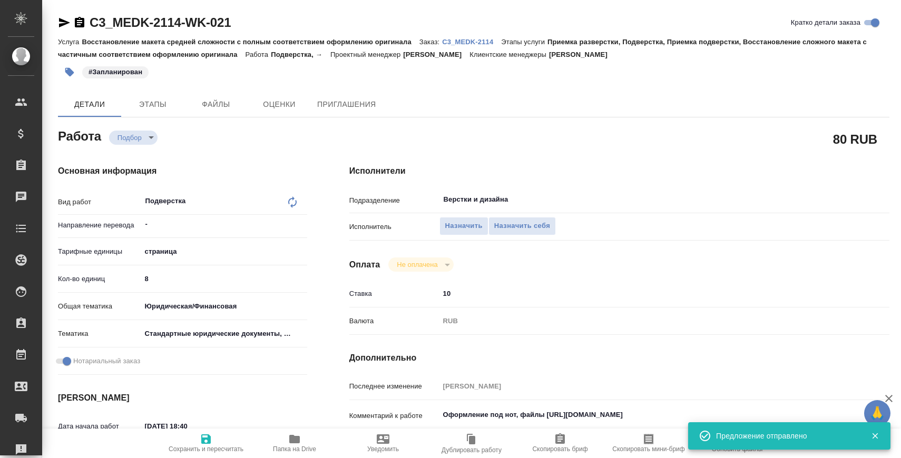
type input "10.09.2025 11:00"
type input "11.09.2025 12:00"
type input "Верстки и дизайна"
type input "notPayed"
type input "10"
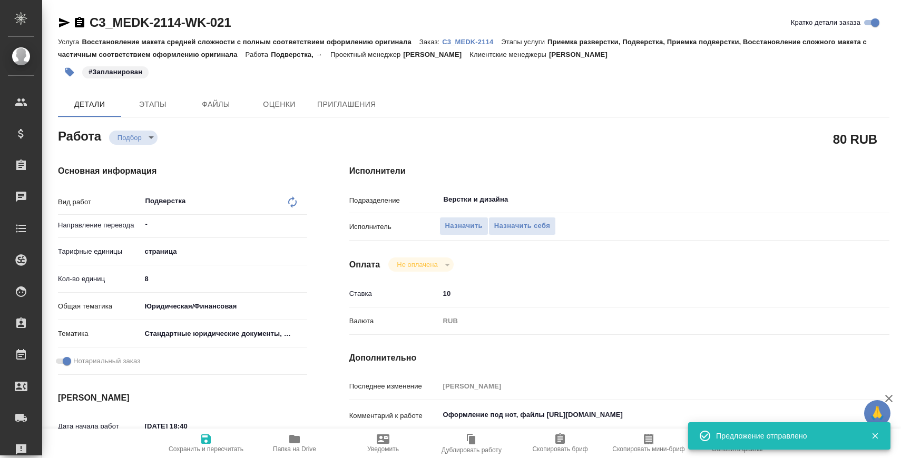
type input "RUB"
type input "[PERSON_NAME]"
type textarea "Оформление под нот, файлы https://drive.awatera.com/s/8c9c4HXK5B4C5q7"
type textarea "x"
type textarea "/Clients/МЕДЭКС-Консалт/Orders/C3_MEDK-2114/DTP/C3_MEDK-2114-WK-021"
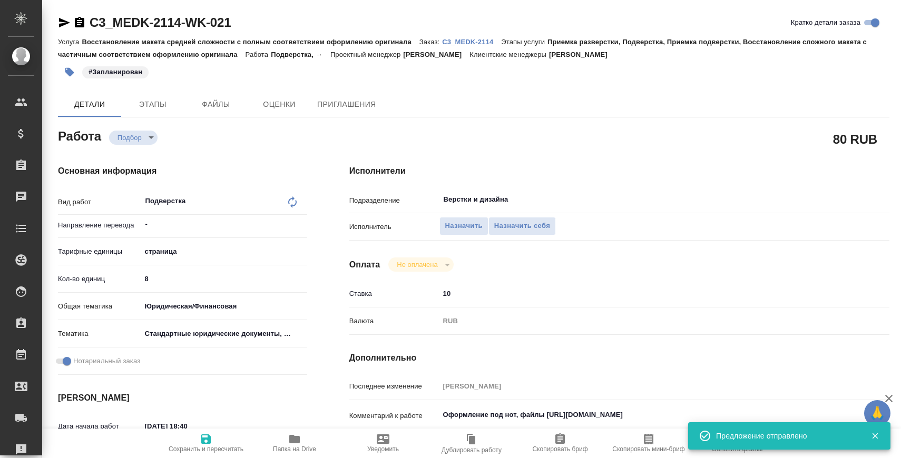
type textarea "x"
type input "C3_MEDK-2114"
type input "Восстановление макета средней сложности с полным соответствием оформлению ориги…"
type input "Приемка разверстки, Подверстка, Приемка подверстки, Восстановление сложного мак…"
type input "Москалец Алина"
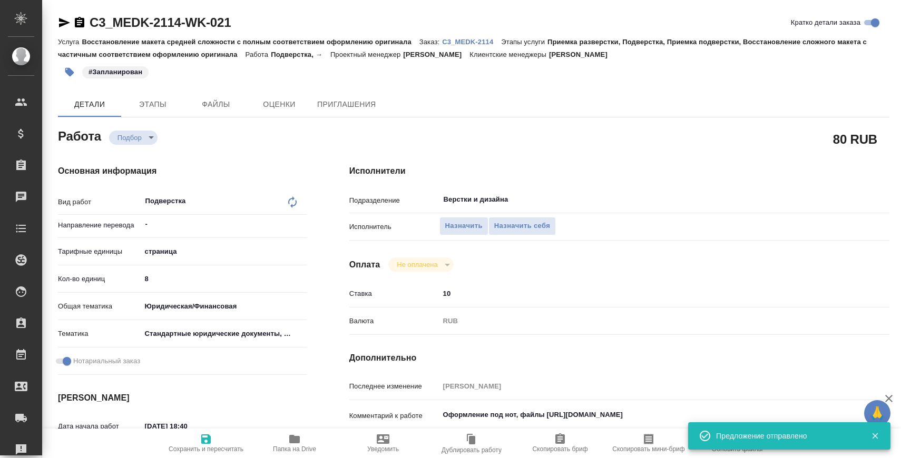
type input "[PERSON_NAME]"
type input "/Clients/МЕДЭКС-Консалт/Orders/C3_MEDK-2114"
type textarea "x"
type textarea "англ- рус нем-рус тур-рус название компании: Changzhou Huichun Medical Equipmen…"
type textarea "x"
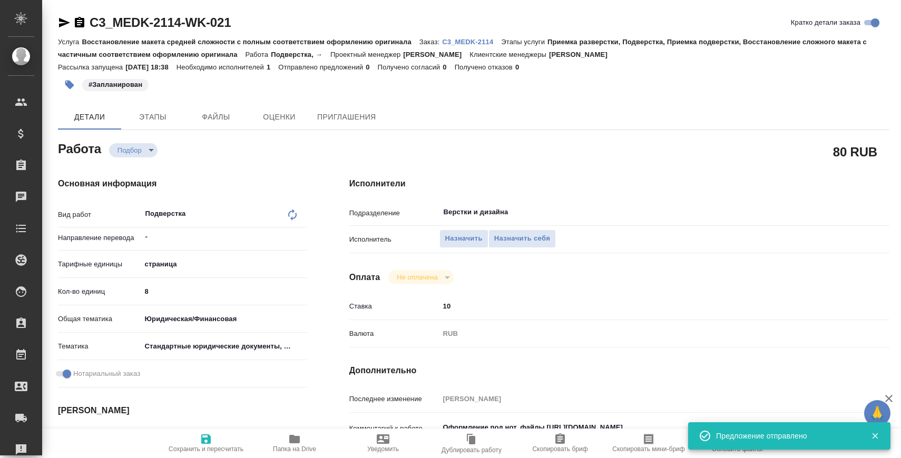
type textarea "x"
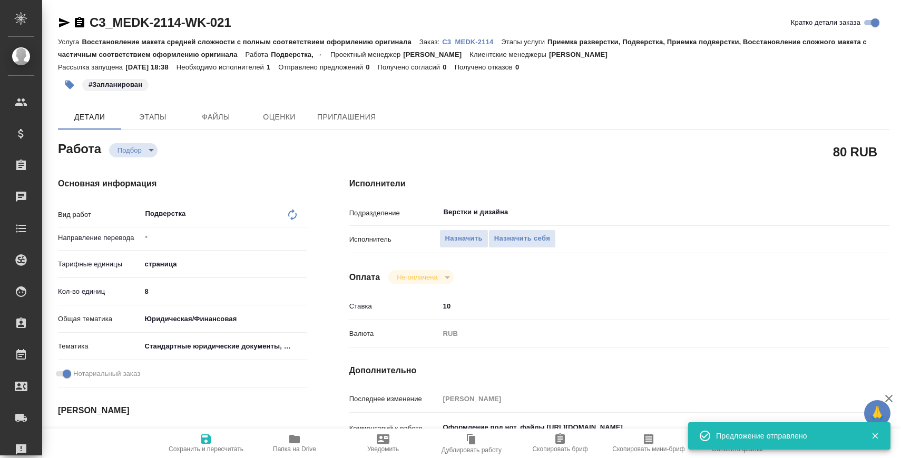
type textarea "x"
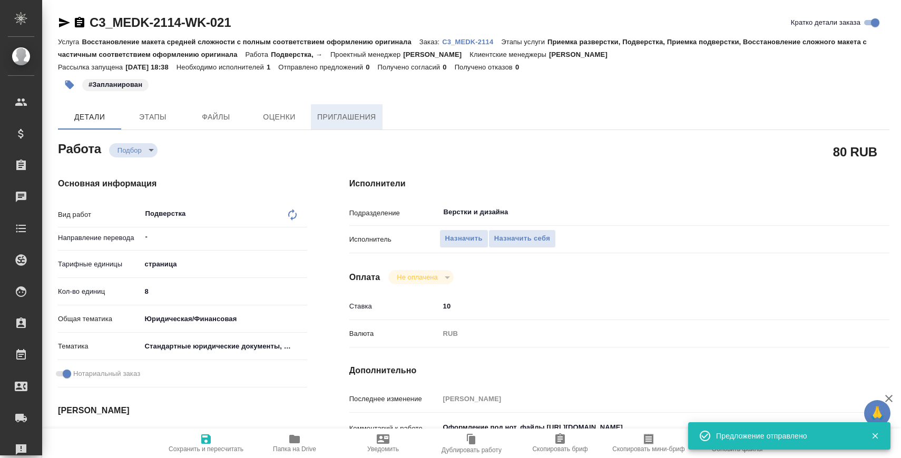
type textarea "x"
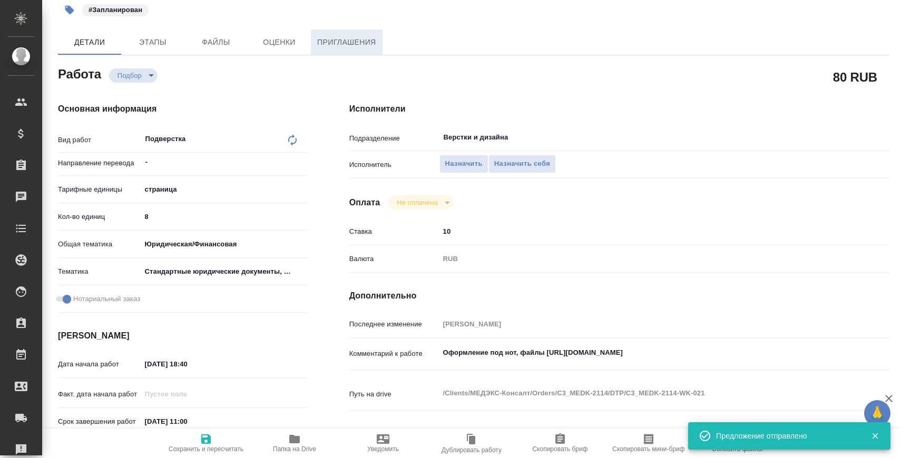
scroll to position [76, 0]
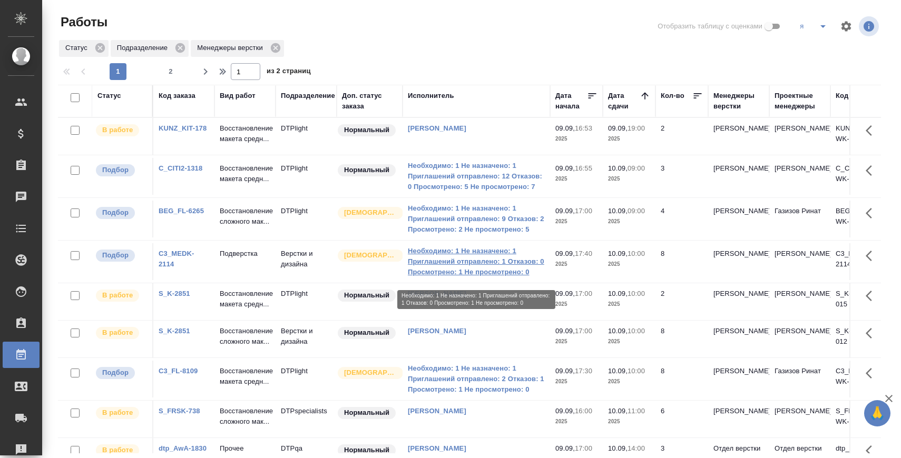
click at [474, 265] on link "Необходимо: 1 Не назначено: 1 Приглашений отправлено: 1 Отказов: 0 Просмотрено:…" at bounding box center [476, 262] width 137 height 32
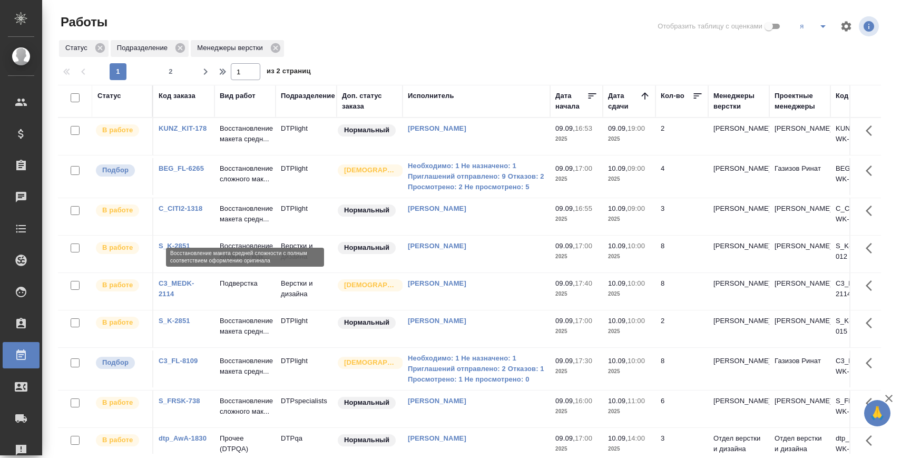
click at [254, 214] on p "Восстановление макета средн..." at bounding box center [245, 213] width 51 height 21
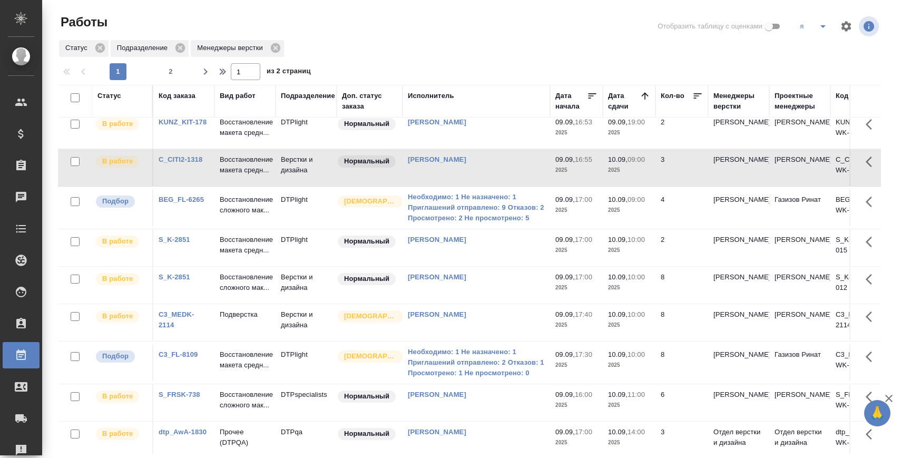
scroll to position [4, 0]
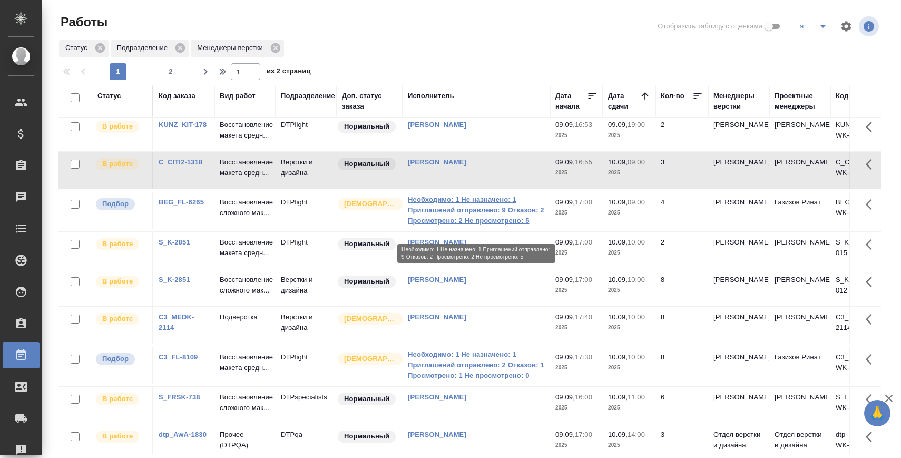
click at [461, 226] on link "Необходимо: 1 Не назначено: 1 Приглашений отправлено: 9 Отказов: 2 Просмотрено:…" at bounding box center [476, 210] width 137 height 32
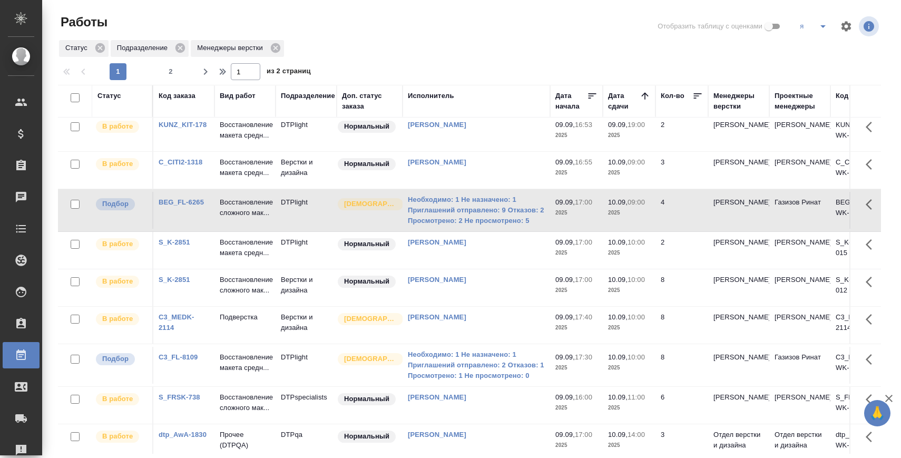
scroll to position [49, 0]
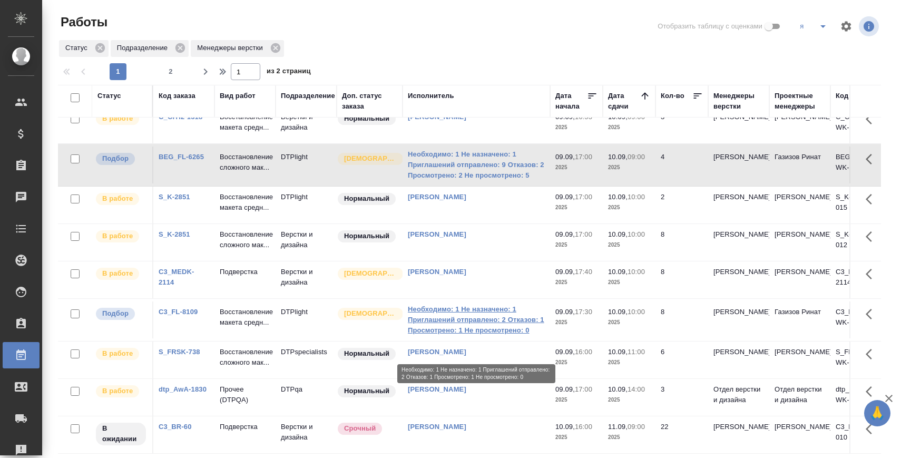
click at [445, 336] on link "Необходимо: 1 Не назначено: 1 Приглашений отправлено: 2 Отказов: 1 Просмотрено:…" at bounding box center [476, 320] width 137 height 32
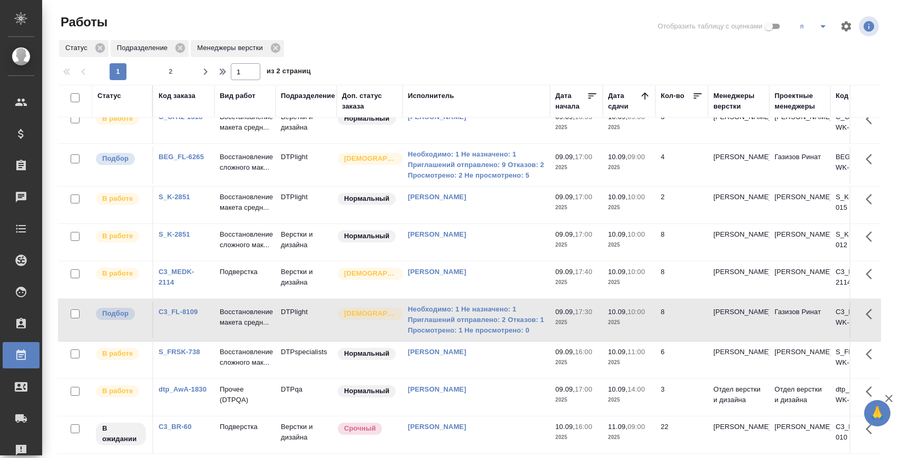
click at [188, 316] on link "C3_FL-8109" at bounding box center [178, 312] width 39 height 8
click at [449, 170] on link "Необходимо: 1 Не назначено: 1 Приглашений отправлено: 9 Отказов: 2 Просмотрено:…" at bounding box center [476, 165] width 137 height 32
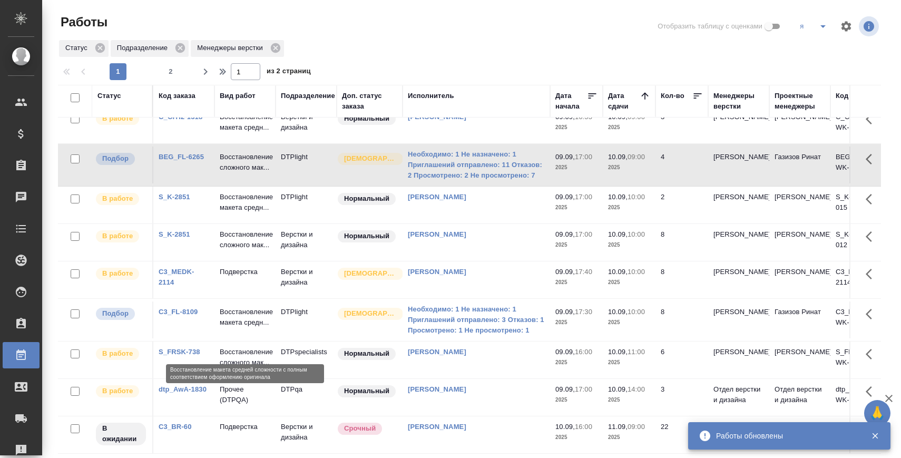
click at [252, 328] on p "Восстановление макета средн..." at bounding box center [245, 317] width 51 height 21
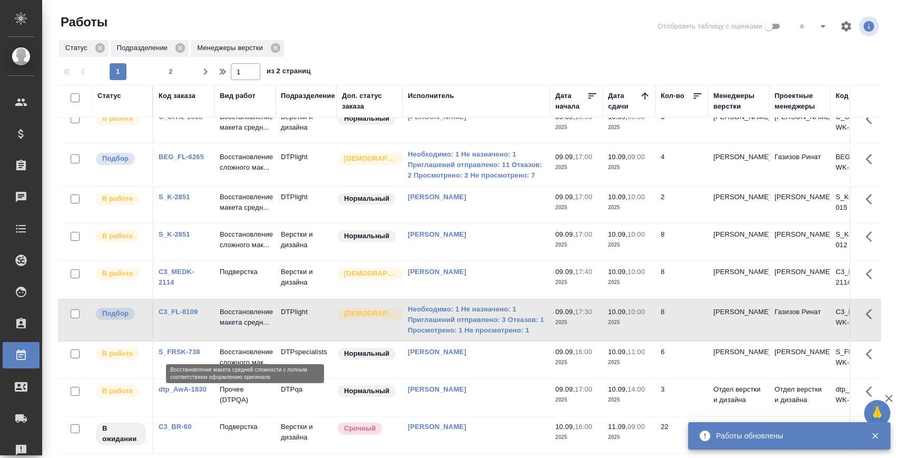
click at [252, 328] on p "Восстановление макета средн..." at bounding box center [245, 317] width 51 height 21
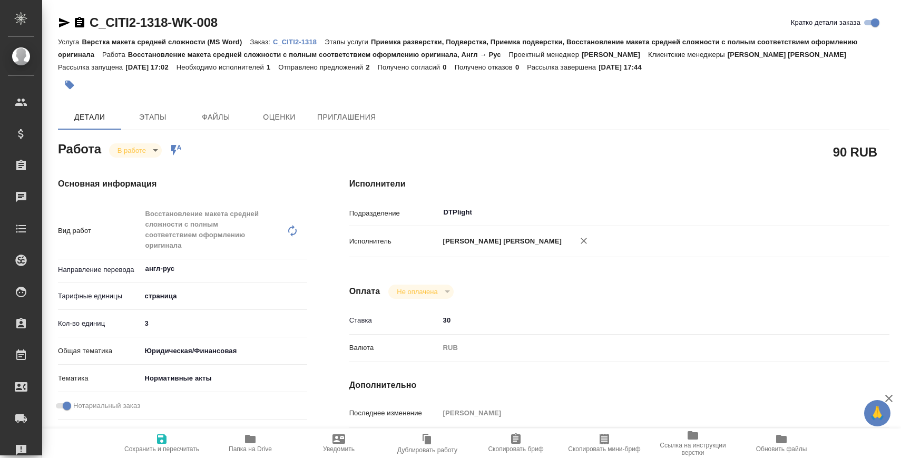
click at [77, 19] on icon "button" at bounding box center [79, 22] width 9 height 11
click at [466, 210] on input "DTPlight" at bounding box center [623, 212] width 363 height 13
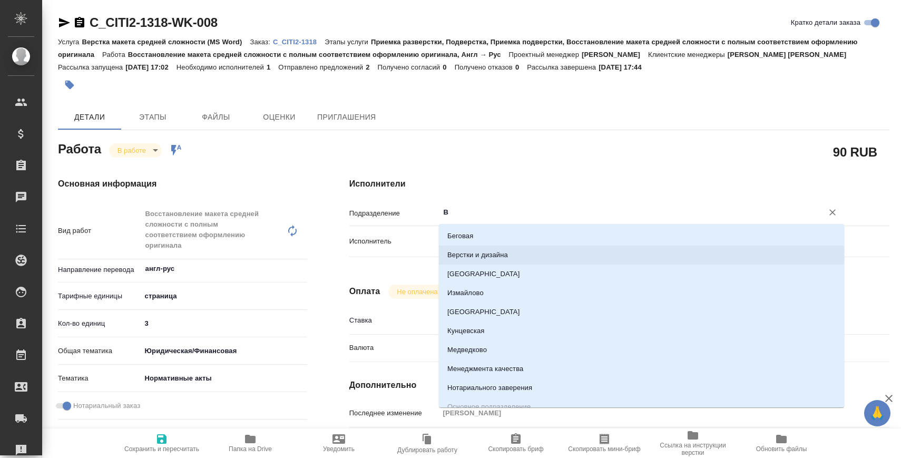
click at [476, 263] on li "Верстки и дизайна" at bounding box center [641, 254] width 405 height 19
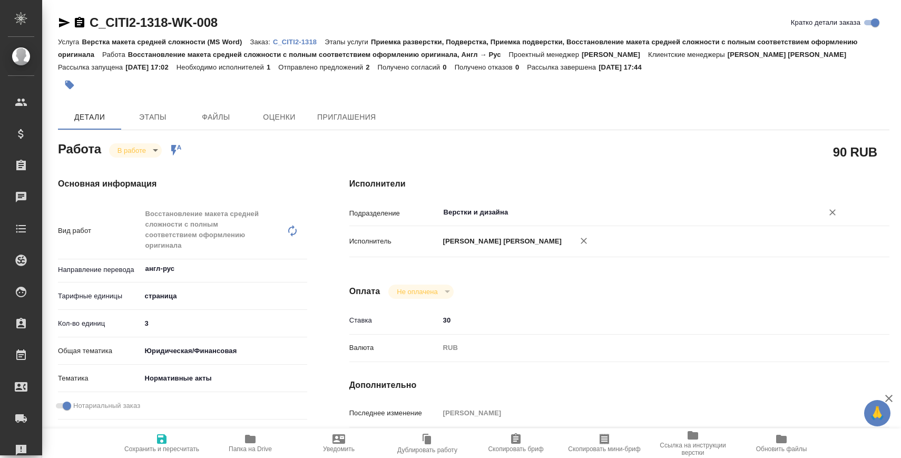
type input "Верстки и дизайна"
click at [185, 445] on span "Сохранить и пересчитать" at bounding box center [161, 448] width 75 height 7
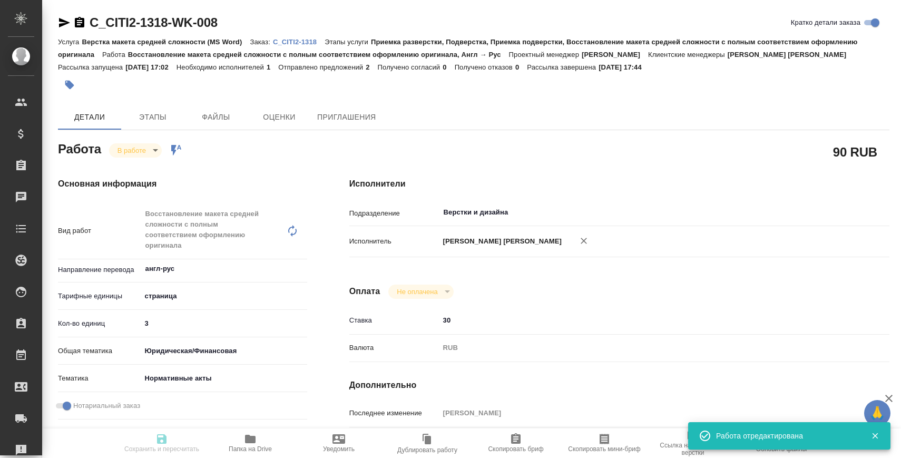
type input "inProgress"
type input "англ-рус"
type input "5a8b1489cc6b4906c91bfdb2"
type input "3"
type input "yr-fn"
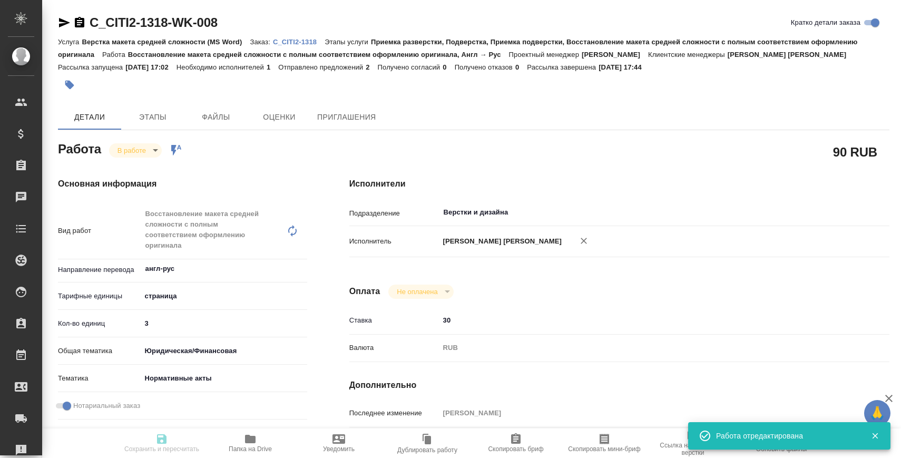
type input "5f647205b73bc97568ca66b7"
checkbox input "true"
type input "09.09.2025 16:55"
type input "09.09.2025 17:44"
type input "10.09.2025 09:00"
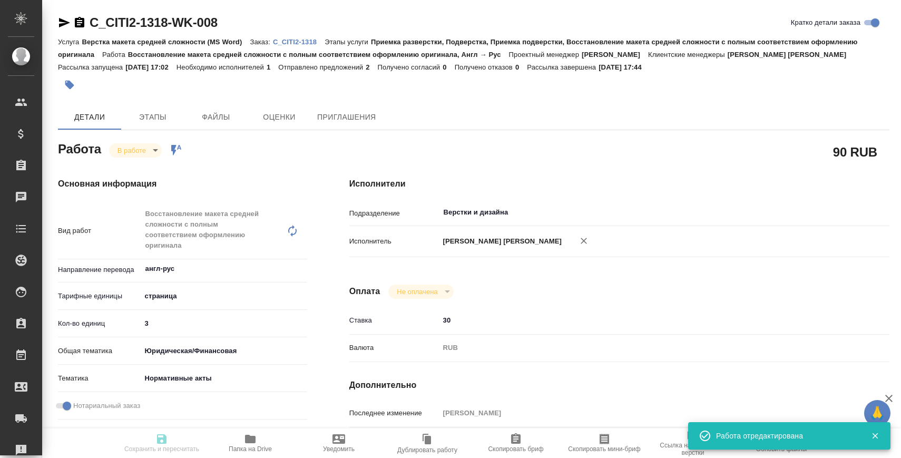
type input "12.09.2025 10:00"
type input "Верстки и дизайна"
type input "notPayed"
type input "30"
type input "RUB"
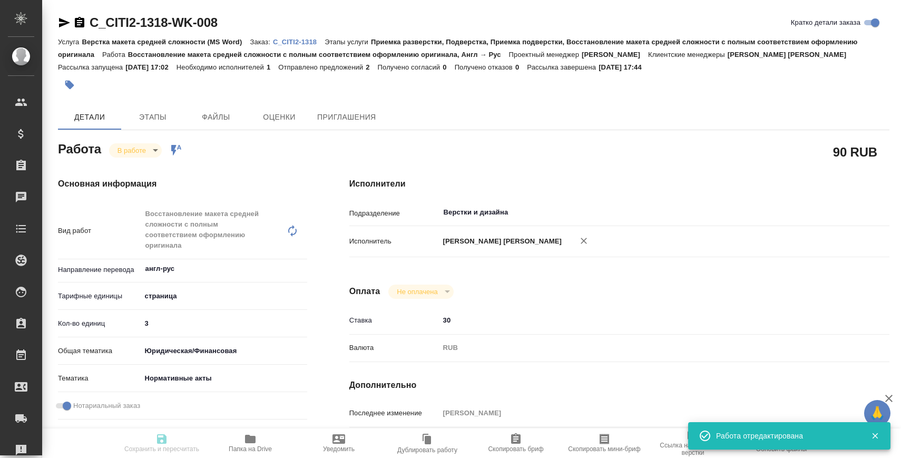
type input "Валеев Динар"
type input "C_CITI2-1318"
type input "Верстка макета средней сложности (MS Word)"
type input "Приемка разверстки, Подверстка, Приемка подверстки, Восстановление макета средн…"
type input "Зайцева Светлана"
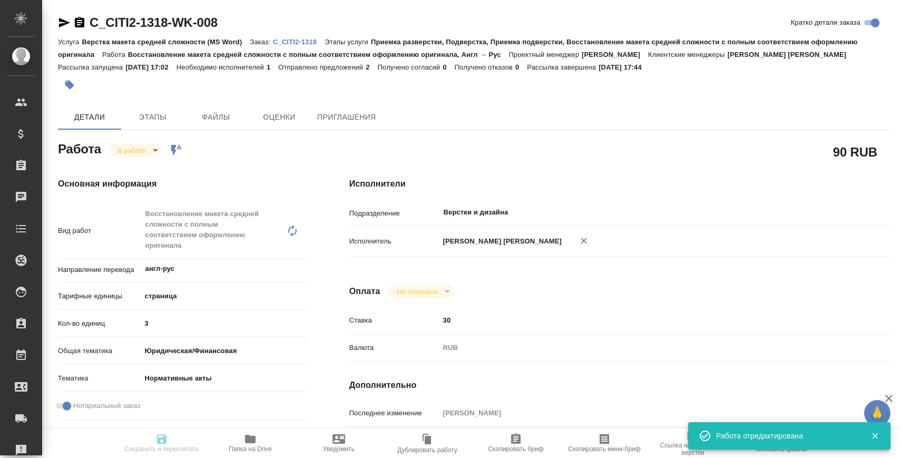
type input "Заборова Александра"
type input "/Clients/АО КБ "СИТИБАНК"/Orders/C_CITI2-1318"
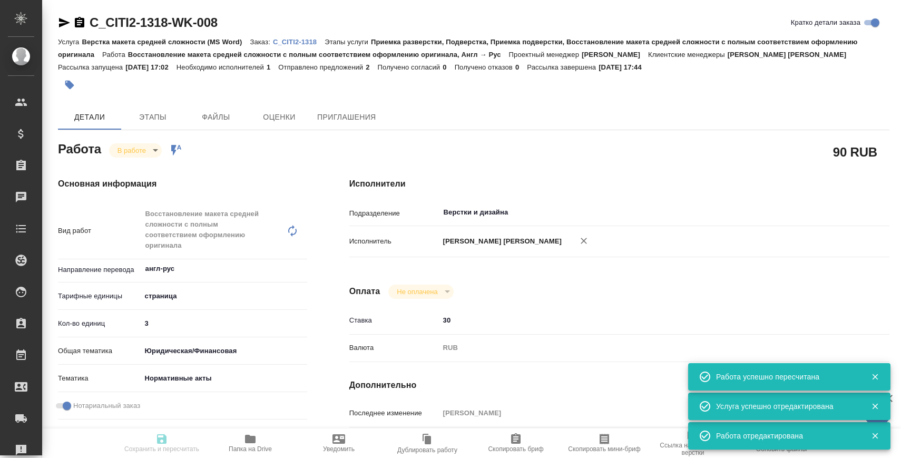
type input "inProgress"
type input "англ-рус"
type input "5a8b1489cc6b4906c91bfdb2"
type input "3"
type input "yr-fn"
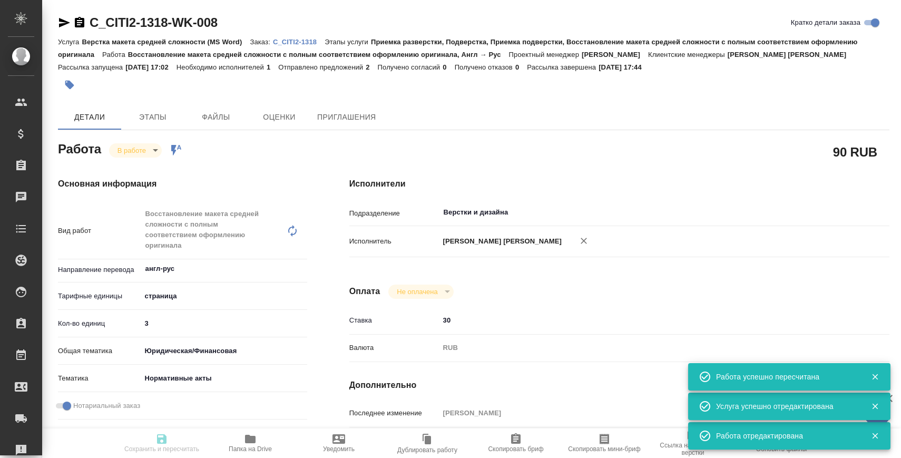
type input "5f647205b73bc97568ca66b7"
checkbox input "true"
type input "09.09.2025 16:55"
type input "09.09.2025 17:44"
type input "10.09.2025 09:00"
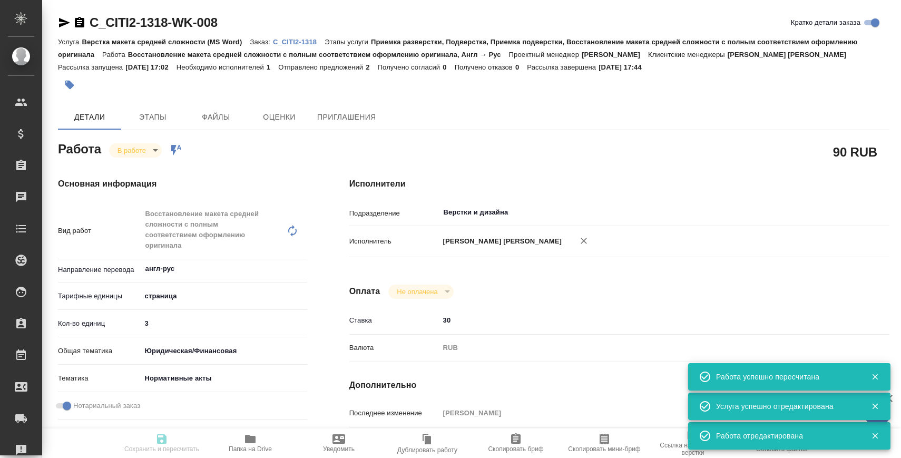
type input "12.09.2025 10:00"
type input "Верстки и дизайна"
type input "notPayed"
type input "30"
type input "RUB"
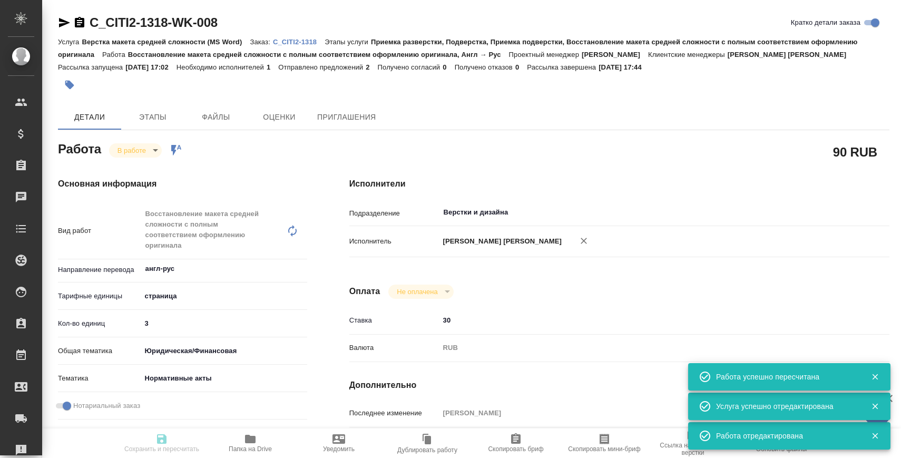
type input "Валеев Динар"
type input "C_CITI2-1318"
type input "Верстка макета средней сложности (MS Word)"
type input "Приемка разверстки, Подверстка, Приемка подверстки, Восстановление макета средн…"
type input "Зайцева Светлана"
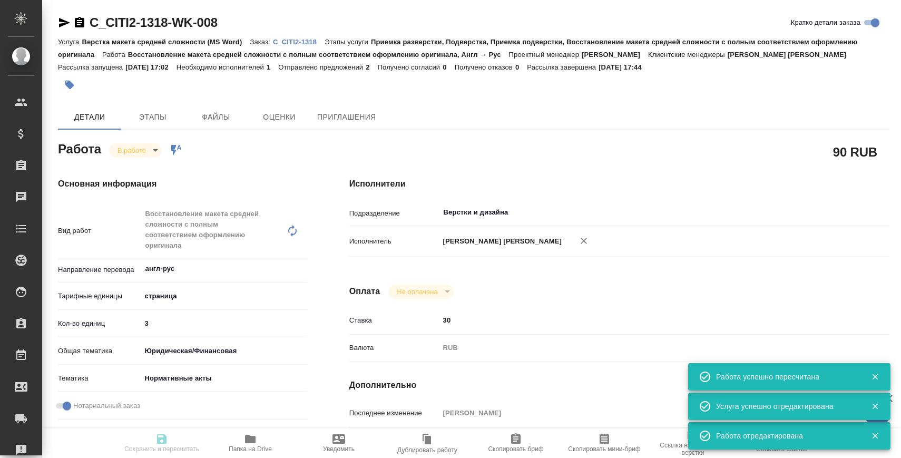
type input "Заборова Александра"
type input "/Clients/АО КБ "СИТИБАНК"/Orders/C_CITI2-1318"
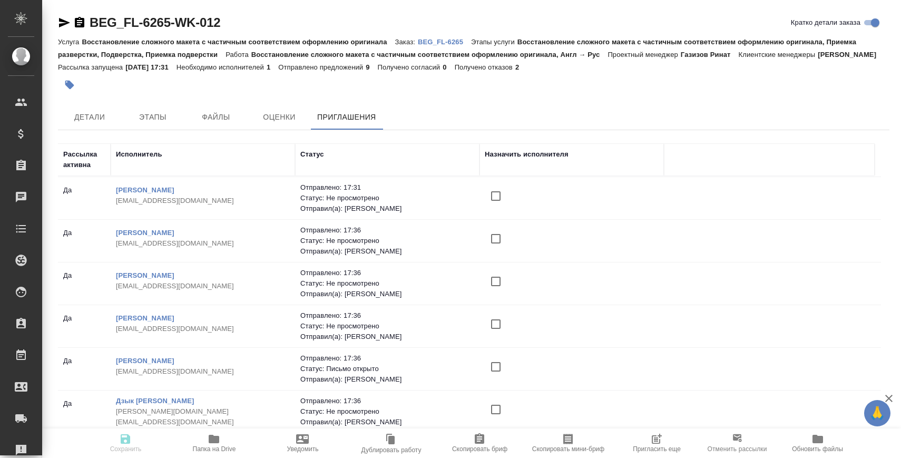
scroll to position [15, 0]
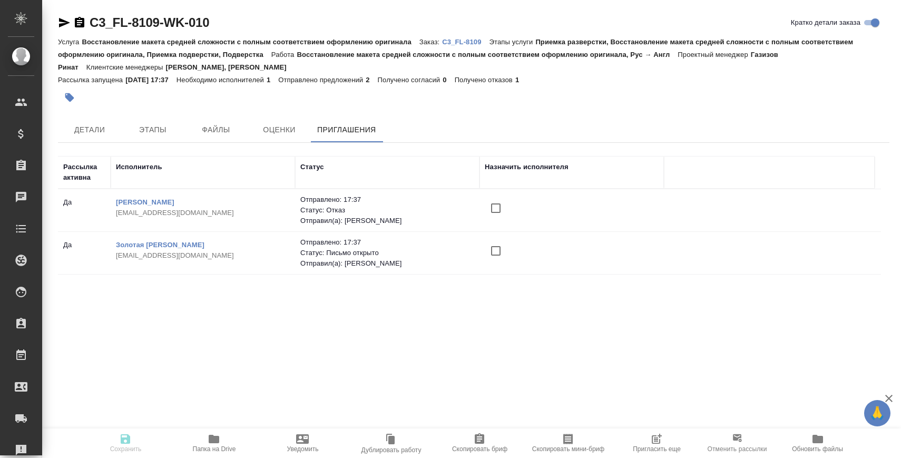
click at [662, 447] on span "Пригласить еще" at bounding box center [657, 448] width 48 height 7
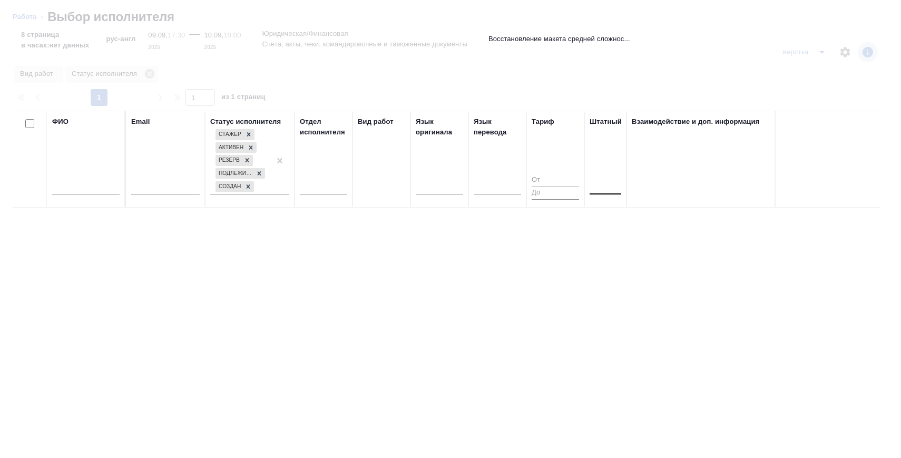
click at [606, 187] on div at bounding box center [605, 183] width 32 height 15
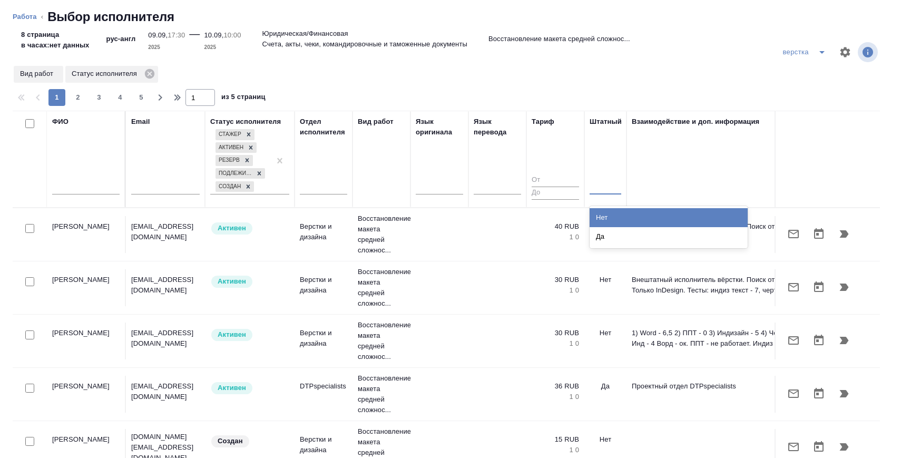
click at [607, 219] on div "Нет" at bounding box center [668, 217] width 158 height 19
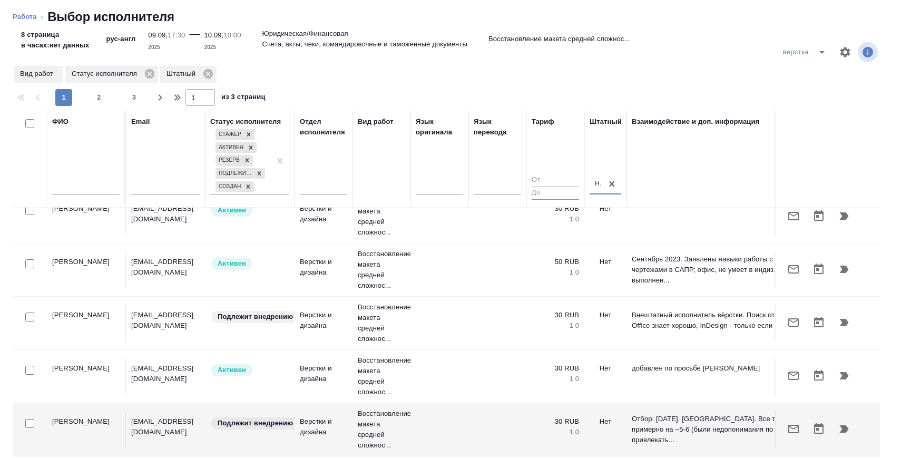
scroll to position [293, 0]
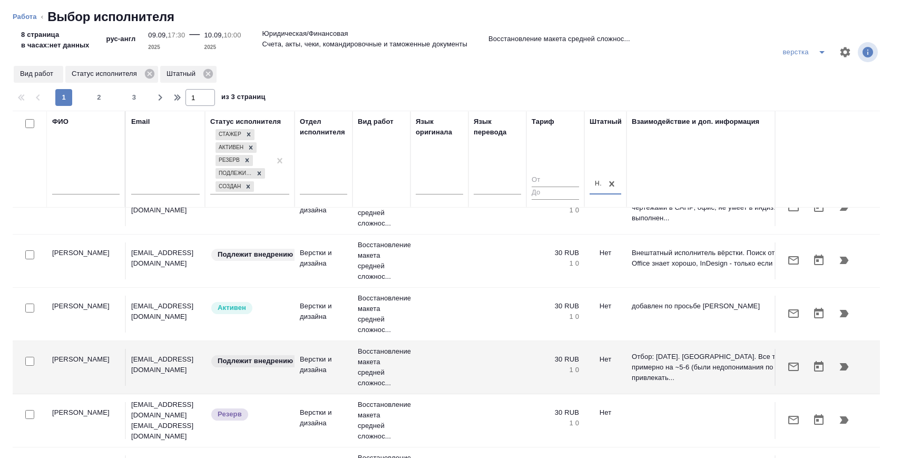
click at [89, 185] on input "text" at bounding box center [85, 187] width 67 height 13
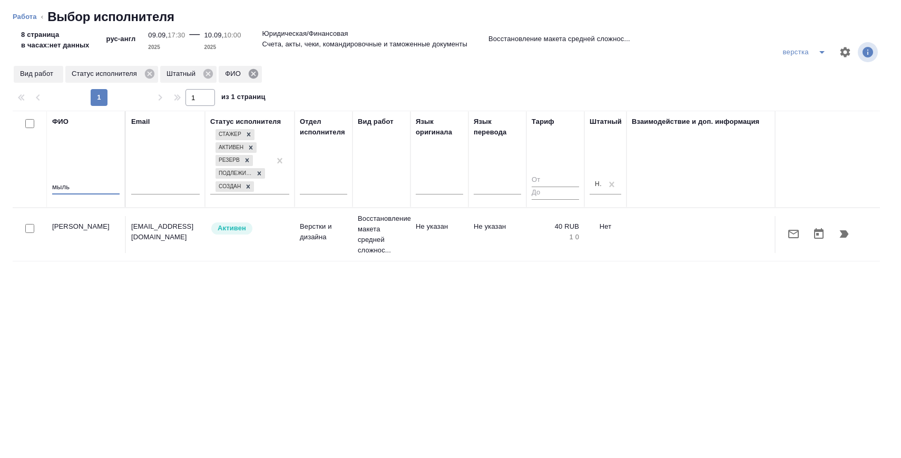
scroll to position [0, 0]
type input "мыль"
click at [798, 239] on icon "button" at bounding box center [793, 234] width 13 height 13
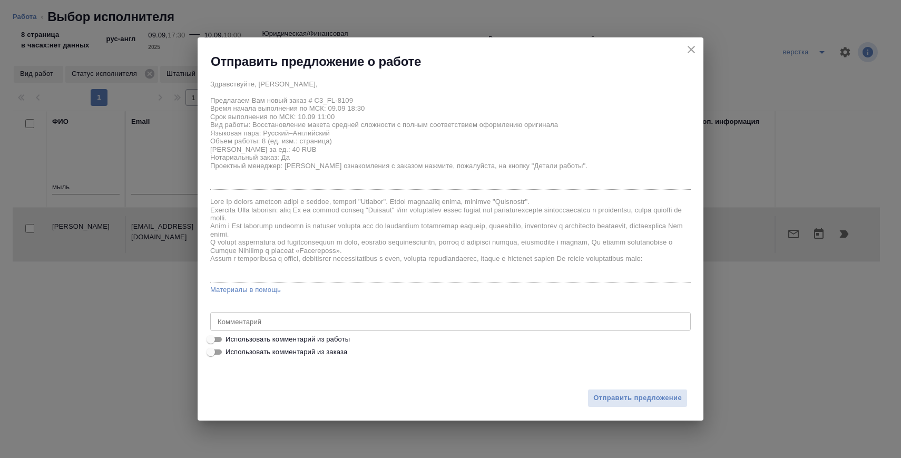
click at [346, 337] on span "Использовать комментарий из работы" at bounding box center [287, 339] width 124 height 11
click at [230, 337] on input "Использовать комментарий из работы" at bounding box center [211, 339] width 38 height 13
checkbox input "true"
type textarea "нот"
click at [619, 398] on span "Отправить предложение" at bounding box center [637, 398] width 88 height 12
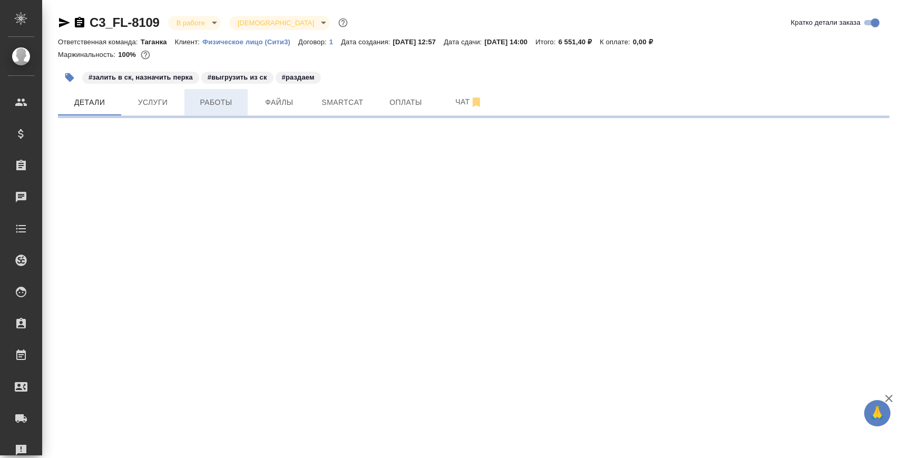
click at [212, 96] on span "Работы" at bounding box center [216, 102] width 51 height 13
select select "RU"
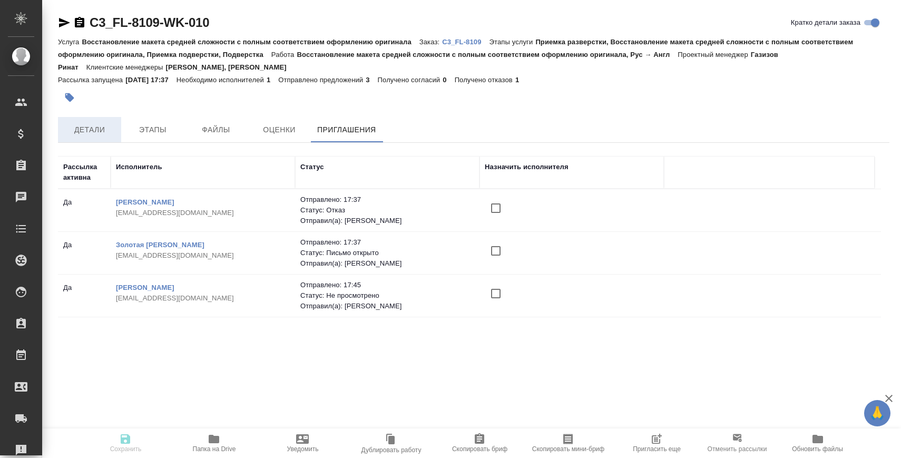
click at [90, 127] on span "Детали" at bounding box center [89, 129] width 51 height 13
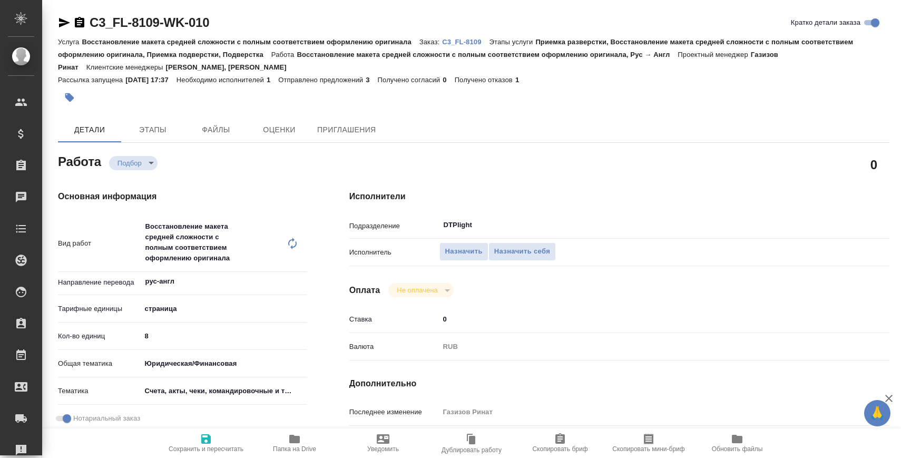
type textarea "x"
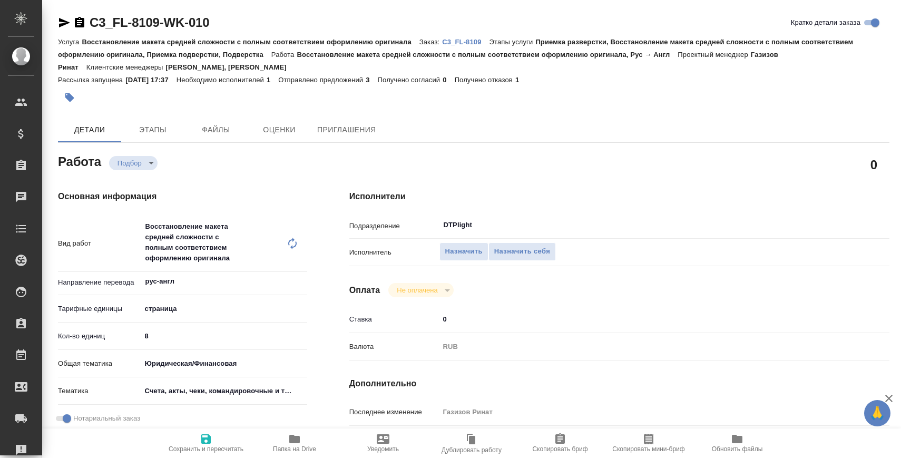
type textarea "x"
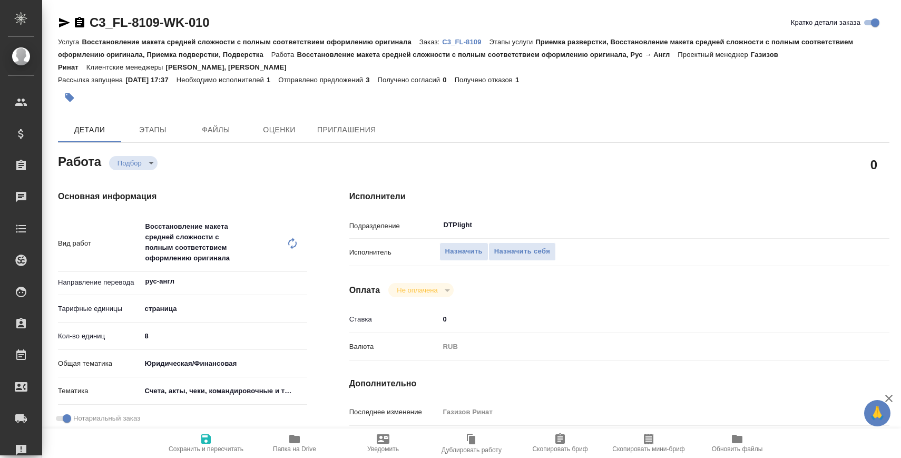
type textarea "x"
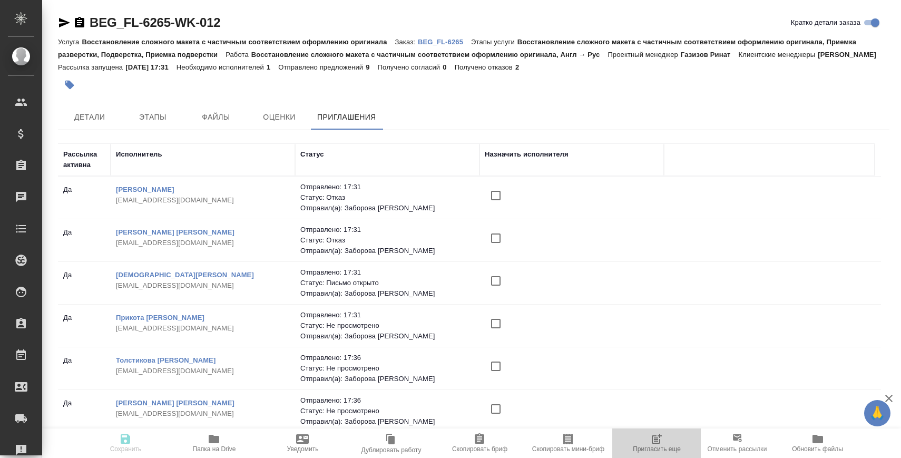
click at [652, 445] on span "Пригласить еще" at bounding box center [657, 448] width 48 height 7
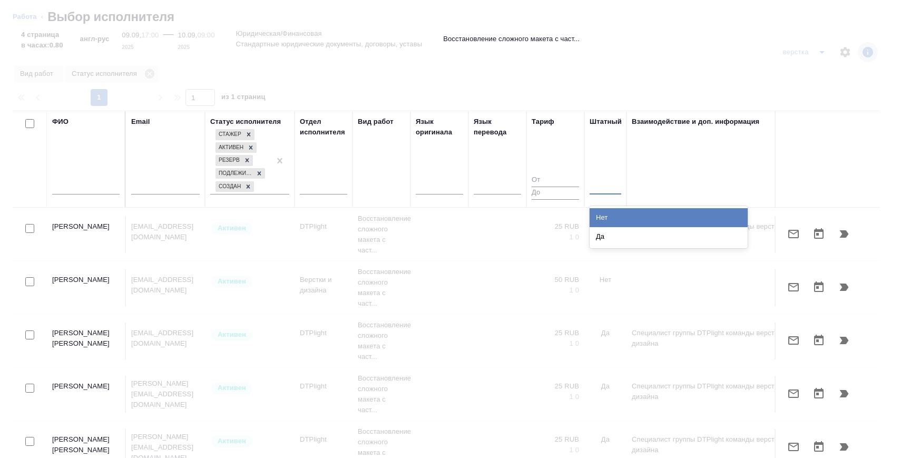
click at [599, 193] on div at bounding box center [605, 184] width 32 height 20
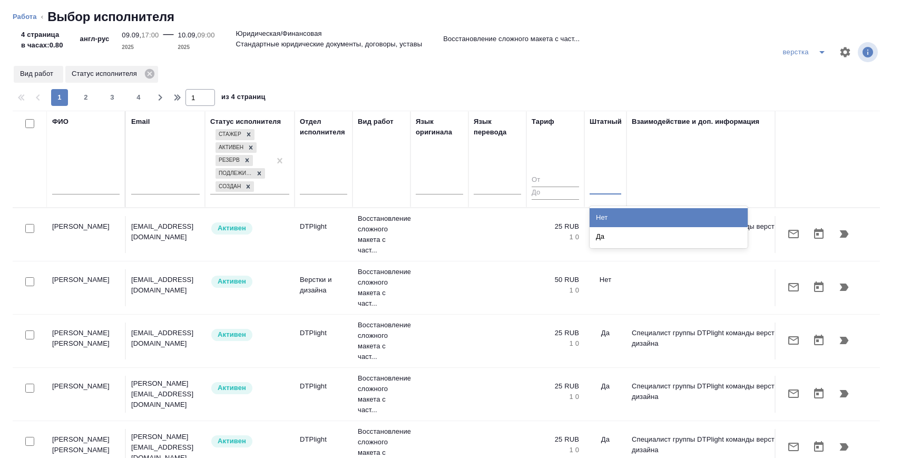
click at [603, 215] on div "Нет" at bounding box center [668, 217] width 158 height 19
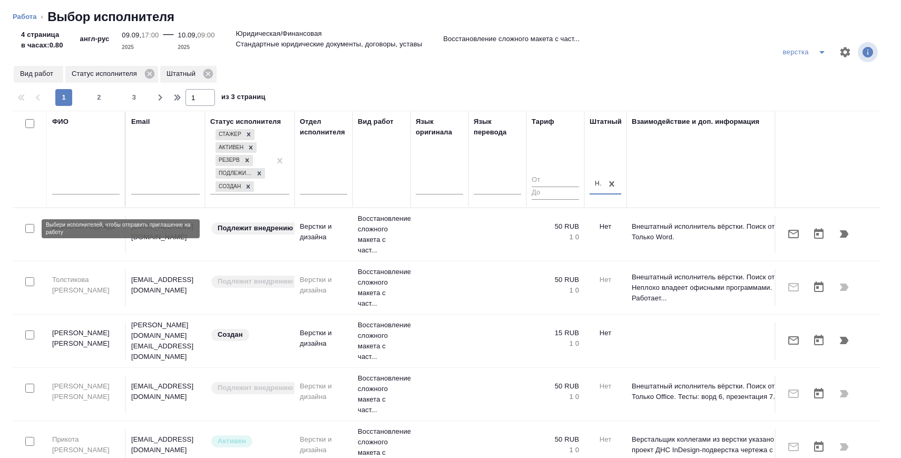
click at [29, 229] on input "checkbox" at bounding box center [29, 228] width 9 height 9
checkbox input "true"
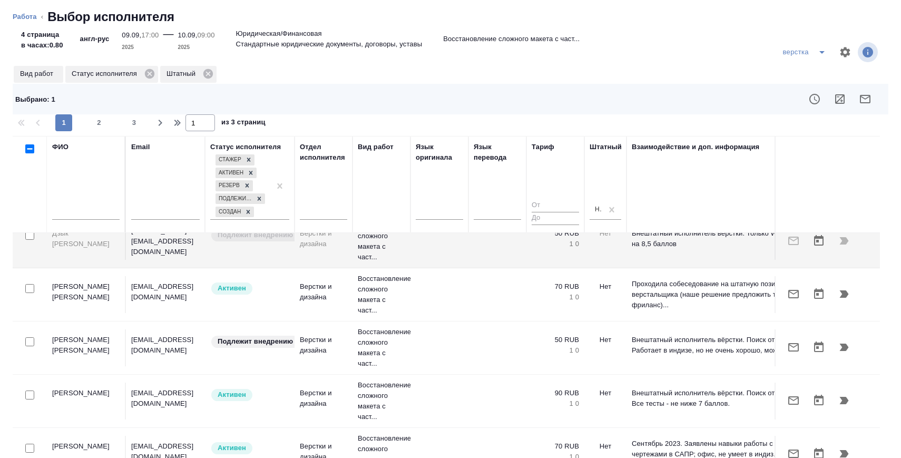
scroll to position [446, 0]
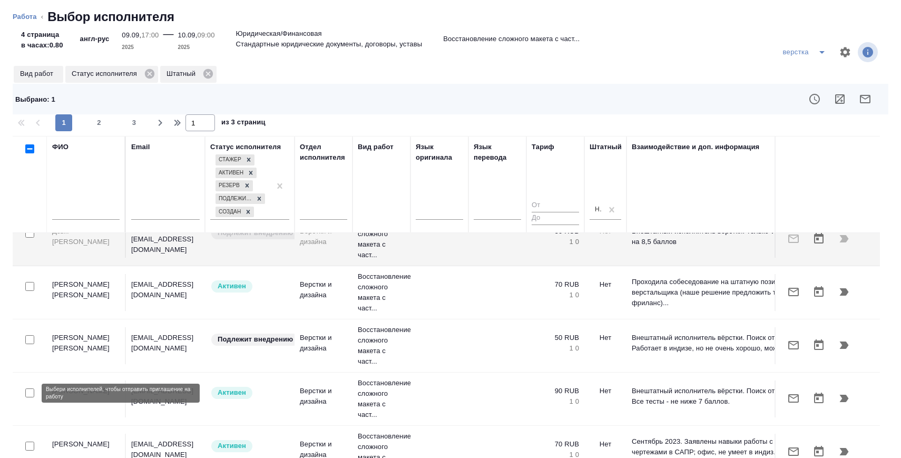
click at [31, 388] on input "checkbox" at bounding box center [29, 392] width 9 height 9
checkbox input "true"
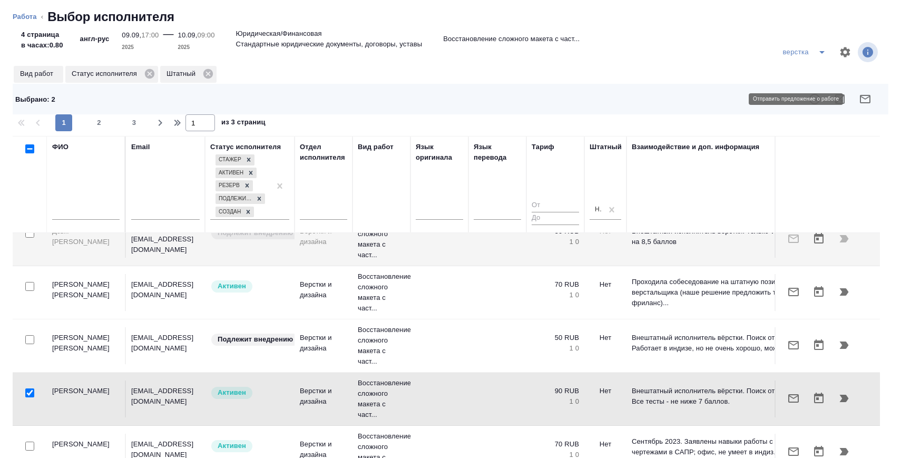
click at [862, 97] on icon "button" at bounding box center [865, 99] width 13 height 13
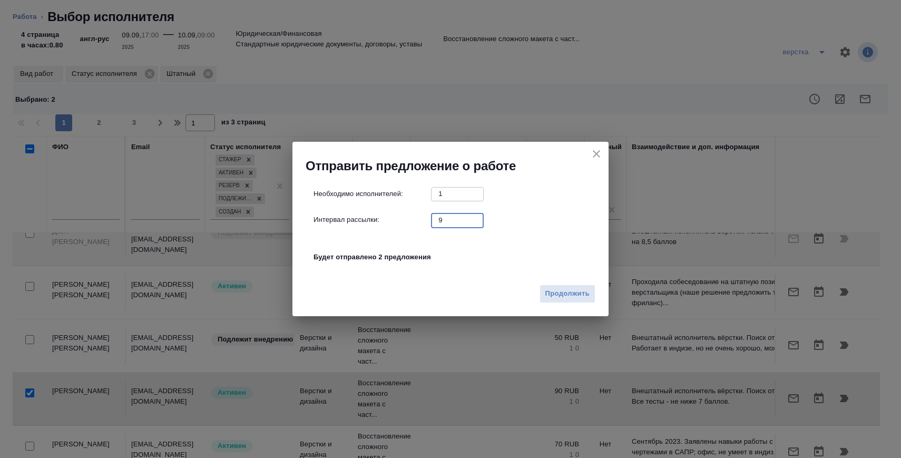
click at [470, 222] on input "9" at bounding box center [457, 219] width 53 height 13
type input "0"
click at [555, 295] on span "Продолжить" at bounding box center [567, 294] width 44 height 12
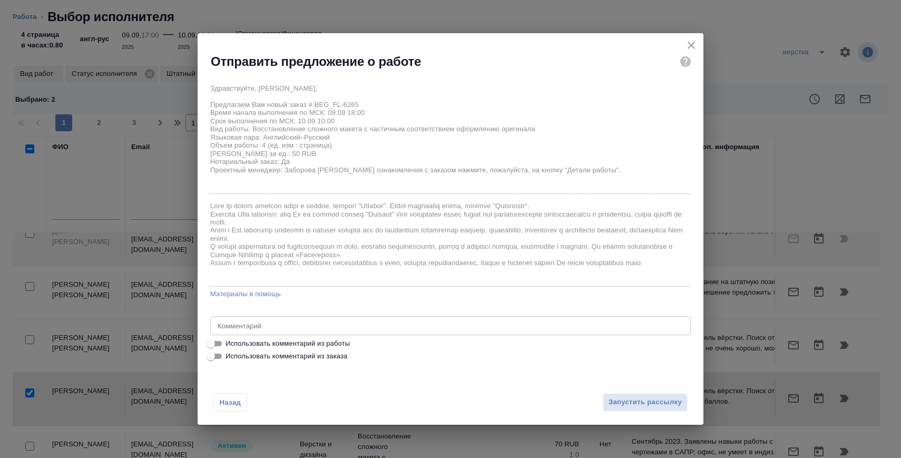
click at [342, 343] on span "Использовать комментарий из работы" at bounding box center [287, 343] width 124 height 11
click at [230, 343] on input "Использовать комментарий из работы" at bounding box center [211, 343] width 38 height 13
checkbox input "true"
type textarea "нот при дубляже оставляем только англ. если не дублируется - кит в отдельный фа…"
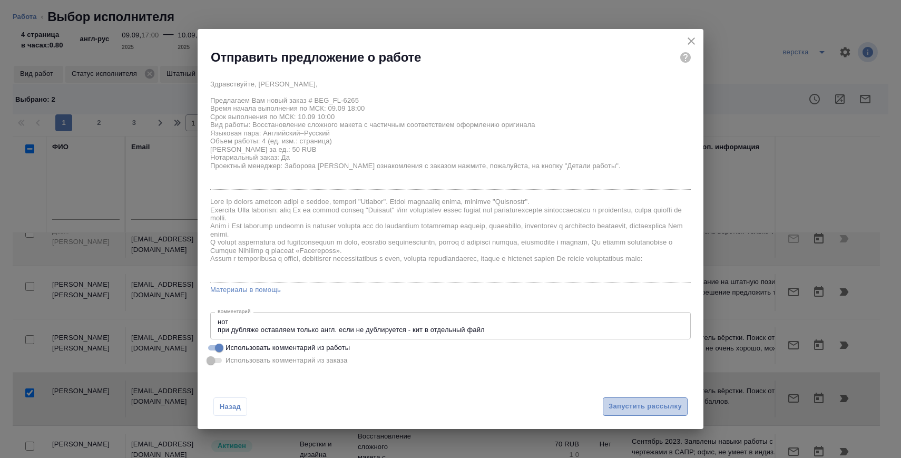
click at [615, 407] on span "Запустить рассылку" at bounding box center [644, 406] width 73 height 12
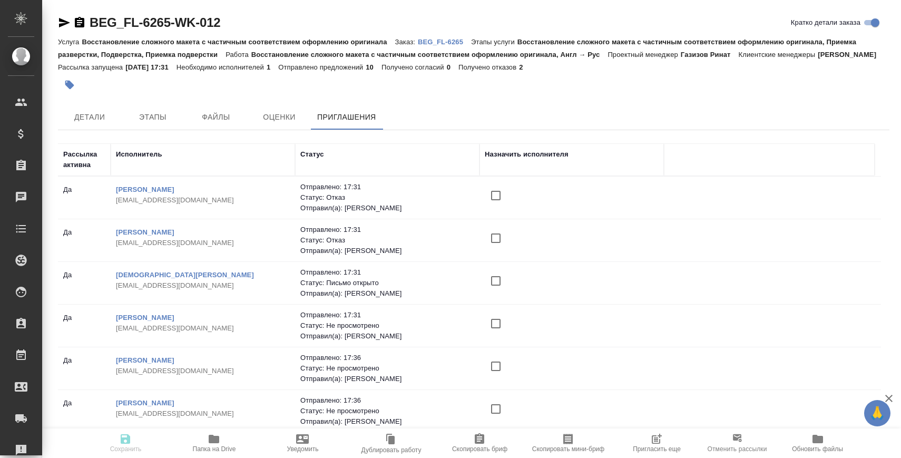
scroll to position [213, 0]
click at [652, 450] on span "Пригласить еще" at bounding box center [657, 448] width 48 height 7
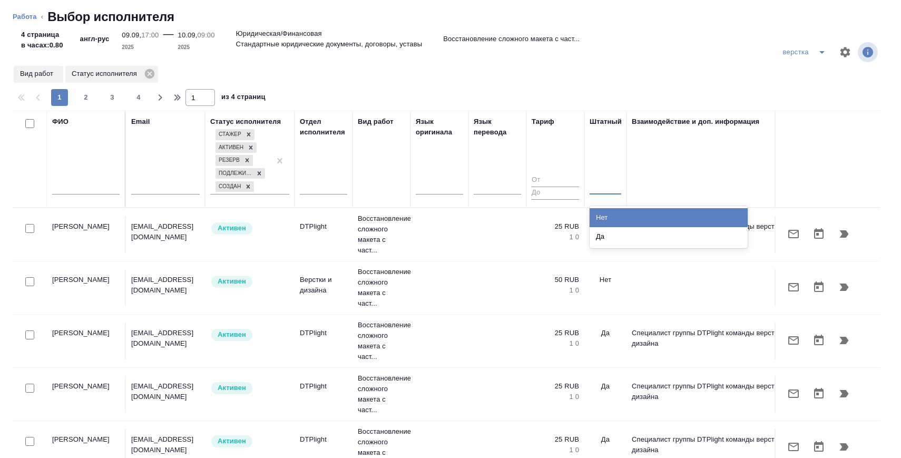
click at [602, 186] on div at bounding box center [605, 183] width 32 height 15
click at [604, 213] on div "Нет" at bounding box center [668, 217] width 158 height 19
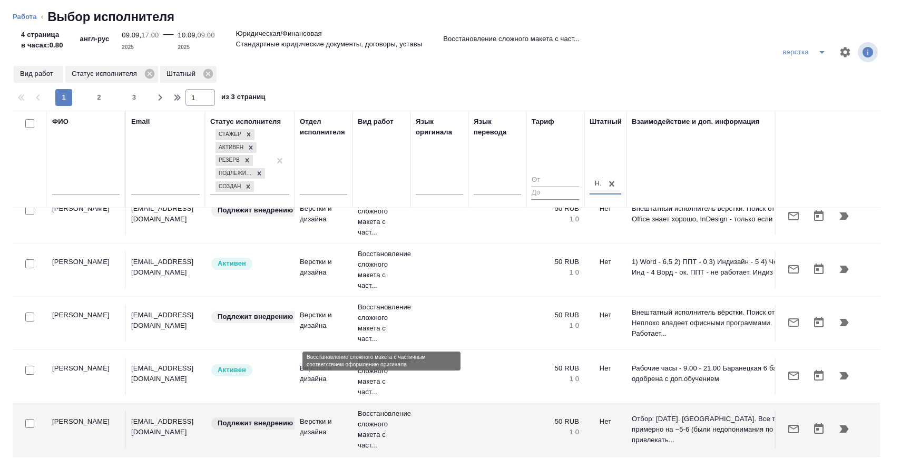
scroll to position [1006, 0]
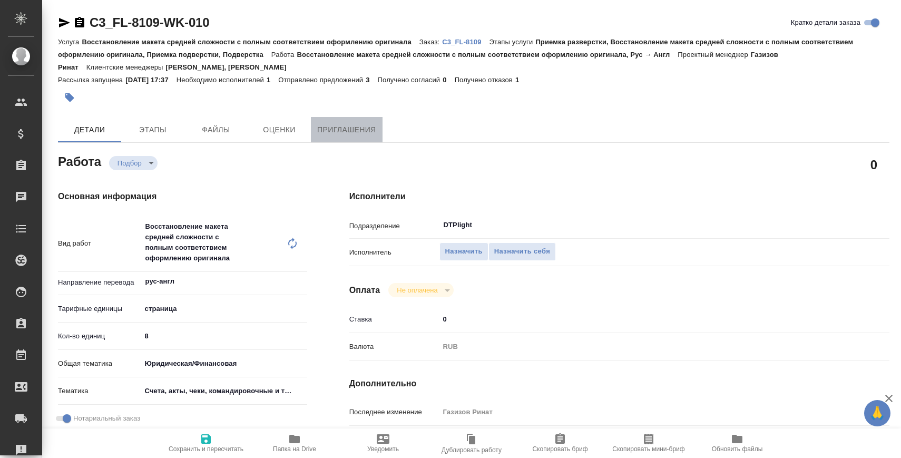
click at [353, 123] on span "Приглашения" at bounding box center [346, 129] width 59 height 13
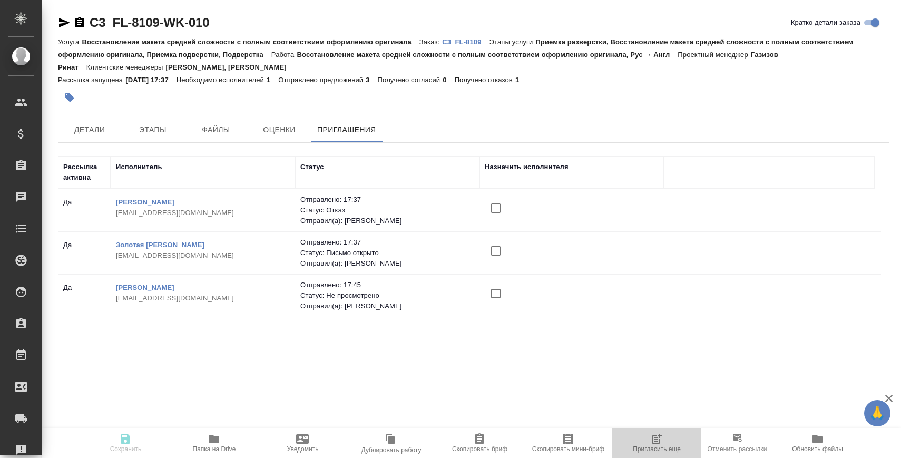
click at [650, 439] on icon "button" at bounding box center [656, 438] width 13 height 13
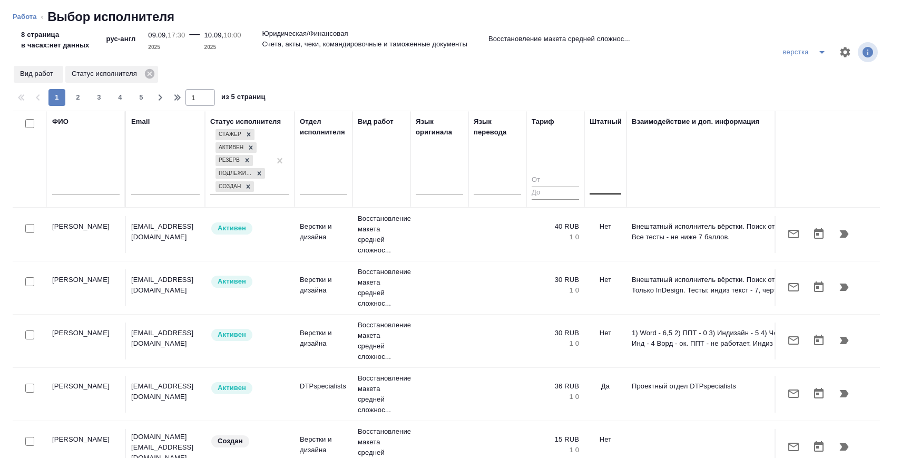
click at [603, 174] on div at bounding box center [605, 184] width 32 height 20
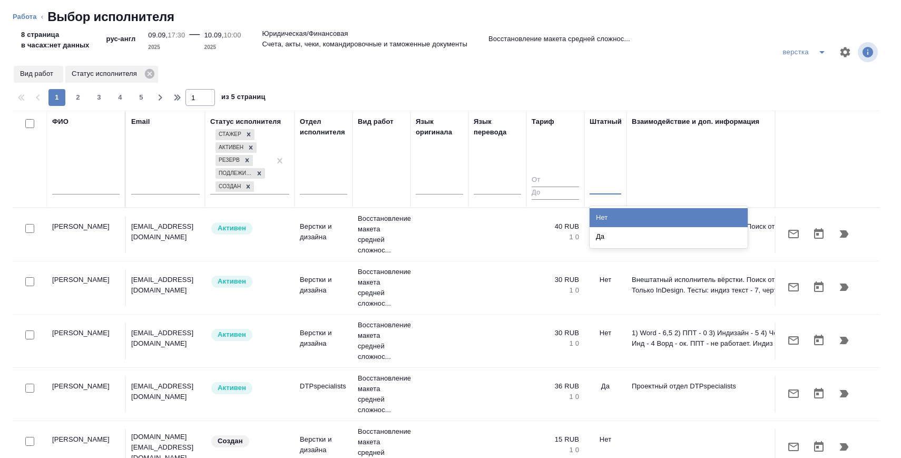
click at [608, 217] on div "Нет" at bounding box center [668, 217] width 158 height 19
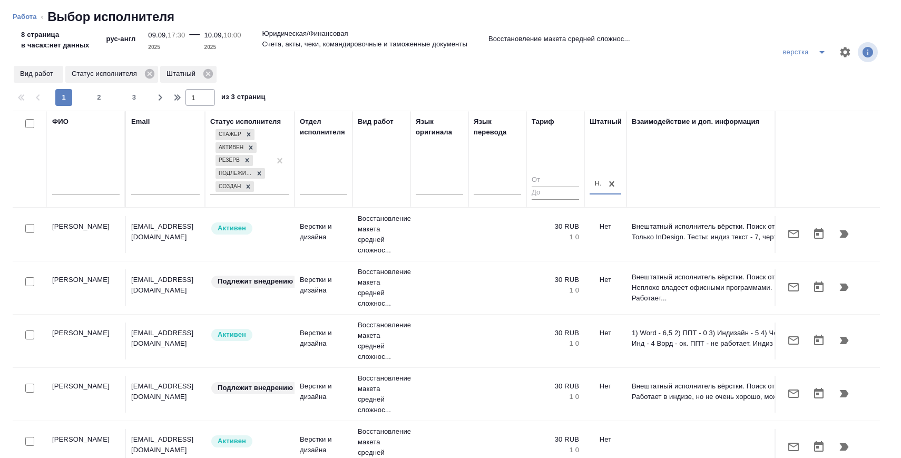
click at [80, 184] on input "text" at bounding box center [85, 187] width 67 height 13
type input "о"
type input "к"
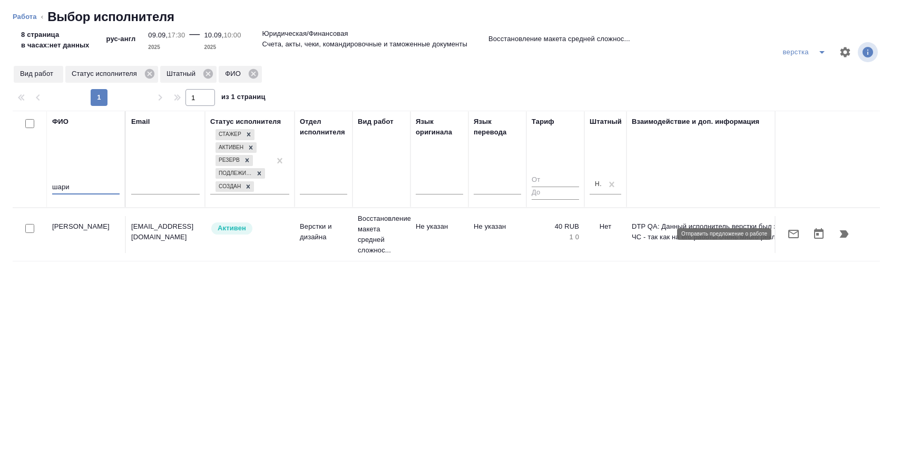
type input "шари"
click at [790, 239] on icon "button" at bounding box center [793, 234] width 13 height 13
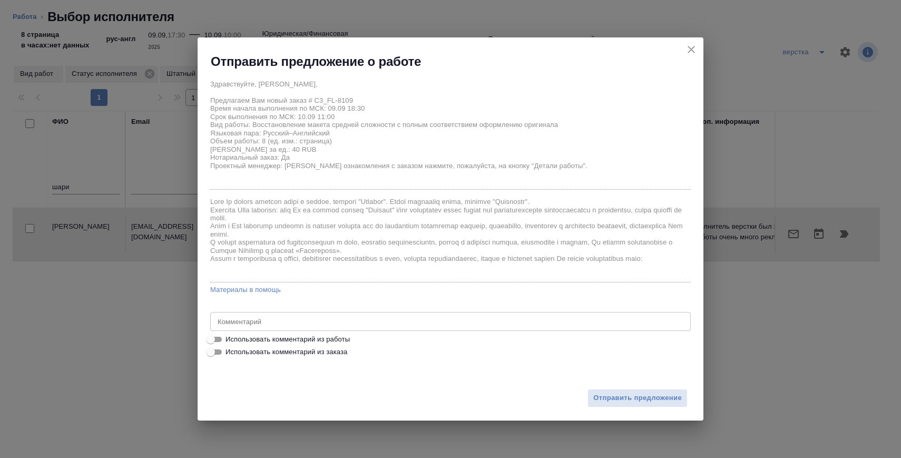
click at [331, 339] on span "Использовать комментарий из работы" at bounding box center [287, 339] width 124 height 11
click at [230, 339] on input "Использовать комментарий из работы" at bounding box center [211, 339] width 38 height 13
checkbox input "true"
type textarea "нот"
click at [669, 399] on span "Отправить предложение" at bounding box center [637, 398] width 88 height 12
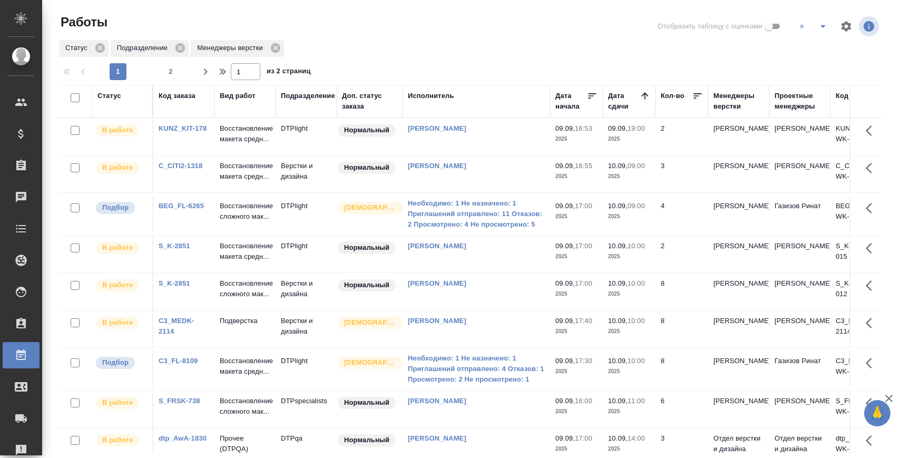
click at [436, 170] on link "[PERSON_NAME]" at bounding box center [437, 166] width 58 height 8
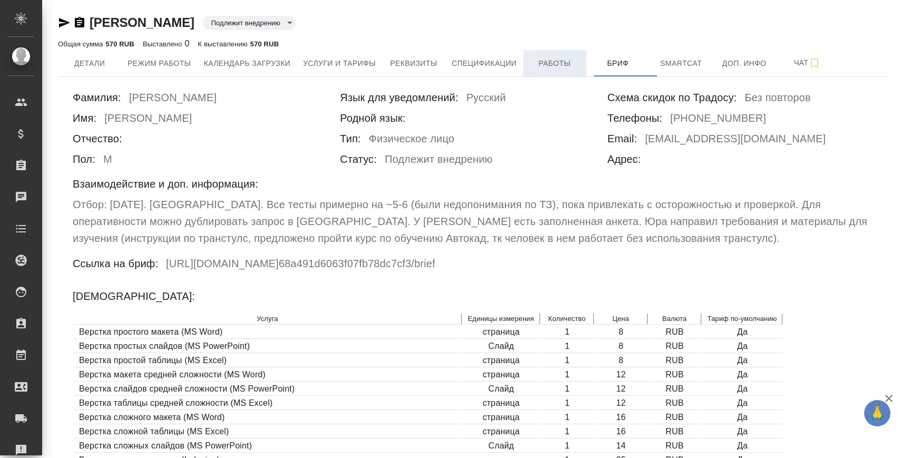
click at [553, 61] on span "Работы" at bounding box center [554, 63] width 51 height 13
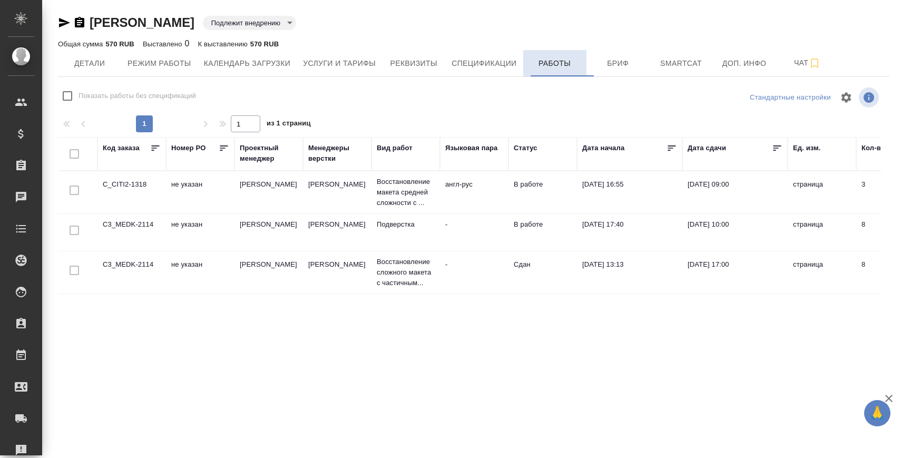
checkbox input "false"
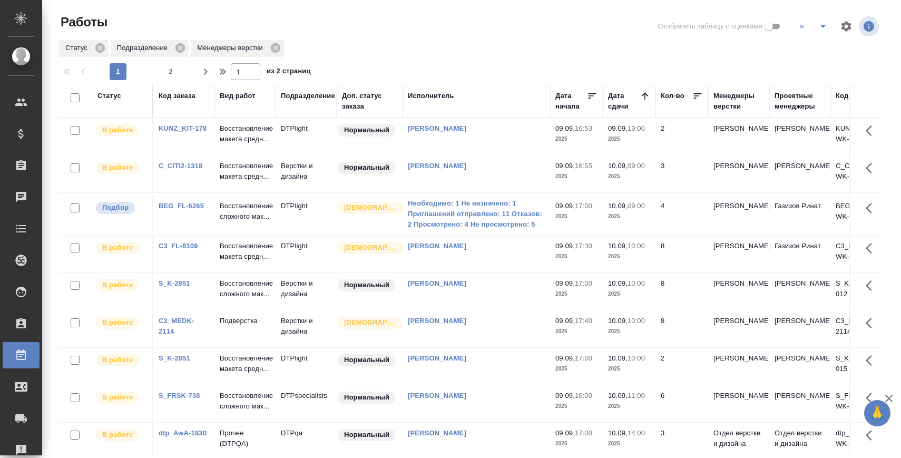
scroll to position [9, 0]
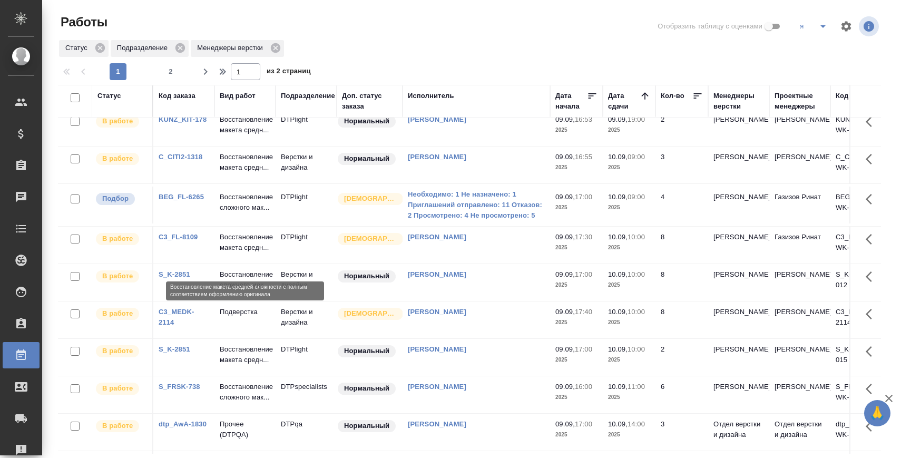
click at [252, 245] on p "Восстановление макета средн..." at bounding box center [245, 242] width 51 height 21
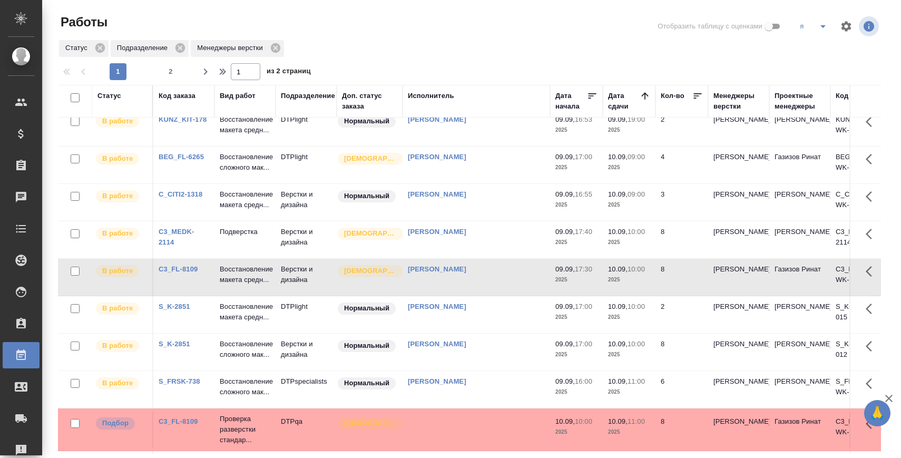
scroll to position [0, 0]
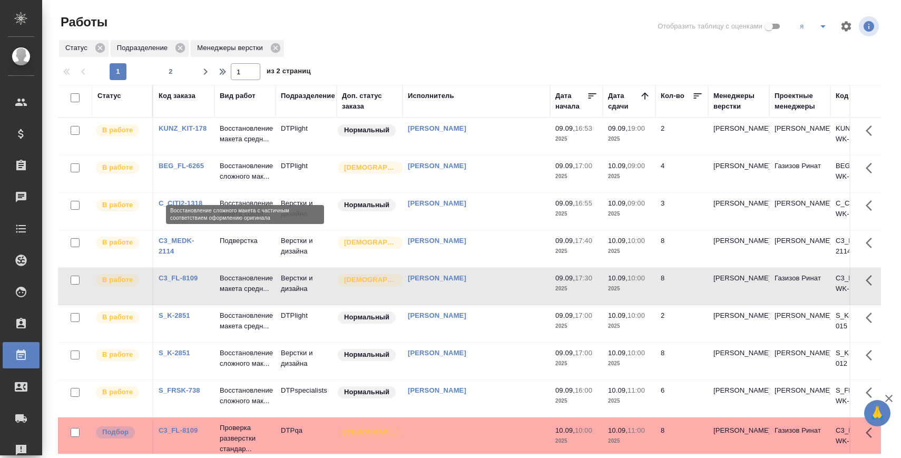
click at [257, 176] on p "Восстановление сложного мак..." at bounding box center [245, 171] width 51 height 21
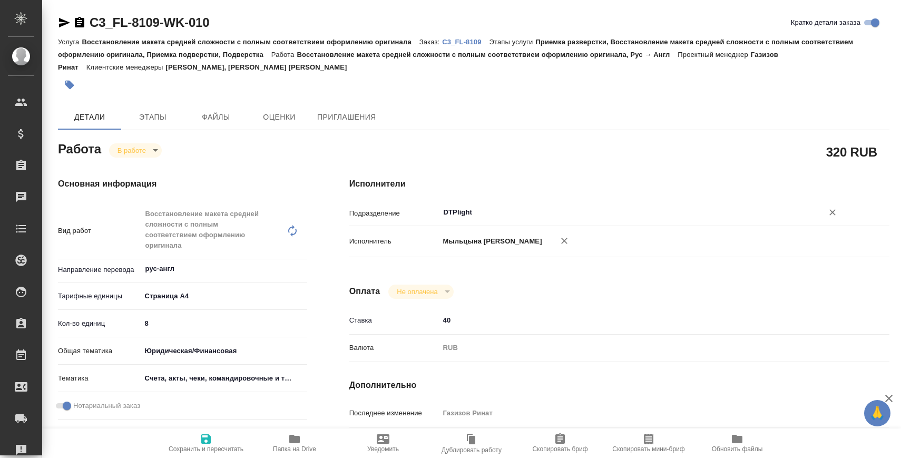
click at [477, 211] on input "DTPlight" at bounding box center [623, 212] width 363 height 13
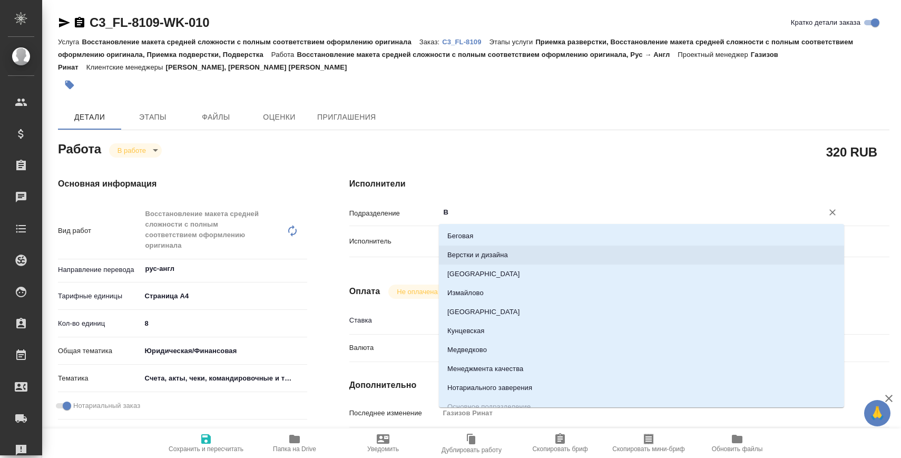
click at [468, 258] on li "Верстки и дизайна" at bounding box center [641, 254] width 405 height 19
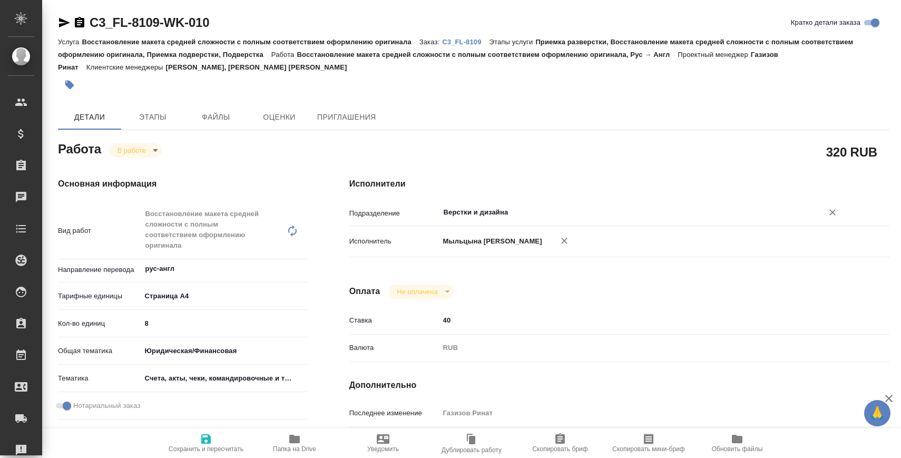
type input "Верстки и дизайна"
click at [216, 449] on span "Сохранить и пересчитать" at bounding box center [206, 448] width 75 height 7
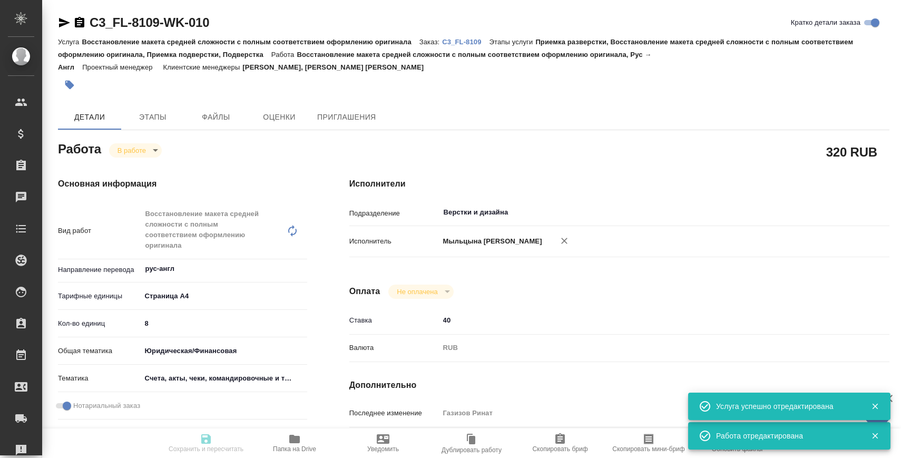
type input "inProgress"
type input "рус-англ"
type input "5f036ec4e16dec2d6b59c8ff"
type input "8"
type input "yr-fn"
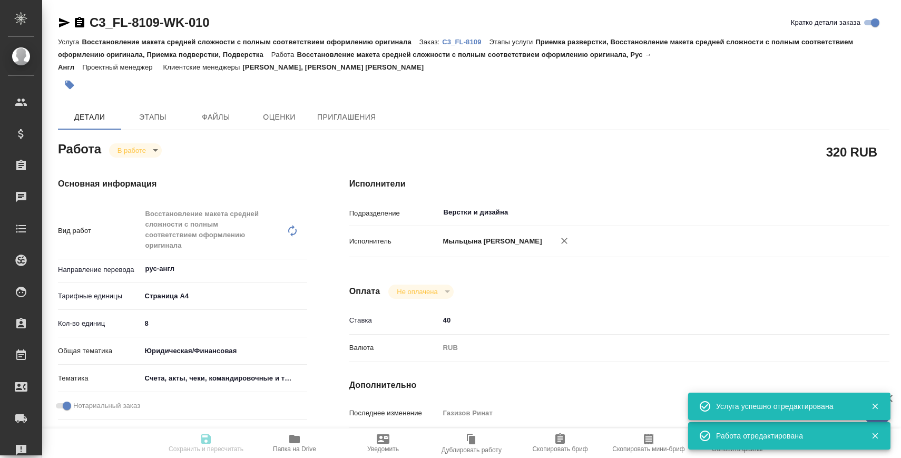
type input "5f647205b73bc97568ca66c0"
checkbox input "true"
type input "[DATE] 17:30"
type input "[DATE] 17:47"
type input "[DATE] 10:00"
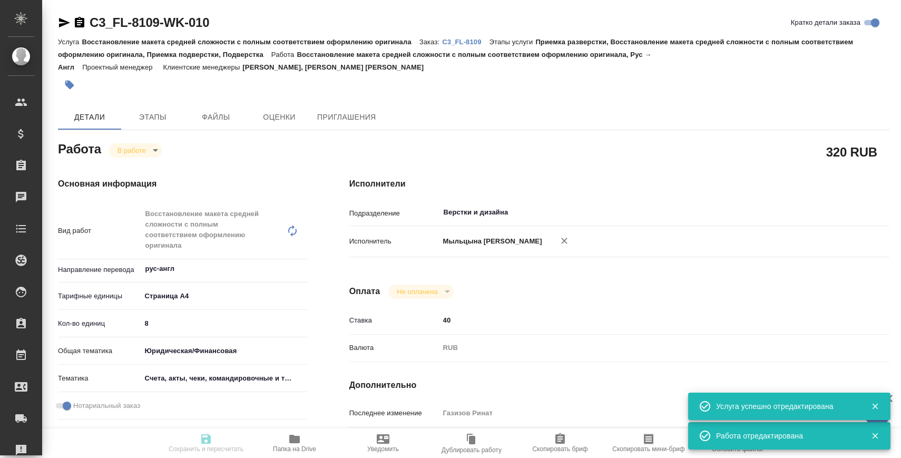
type input "[DATE] 14:00"
type input "Верстки и дизайна"
type input "notPayed"
type input "40"
type input "RUB"
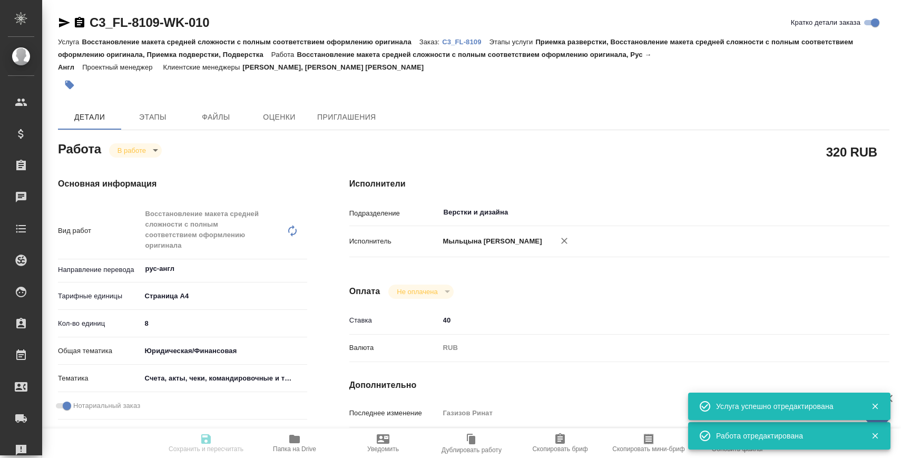
type input "Газизов Ринат"
type input "C3_FL-8109"
type input "Восстановление макета средней сложности с полным соответствием оформлению ориги…"
type input "Приемка разверстки, Восстановление макета средней сложности с полным соответств…"
type input "[PERSON_NAME], [PERSON_NAME] [PERSON_NAME]"
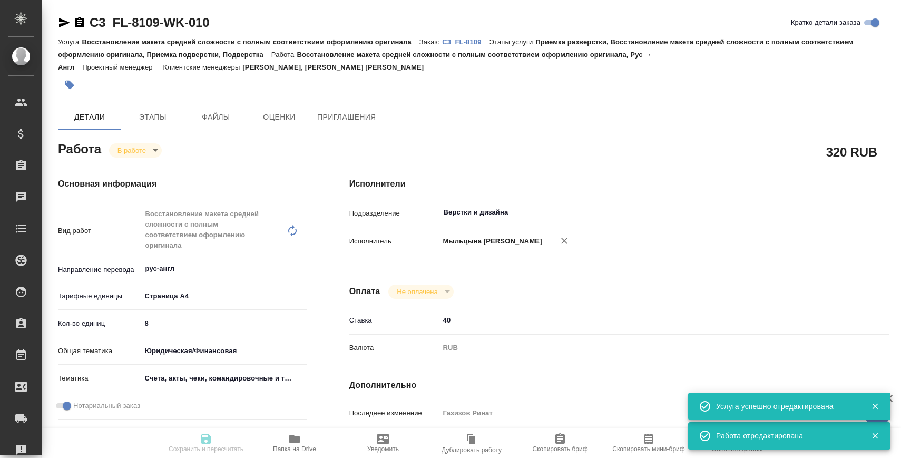
type input "Заборова [PERSON_NAME]"
type input "/Clients/FL_C3/Orders/C3_FL-8109"
click at [471, 41] on p "C3_FL-8109" at bounding box center [465, 42] width 47 height 8
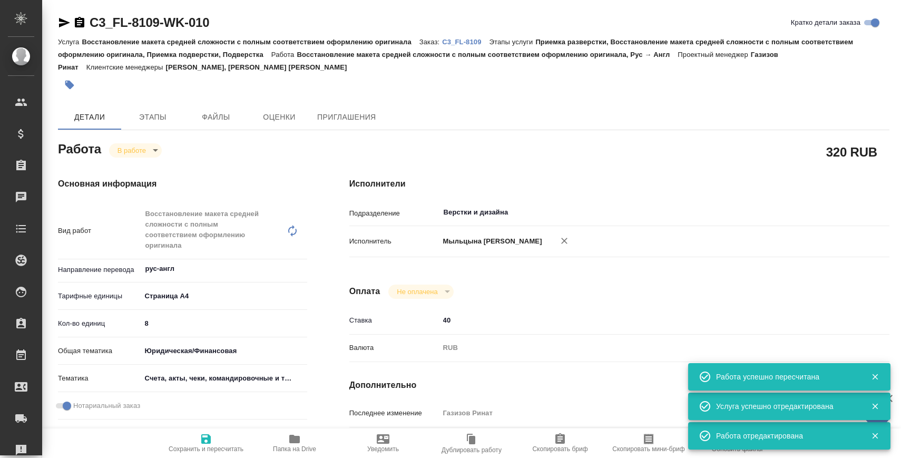
type input "inProgress"
type input "рус-англ"
type input "5f036ec4e16dec2d6b59c8ff"
type input "8"
type input "yr-fn"
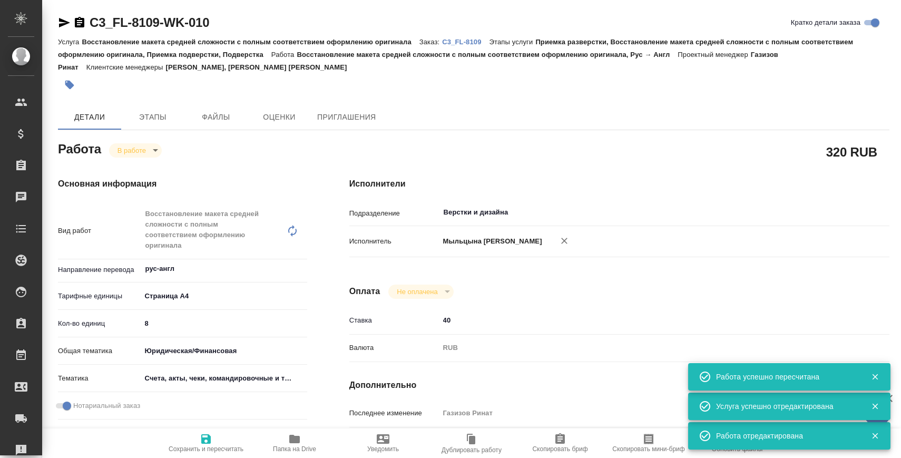
type input "5f647205b73bc97568ca66c0"
checkbox input "true"
type input "[DATE] 17:30"
type input "[DATE] 17:47"
type input "[DATE] 10:00"
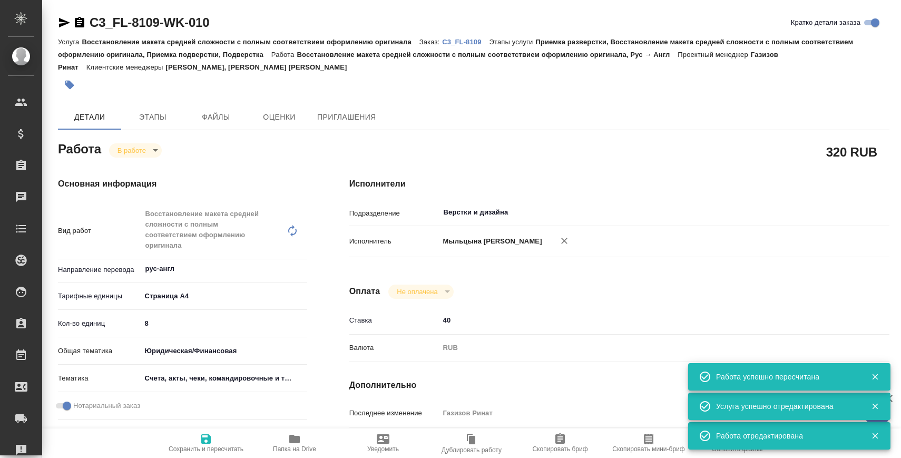
type input "[DATE] 14:00"
type input "Верстки и дизайна"
type input "notPayed"
type input "40"
type input "RUB"
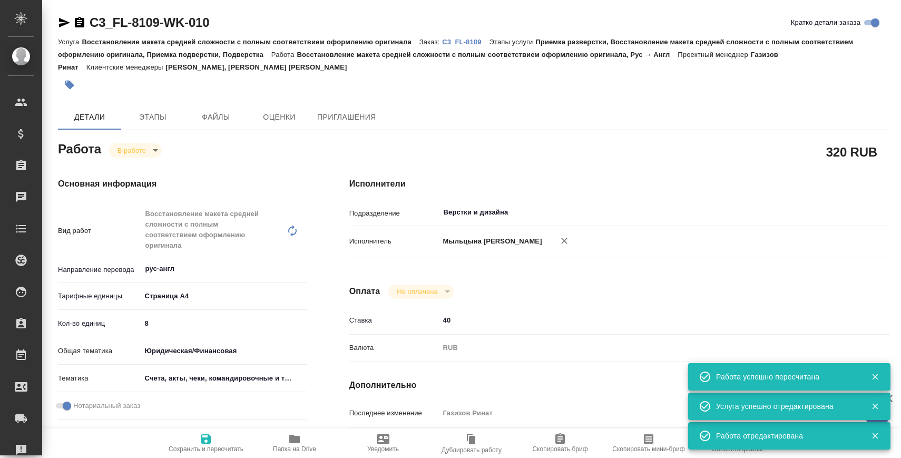
type input "Газизов Ринат"
type input "C3_FL-8109"
type input "Восстановление макета средней сложности с полным соответствием оформлению ориги…"
type input "Приемка разверстки, Восстановление макета средней сложности с полным соответств…"
type input "Прохорова Анастасия, Галишева Мария"
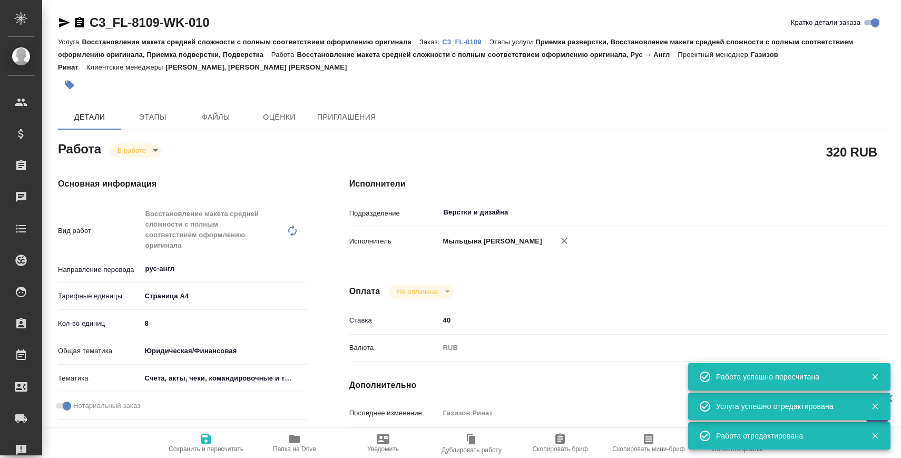
type input "Заборова Александра"
type input "/Clients/FL_C3/Orders/C3_FL-8109"
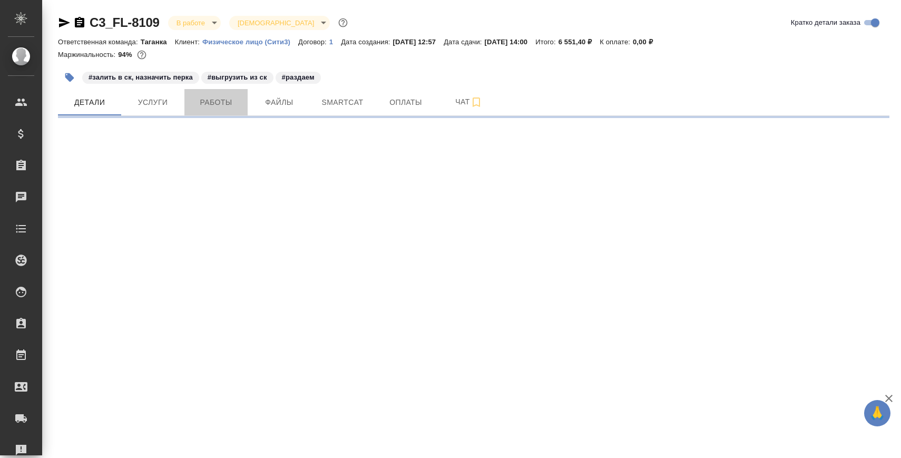
click at [220, 105] on span "Работы" at bounding box center [216, 102] width 51 height 13
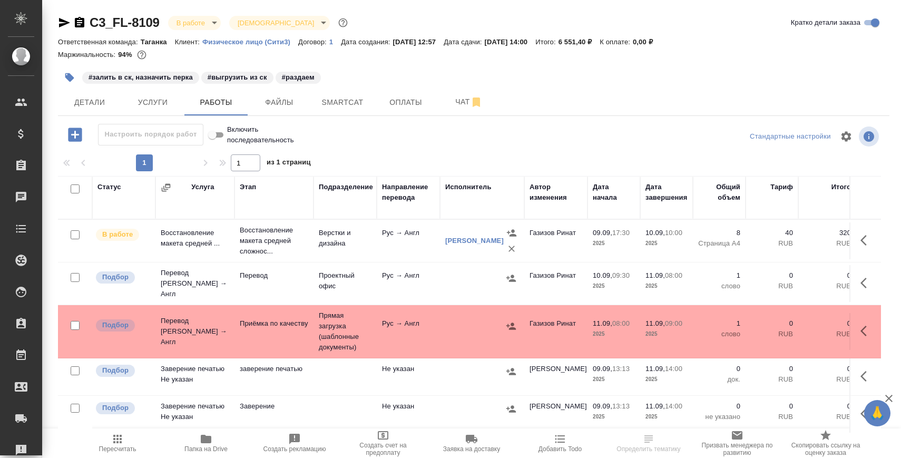
click at [78, 131] on icon "button" at bounding box center [75, 134] width 14 height 14
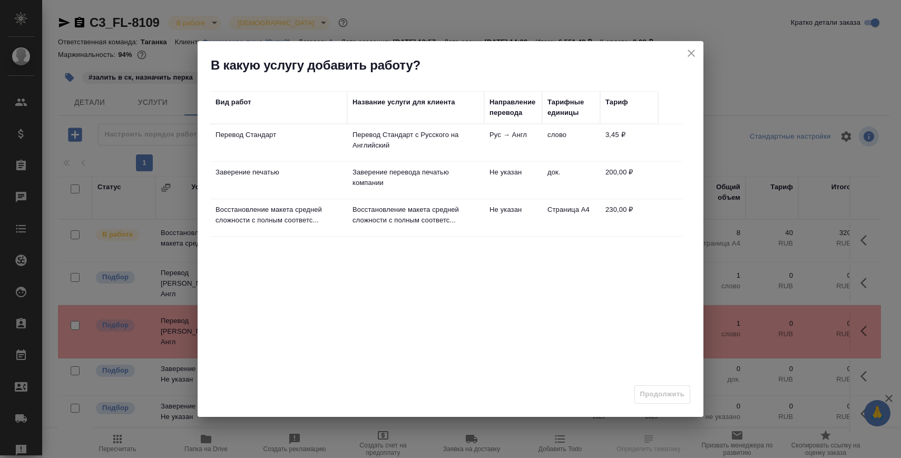
click at [311, 225] on td "Восстановление макета средней сложности с полным соответс..." at bounding box center [278, 217] width 137 height 37
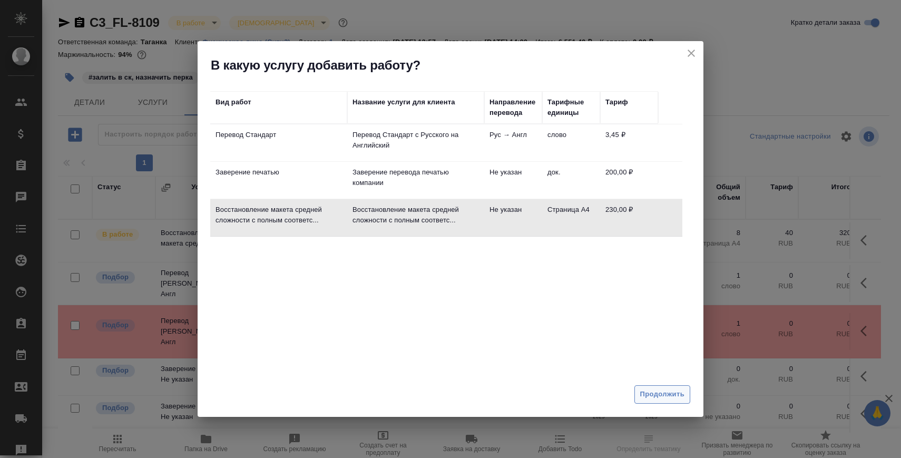
click at [645, 391] on span "Продолжить" at bounding box center [662, 394] width 44 height 12
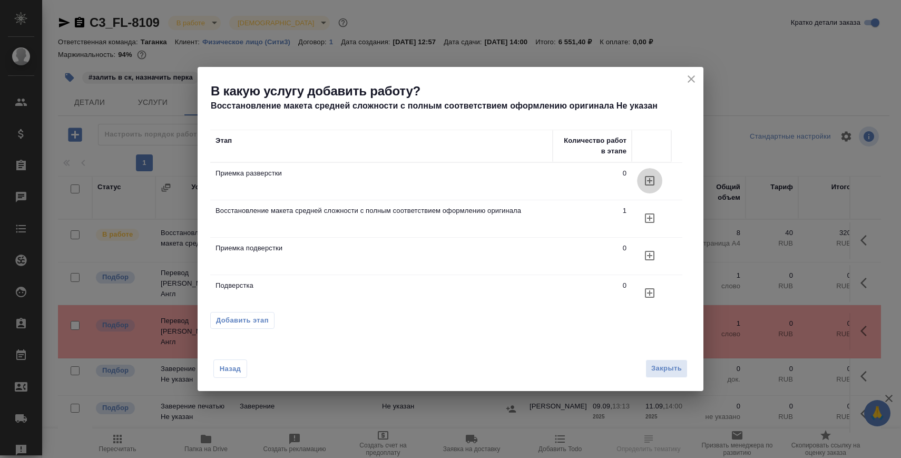
click at [653, 183] on icon "button" at bounding box center [649, 180] width 13 height 13
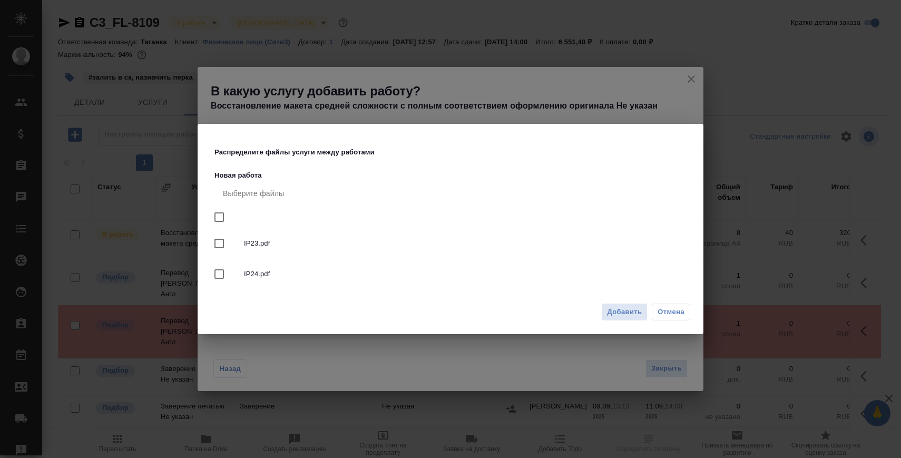
click at [215, 213] on input "checkbox" at bounding box center [219, 217] width 22 height 22
checkbox input "true"
click at [607, 306] on span "Добавить" at bounding box center [624, 312] width 35 height 12
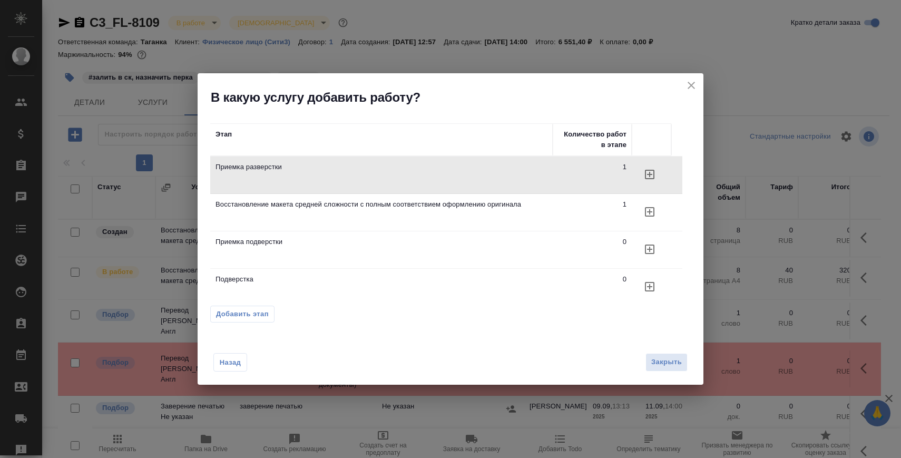
click at [689, 83] on icon "close" at bounding box center [691, 85] width 13 height 13
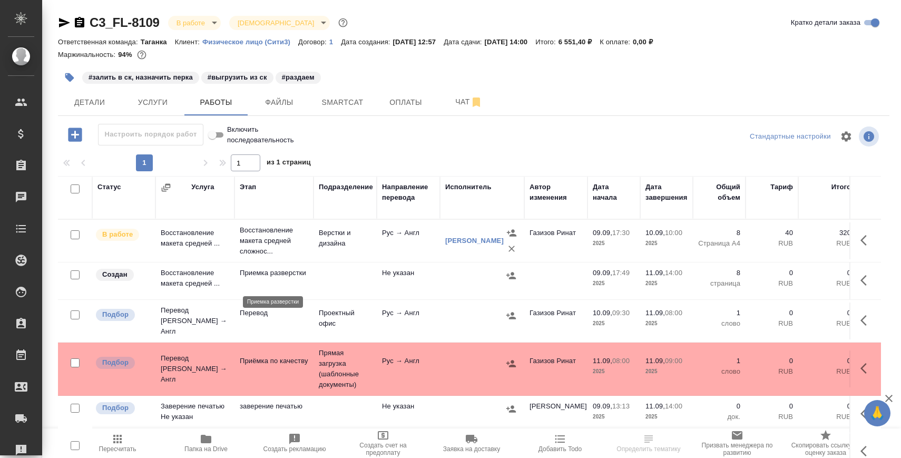
click at [257, 278] on p "Приемка разверстки" at bounding box center [274, 273] width 68 height 11
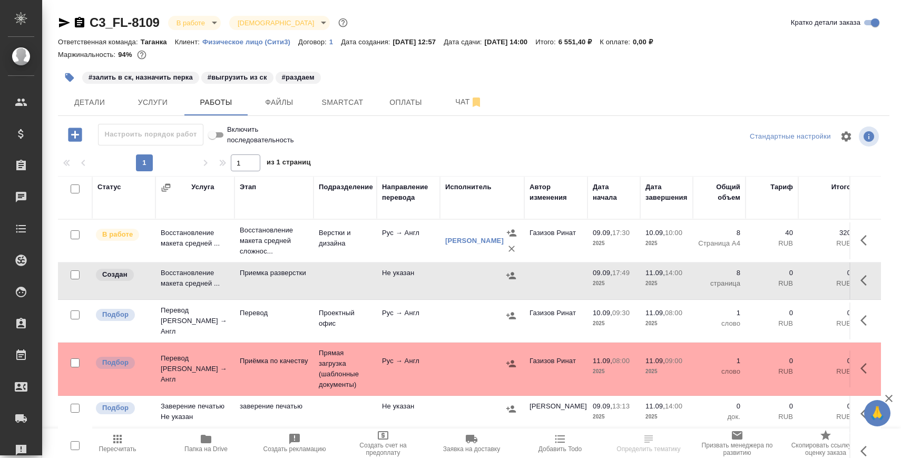
click at [217, 135] on input "Включить последовательность" at bounding box center [212, 135] width 38 height 13
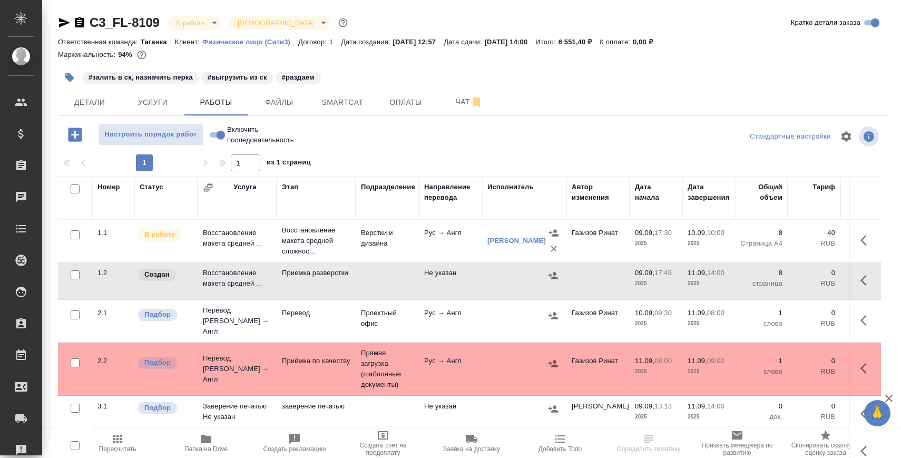
click at [301, 238] on p "Восстановление макета средней сложнос..." at bounding box center [316, 241] width 68 height 32
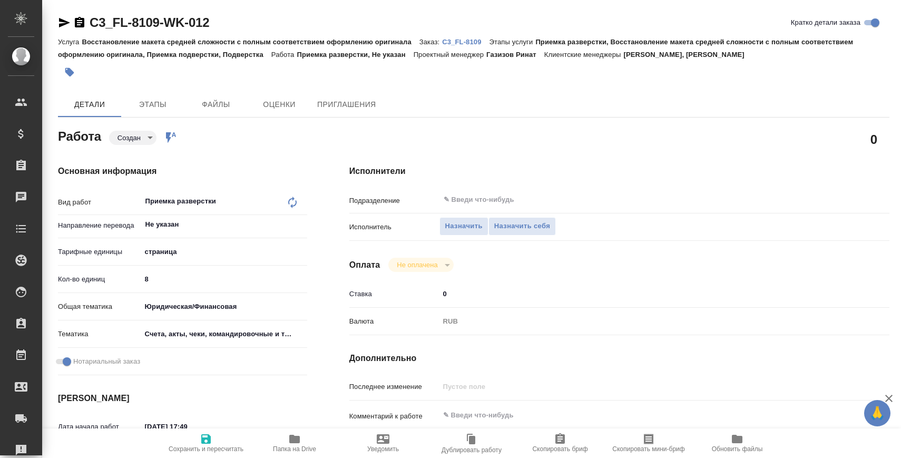
click at [461, 411] on textarea at bounding box center [641, 415] width 405 height 18
paste textarea "[URL][DOMAIN_NAME]"
type textarea "[URL][DOMAIN_NAME]"
click at [508, 200] on input "text" at bounding box center [623, 199] width 363 height 13
type input "В"
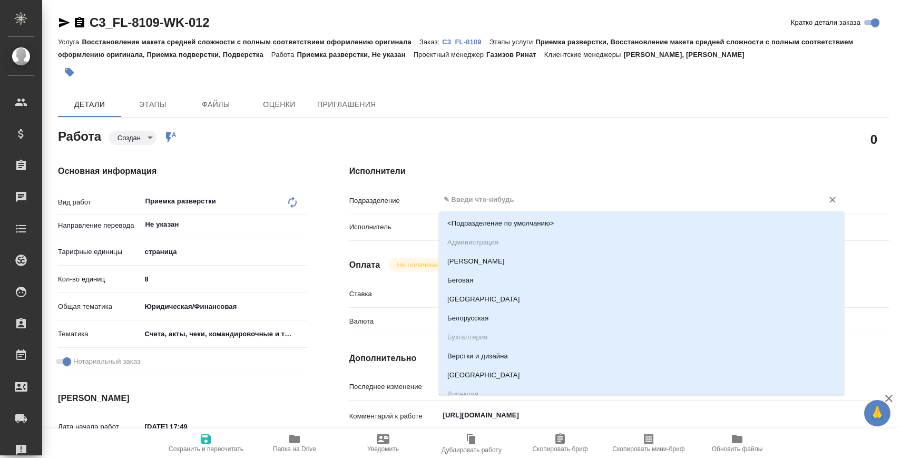
type input "с"
type input "В"
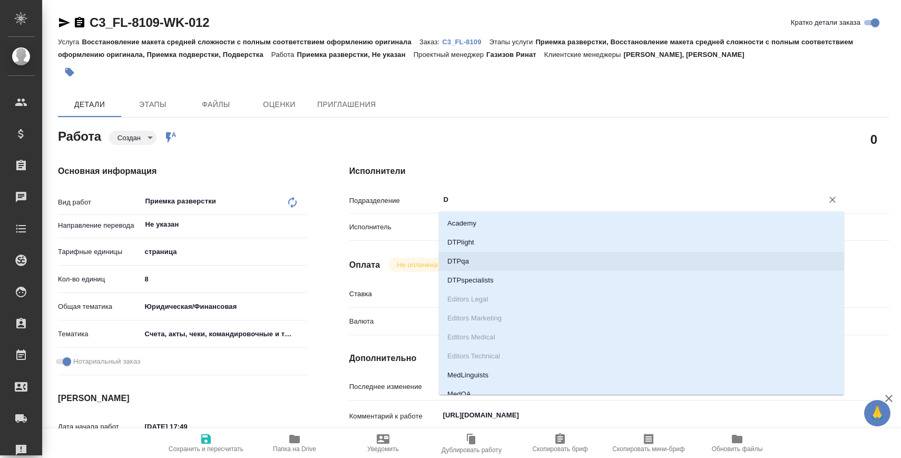
click at [507, 255] on li "DTPqa" at bounding box center [641, 261] width 405 height 19
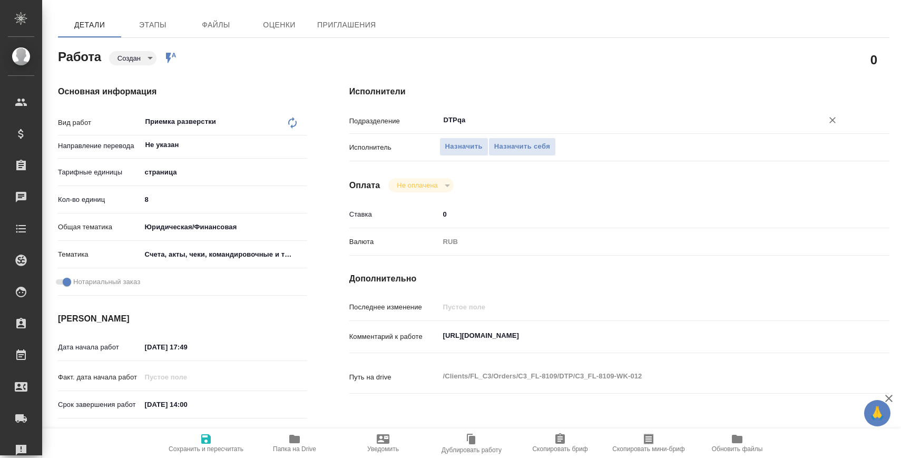
scroll to position [98, 0]
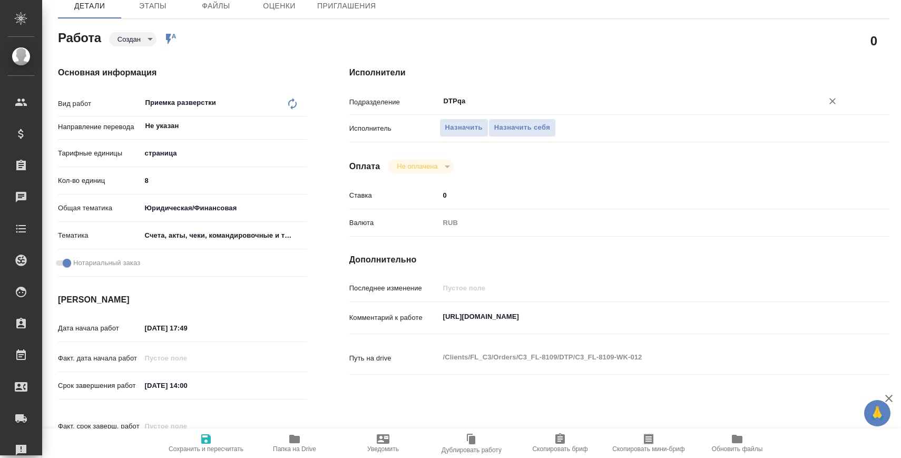
type input "DTPqa"
click at [188, 321] on input "[DATE] 17:49" at bounding box center [187, 327] width 92 height 15
paste input "10.09.2025 10:00"
type input "10.09.2025 10:00"
click at [200, 380] on input "11.09.2025 14:00" at bounding box center [188, 385] width 92 height 15
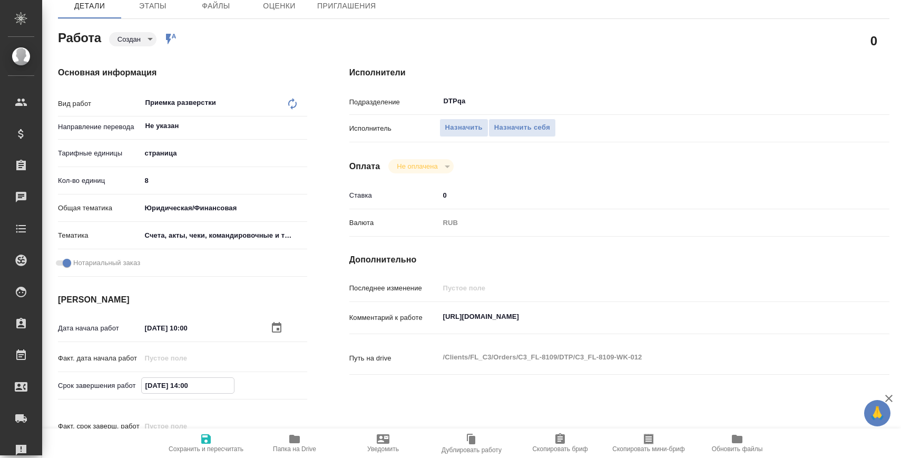
paste input "0.09.2025 10"
drag, startPoint x: 188, startPoint y: 386, endPoint x: 262, endPoint y: 386, distance: 73.7
click at [261, 386] on div "10.09.2025 10:00" at bounding box center [224, 385] width 166 height 16
type input "10.09.2025 11:00"
click at [223, 452] on span "Сохранить и пересчитать" at bounding box center [206, 448] width 75 height 7
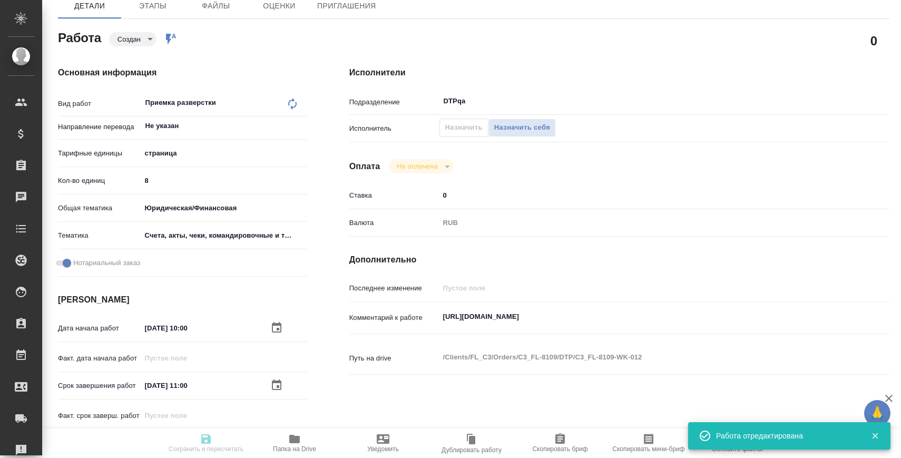
type input "created"
type input "Не указан"
type input "5a8b1489cc6b4906c91bfdb2"
type input "8"
type input "yr-fn"
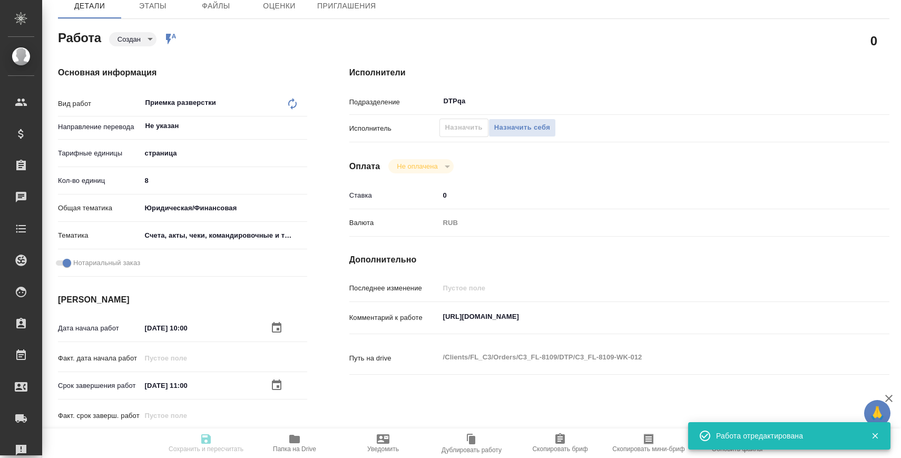
type input "5f647205b73bc97568ca66c0"
checkbox input "true"
type input "10.09.2025 10:00"
type input "10.09.2025 11:00"
type input "11.09.2025 14:00"
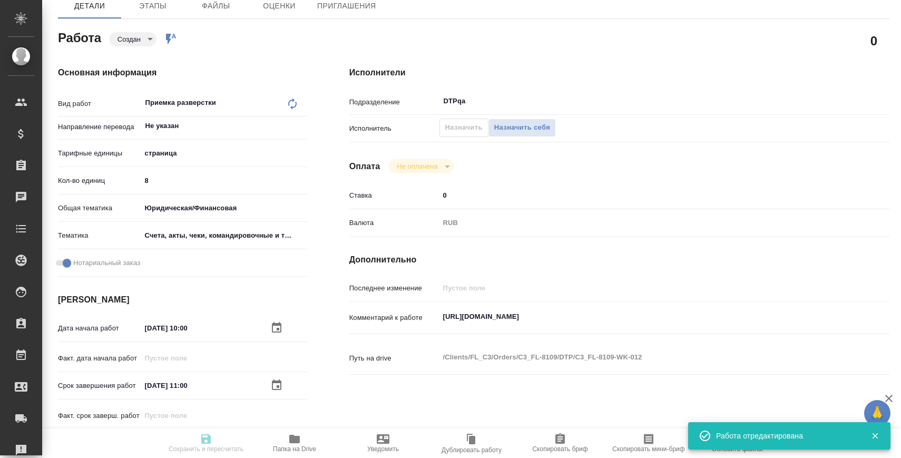
type input "DTPqa"
type input "notPayed"
type input "0"
type input "RUB"
type input "C3_FL-8109"
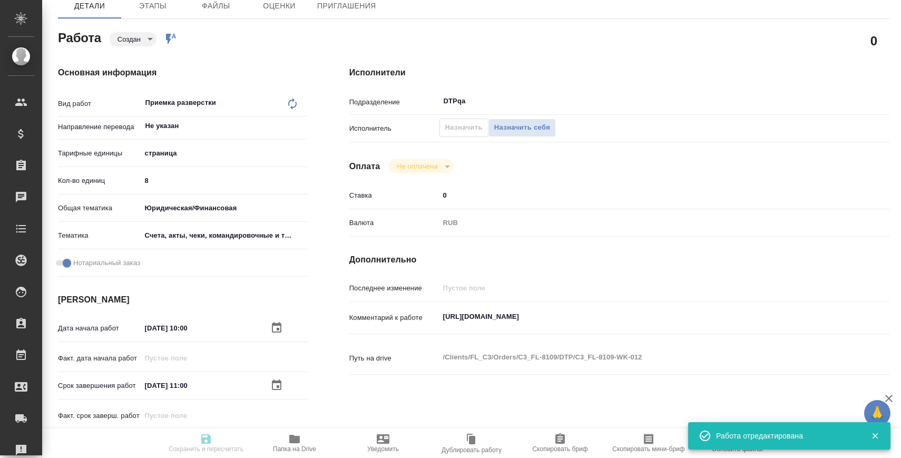
type input "Восстановление макета средней сложности с полным соответствием оформлению ориги…"
type input "Приемка разверстки, Восстановление макета средней сложности с полным соответств…"
type input "Прохорова Анастасия, Галишева Мария"
type input "[PERSON_NAME]"
type input "/Clients/FL_C3/Orders/C3_FL-8109"
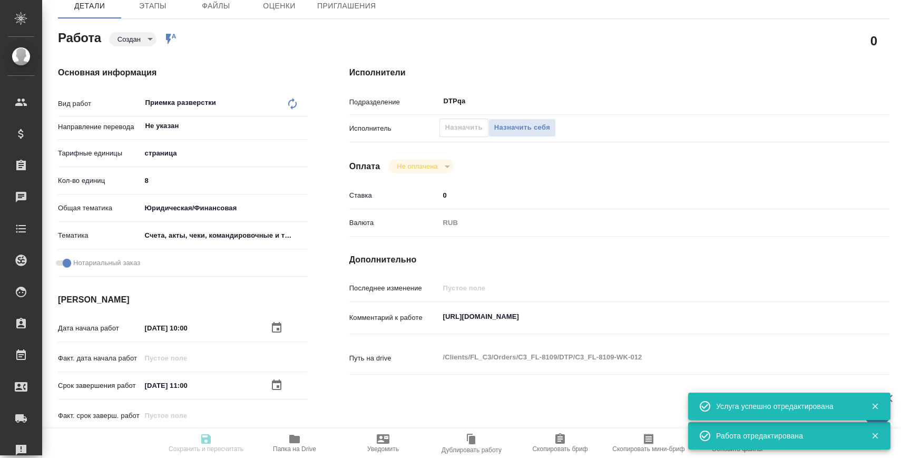
click at [292, 104] on icon at bounding box center [292, 103] width 13 height 13
type input "created"
type input "Не указан"
type input "5a8b1489cc6b4906c91bfdb2"
type input "8"
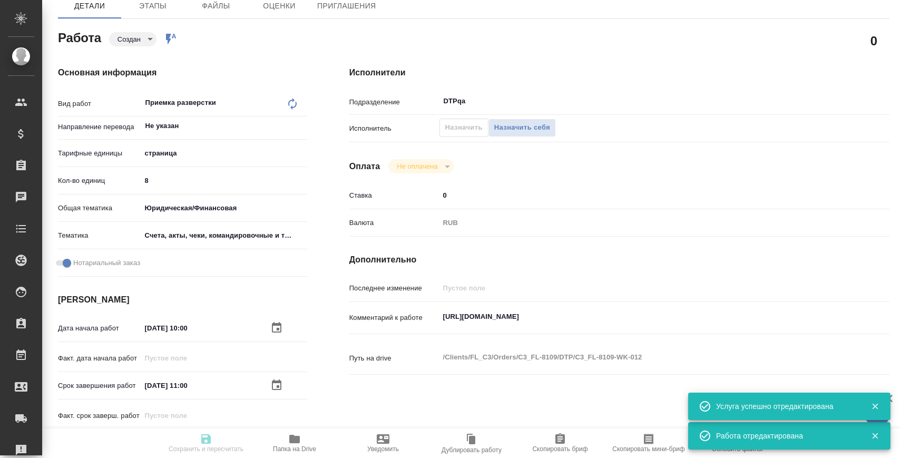
type input "yr-fn"
type input "5f647205b73bc97568ca66c0"
checkbox input "true"
type input "10.09.2025 10:00"
type input "10.09.2025 11:00"
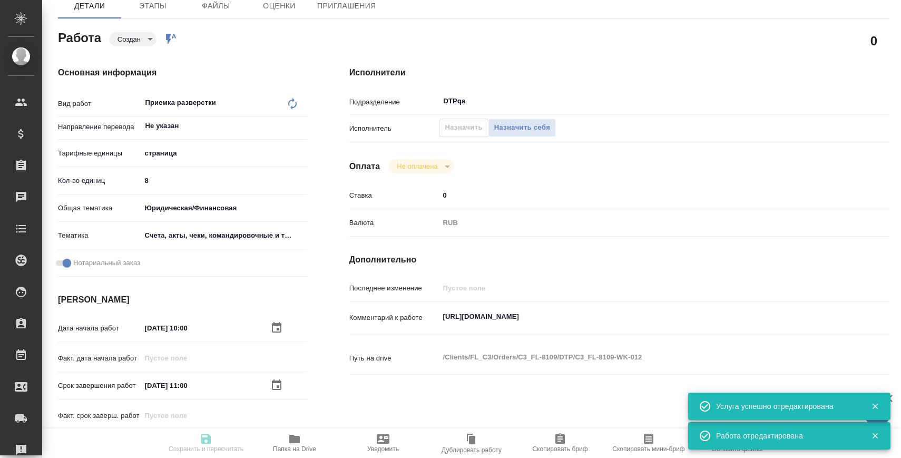
type input "11.09.2025 14:00"
type input "DTPqa"
type input "notPayed"
type input "0"
type input "RUB"
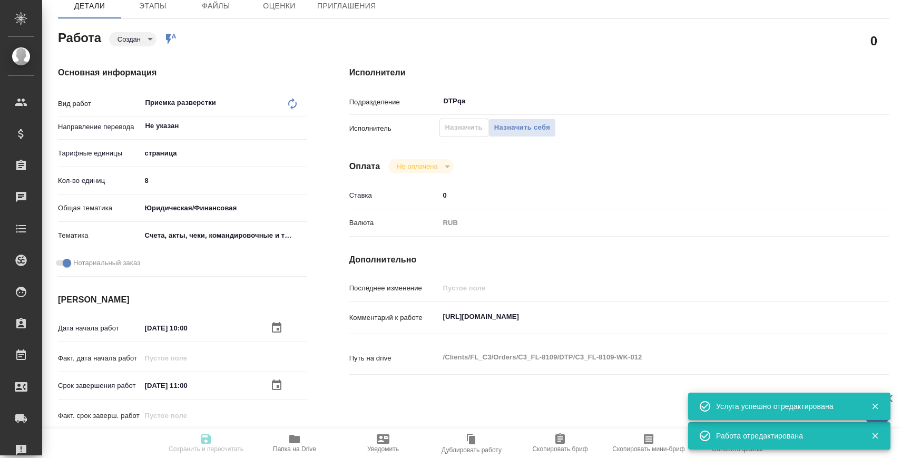
type input "C3_FL-8109"
type input "Восстановление макета средней сложности с полным соответствием оформлению ориги…"
type input "Приемка разверстки, Восстановление макета средней сложности с полным соответств…"
type input "Прохорова Анастасия, Галишева Мария"
type input "Заборова [PERSON_NAME]"
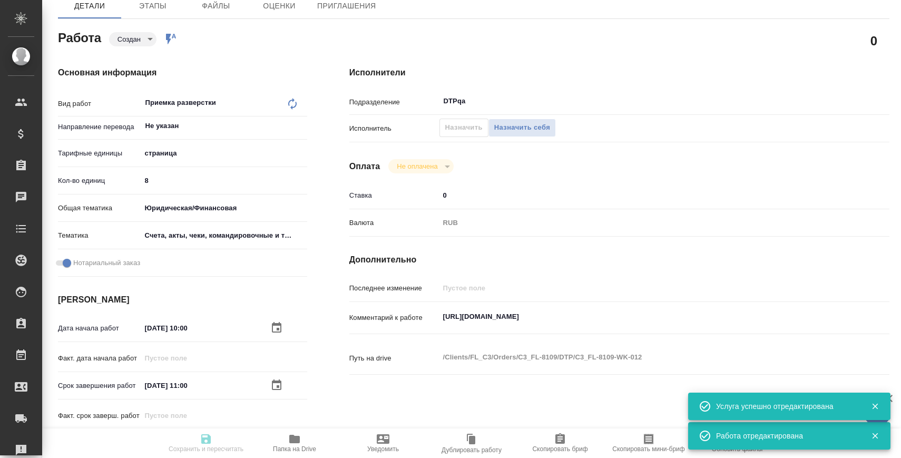
type input "/Clients/FL_C3/Orders/C3_FL-8109"
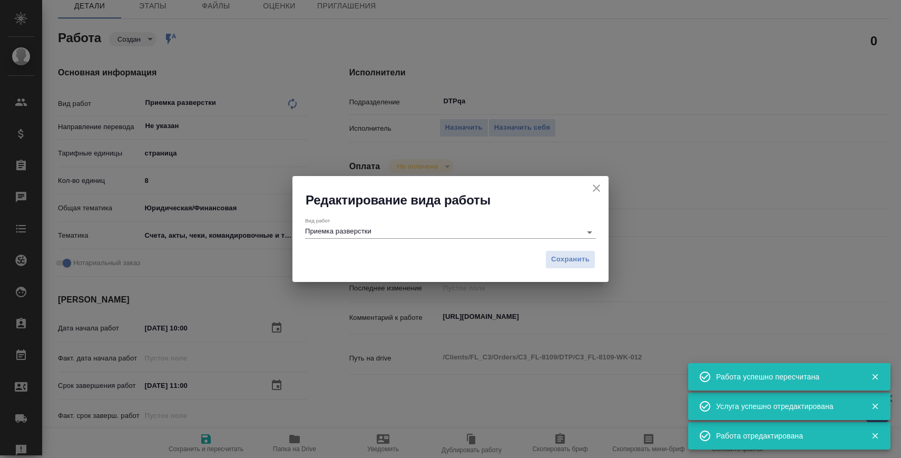
click at [435, 235] on input "Приемка разверстки" at bounding box center [440, 231] width 271 height 13
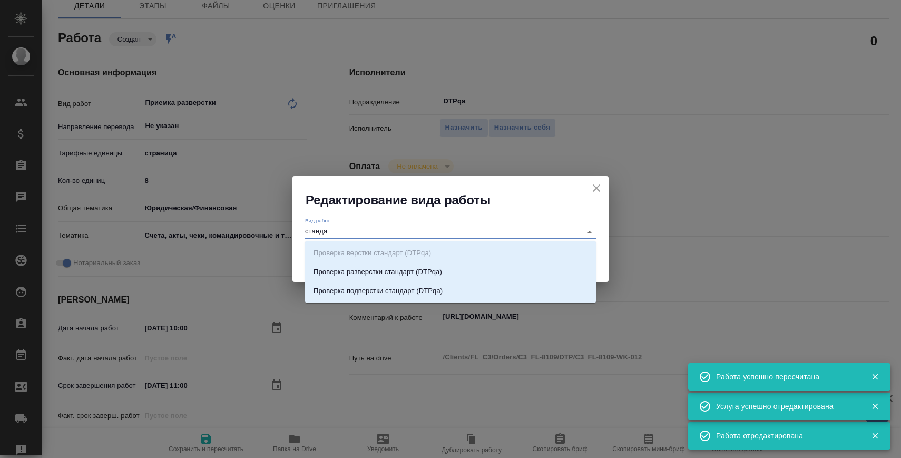
click at [433, 261] on ul "Проверка верстки стандарт (DTPqa) Проверка разверстки стандарт (DTPqa) Проверка…" at bounding box center [450, 280] width 291 height 57
click at [438, 266] on li "Проверка разверстки стандарт (DTPqa)" at bounding box center [450, 271] width 291 height 19
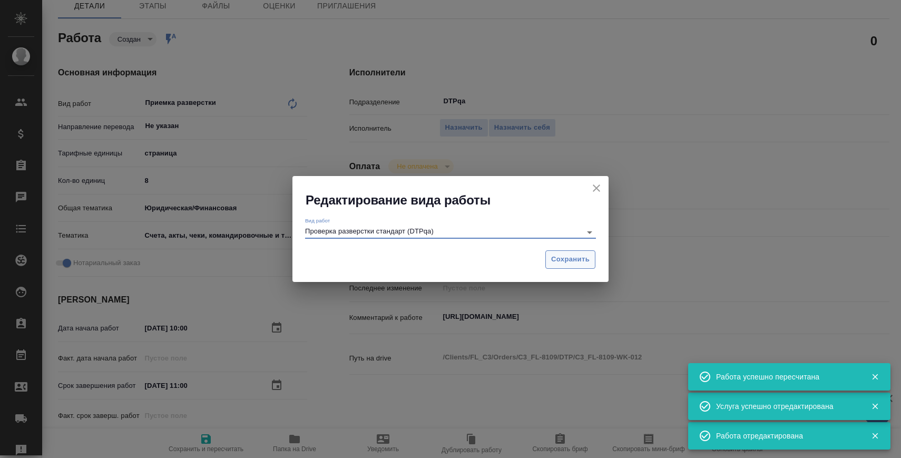
type input "Проверка разверстки стандарт (DTPqa)"
click at [580, 263] on span "Сохранить" at bounding box center [570, 259] width 38 height 12
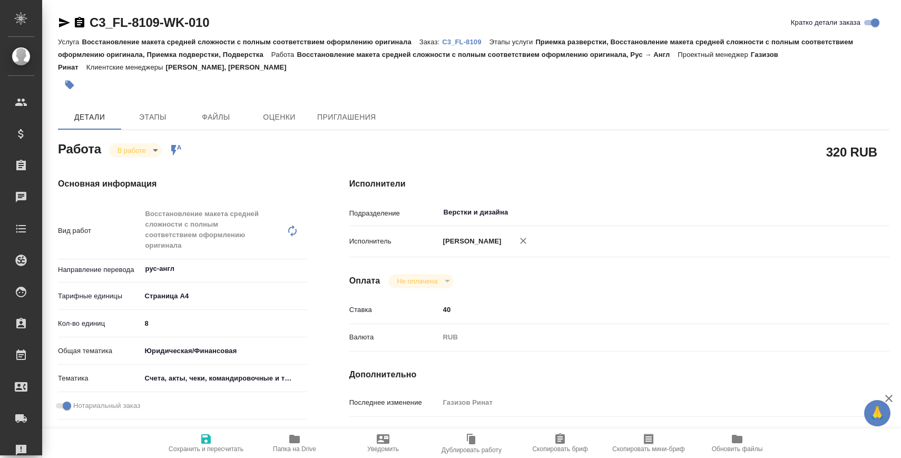
scroll to position [136, 0]
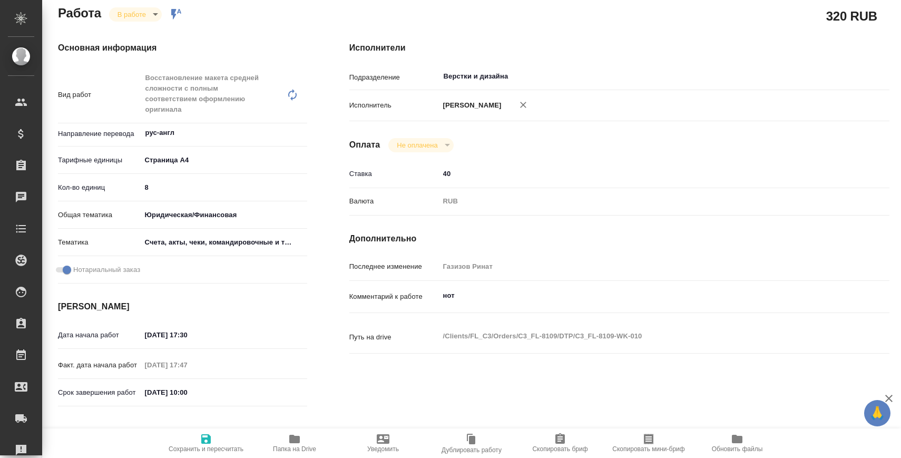
click at [191, 397] on input "[DATE] 10:00" at bounding box center [187, 392] width 92 height 15
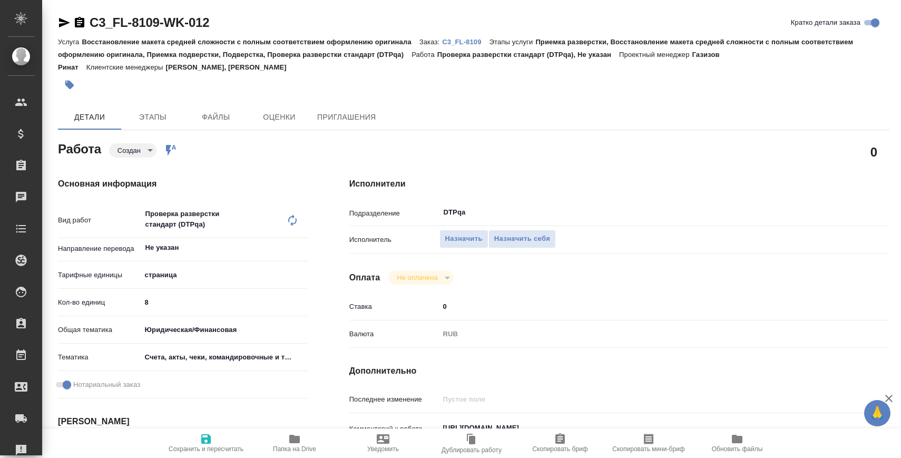
click at [140, 154] on body "🙏 .cls-1 fill:#fff; AWATERA [PERSON_NAME] Спецификации Заказы Чаты Todo Проекты…" at bounding box center [450, 271] width 901 height 543
type textarea "x"
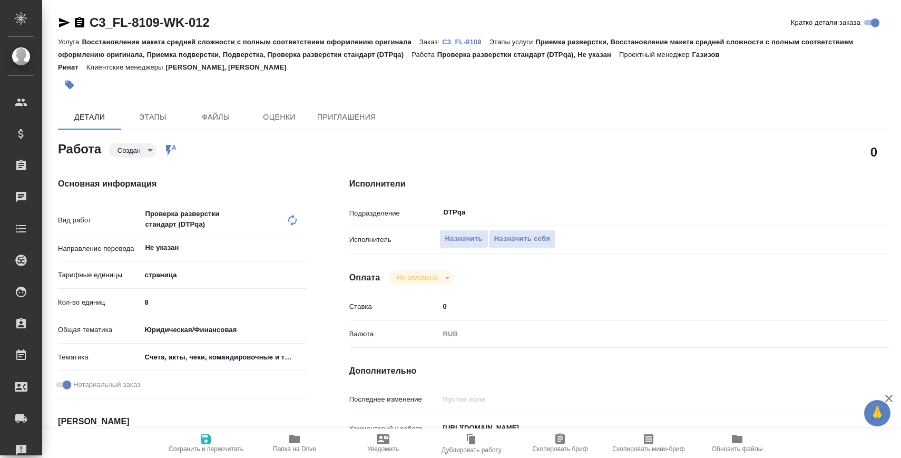
type textarea "x"
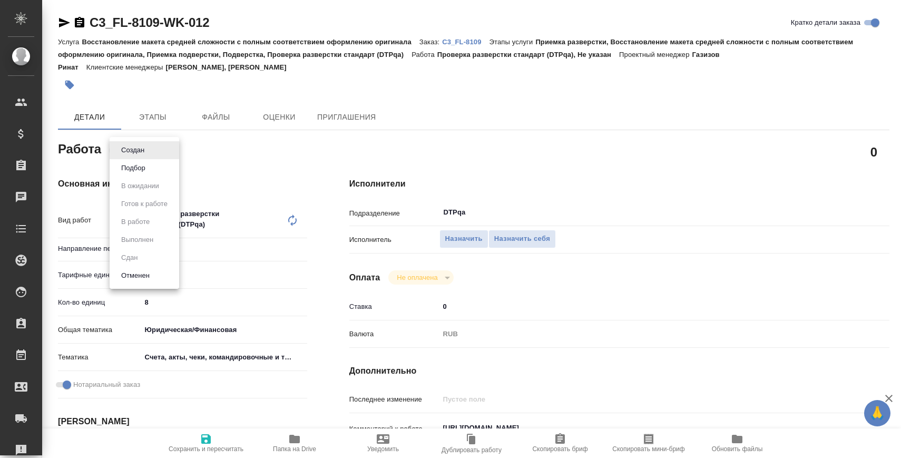
type textarea "x"
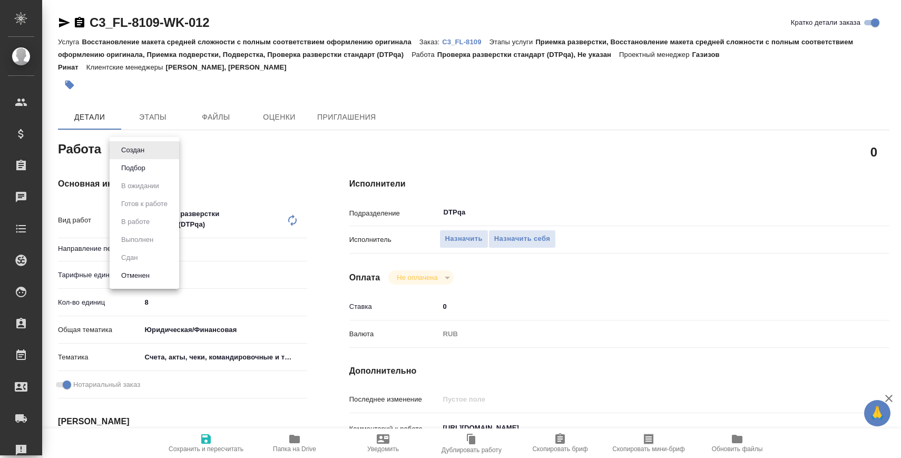
type textarea "x"
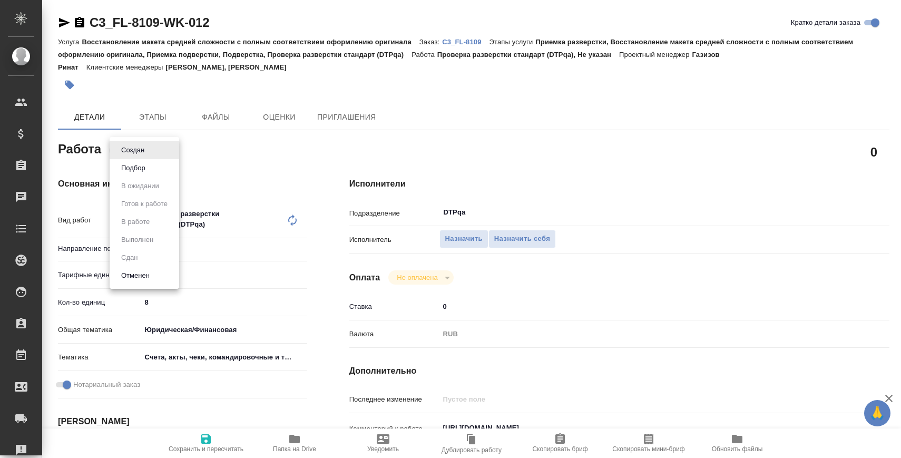
click at [141, 163] on button "Подбор" at bounding box center [133, 168] width 31 height 12
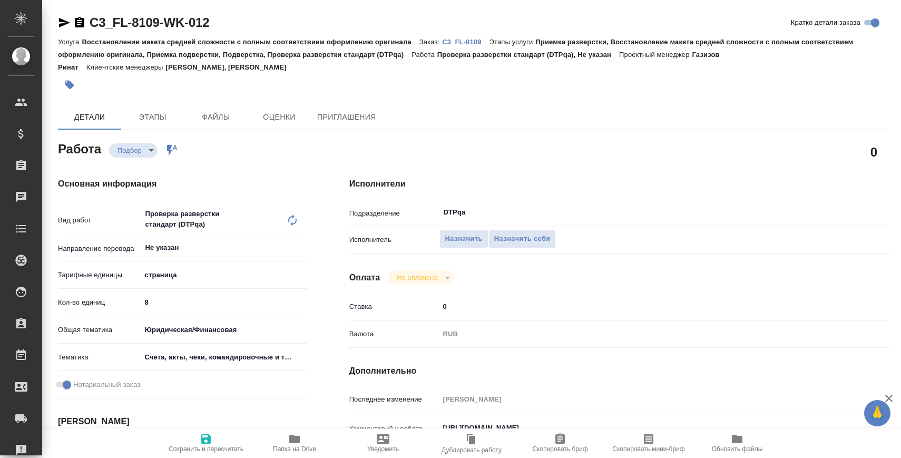
type textarea "x"
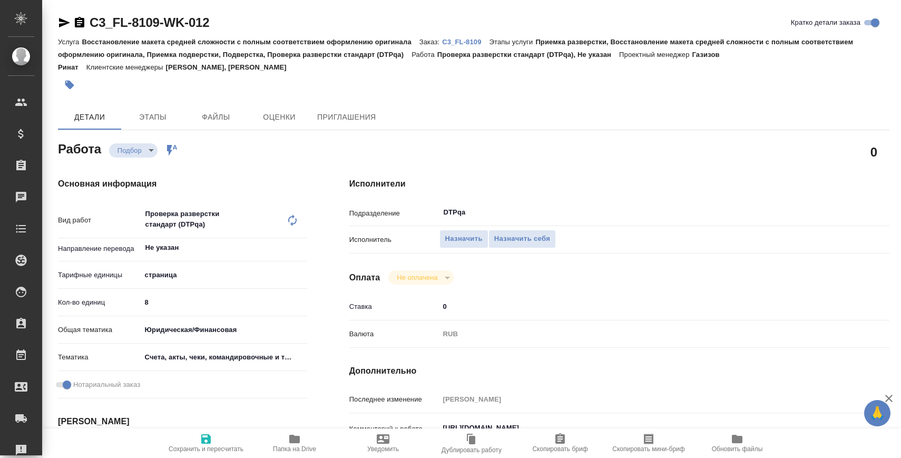
type textarea "x"
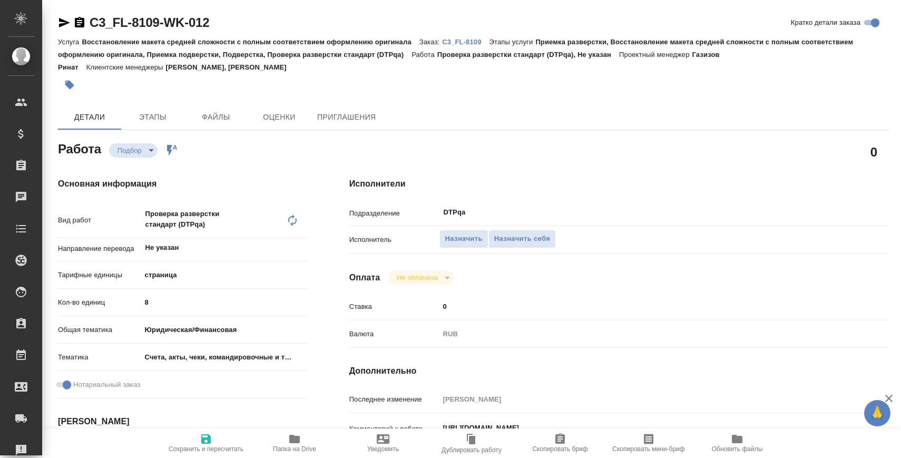
type textarea "x"
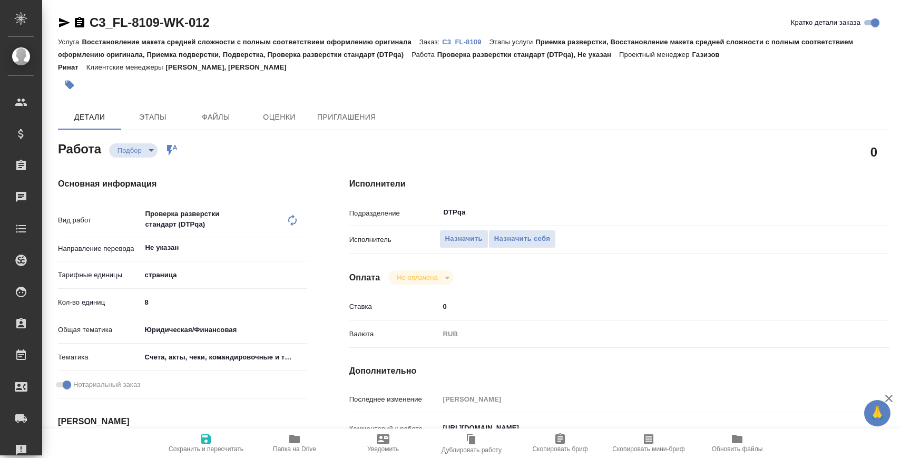
type textarea "x"
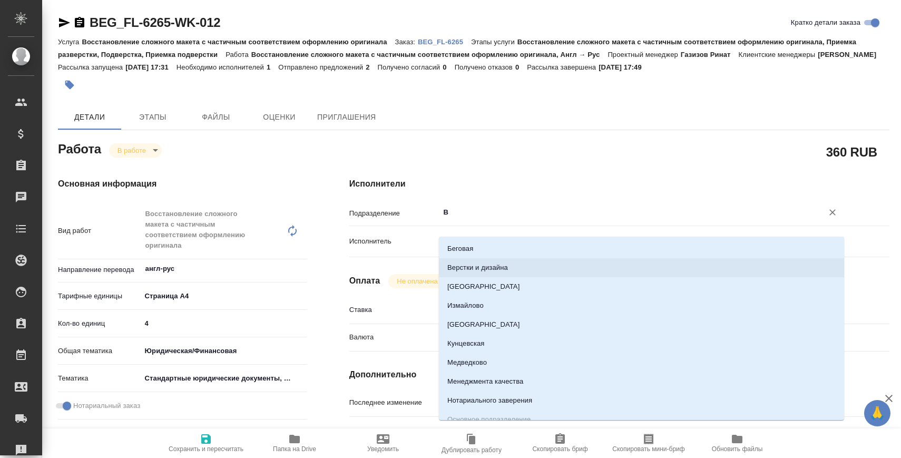
click at [488, 270] on li "Верстки и дизайна" at bounding box center [641, 267] width 405 height 19
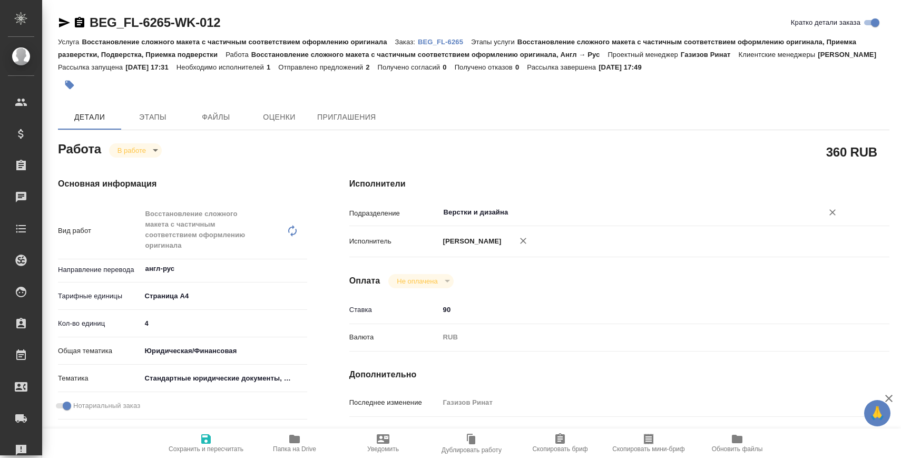
type input "Верстки и дизайна"
click at [200, 435] on icon "button" at bounding box center [206, 438] width 13 height 13
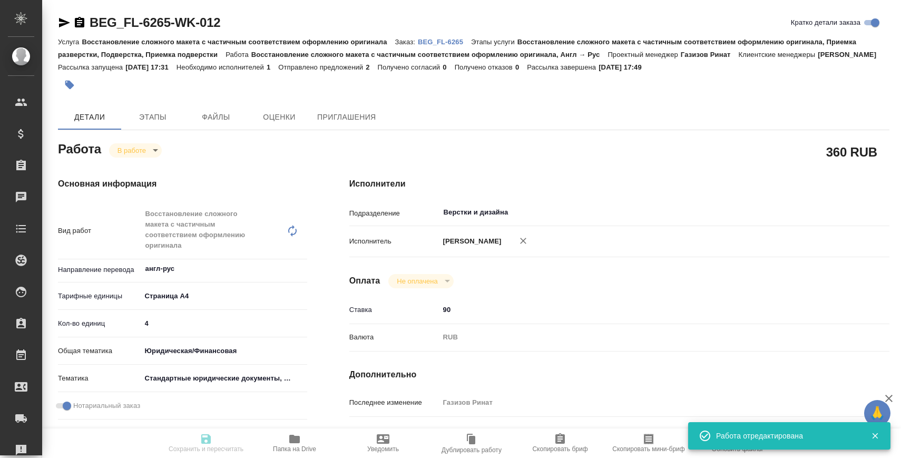
type input "inProgress"
type input "англ-рус"
type input "5f036ec4e16dec2d6b59c8ff"
type input "4"
type input "yr-fn"
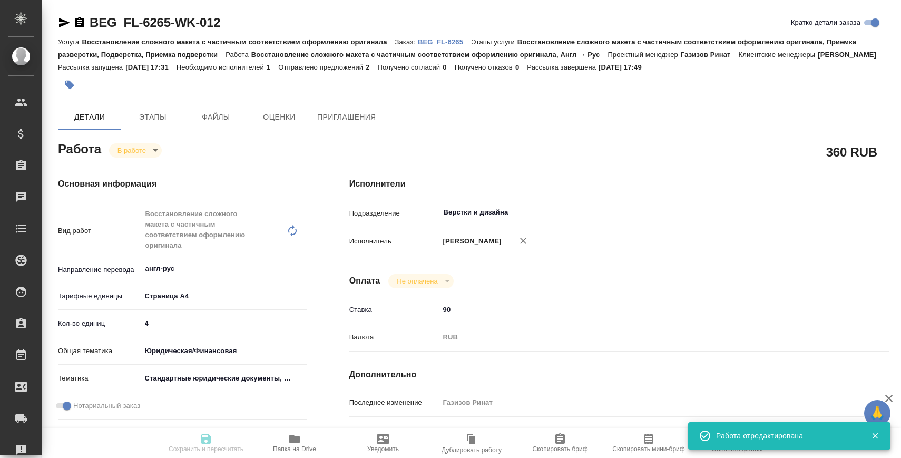
type input "5f647205b73bc97568ca66bf"
checkbox input "true"
type input "[DATE] 17:00"
type input "[DATE] 17:49"
type input "[DATE] 09:00"
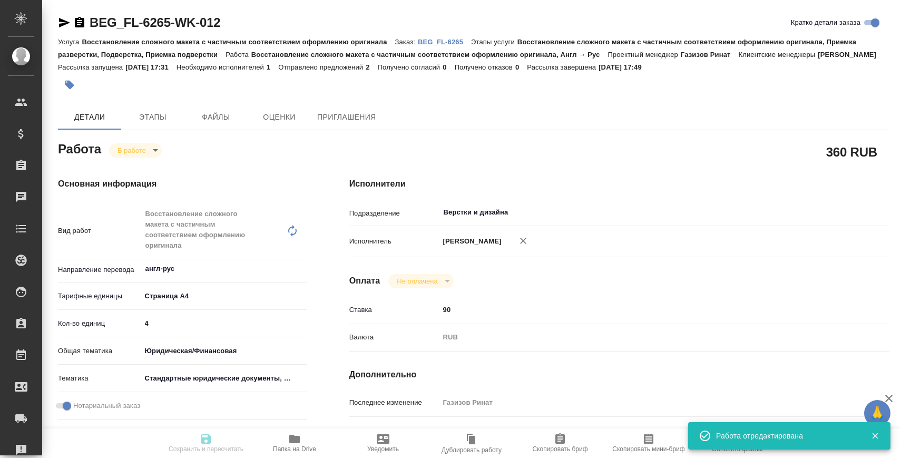
type input "[DATE] 14:00"
type input "Верстки и дизайна"
type input "notPayed"
type input "90"
type input "RUB"
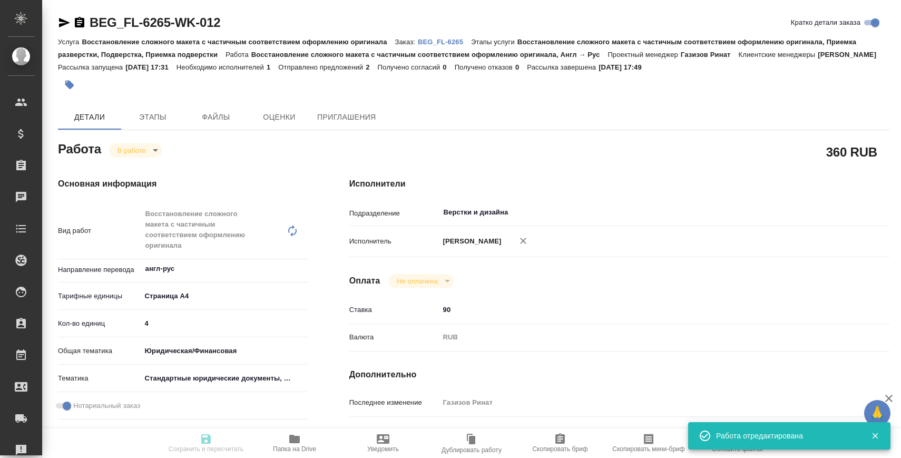
type input "Газизов Ринат"
type input "BEG_FL-6265"
type input "Восстановление сложного макета с частичным соответствием оформлению оригинала"
type input "Восстановление сложного макета с частичным соответствием оформлению оригинала, …"
type input "[PERSON_NAME]"
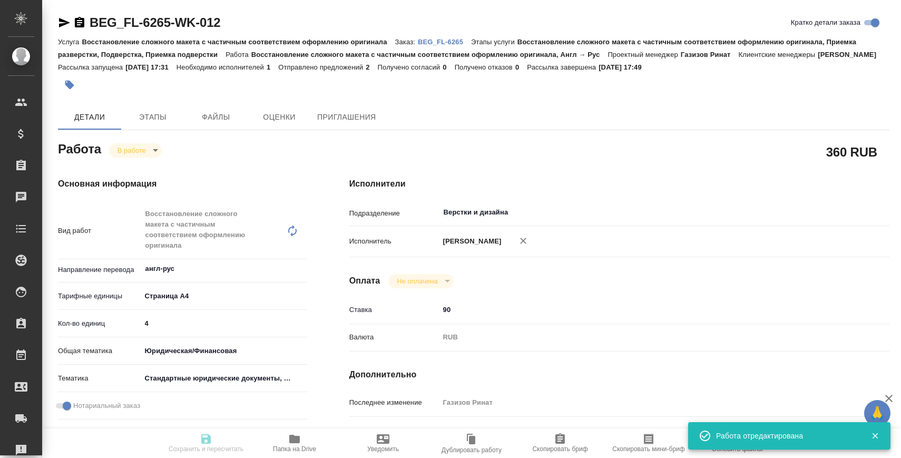
type input "[PERSON_NAME]"
type input "/Clients/FL_BEG/Orders/BEG_FL-6265"
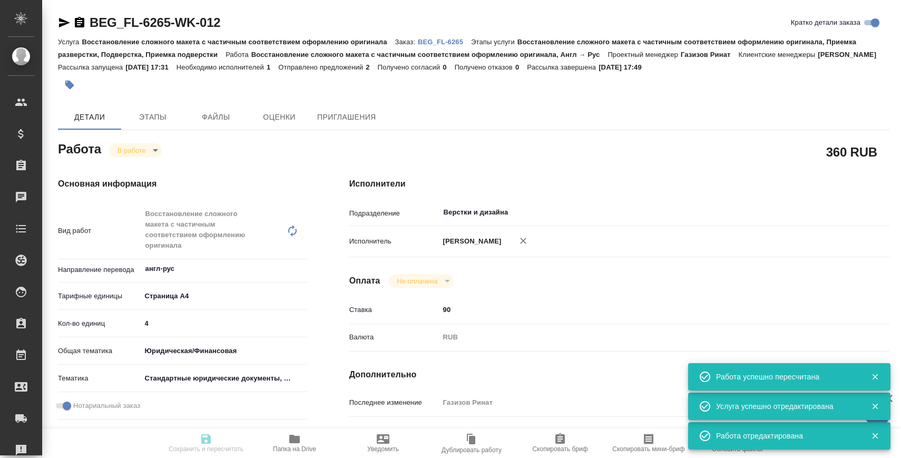
type input "inProgress"
type input "англ-рус"
type input "5f036ec4e16dec2d6b59c8ff"
type input "4"
type input "yr-fn"
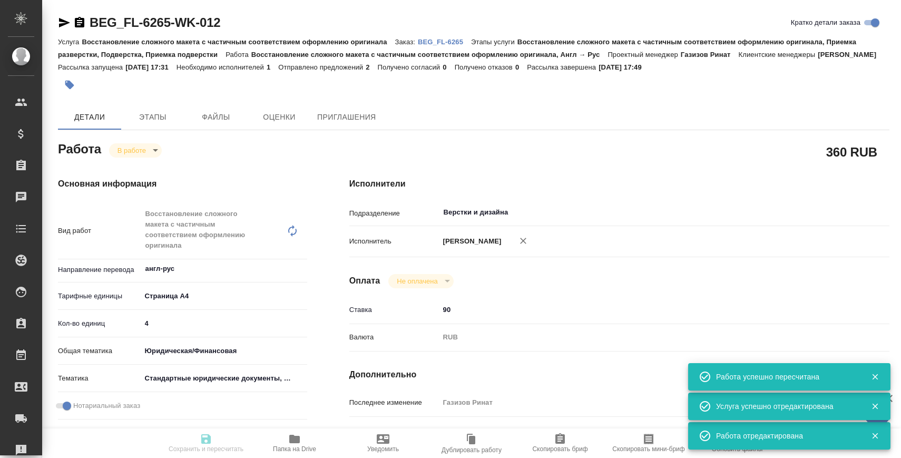
type input "5f647205b73bc97568ca66bf"
checkbox input "true"
type input "[DATE] 17:00"
type input "[DATE] 17:49"
type input "[DATE] 09:00"
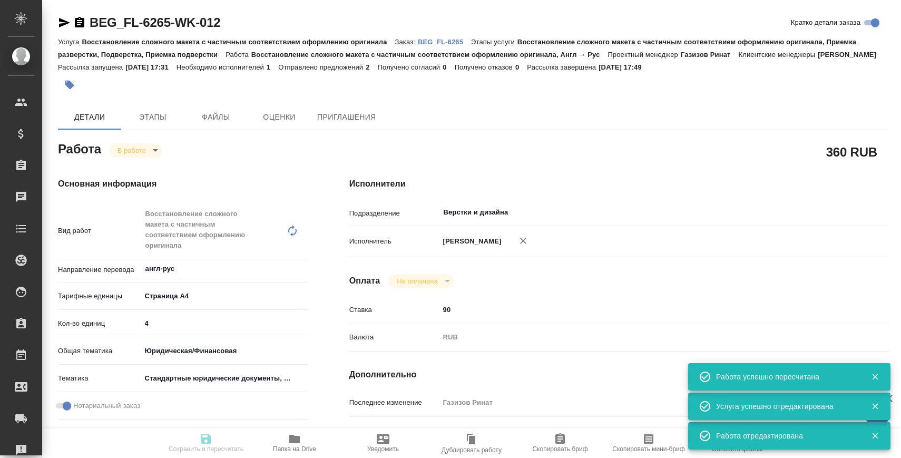
type input "[DATE] 14:00"
type input "Верстки и дизайна"
type input "notPayed"
type input "90"
type input "RUB"
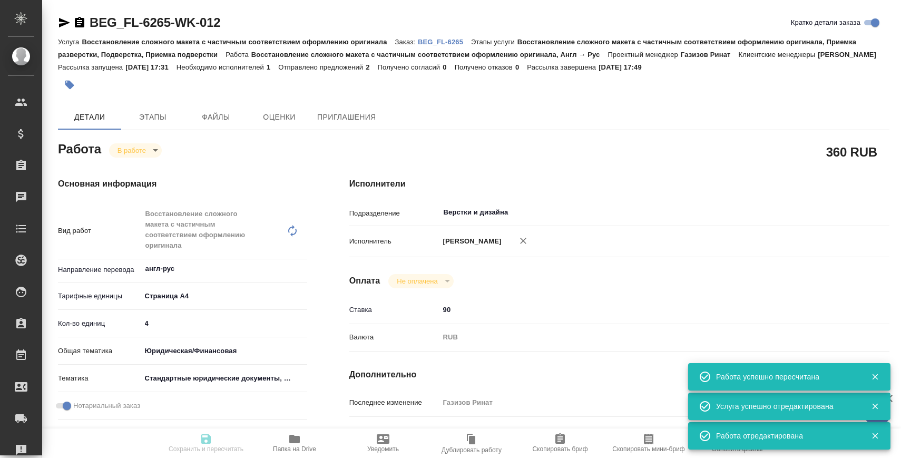
type input "Газизов Ринат"
type input "BEG_FL-6265"
type input "Восстановление сложного макета с частичным соответствием оформлению оригинала"
type input "Восстановление сложного макета с частичным соответствием оформлению оригинала, …"
type input "[PERSON_NAME]"
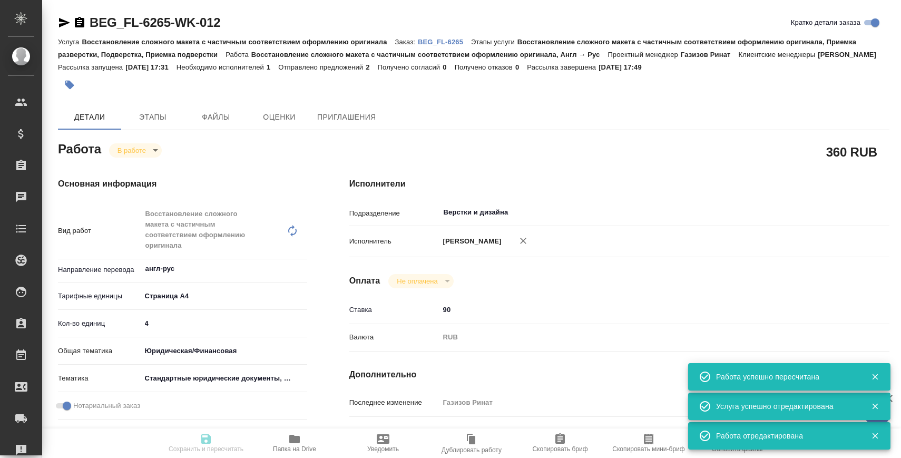
type input "[PERSON_NAME]"
type input "/Clients/FL_BEG/Orders/BEG_FL-6265"
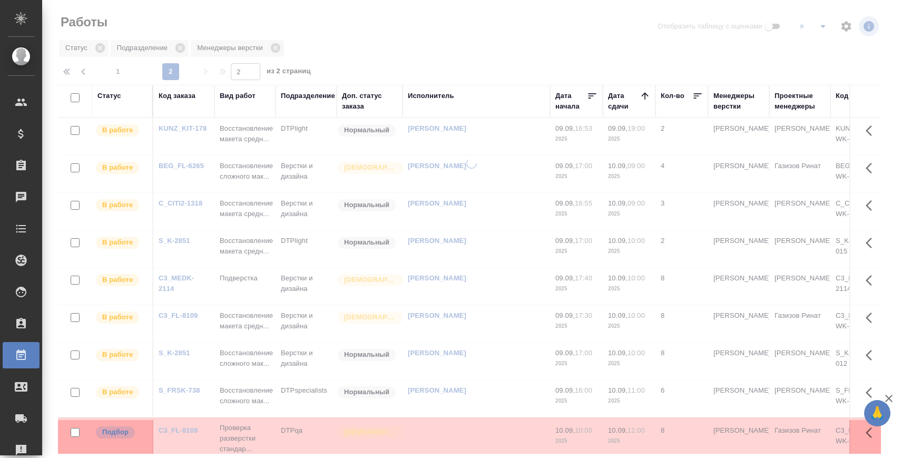
click at [174, 71] on div at bounding box center [471, 229] width 859 height 458
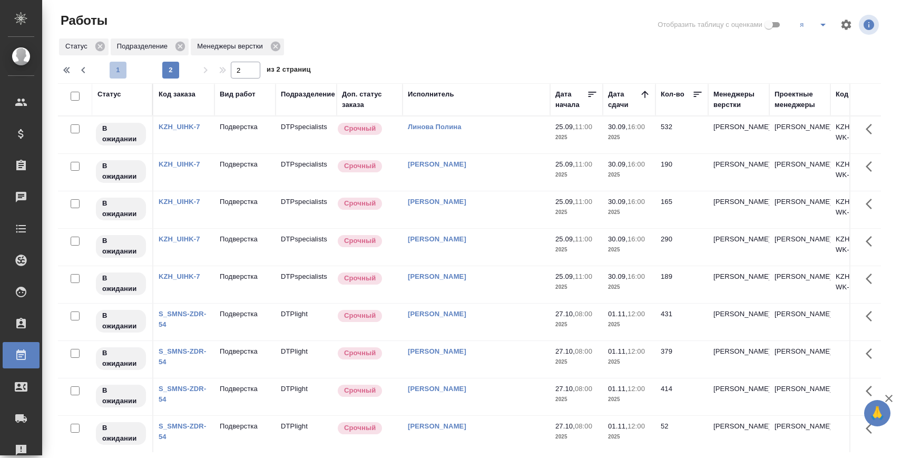
click at [117, 72] on span "1" at bounding box center [118, 70] width 17 height 11
type input "1"
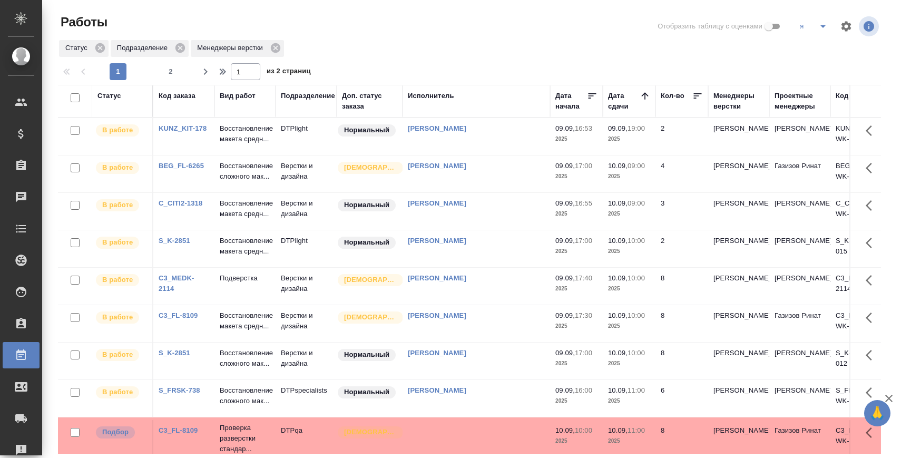
click at [239, 129] on p "Восстановление макета средн..." at bounding box center [245, 133] width 51 height 21
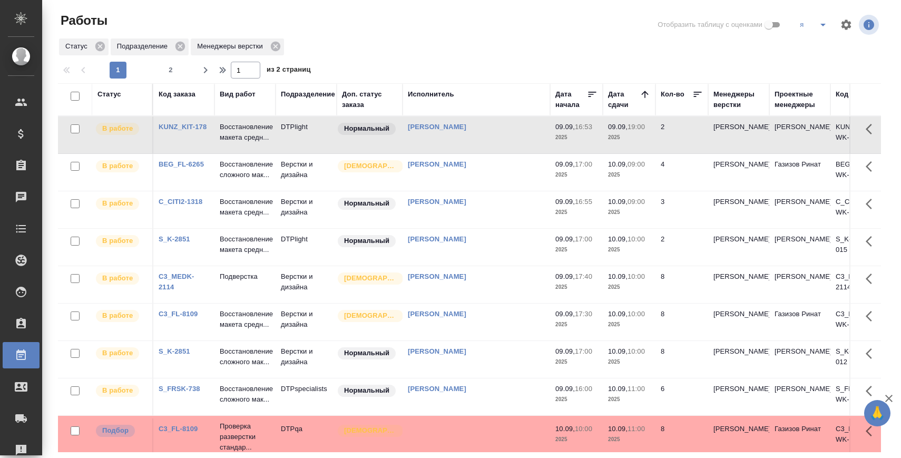
click at [192, 168] on link "BEG_FL-6265" at bounding box center [181, 164] width 45 height 8
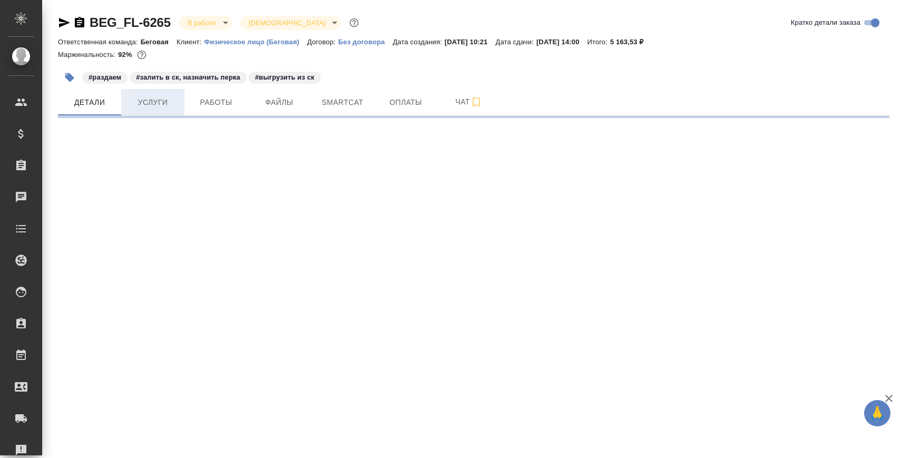
click at [162, 104] on span "Услуги" at bounding box center [152, 102] width 51 height 13
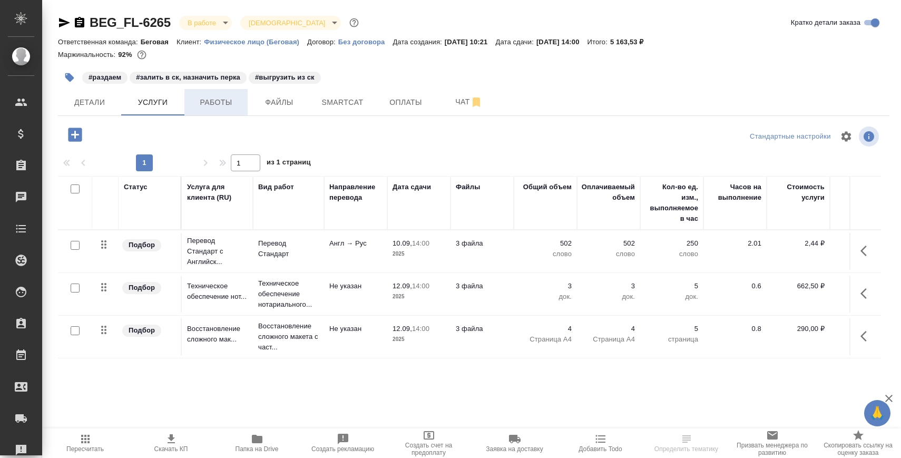
click at [199, 106] on span "Работы" at bounding box center [216, 102] width 51 height 13
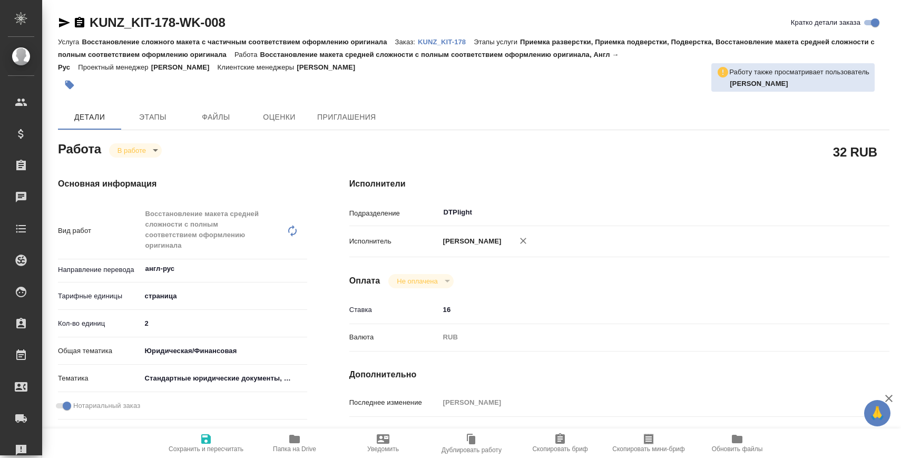
type textarea "x"
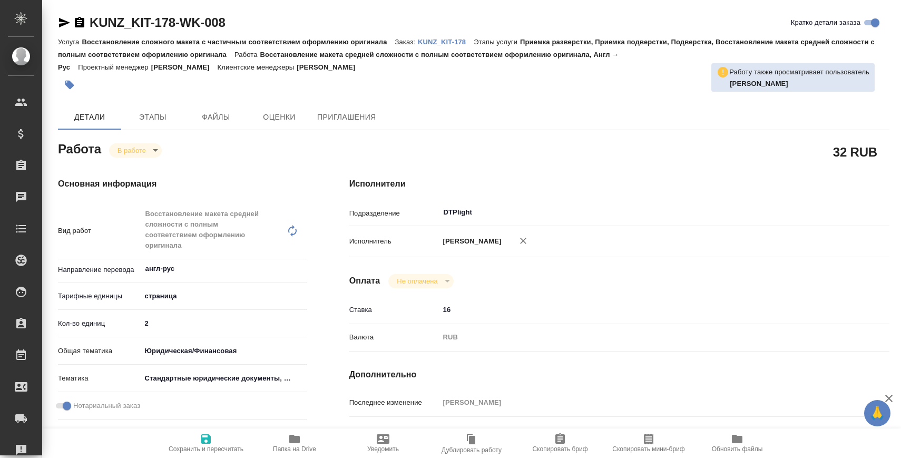
type textarea "x"
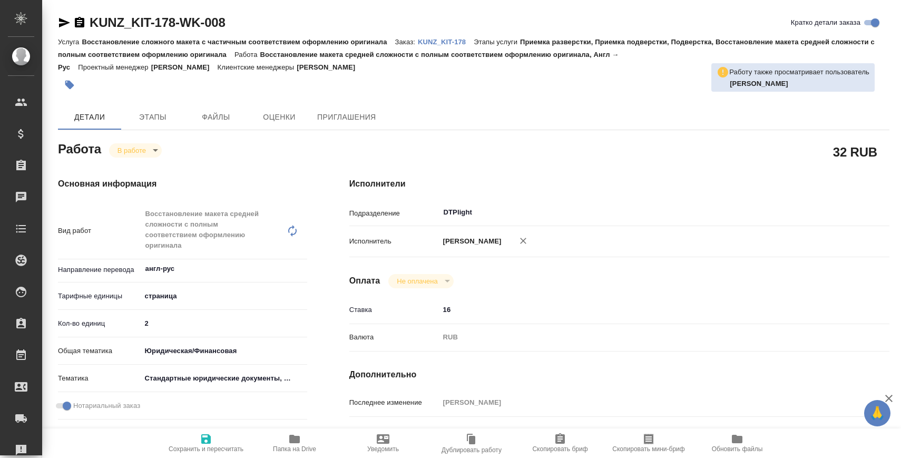
type textarea "x"
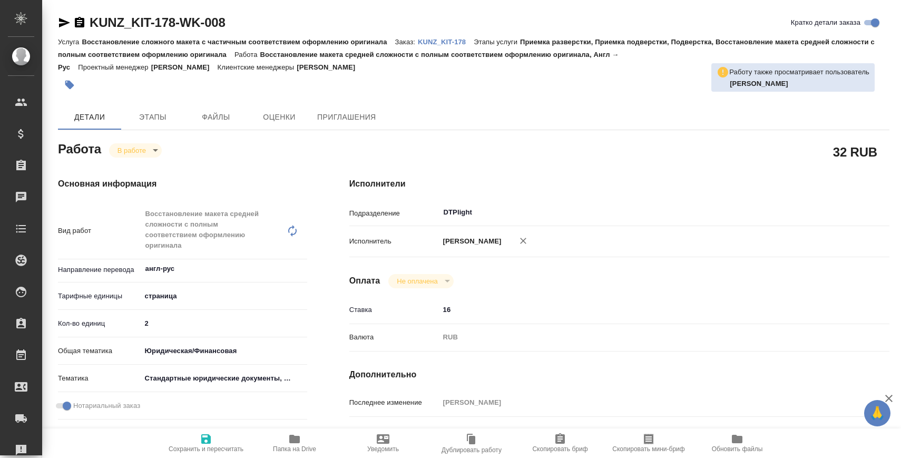
type textarea "x"
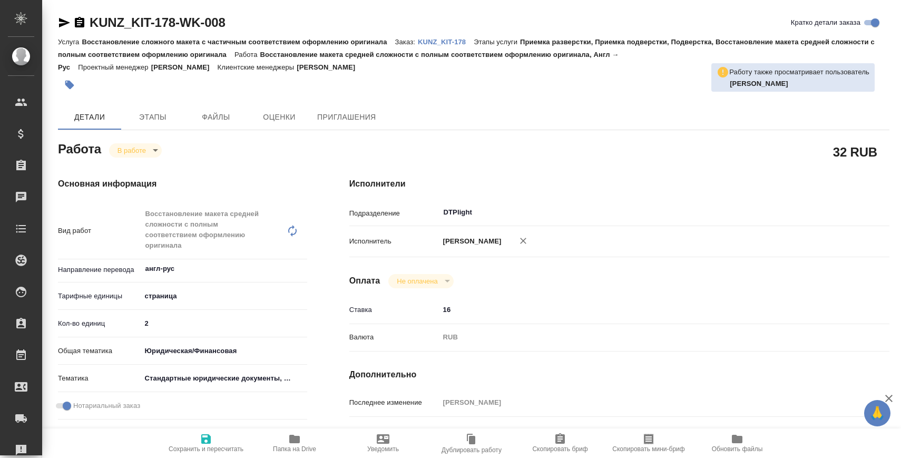
type textarea "x"
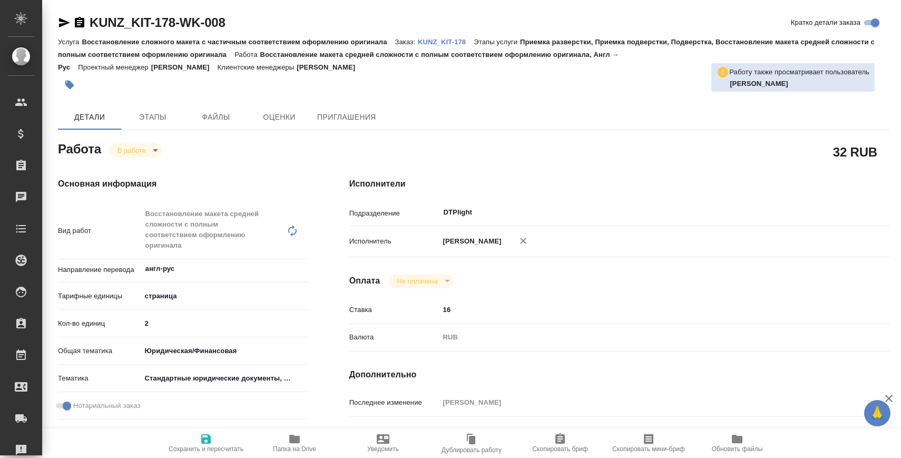
type textarea "x"
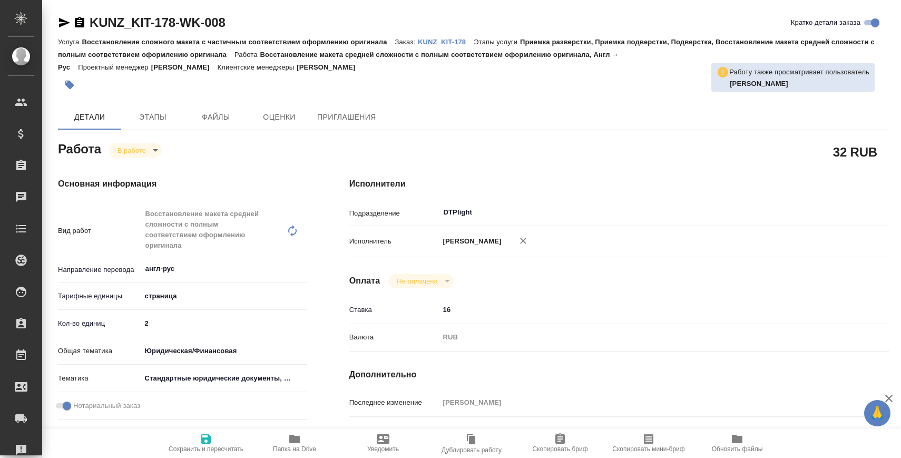
type textarea "x"
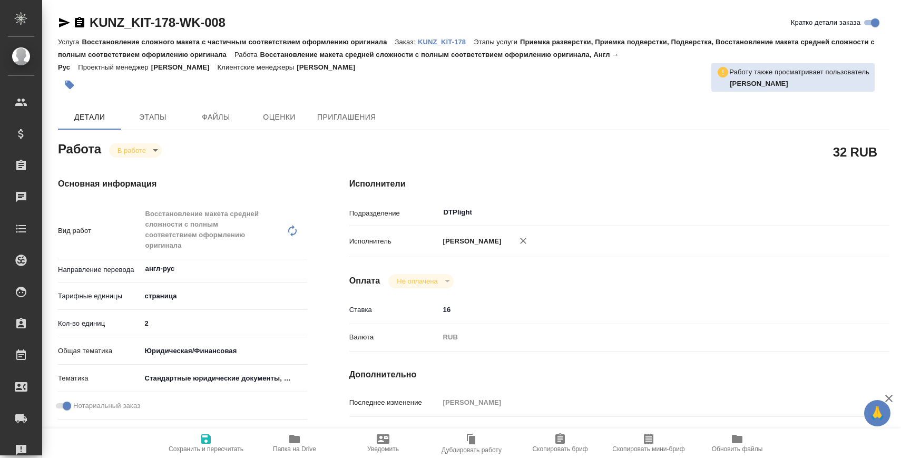
type textarea "x"
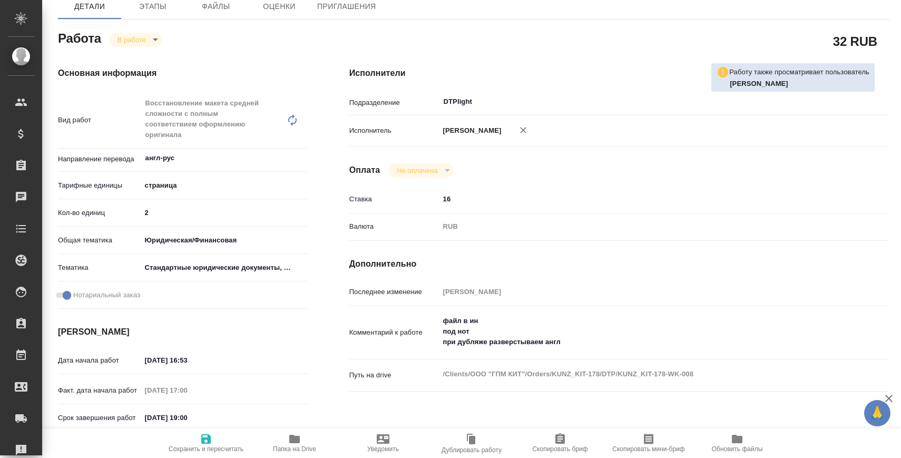
scroll to position [112, 0]
type textarea "x"
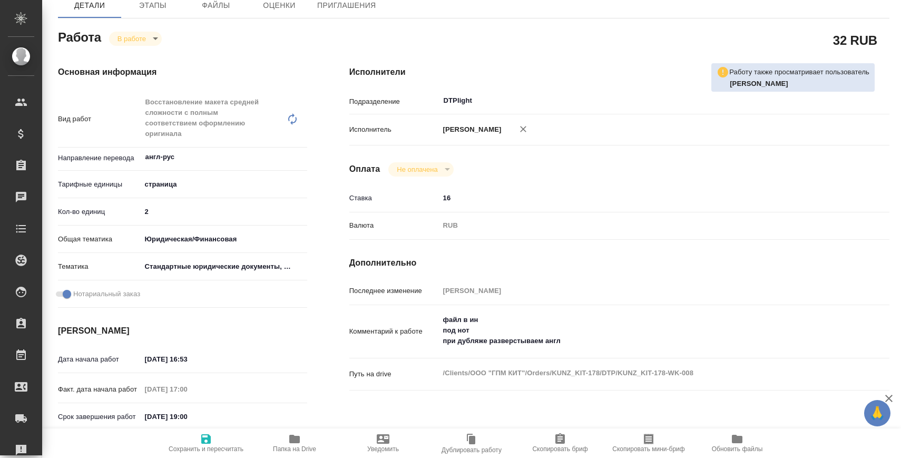
type textarea "x"
click at [299, 442] on icon "button" at bounding box center [294, 438] width 13 height 13
type textarea "x"
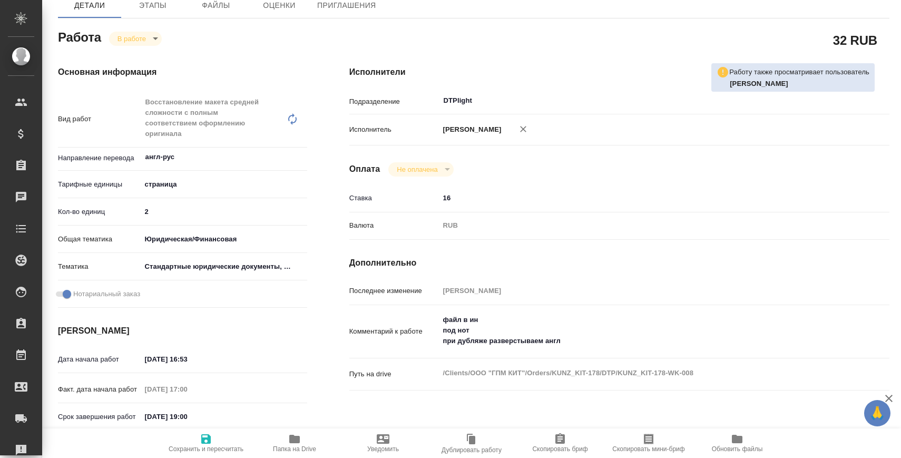
type textarea "x"
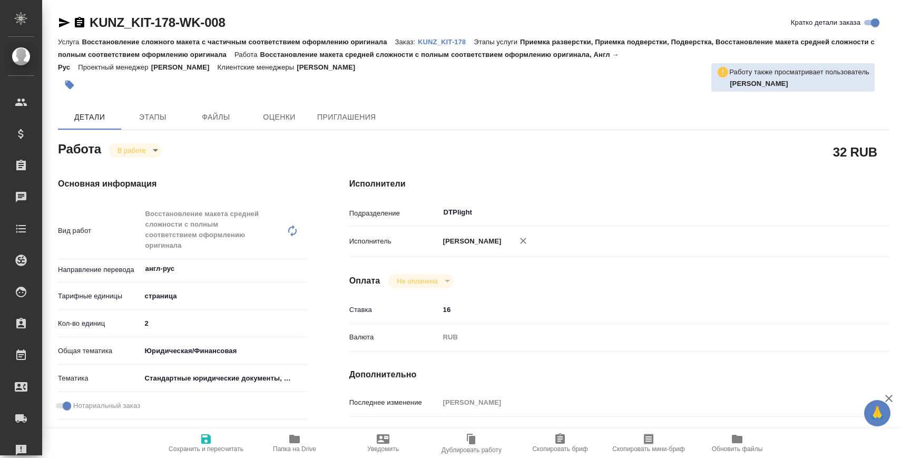
click at [62, 21] on icon "button" at bounding box center [64, 22] width 11 height 9
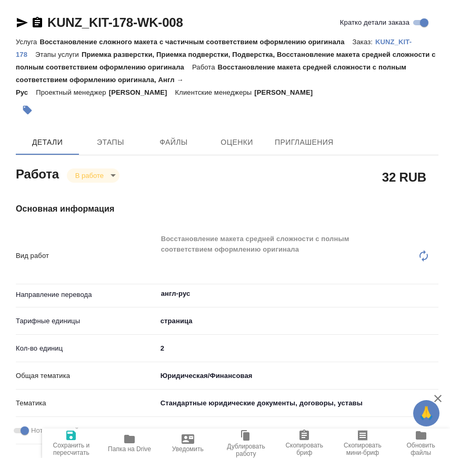
type textarea "x"
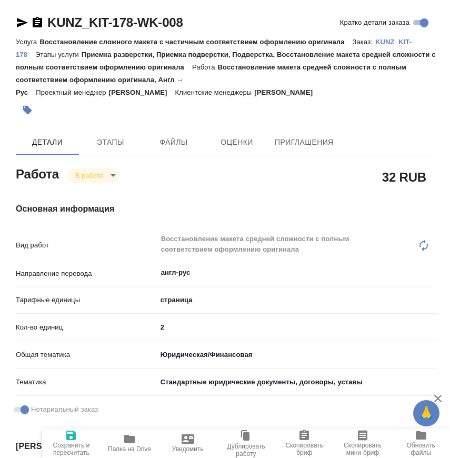
type textarea "x"
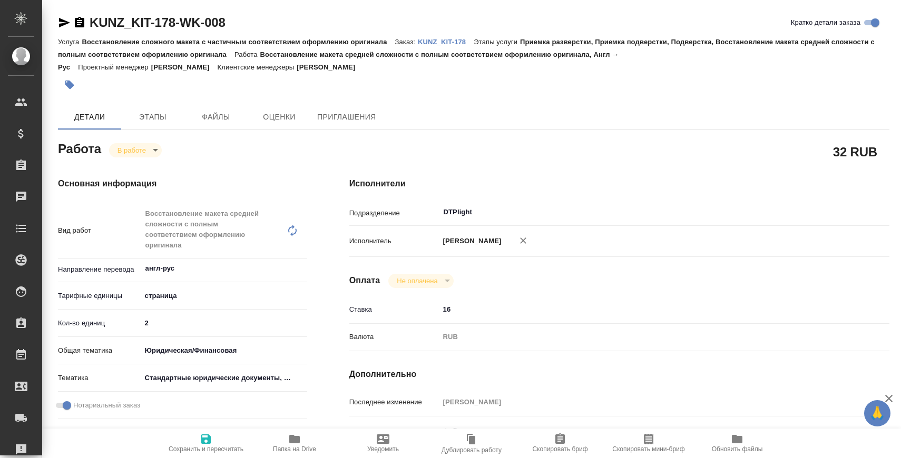
type textarea "x"
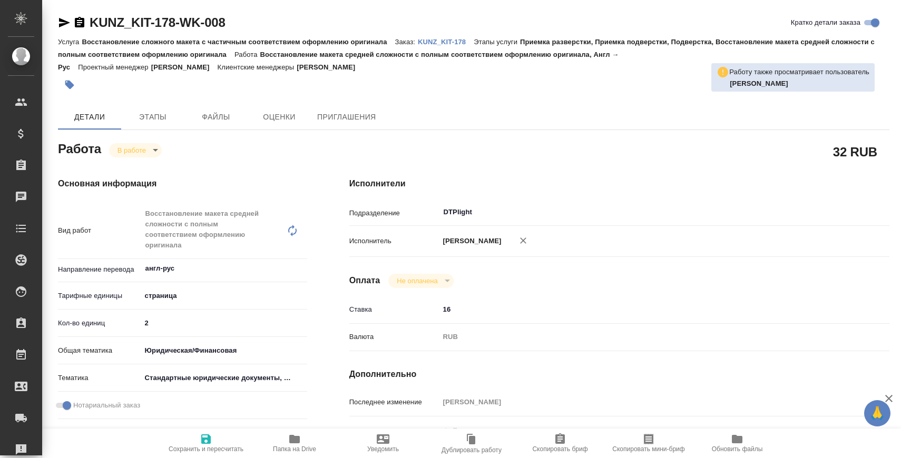
click at [140, 147] on body "🙏 .cls-1 fill:#fff; AWATERA Zaborova Aleksandra Клиенты Спецификации Заказы 0 Ч…" at bounding box center [450, 271] width 901 height 543
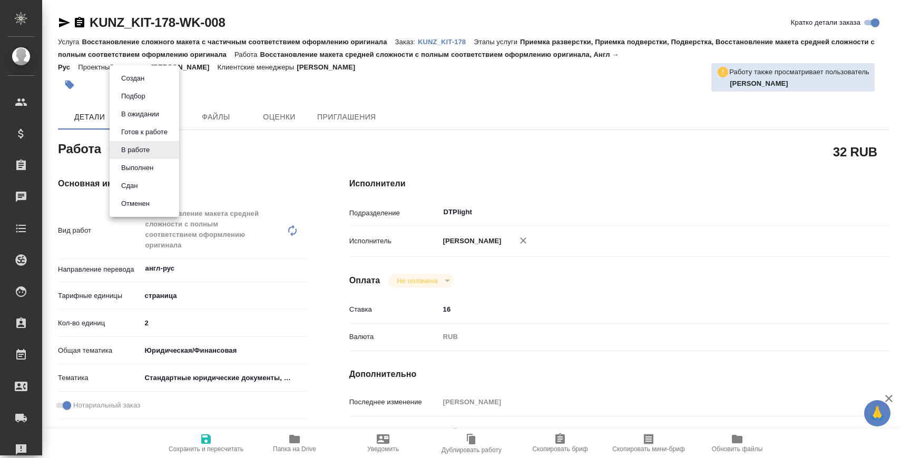
click at [141, 184] on button "Сдан" at bounding box center [129, 186] width 23 height 12
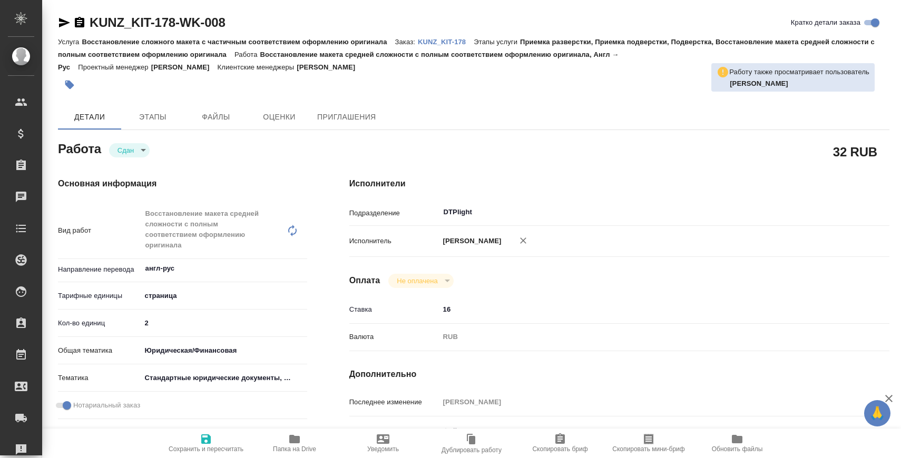
type textarea "x"
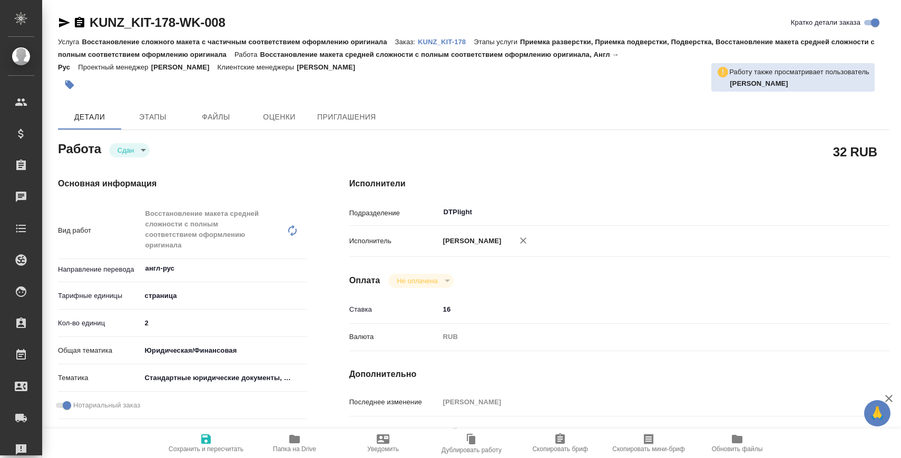
click at [435, 42] on p "KUNZ_KIT-178" at bounding box center [446, 42] width 56 height 8
type textarea "x"
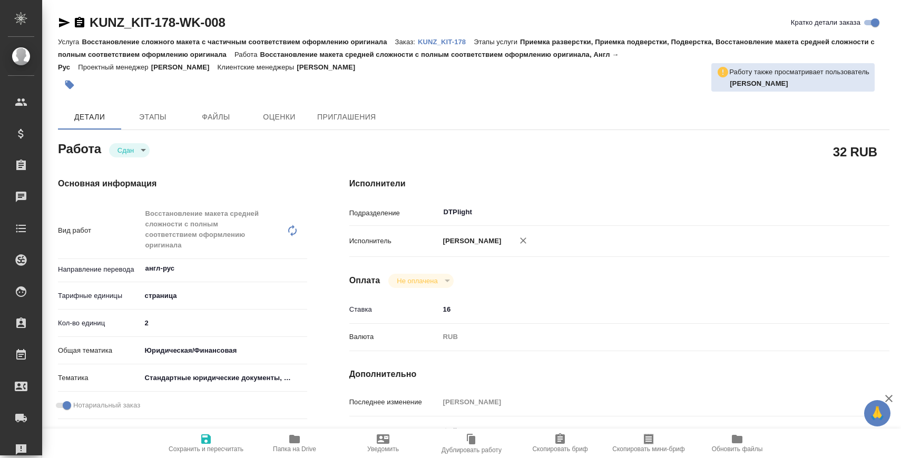
type textarea "x"
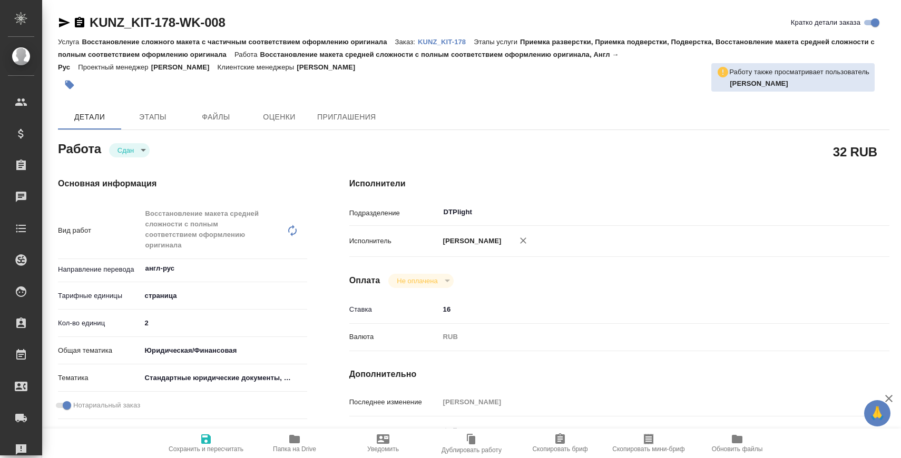
type textarea "x"
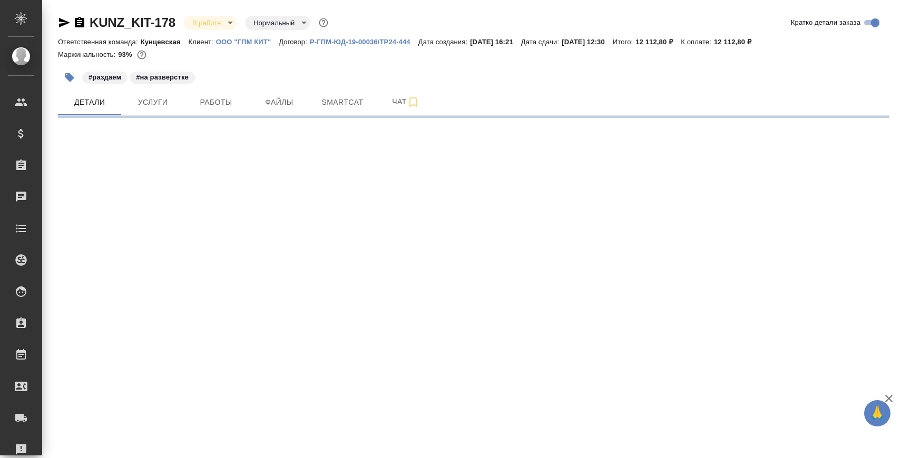
click at [389, 104] on span "Чат" at bounding box center [405, 101] width 51 height 13
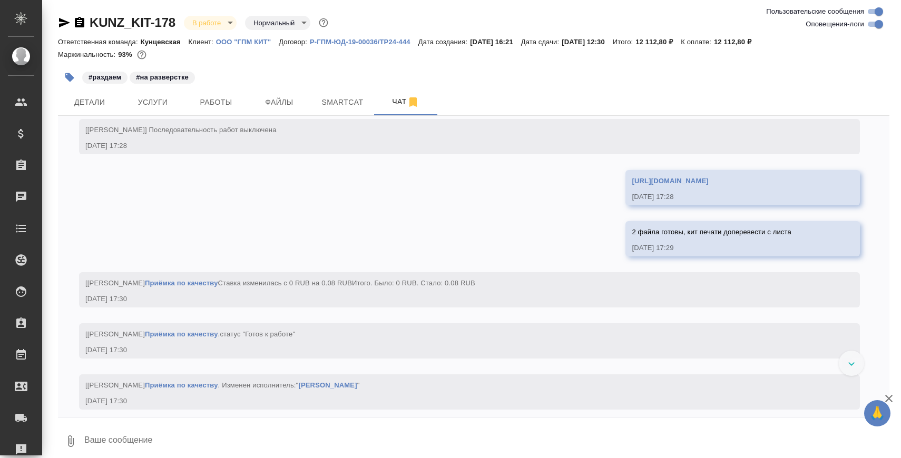
click at [445, 441] on textarea at bounding box center [486, 441] width 806 height 36
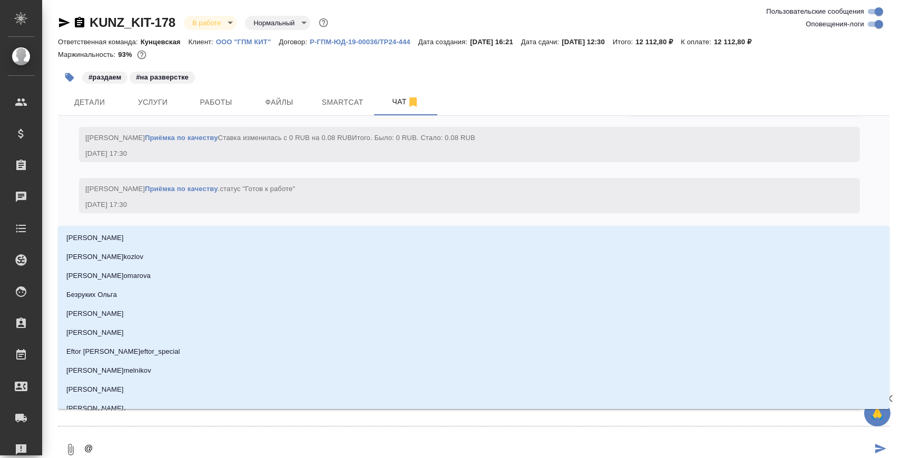
type textarea "@В"
type input "В"
type textarea "@Ва"
type input "Ва"
type textarea "@Вал"
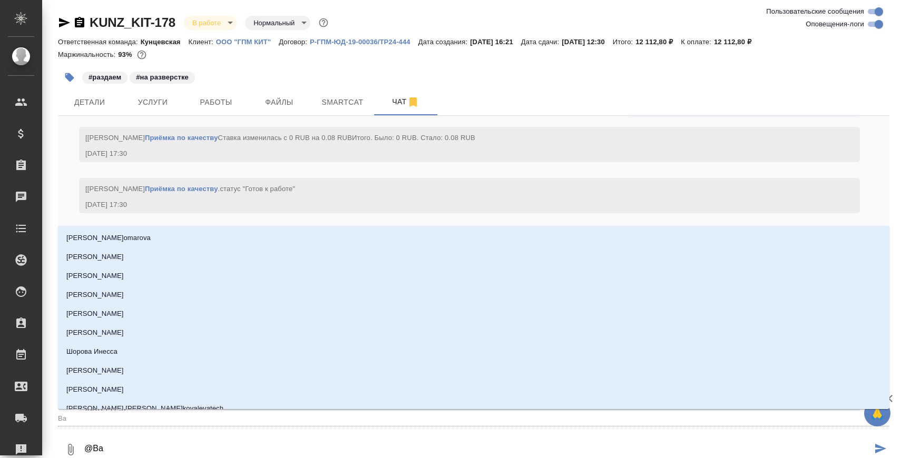
type input "Вал"
type textarea "@Вале"
type input "Вале"
type textarea "@[GEOGRAPHIC_DATA]"
type input "Валее"
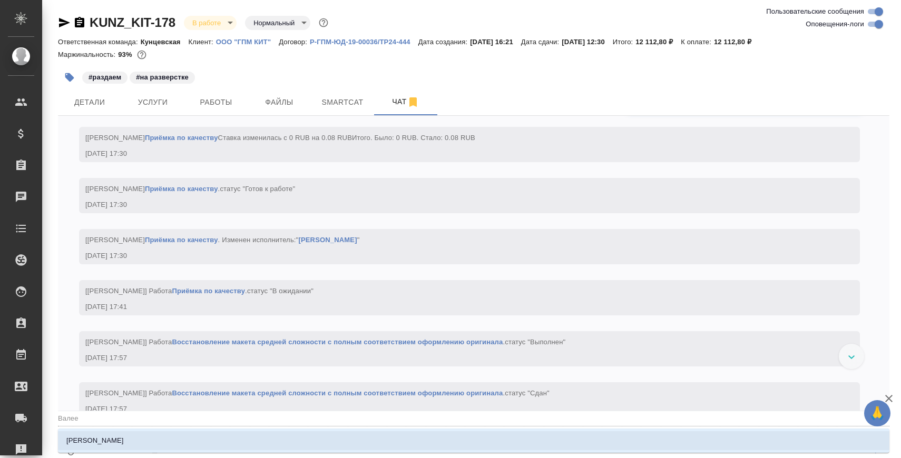
click at [348, 431] on li "[PERSON_NAME]" at bounding box center [473, 440] width 831 height 19
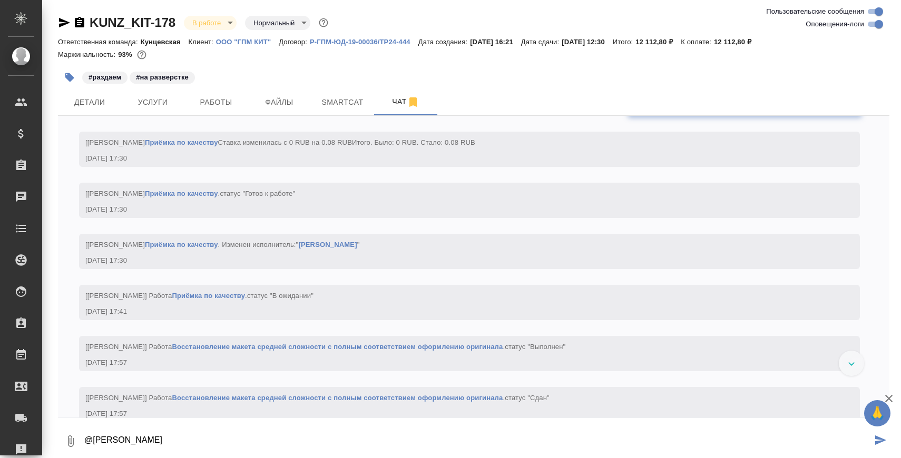
scroll to position [5385, 0]
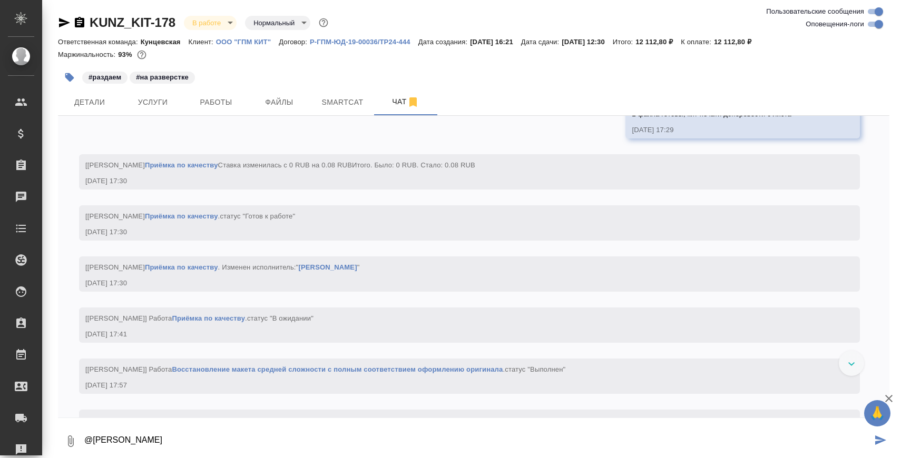
click at [632, 67] on link "[URL][DOMAIN_NAME]" at bounding box center [670, 63] width 76 height 8
click at [326, 438] on textarea "@[PERSON_NAME]" at bounding box center [477, 441] width 788 height 36
paste textarea "[URL][DOMAIN_NAME]"
type textarea "@[PERSON_NAME] Динар 3 подгрузила [URL][DOMAIN_NAME]"
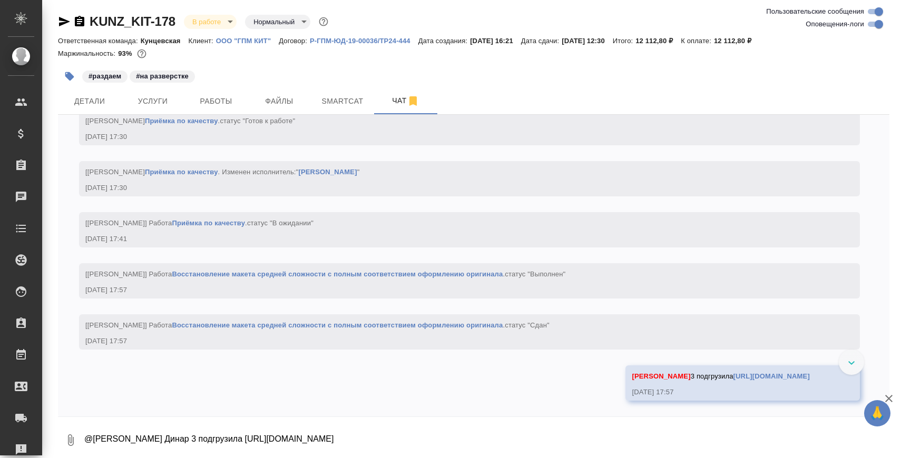
scroll to position [5575, 0]
